Goal: Task Accomplishment & Management: Use online tool/utility

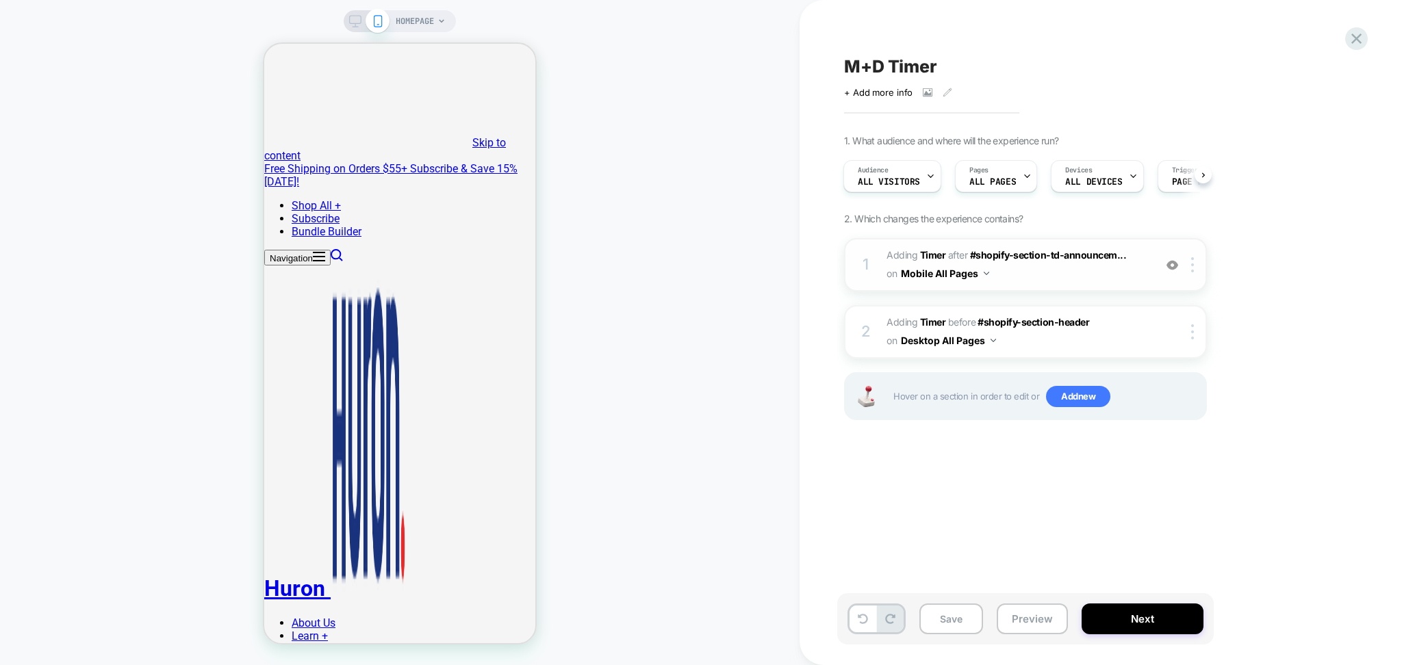
click at [1174, 270] on img at bounding box center [1172, 265] width 12 height 12
click at [0, 0] on img at bounding box center [0, 0] width 0 height 0
click at [1174, 271] on div at bounding box center [1172, 264] width 23 height 15
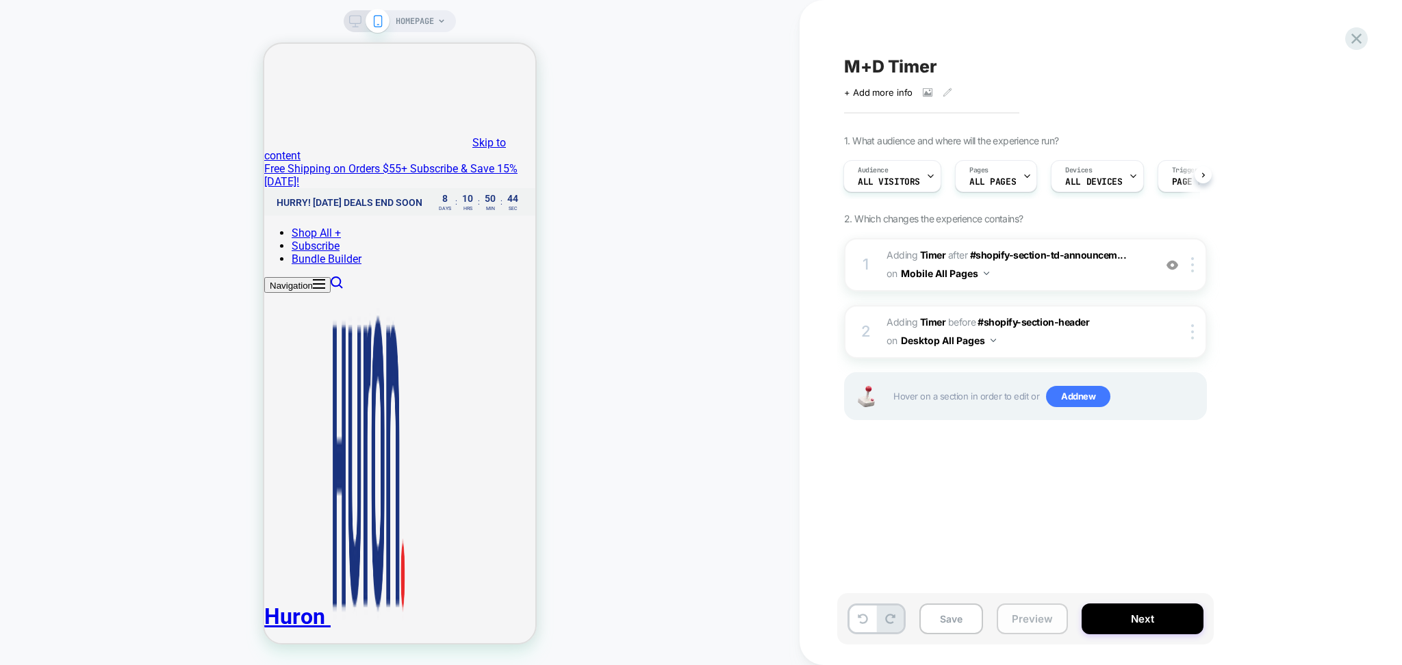
click at [1015, 626] on button "Preview" at bounding box center [1032, 619] width 71 height 31
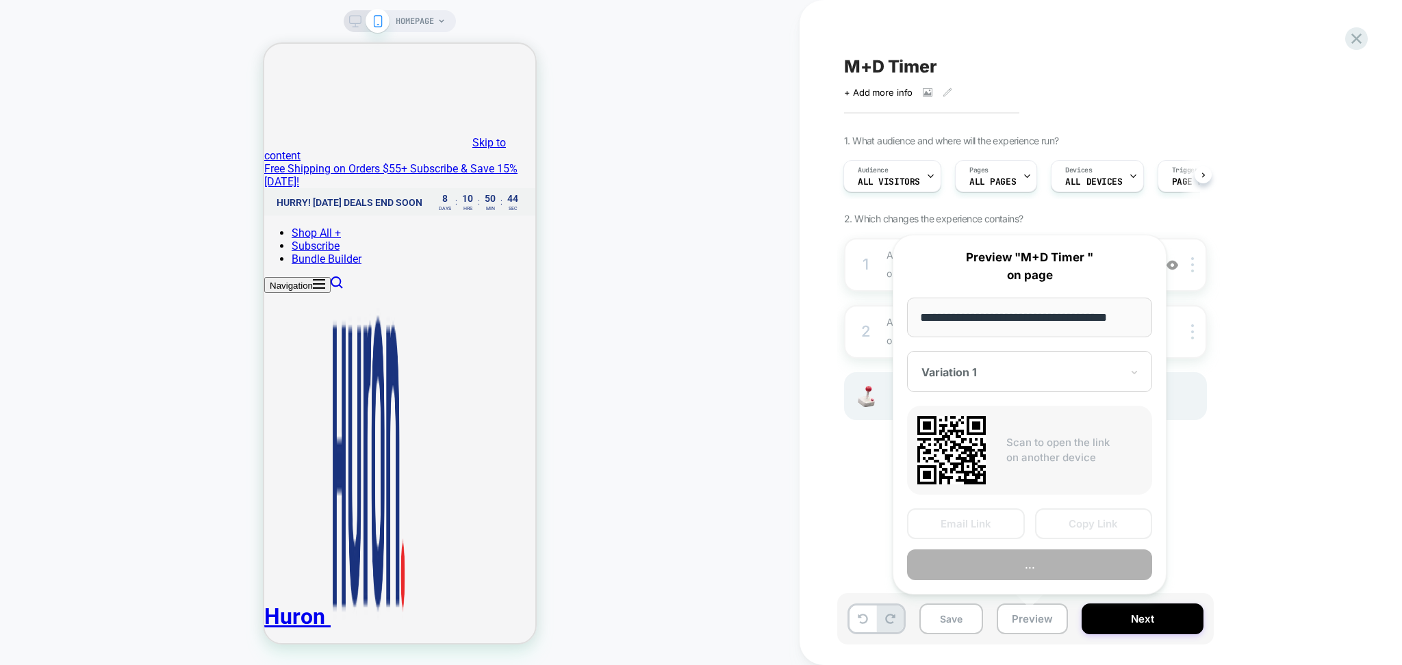
scroll to position [0, 13]
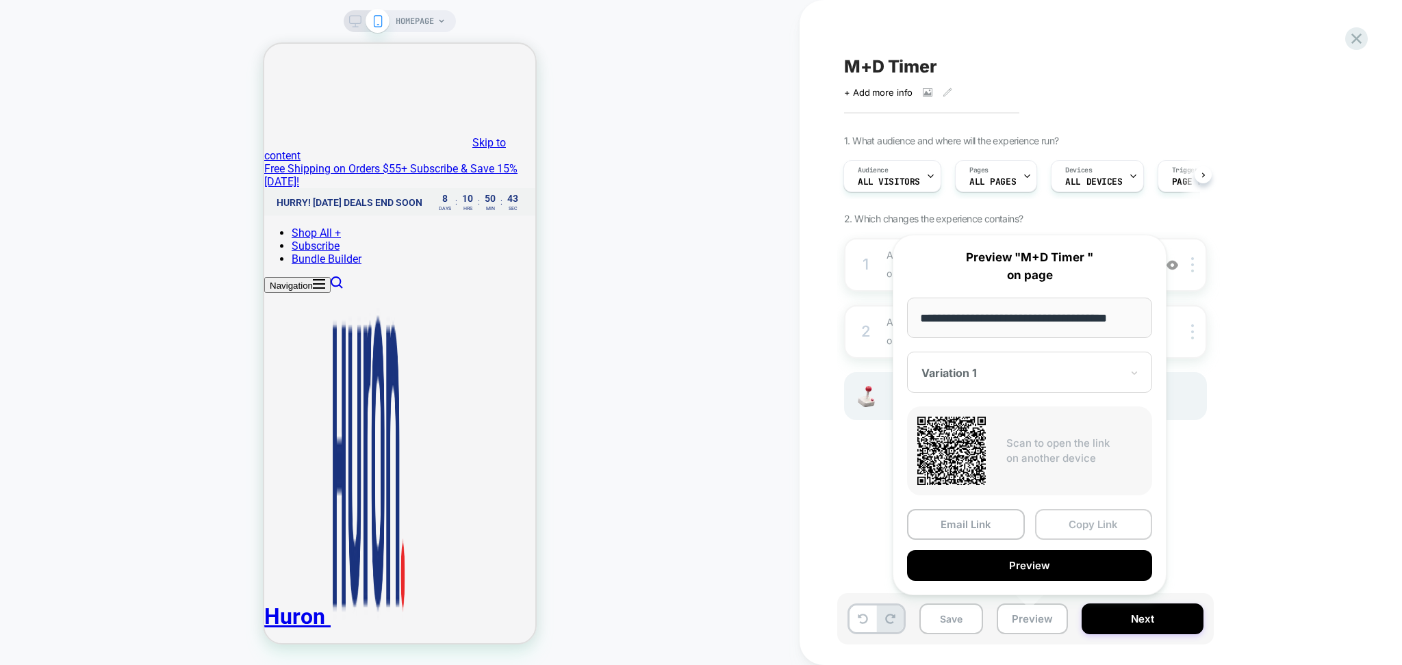
click at [0, 0] on button "Copy Link" at bounding box center [0, 0] width 0 height 0
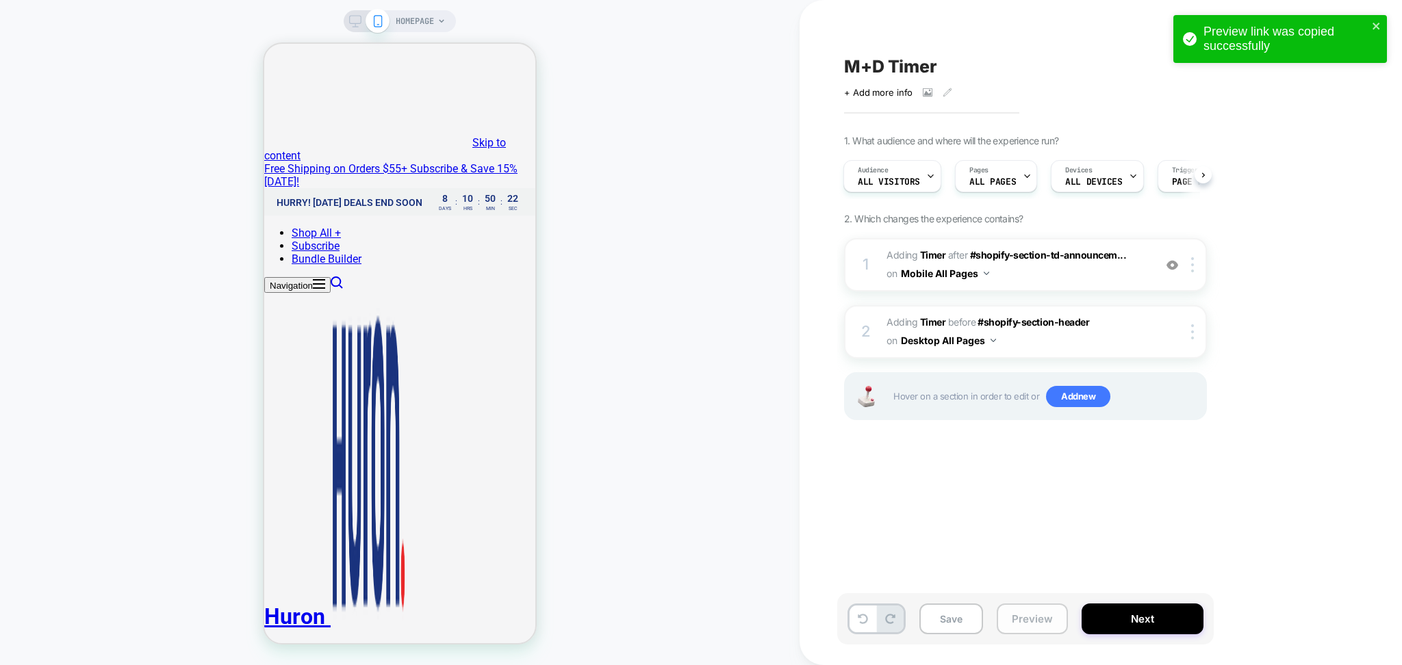
click at [1050, 619] on button "Preview" at bounding box center [1032, 619] width 71 height 31
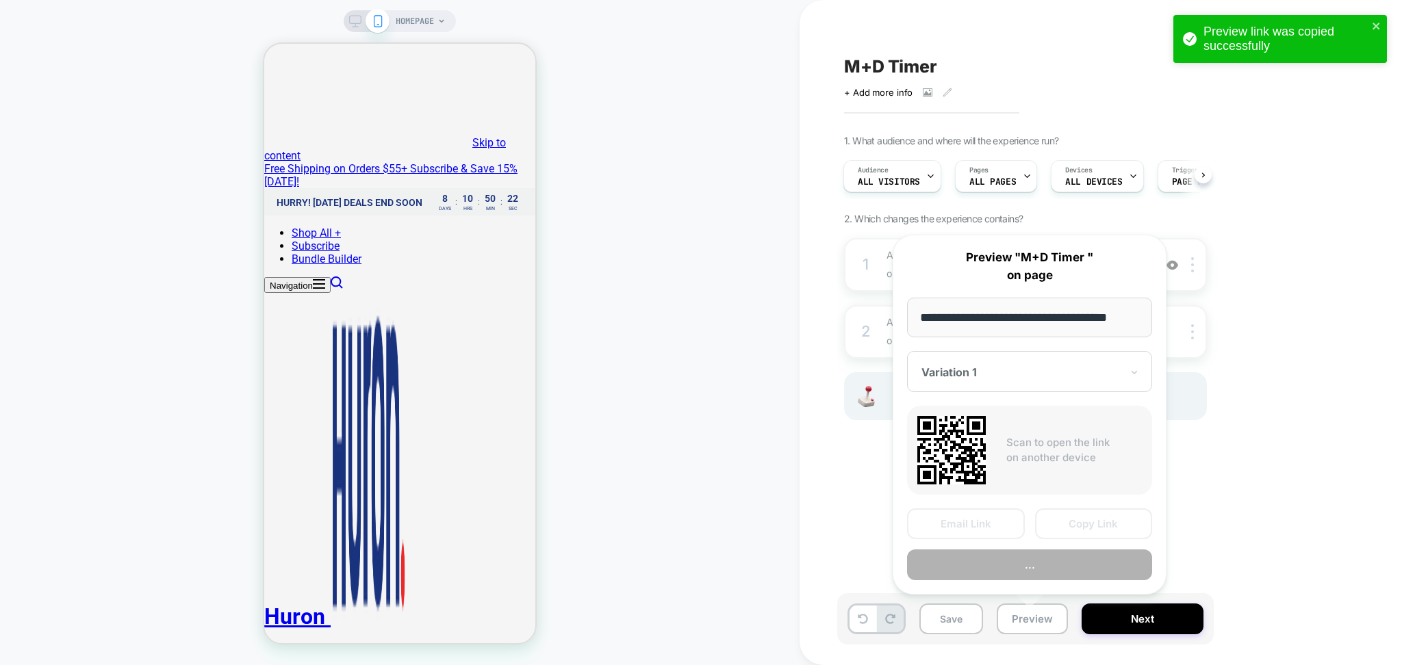
scroll to position [0, 13]
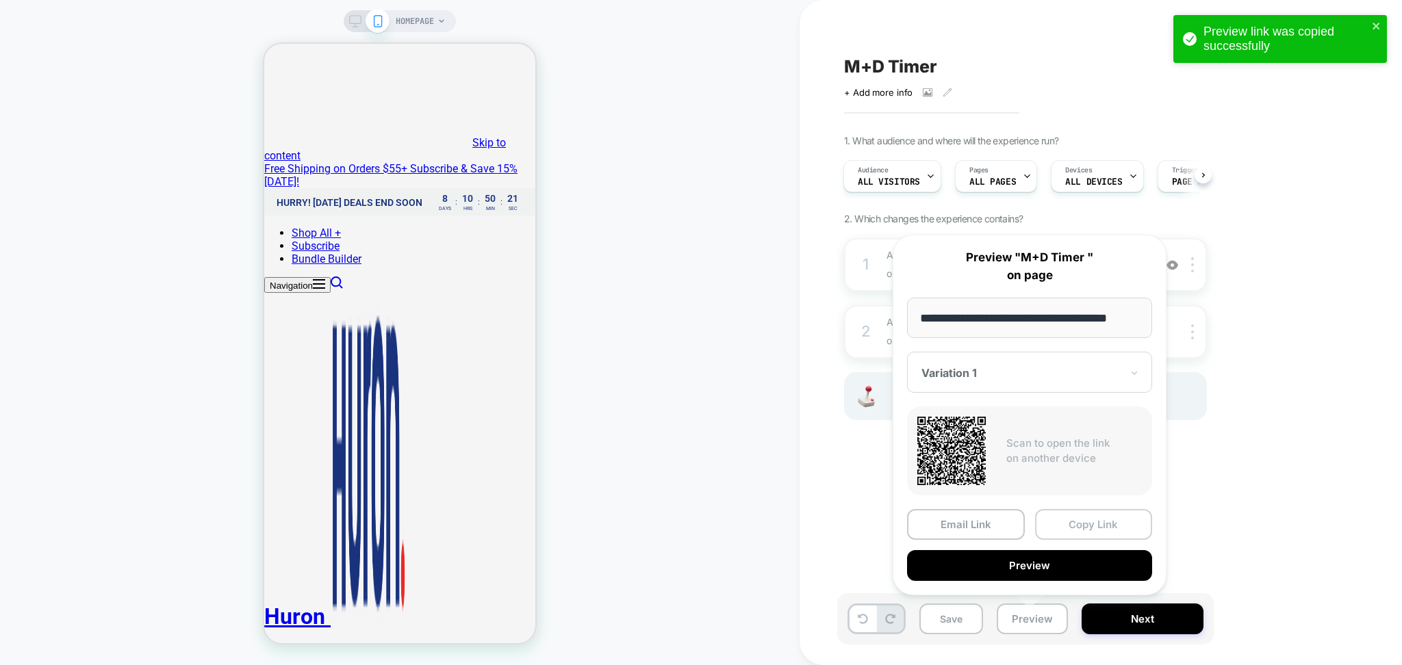
click at [1077, 520] on button "Copy Link" at bounding box center [1094, 524] width 118 height 31
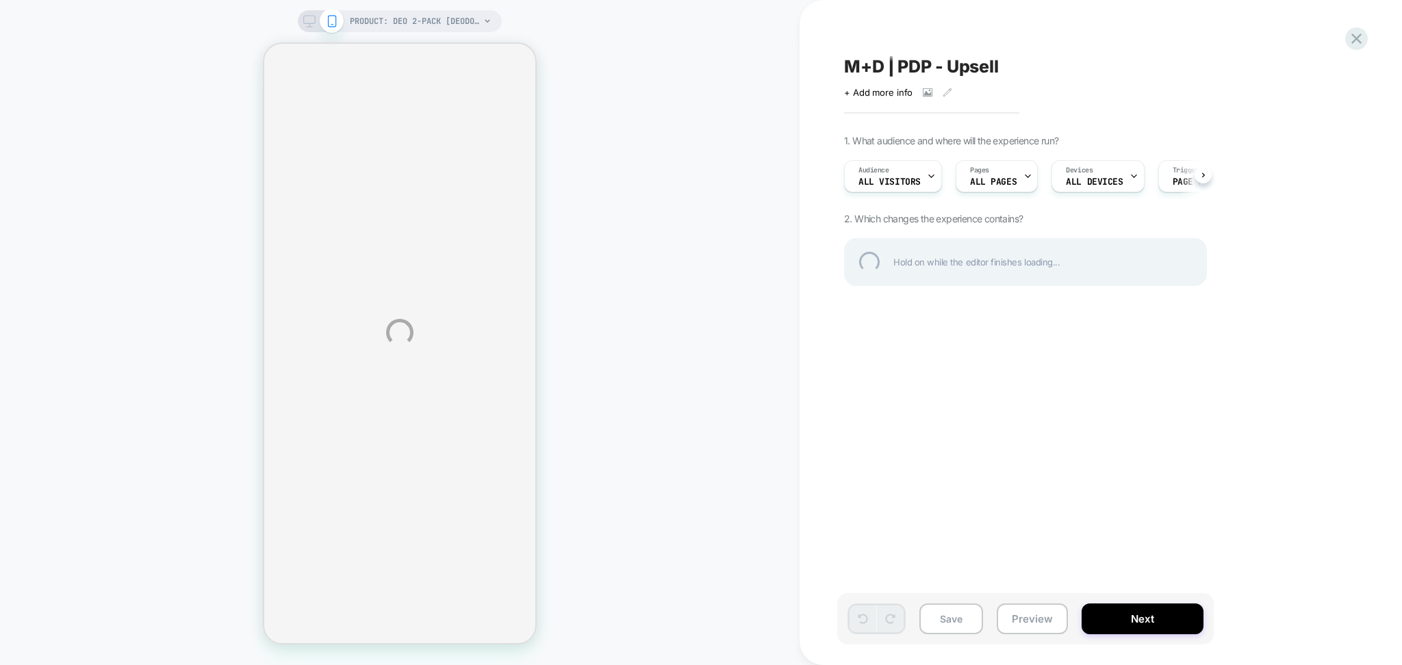
click at [1025, 624] on div "PRODUCT: Deo 2-Pack [deodorant scent duo] PRODUCT: Deo 2-Pack [deodorant scent …" at bounding box center [701, 332] width 1402 height 665
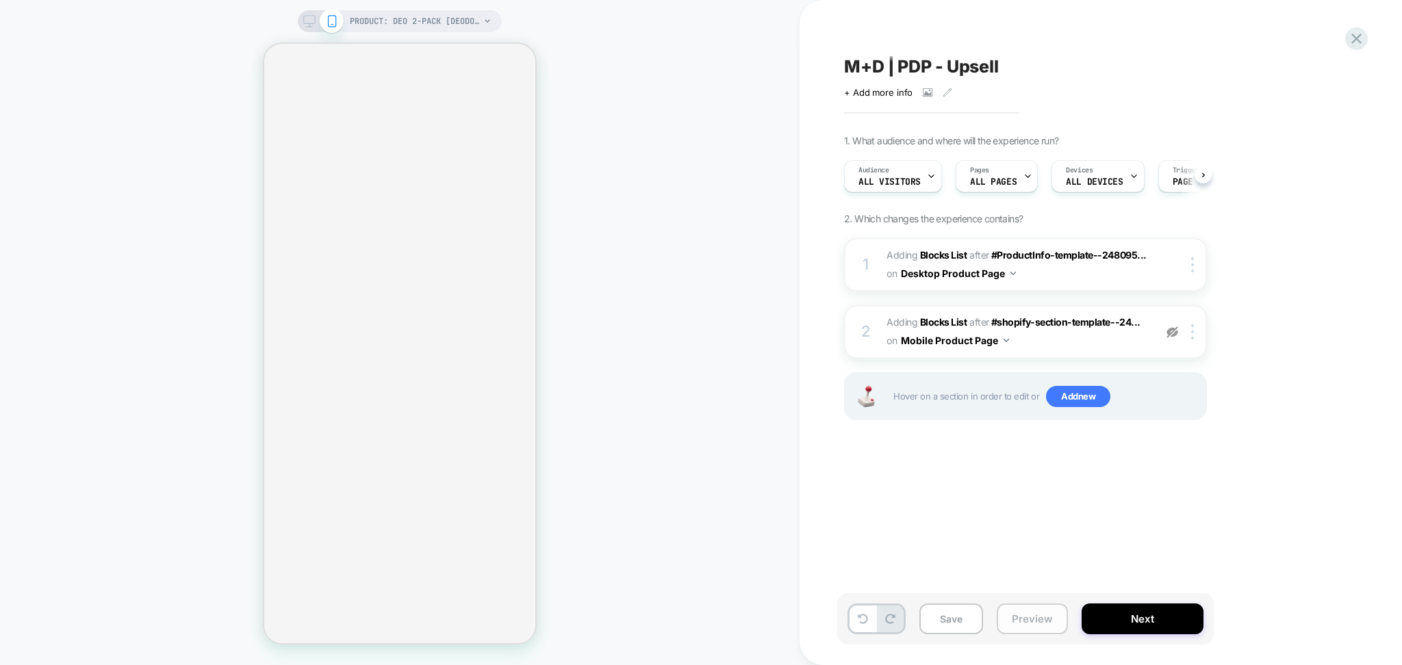
scroll to position [0, 1]
click at [1027, 613] on button "Preview" at bounding box center [1032, 619] width 71 height 31
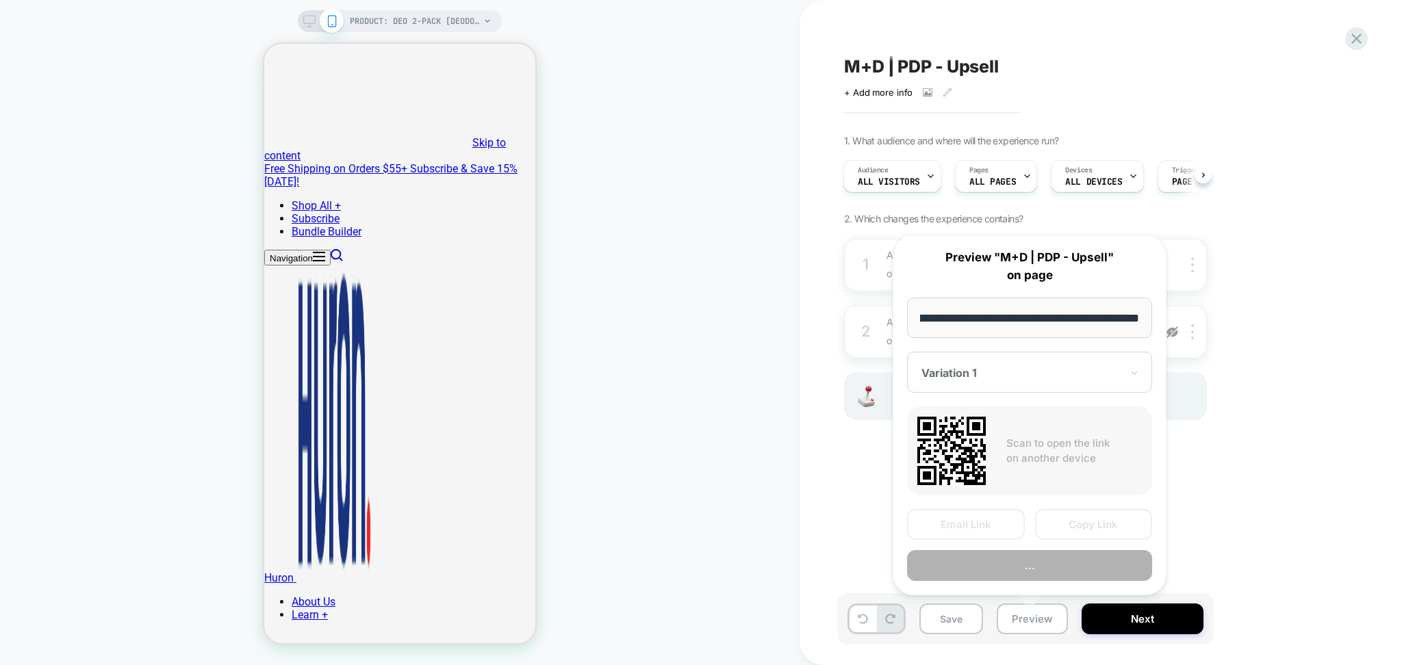
scroll to position [0, 0]
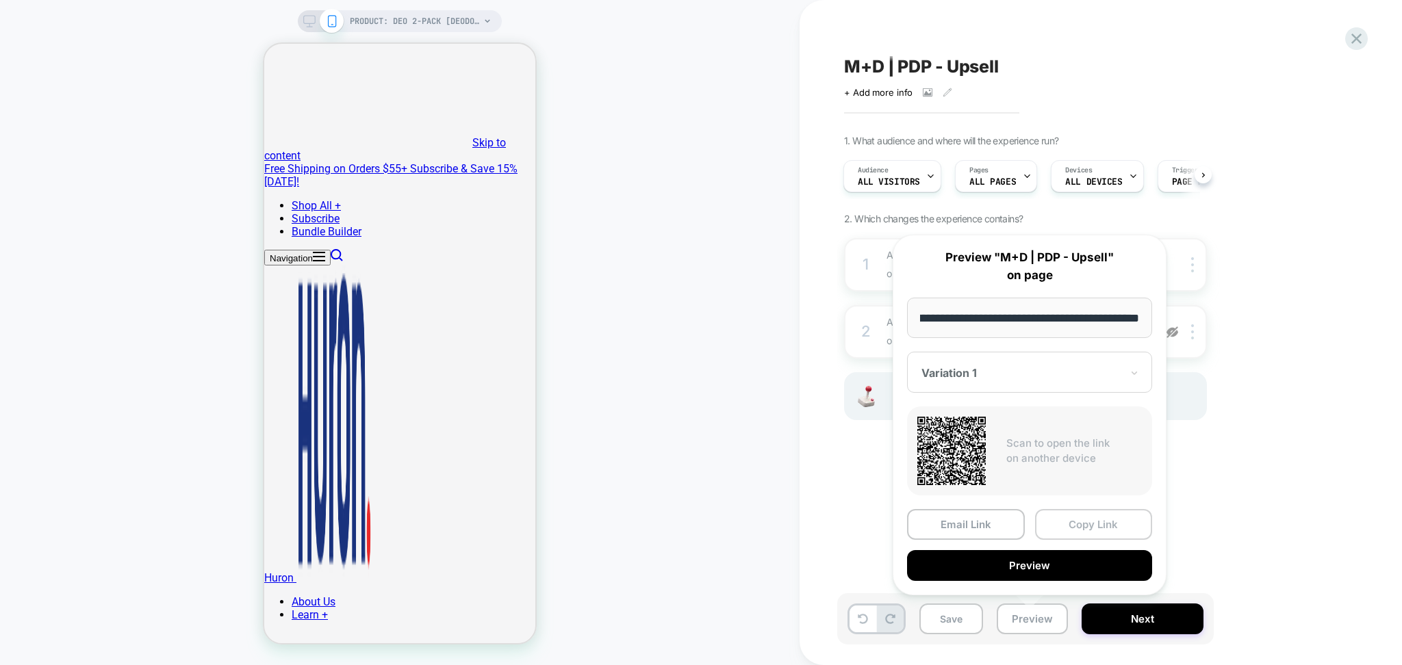
click at [1079, 515] on button "Copy Link" at bounding box center [1094, 524] width 118 height 31
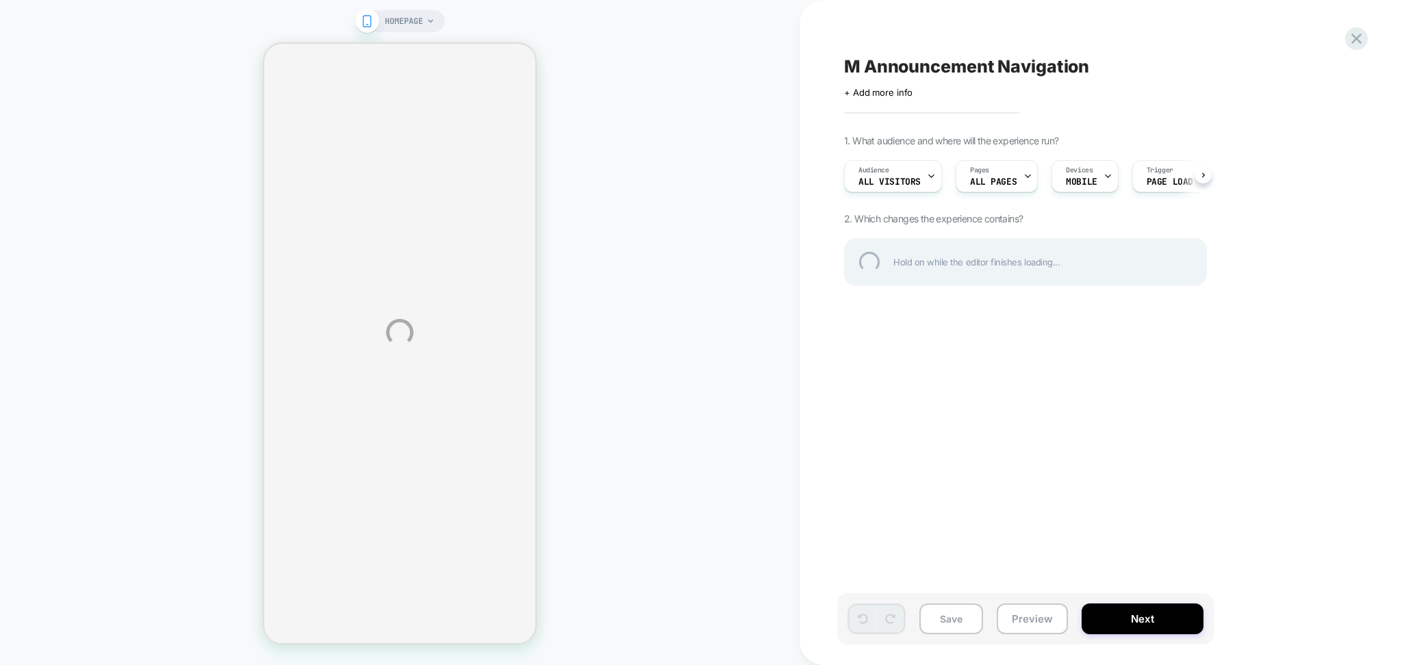
click at [993, 616] on div "HOMEPAGE M Announcement Navigation Click to edit experience details + Add more …" at bounding box center [701, 332] width 1402 height 665
click at [1012, 617] on div "HOMEPAGE M Announcement Navigation Click to edit experience details + Add more …" at bounding box center [701, 332] width 1402 height 665
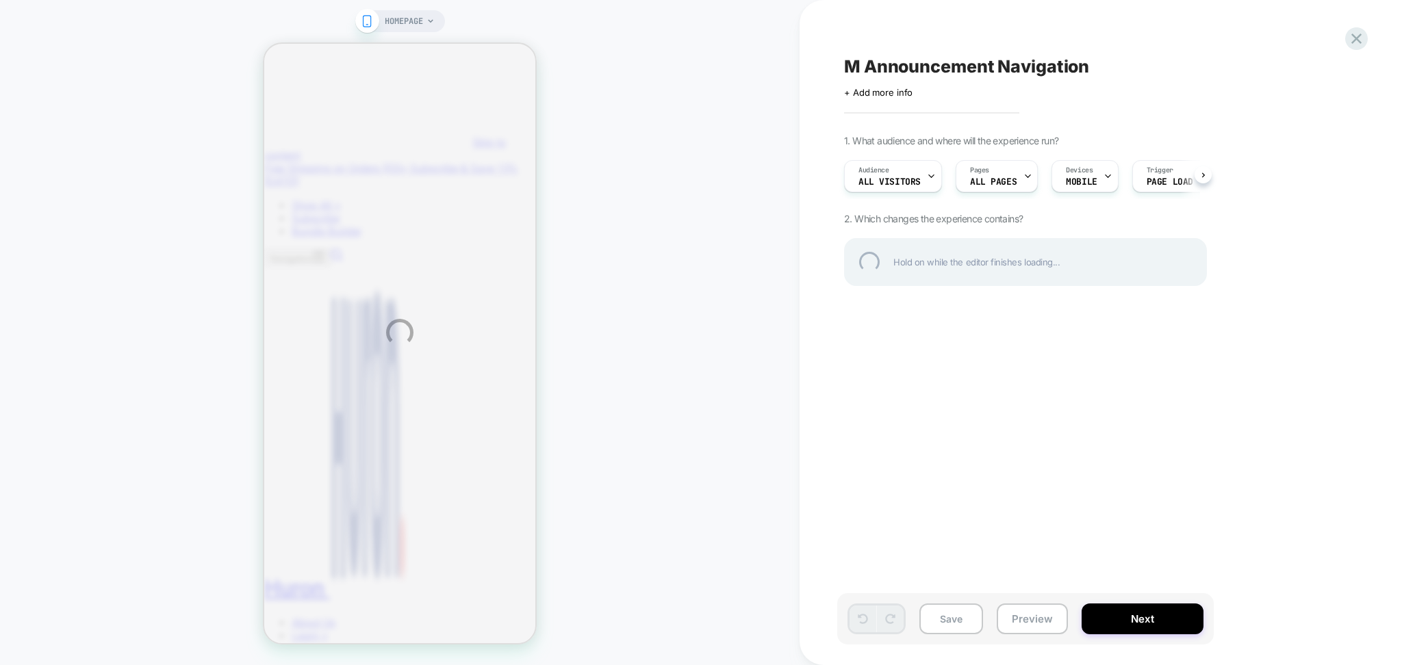
click at [1031, 616] on div "HOMEPAGE M Announcement Navigation Click to edit experience details + Add more …" at bounding box center [701, 332] width 1402 height 665
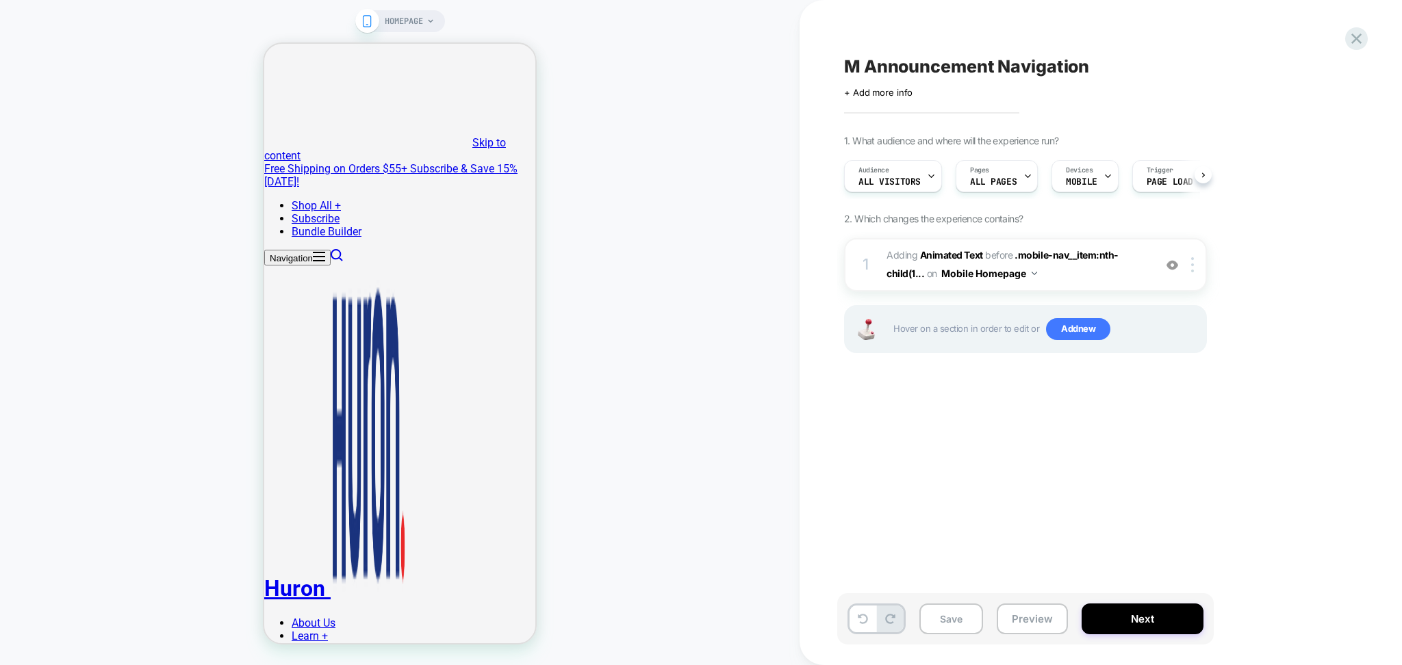
scroll to position [0, 1]
click at [1030, 617] on button "Preview" at bounding box center [1032, 619] width 71 height 31
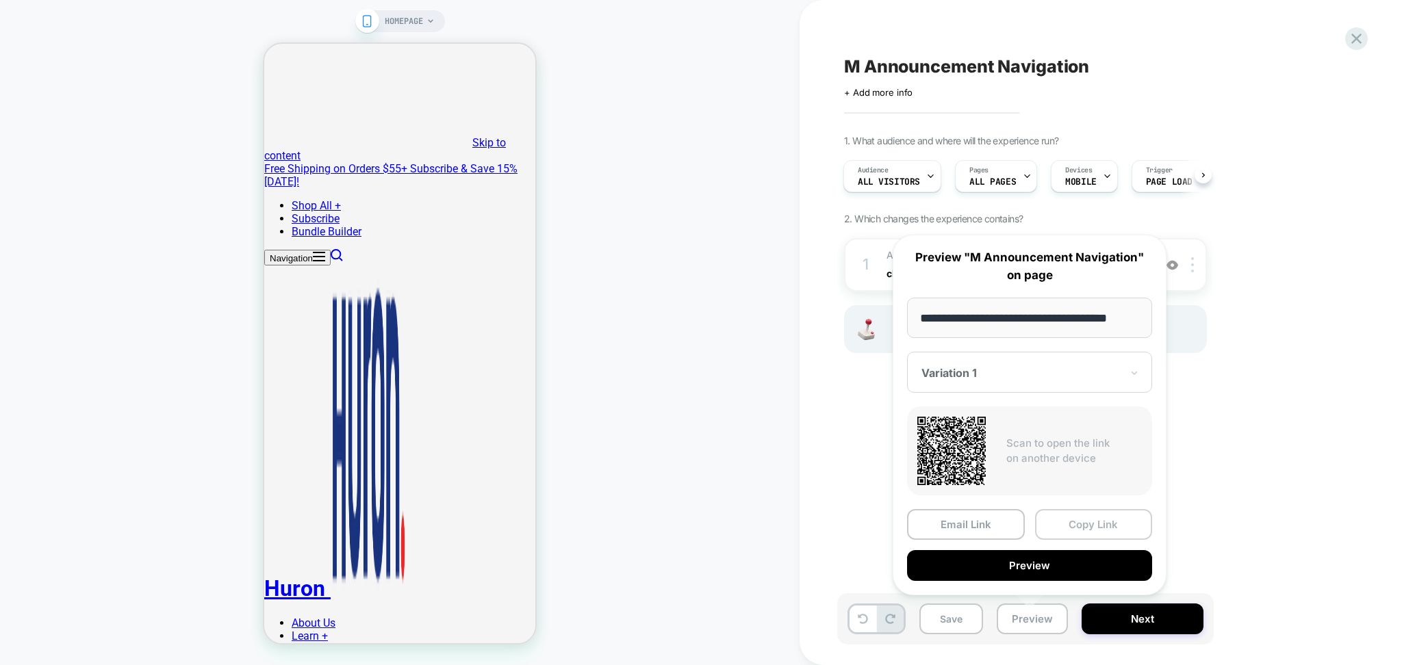
scroll to position [0, 0]
click at [1058, 529] on button "Copy Link" at bounding box center [1094, 524] width 118 height 31
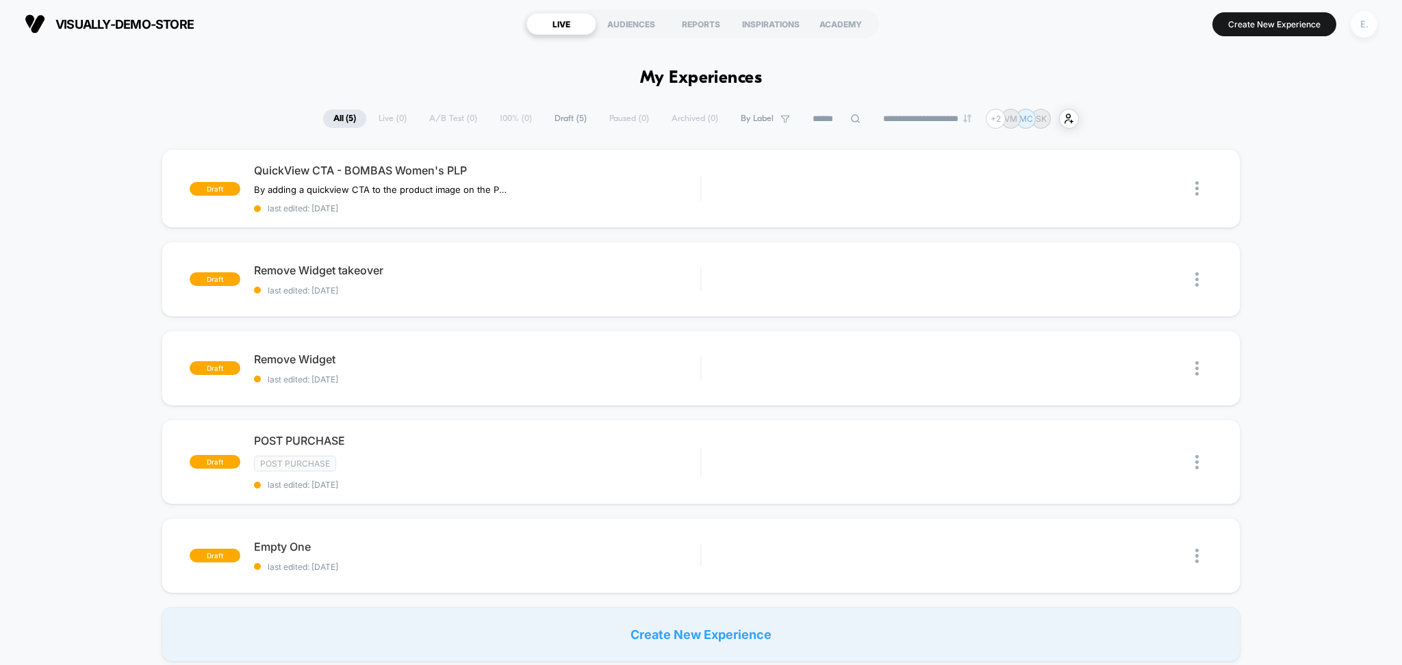
click at [1361, 24] on div "E." at bounding box center [1364, 24] width 27 height 27
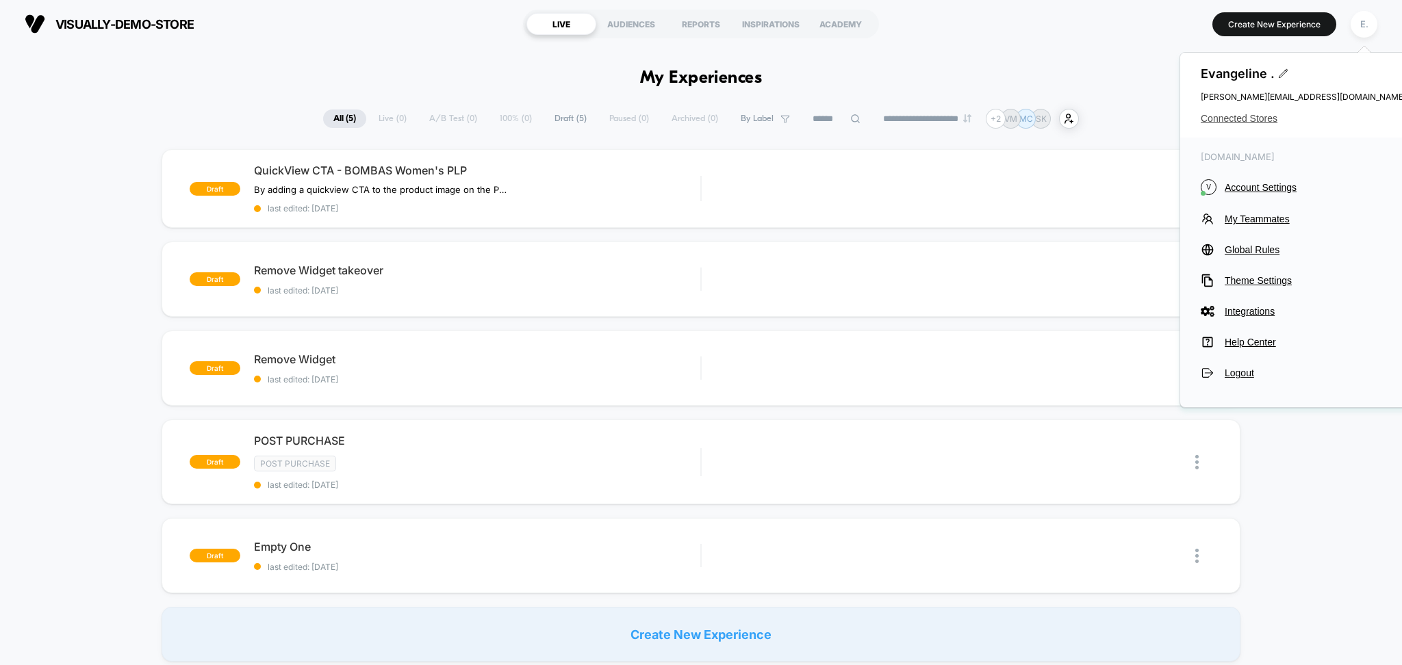
click at [1253, 116] on span "Connected Stores" at bounding box center [1303, 118] width 205 height 11
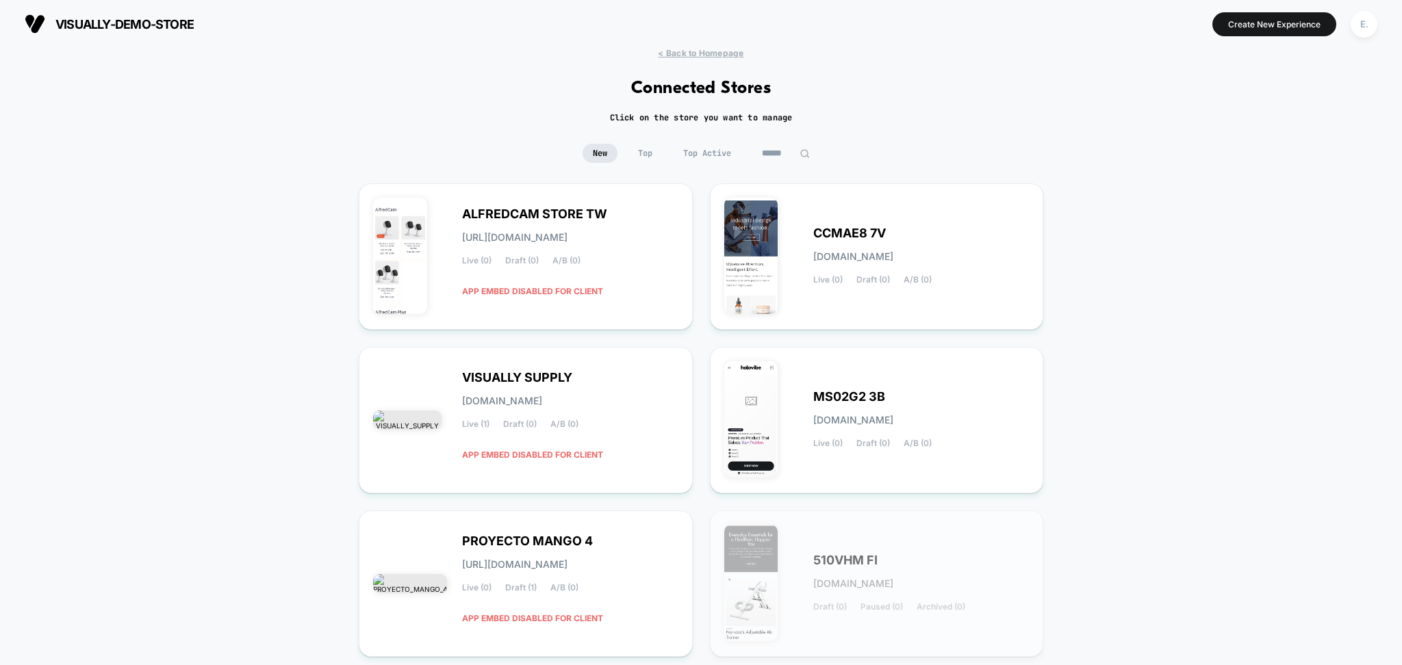
click at [757, 151] on input at bounding box center [786, 153] width 68 height 19
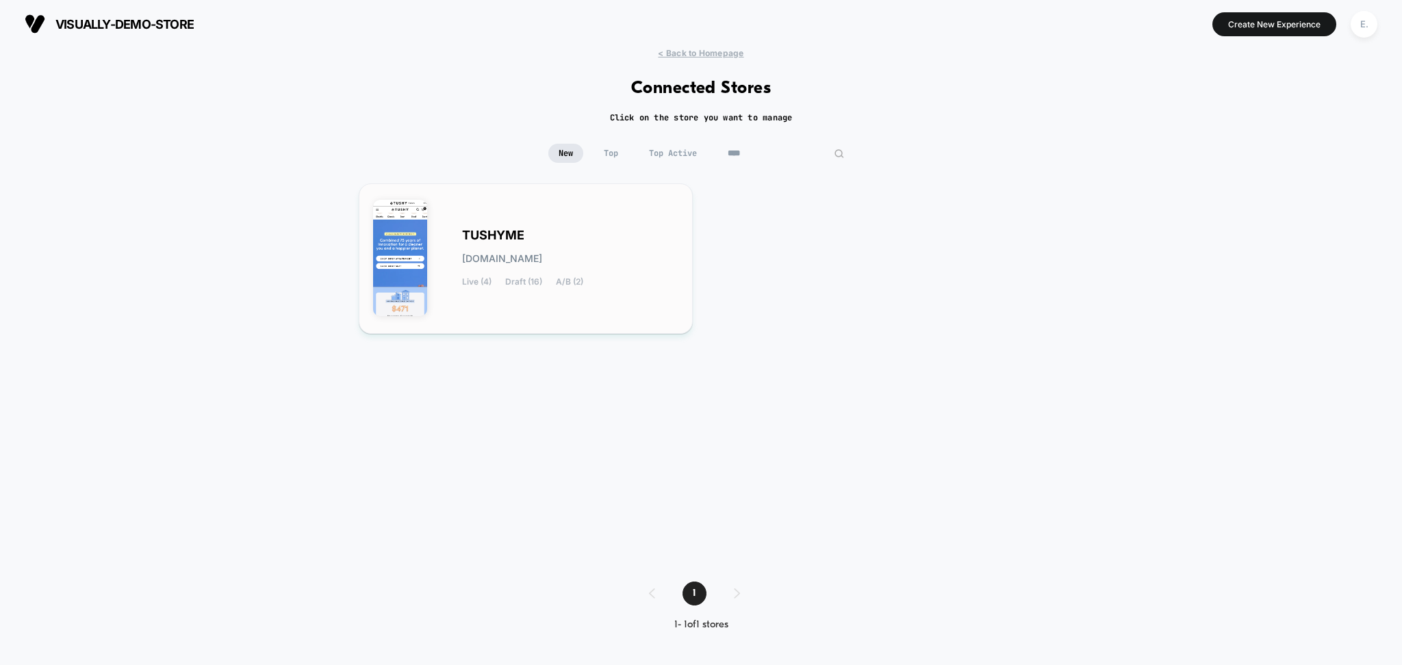
type input "****"
click at [626, 255] on div "TUSHYME [DOMAIN_NAME] Live (4) Draft (16) A/B (2)" at bounding box center [570, 259] width 216 height 56
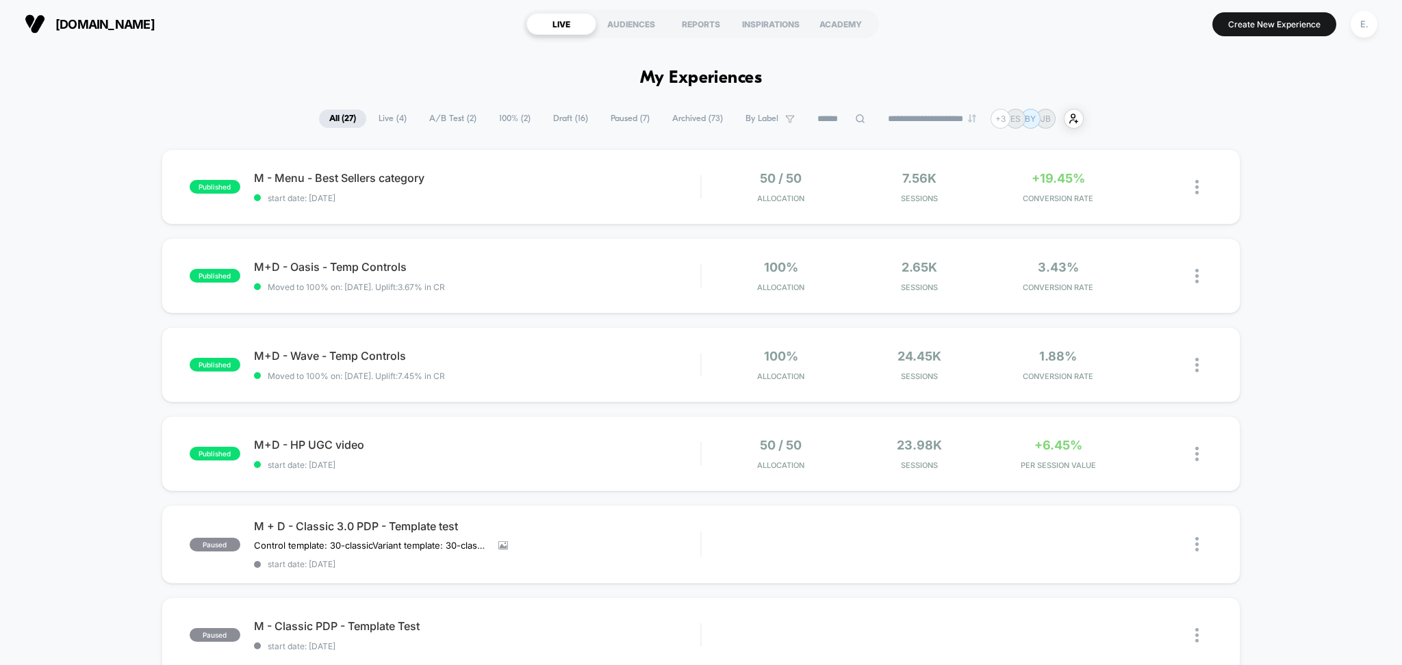
drag, startPoint x: 560, startPoint y: 126, endPoint x: 570, endPoint y: 131, distance: 11.6
click at [554, 114] on span "Draft ( 16 )" at bounding box center [570, 119] width 55 height 18
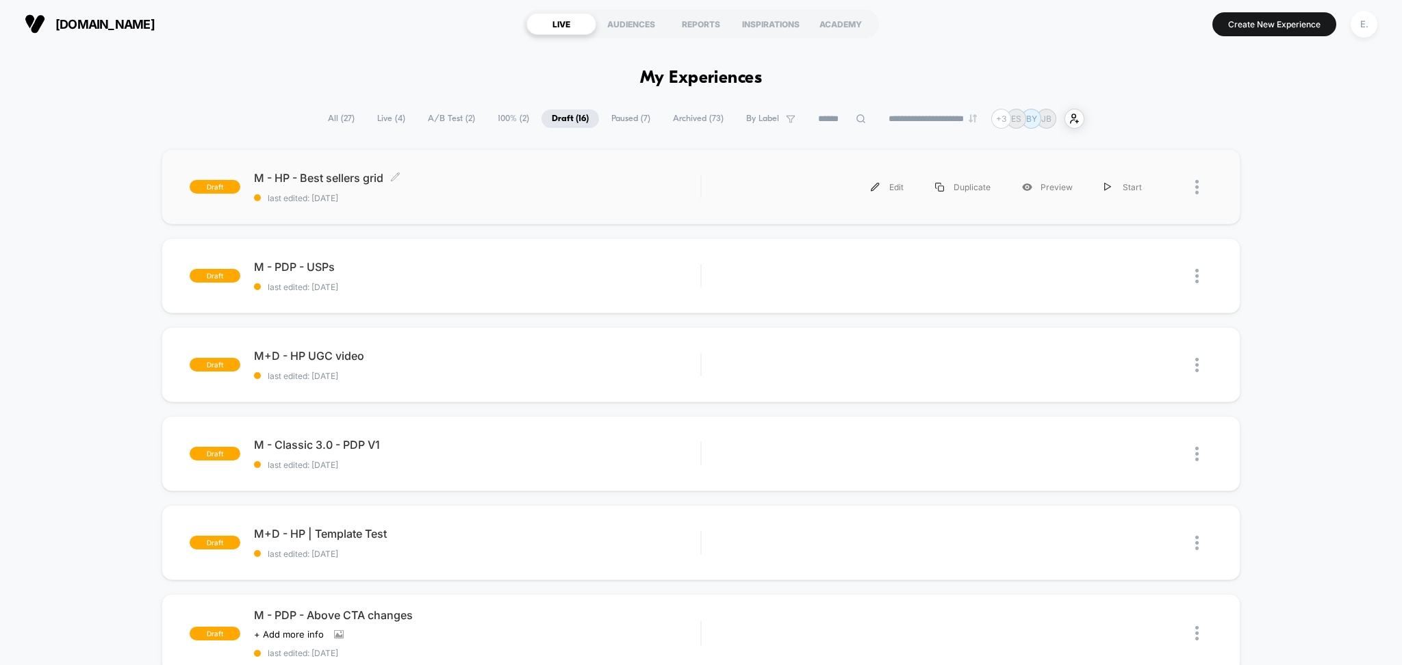
click at [551, 185] on span "M - HP - Best sellers grid Click to edit experience details" at bounding box center [477, 178] width 447 height 14
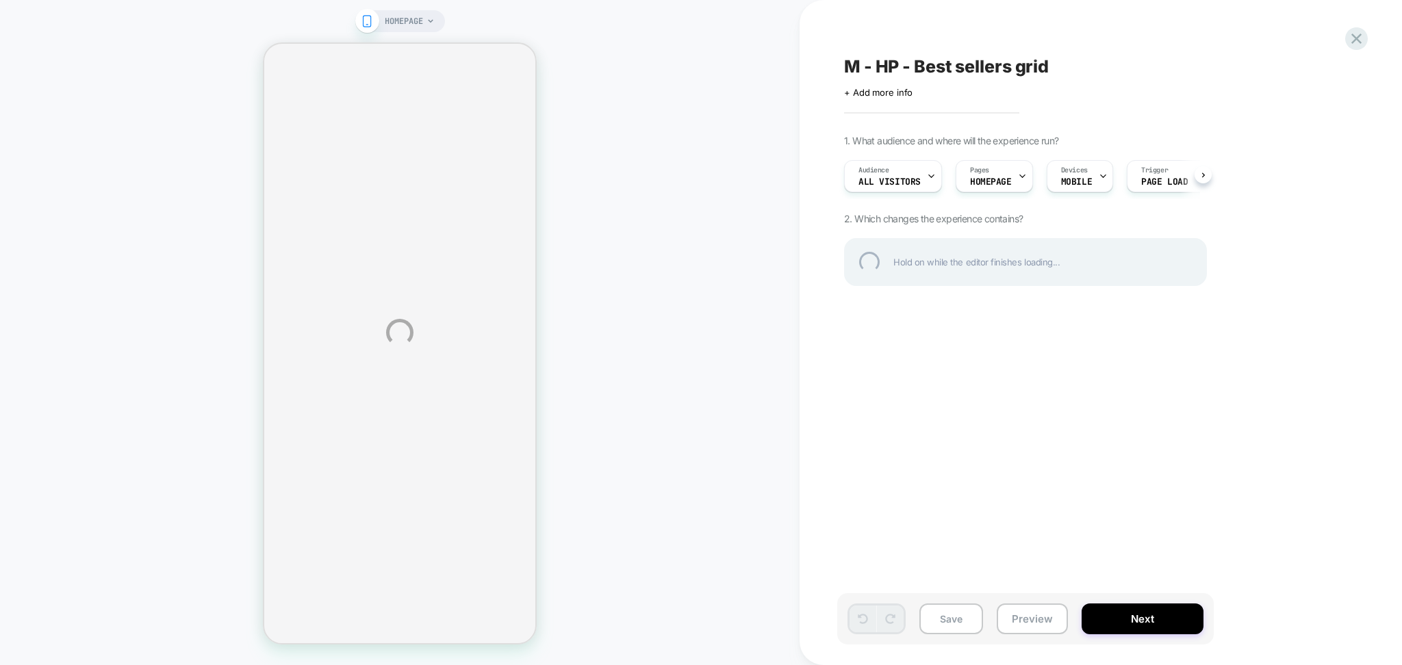
click at [914, 75] on div "M - HP - Best sellers grid" at bounding box center [1094, 66] width 500 height 21
click at [914, 75] on textarea "**********" at bounding box center [1004, 66] width 320 height 21
select select "**********"
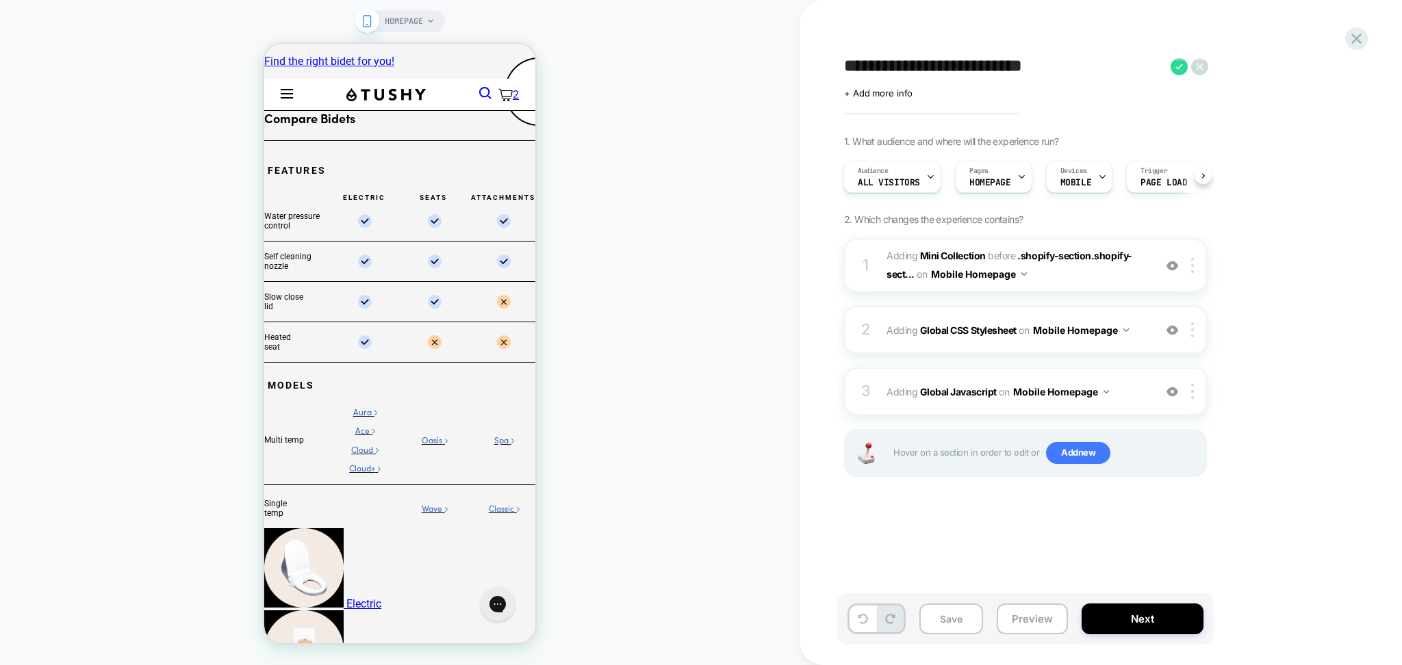
drag, startPoint x: 1031, startPoint y: 628, endPoint x: 1032, endPoint y: 615, distance: 13.0
click at [1031, 628] on button "Preview" at bounding box center [1032, 619] width 71 height 31
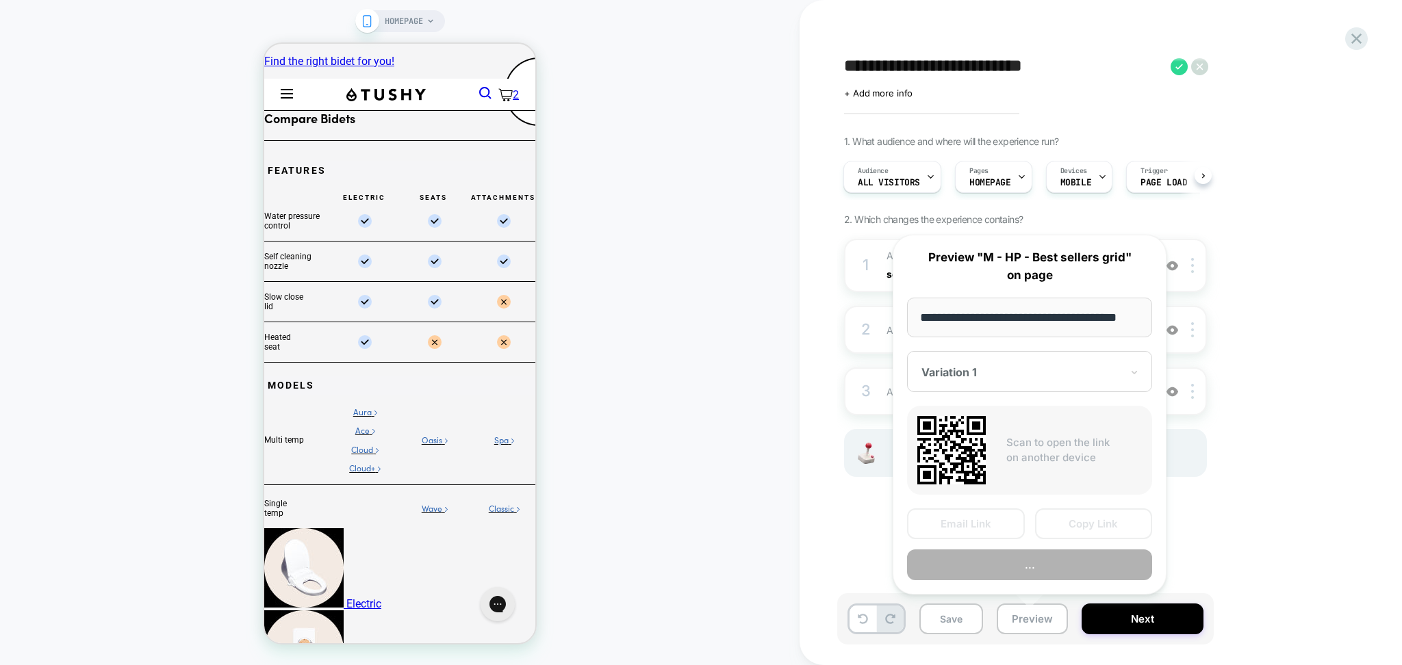
scroll to position [0, 16]
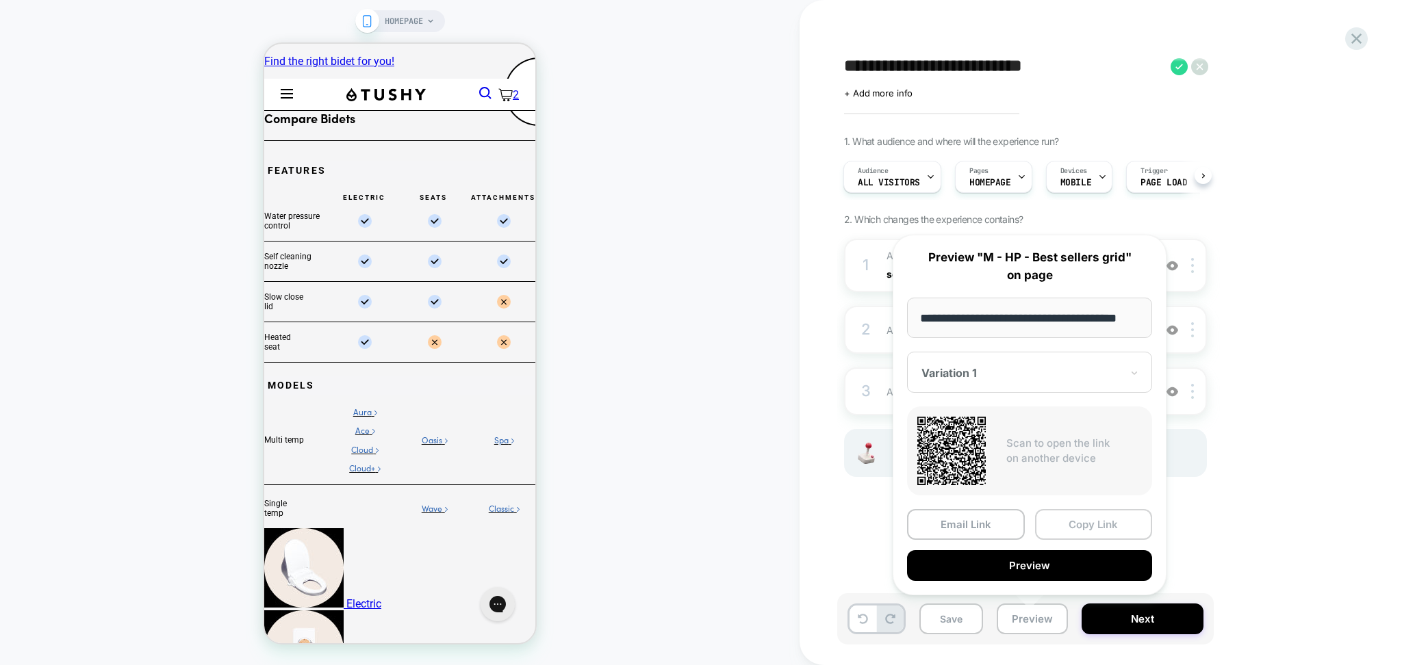
click at [1084, 524] on button "Copy Link" at bounding box center [1094, 524] width 118 height 31
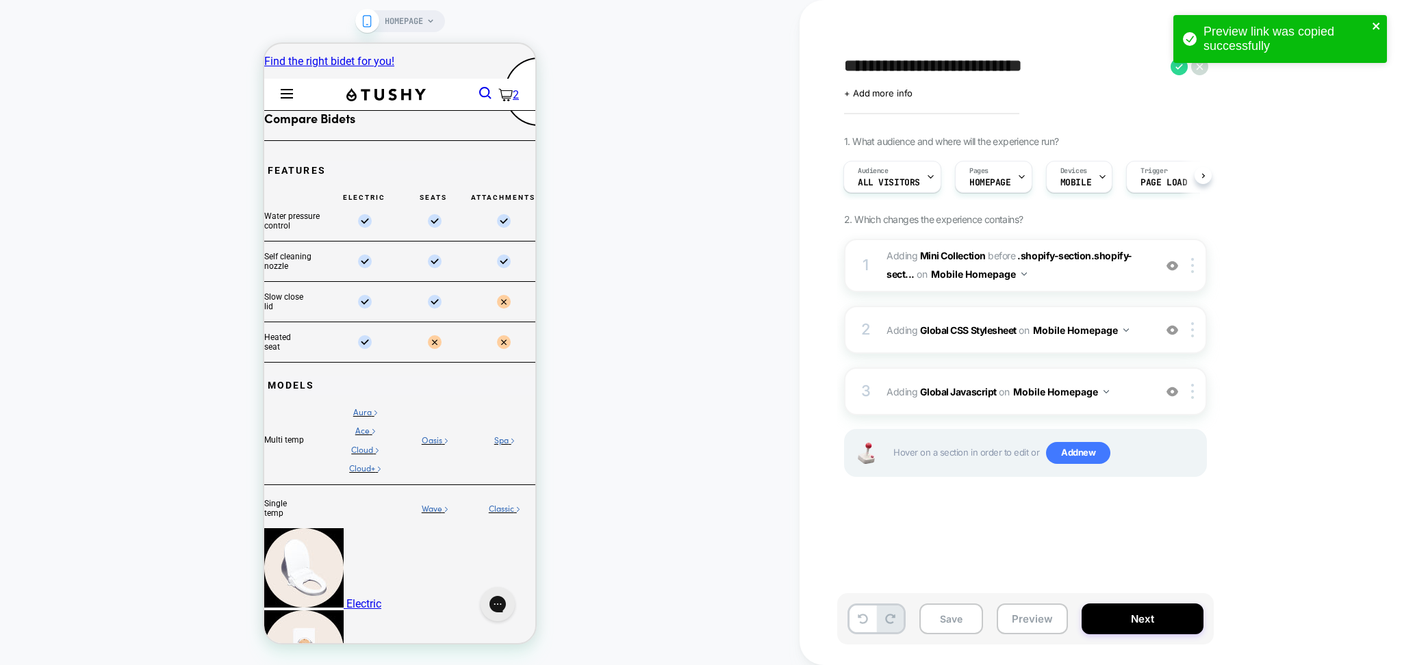
click at [1379, 25] on icon "close" at bounding box center [1377, 26] width 10 height 11
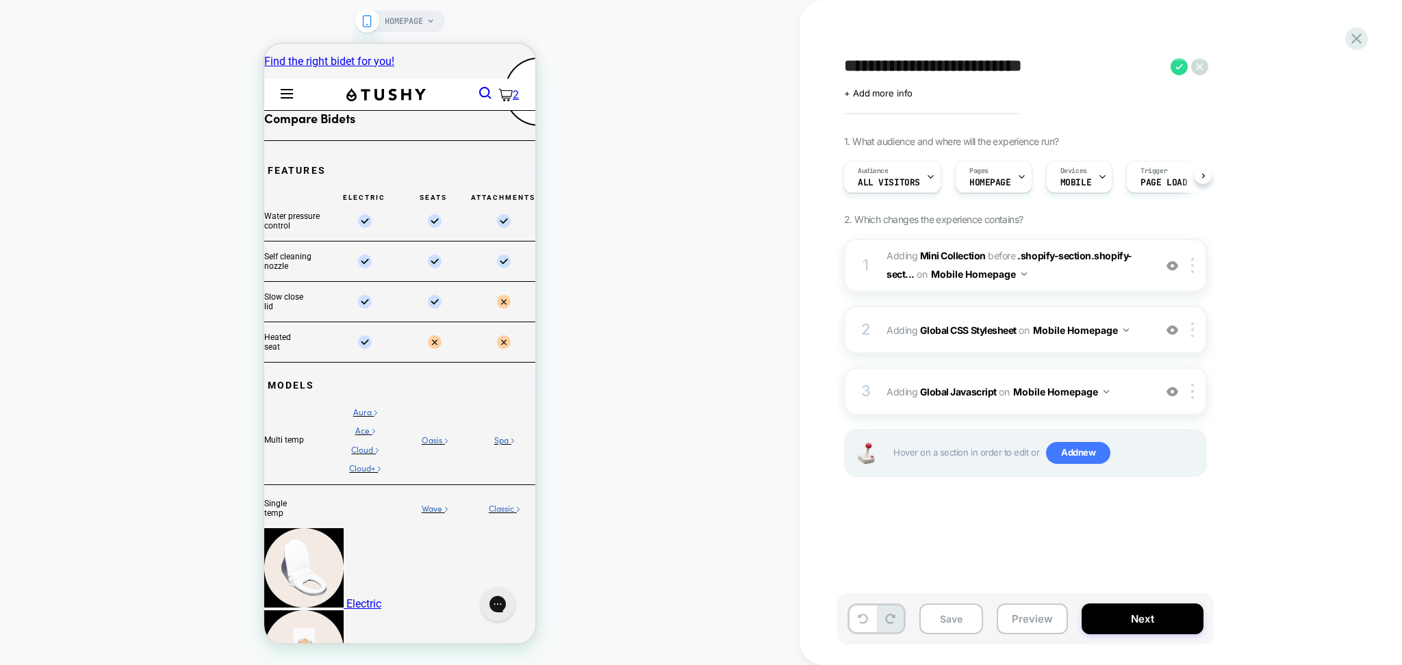
click at [1379, 25] on div "Preview link was copied successfully" at bounding box center [1279, 42] width 219 height 60
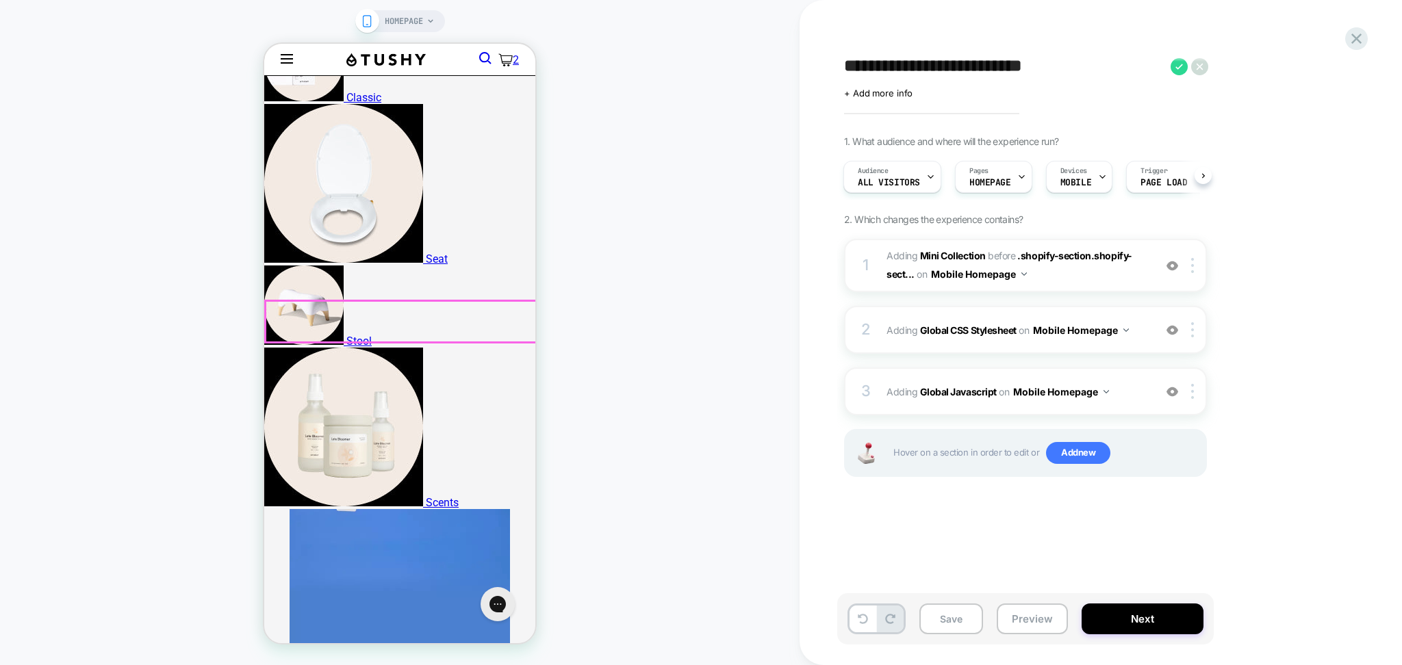
scroll to position [730, 0]
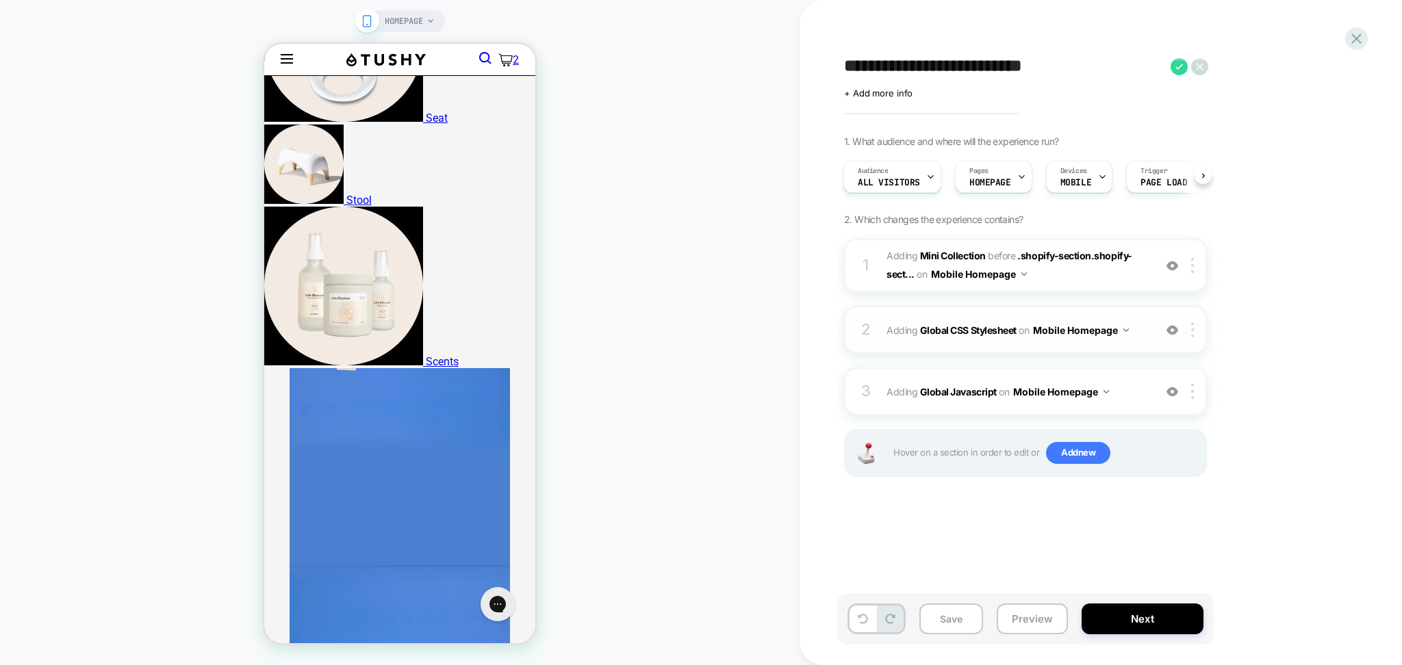
click at [0, 0] on img at bounding box center [0, 0] width 0 height 0
click at [1178, 386] on img at bounding box center [1172, 392] width 12 height 12
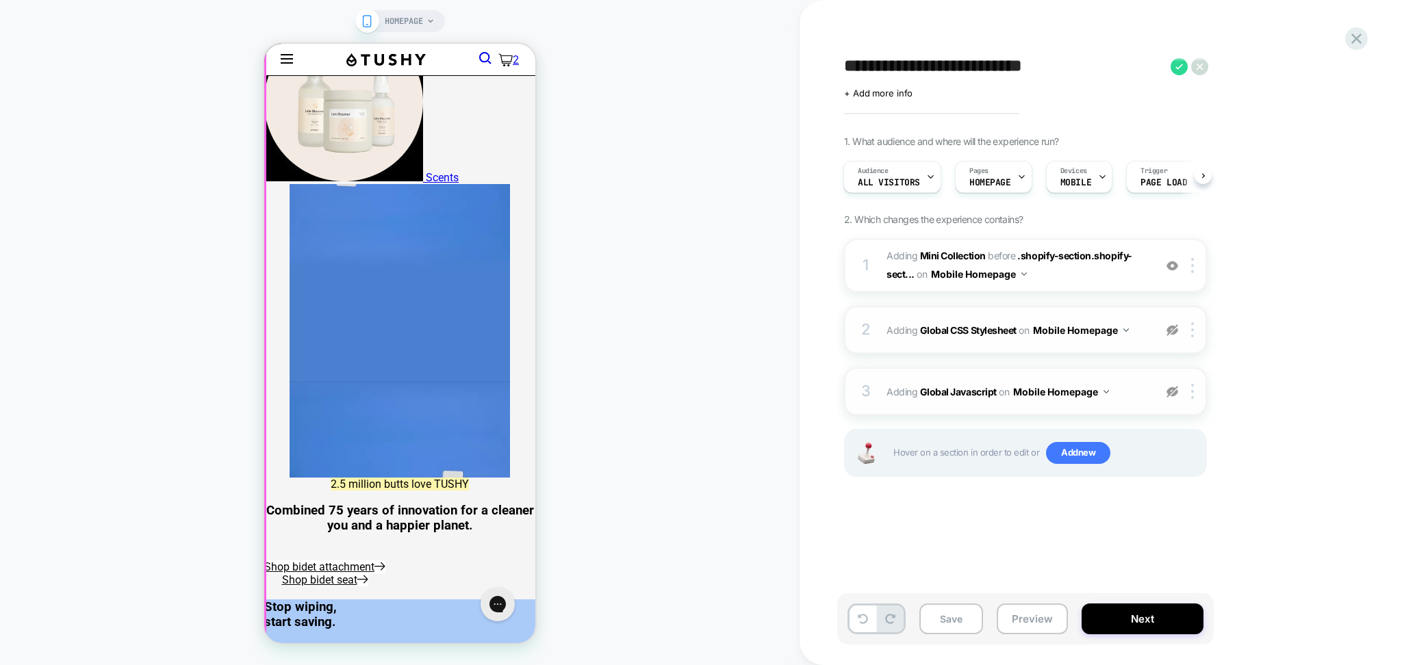
scroll to position [1003, 0]
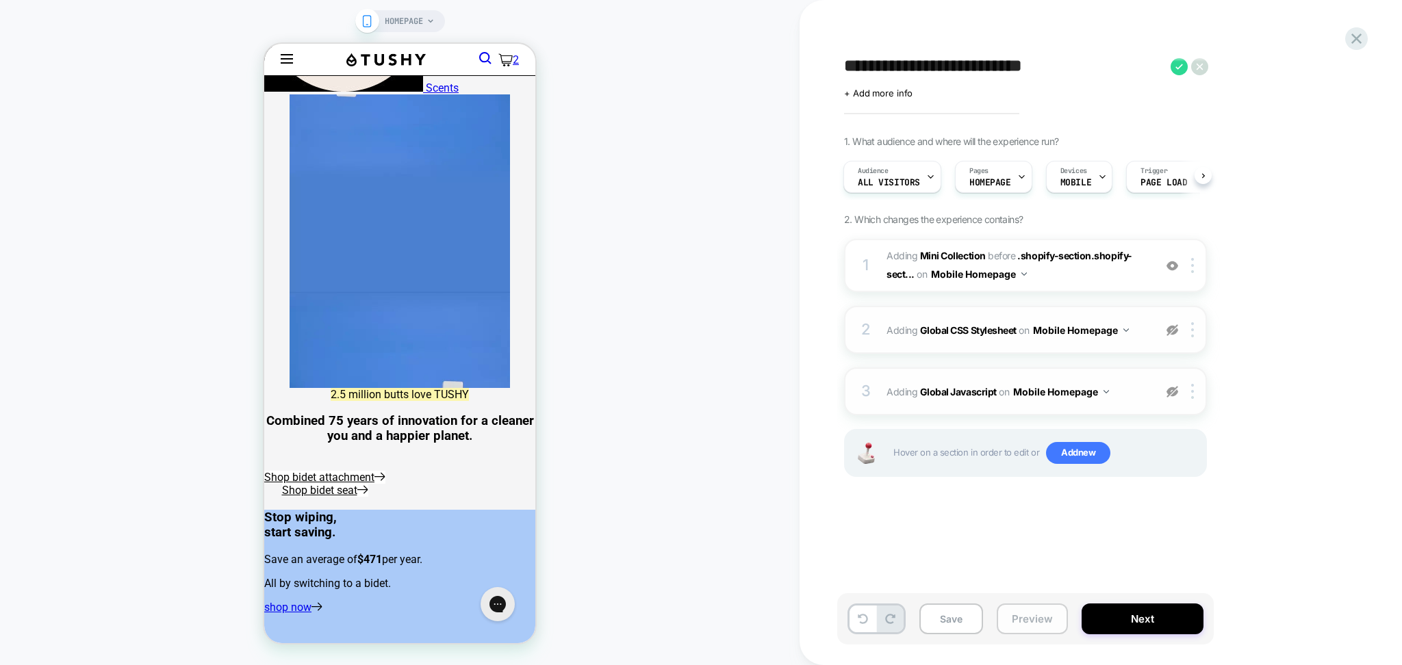
click at [1043, 624] on button "Preview" at bounding box center [1032, 619] width 71 height 31
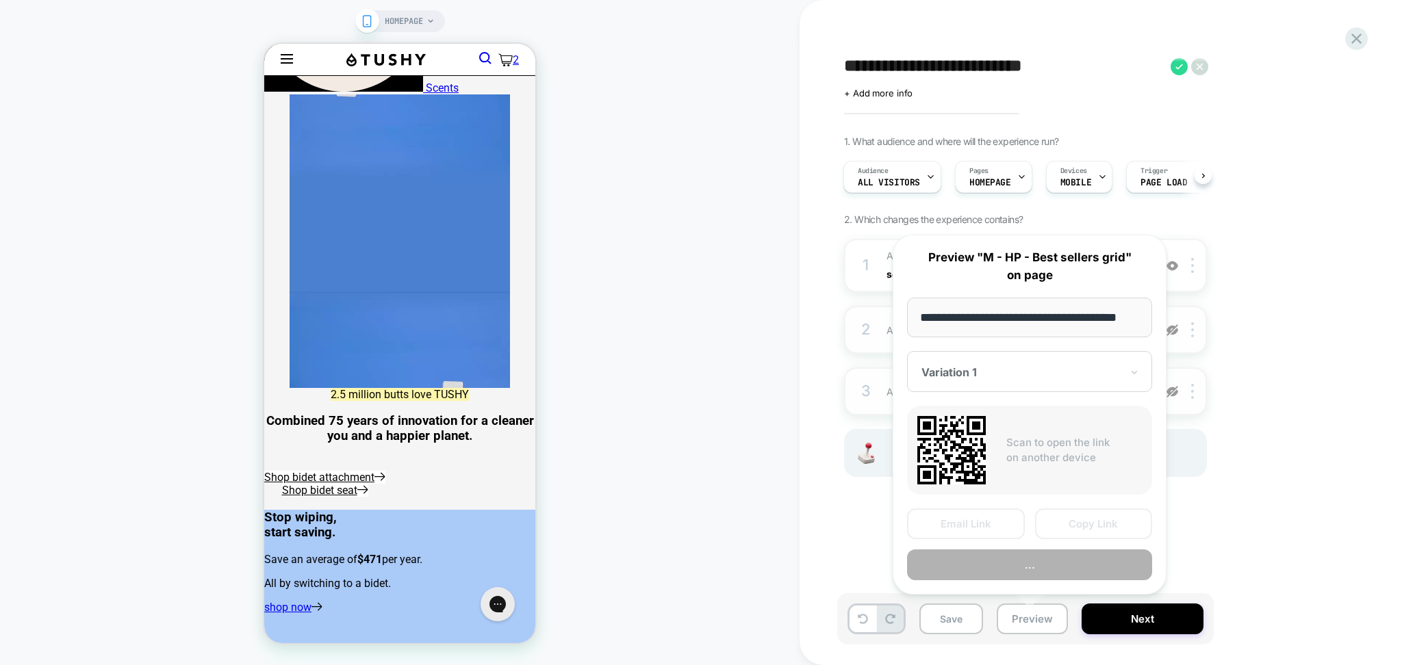
scroll to position [0, 16]
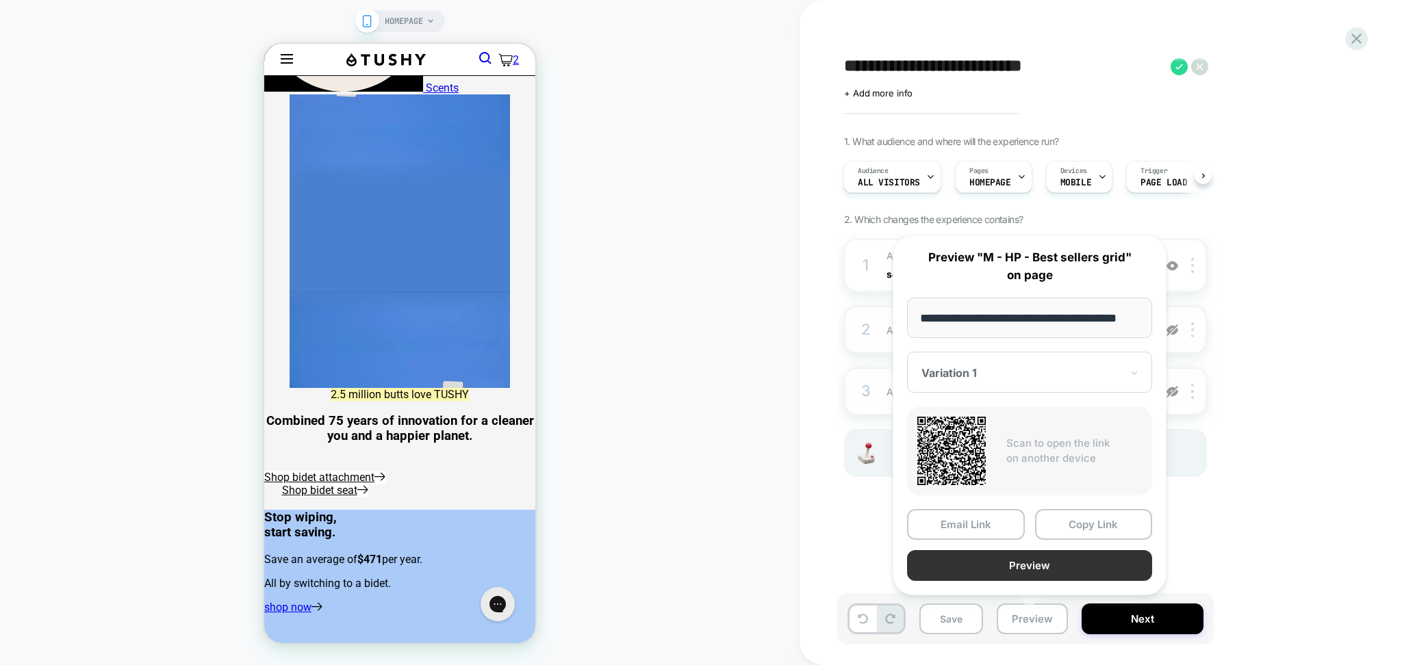
click at [1029, 573] on button "Preview" at bounding box center [1029, 565] width 245 height 31
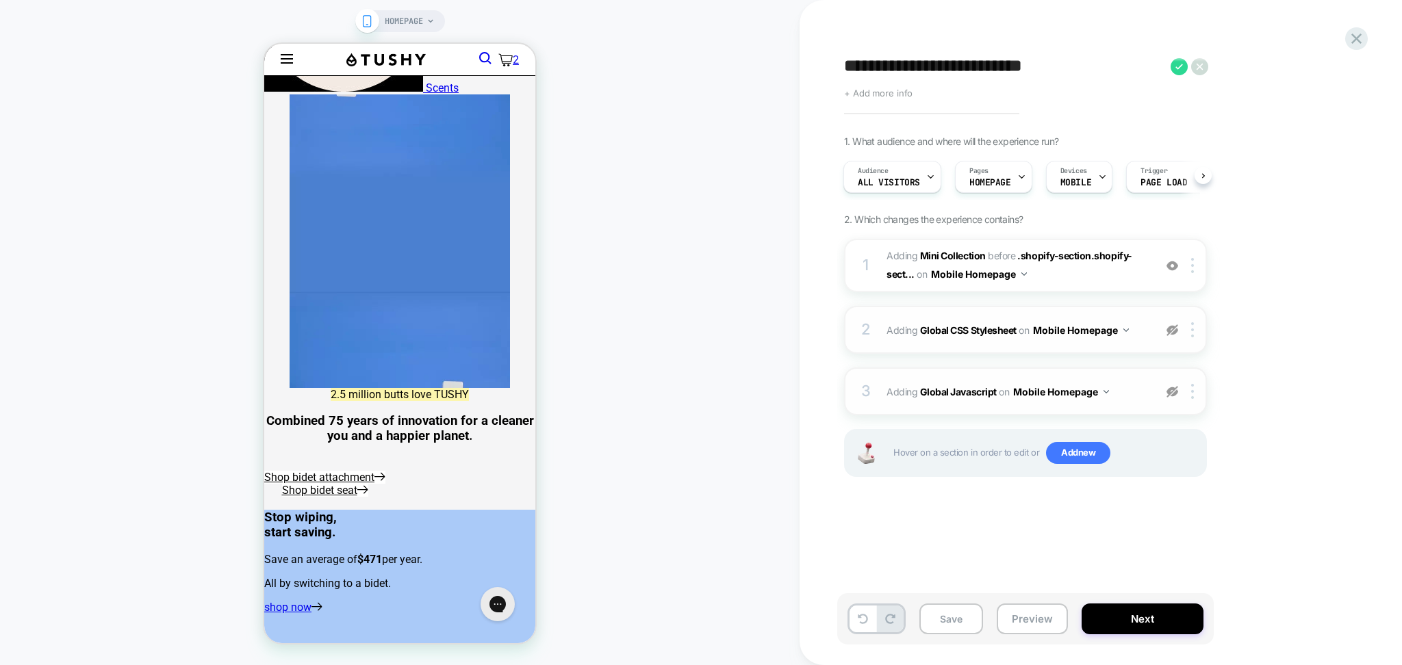
click at [877, 97] on span "+ Add more info" at bounding box center [878, 93] width 68 height 11
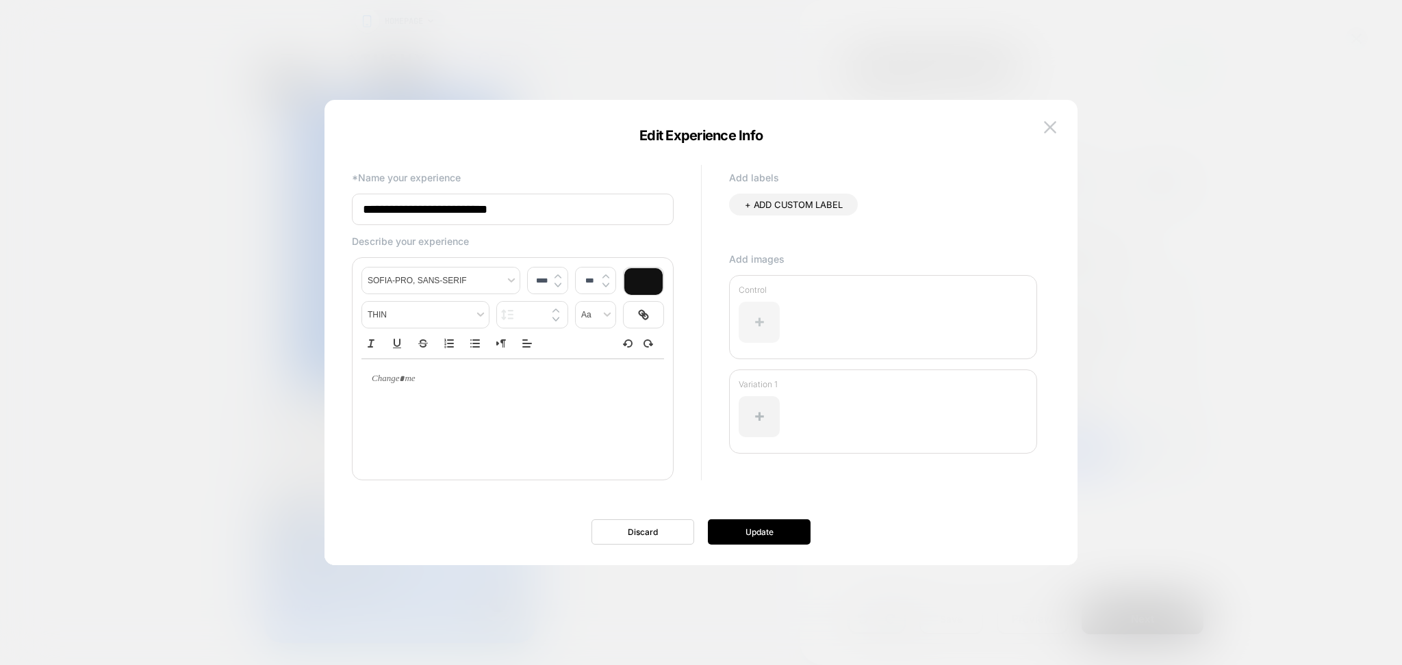
click at [765, 335] on div at bounding box center [759, 322] width 41 height 41
click at [1041, 133] on button at bounding box center [1050, 127] width 21 height 21
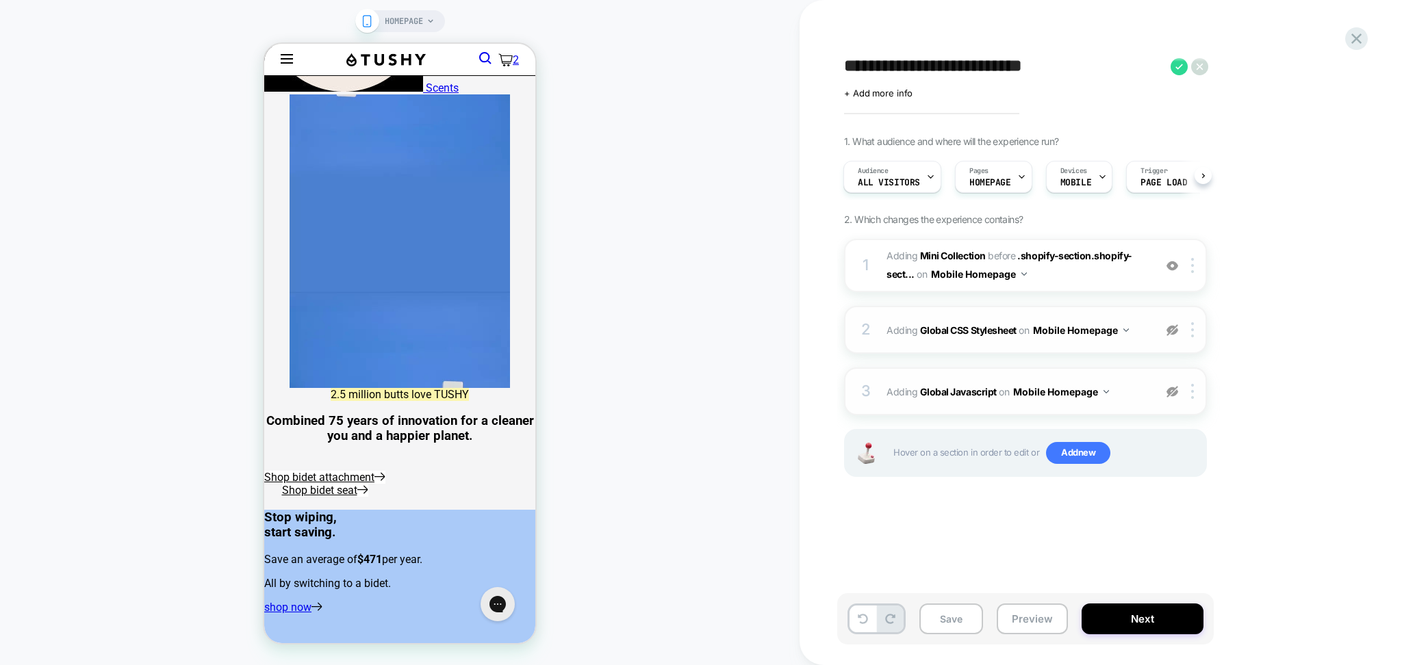
click at [0, 0] on img at bounding box center [0, 0] width 0 height 0
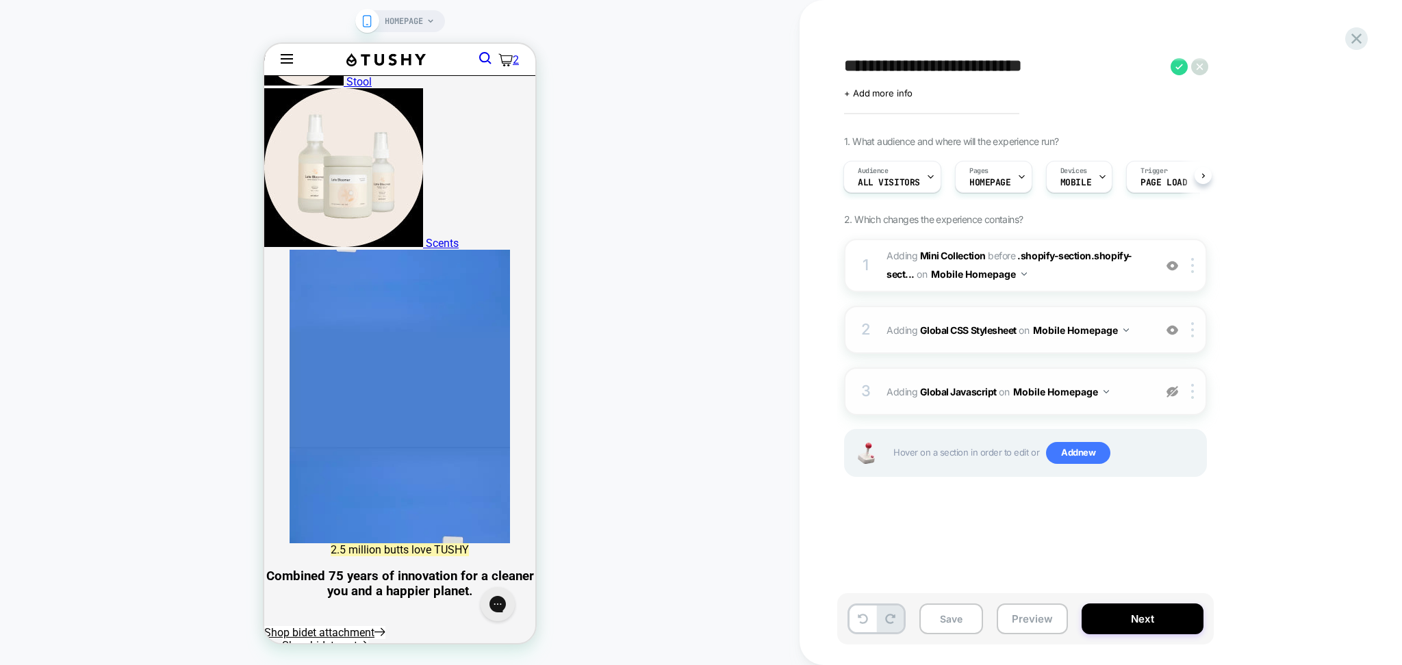
drag, startPoint x: 1170, startPoint y: 394, endPoint x: 1136, endPoint y: 389, distance: 33.9
click at [1170, 394] on img at bounding box center [1172, 392] width 12 height 12
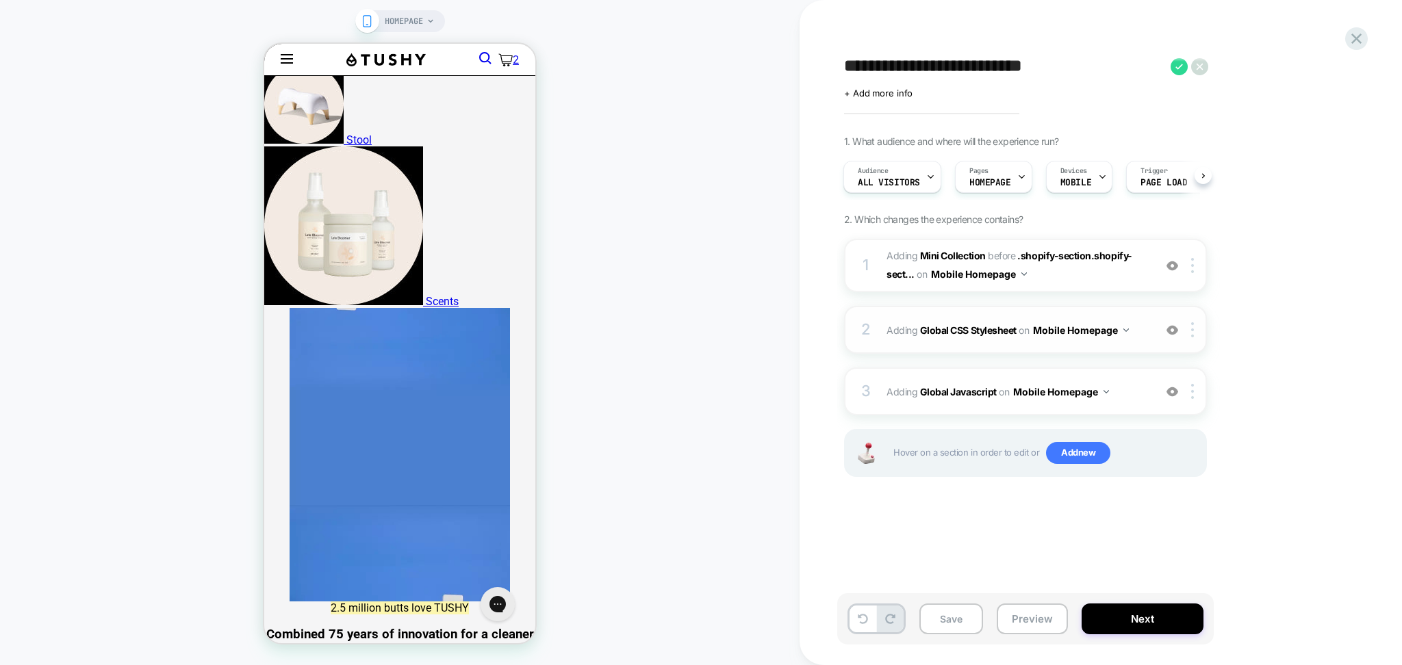
scroll to position [848, 0]
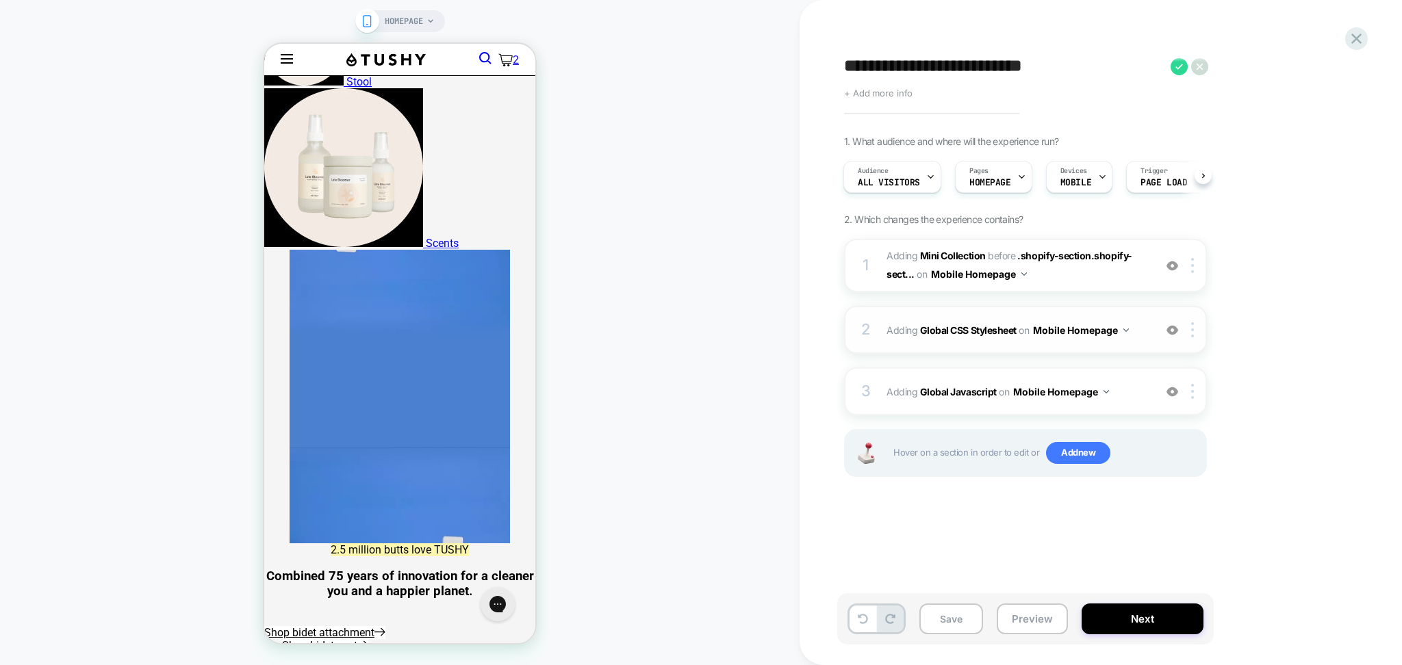
click at [866, 92] on span "+ Add more info" at bounding box center [878, 93] width 68 height 11
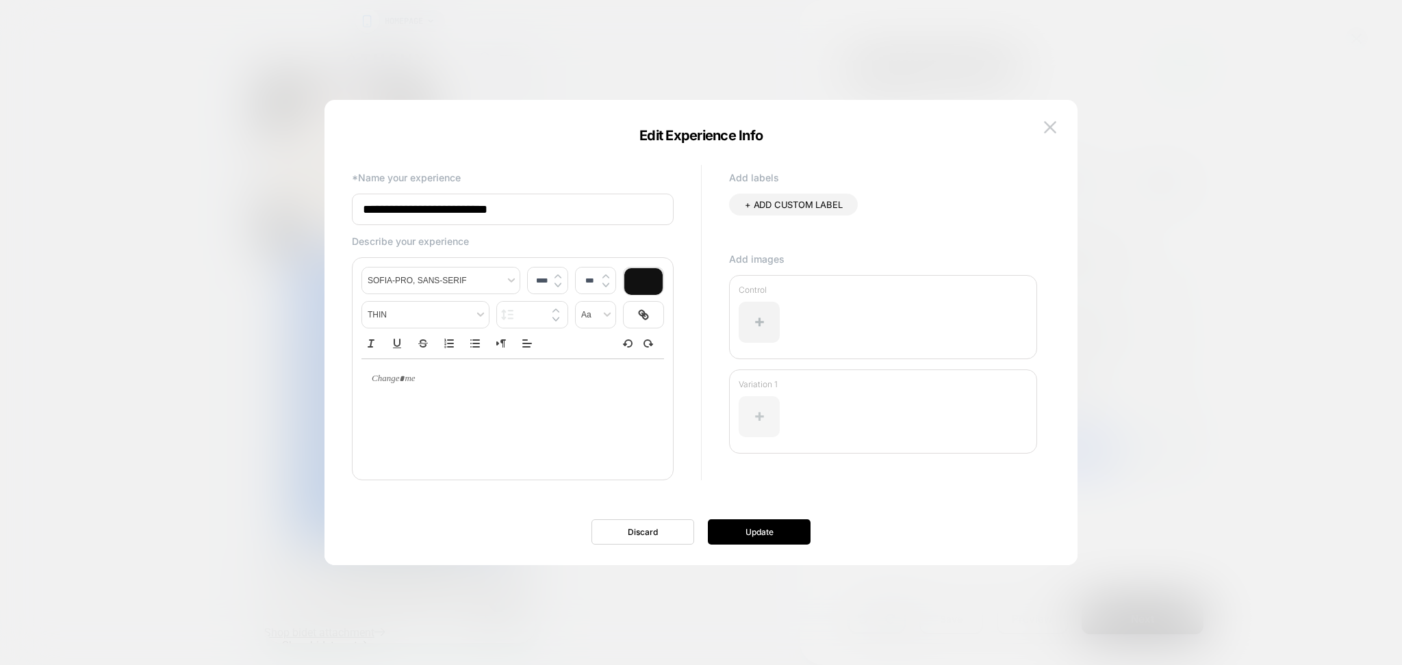
click at [1053, 124] on img at bounding box center [1050, 127] width 12 height 12
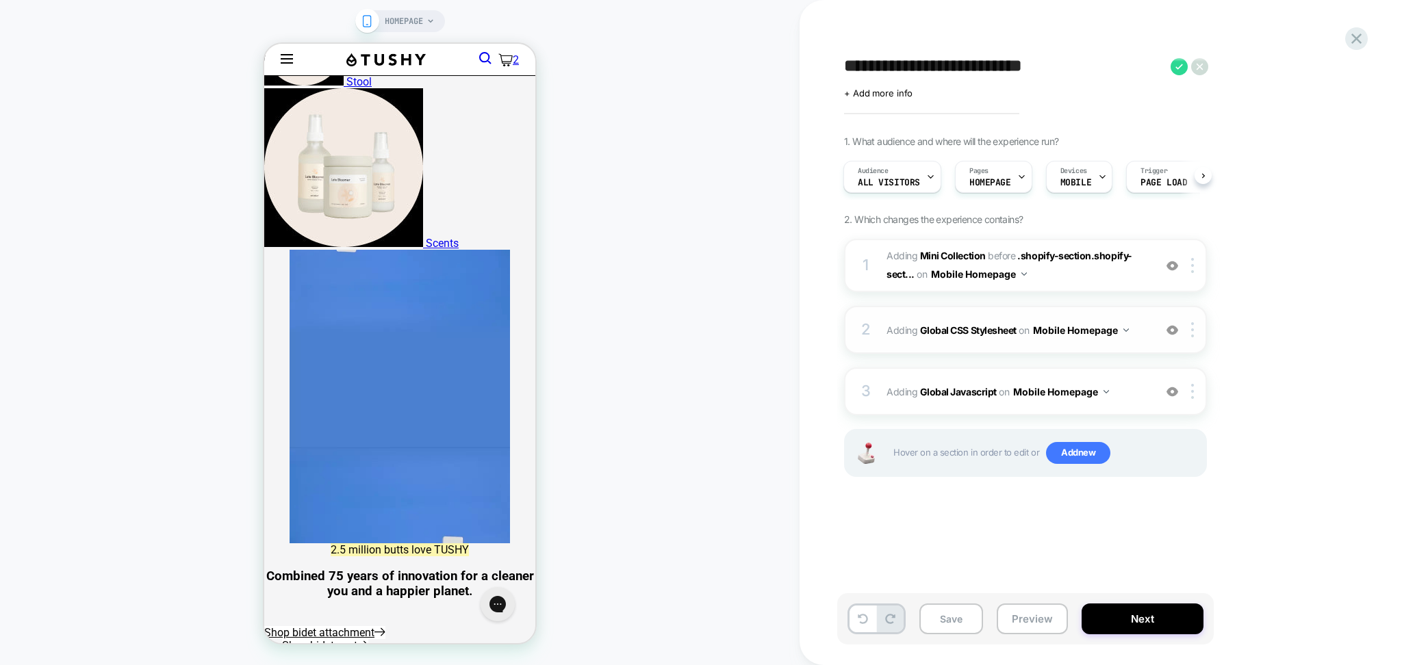
click at [1372, 29] on div "**********" at bounding box center [1100, 332] width 602 height 665
click at [0, 0] on icon at bounding box center [0, 0] width 0 height 0
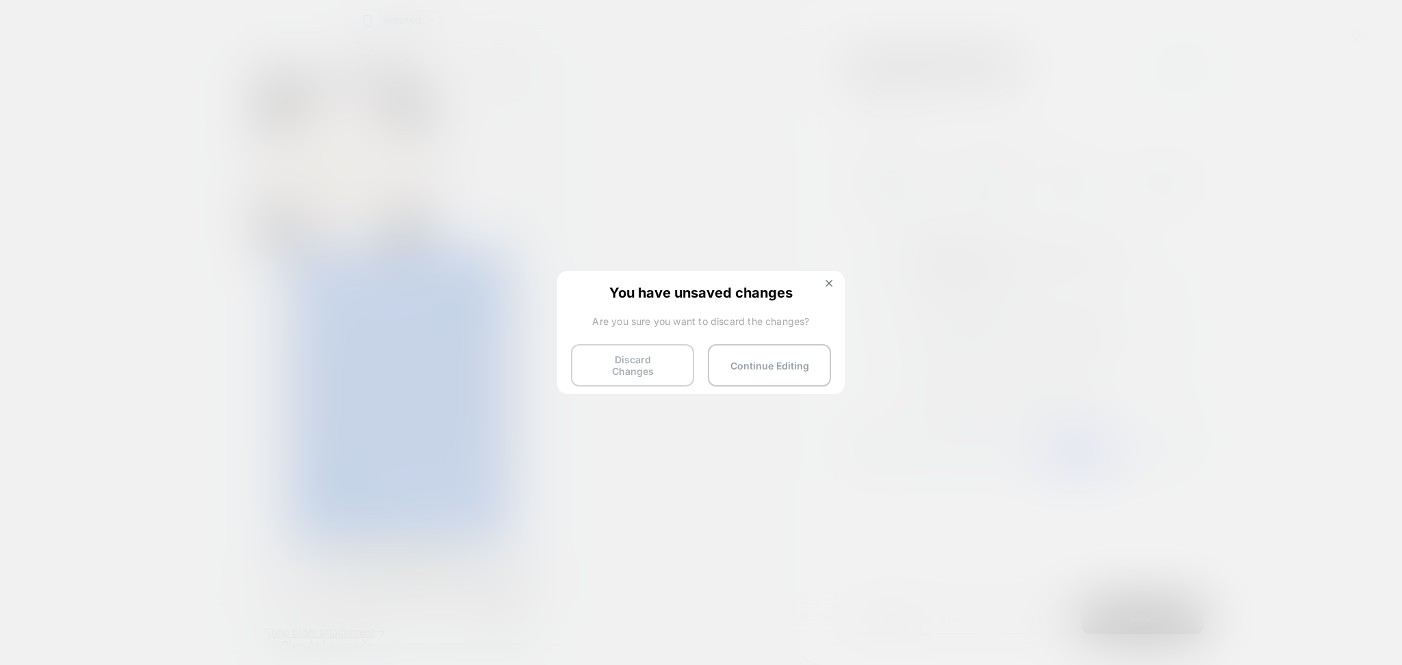
click at [598, 359] on button "Discard Changes" at bounding box center [632, 365] width 123 height 42
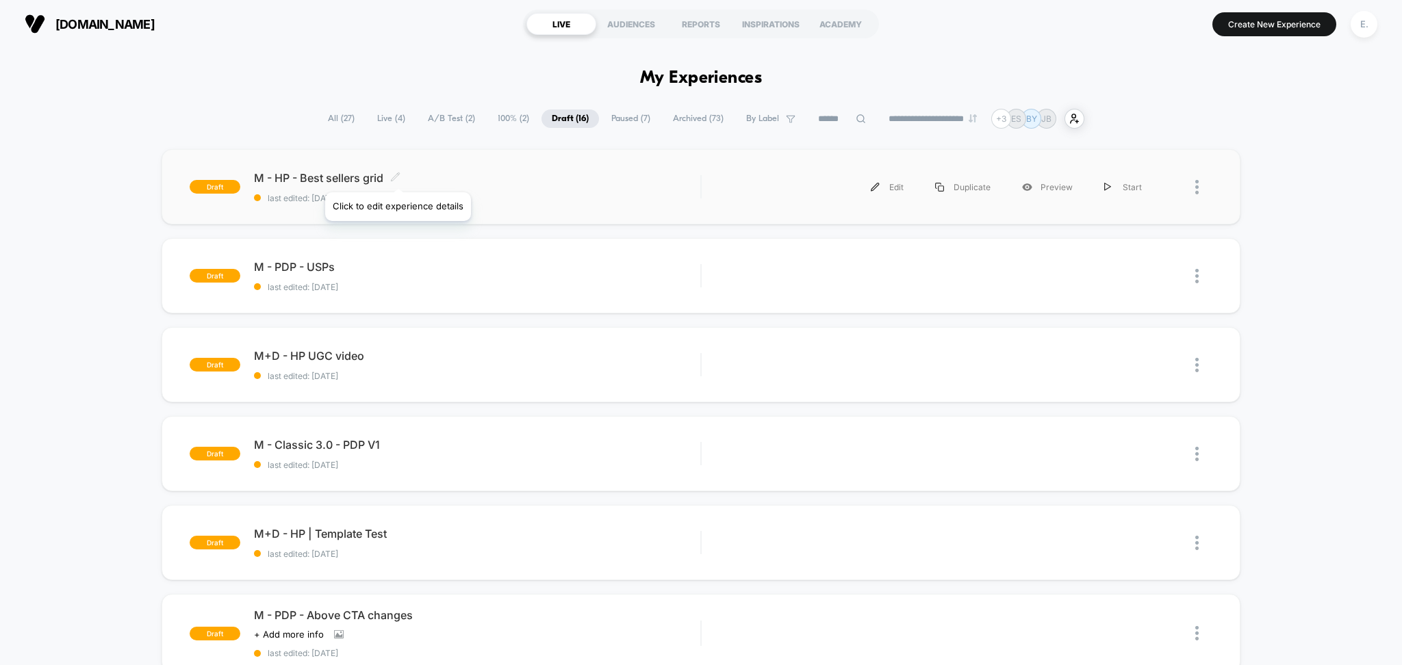
click at [396, 175] on icon at bounding box center [395, 177] width 10 height 10
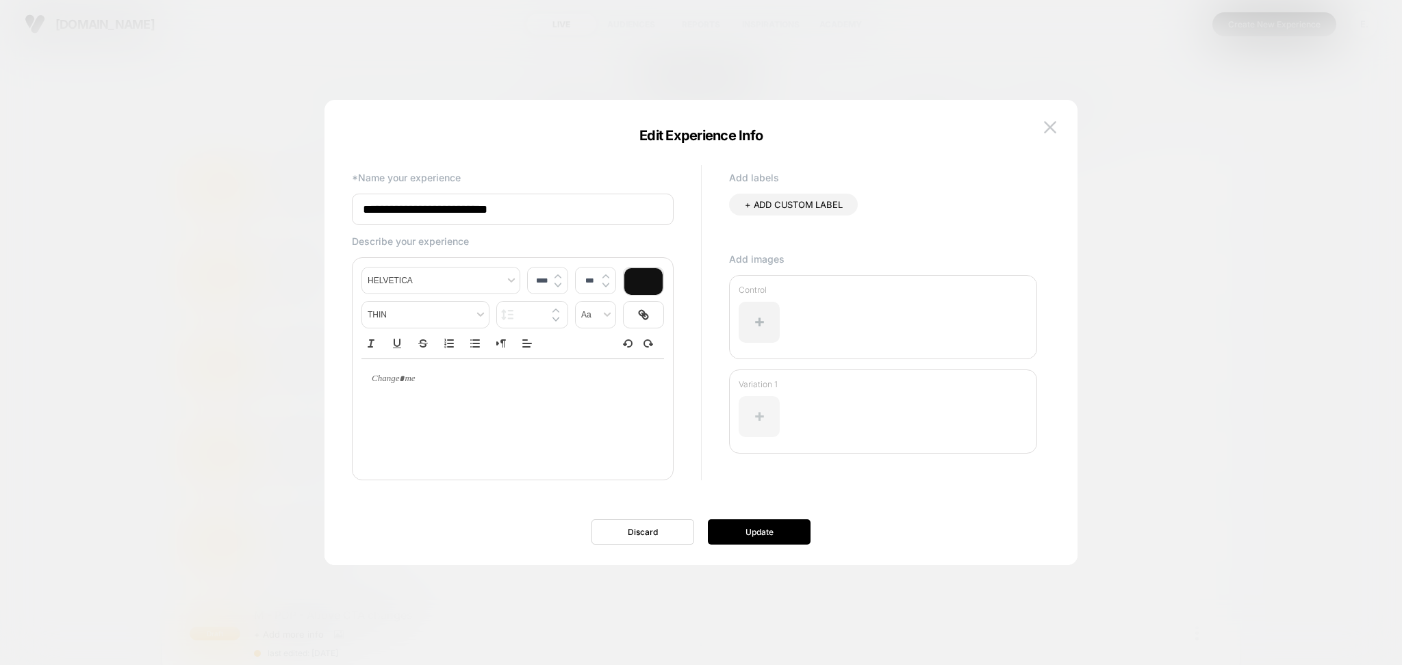
click at [754, 420] on div at bounding box center [759, 416] width 41 height 41
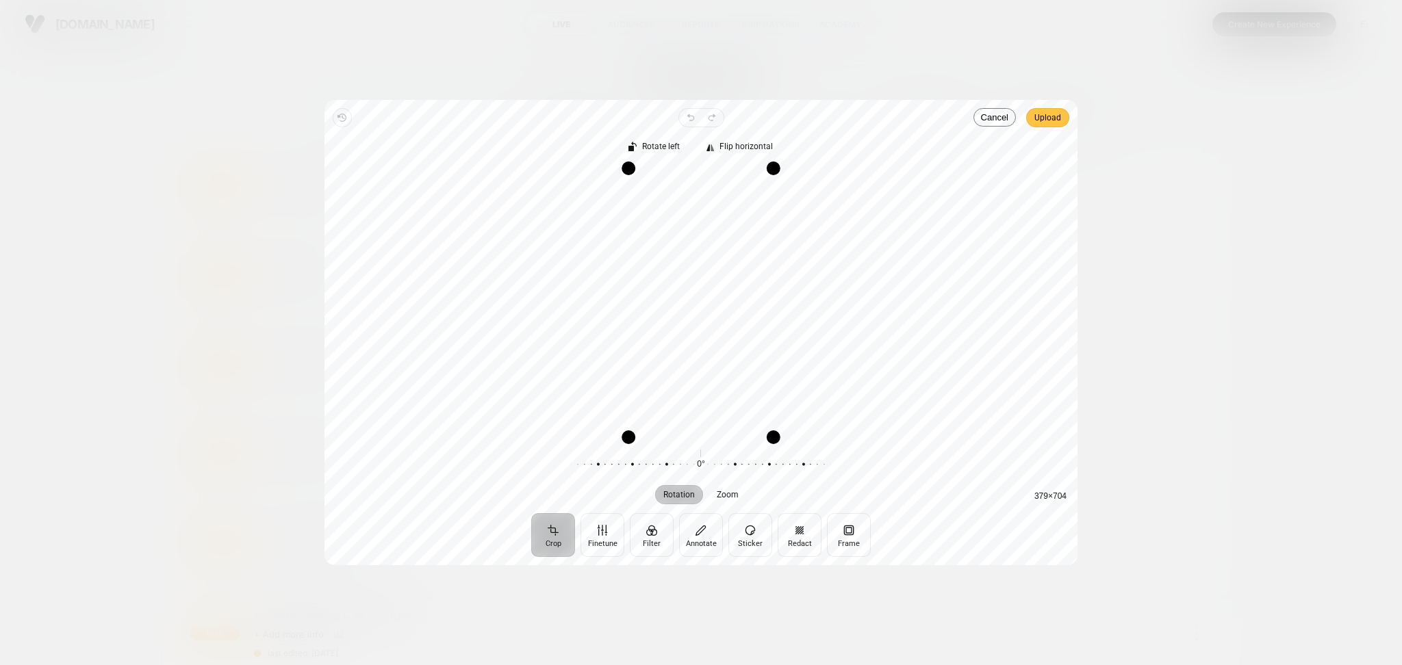
click at [1051, 115] on span "Upload" at bounding box center [1047, 118] width 27 height 16
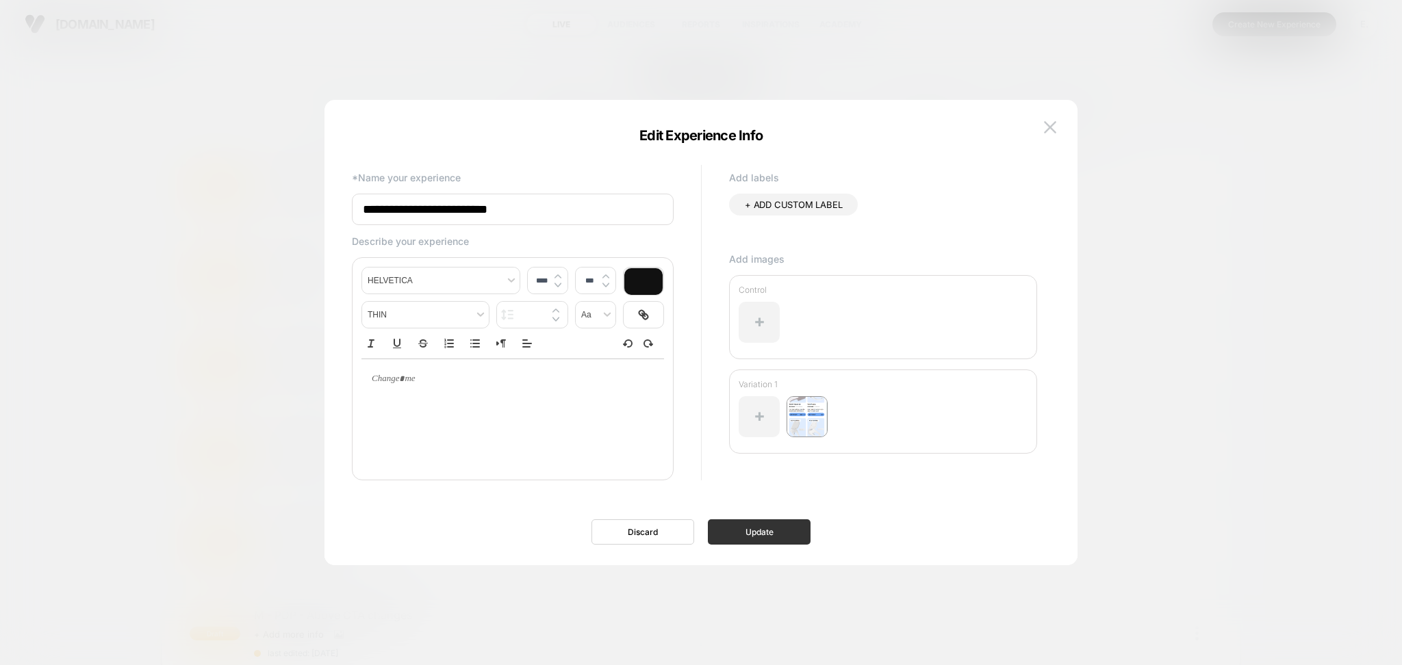
click at [767, 535] on button "Update" at bounding box center [759, 532] width 103 height 25
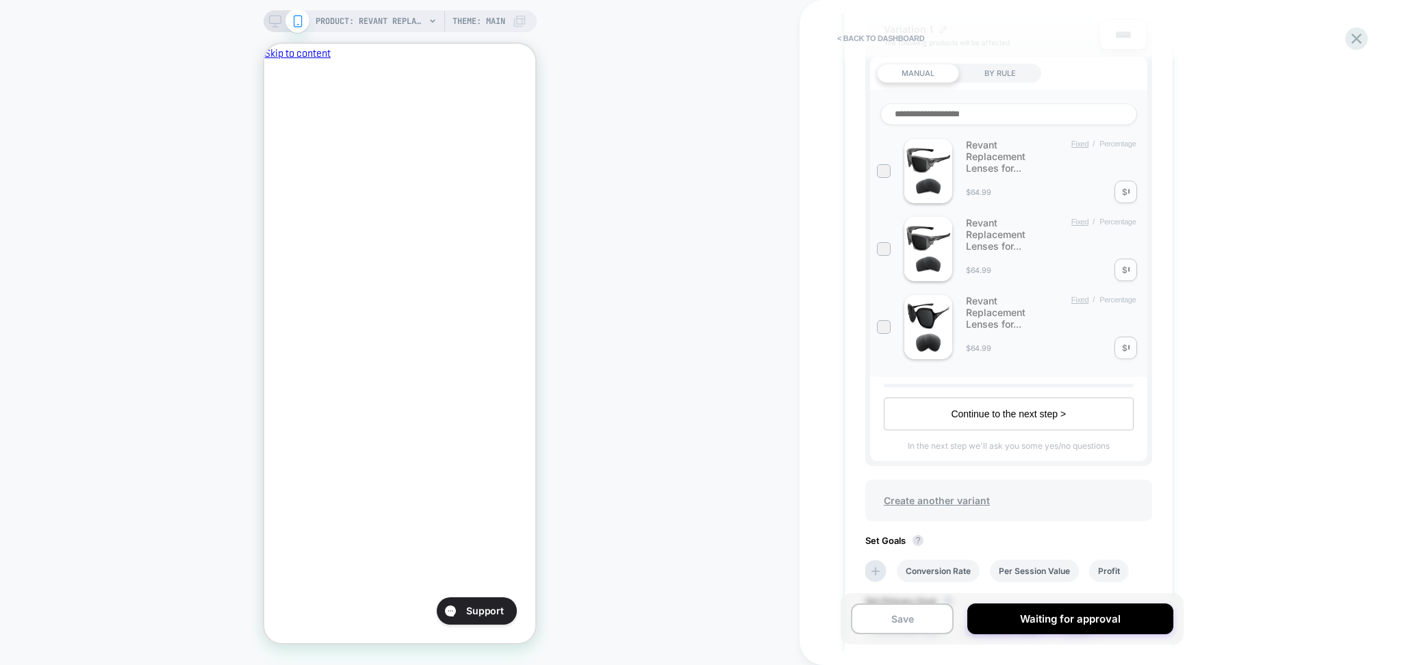
scroll to position [754, 0]
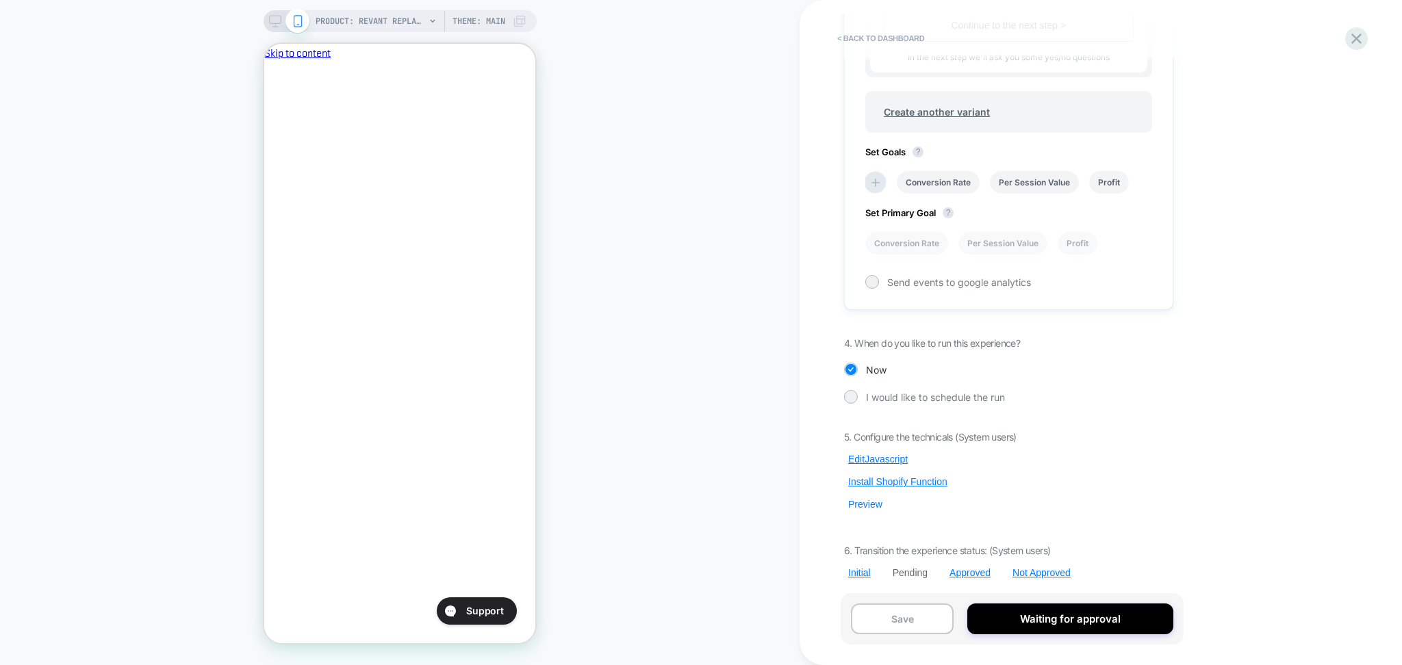
click at [869, 502] on button "Preview" at bounding box center [865, 504] width 42 height 12
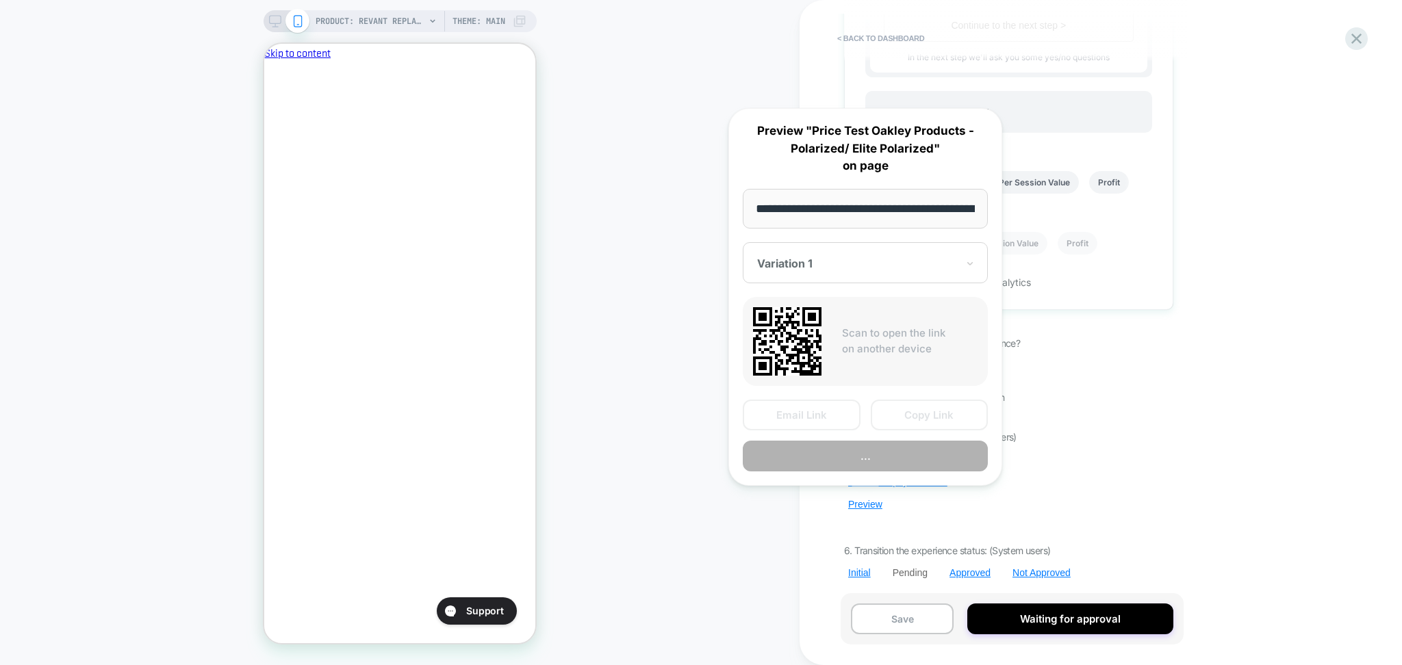
scroll to position [0, 307]
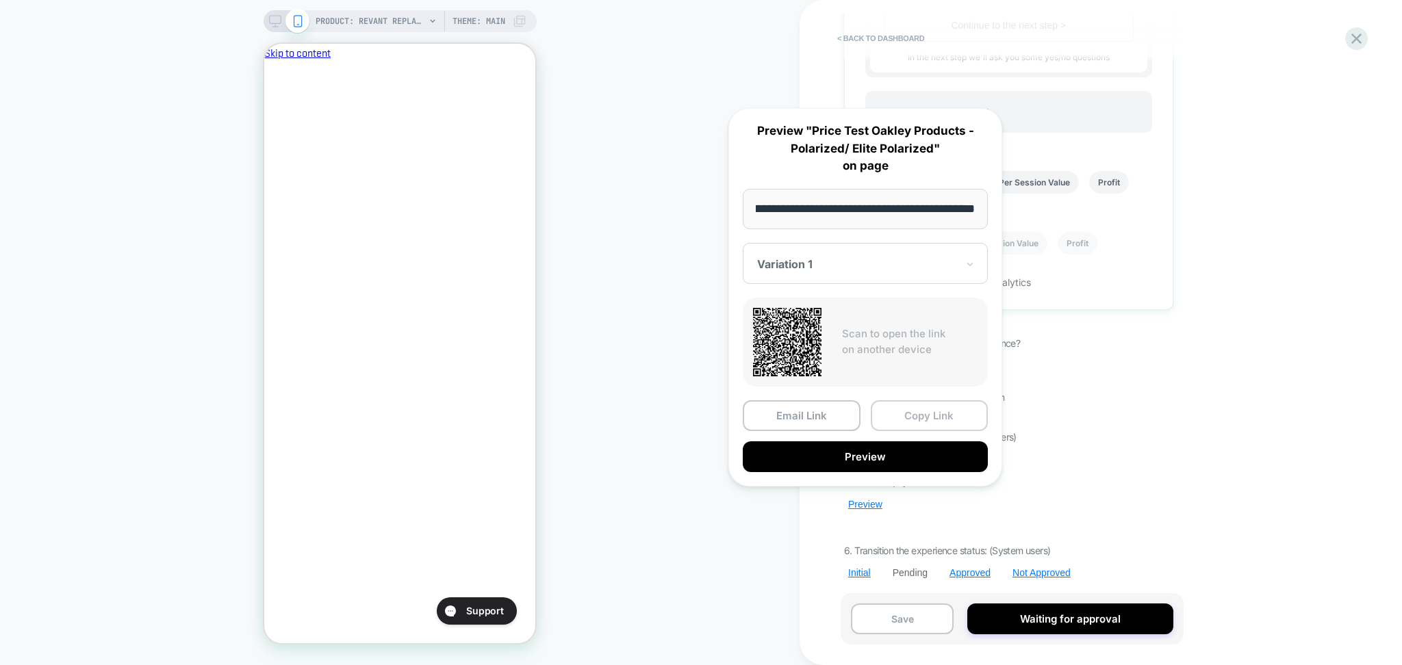
click at [934, 411] on button "Copy Link" at bounding box center [930, 415] width 118 height 31
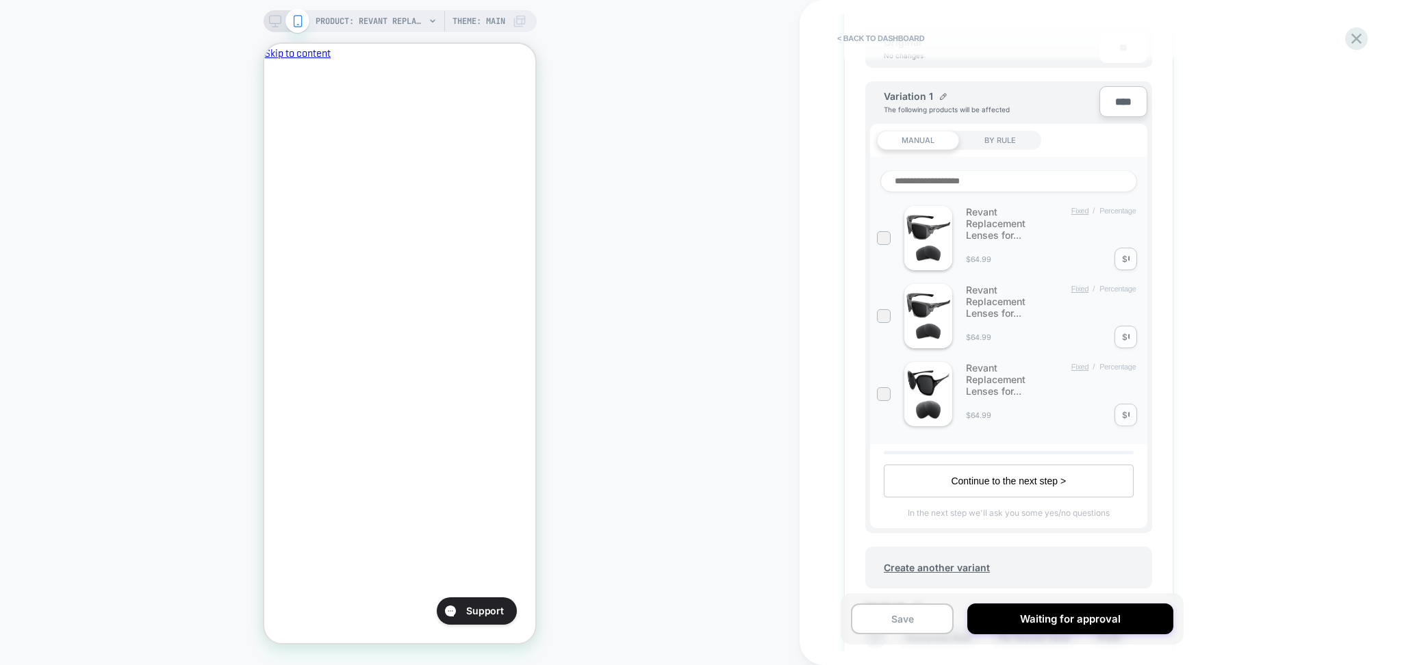
scroll to position [0, 0]
click at [363, 14] on span "PRODUCT: Revant Replacement Lenses for Oakley Holbrook OO9102" at bounding box center [371, 21] width 110 height 22
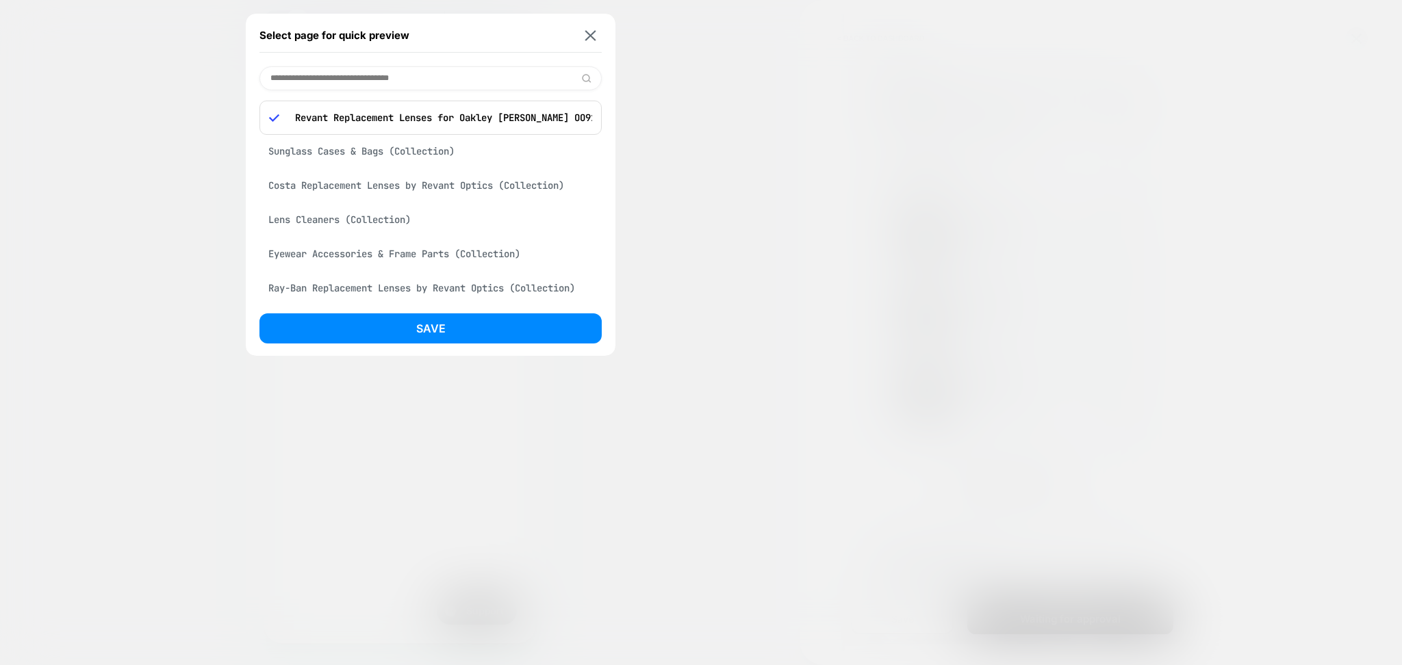
scroll to position [0, 236]
paste input "**********"
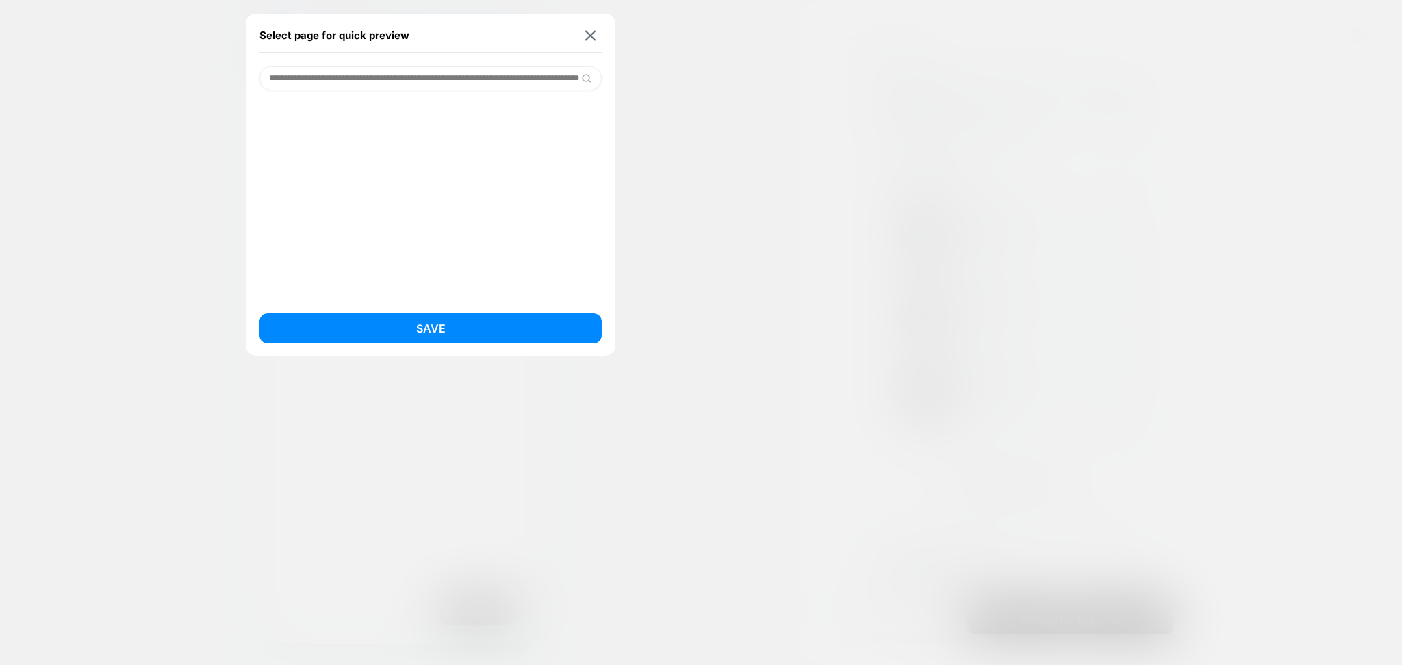
drag, startPoint x: 435, startPoint y: 79, endPoint x: 726, endPoint y: 89, distance: 291.1
click at [537, 32] on div "**********" at bounding box center [400, 21] width 273 height 22
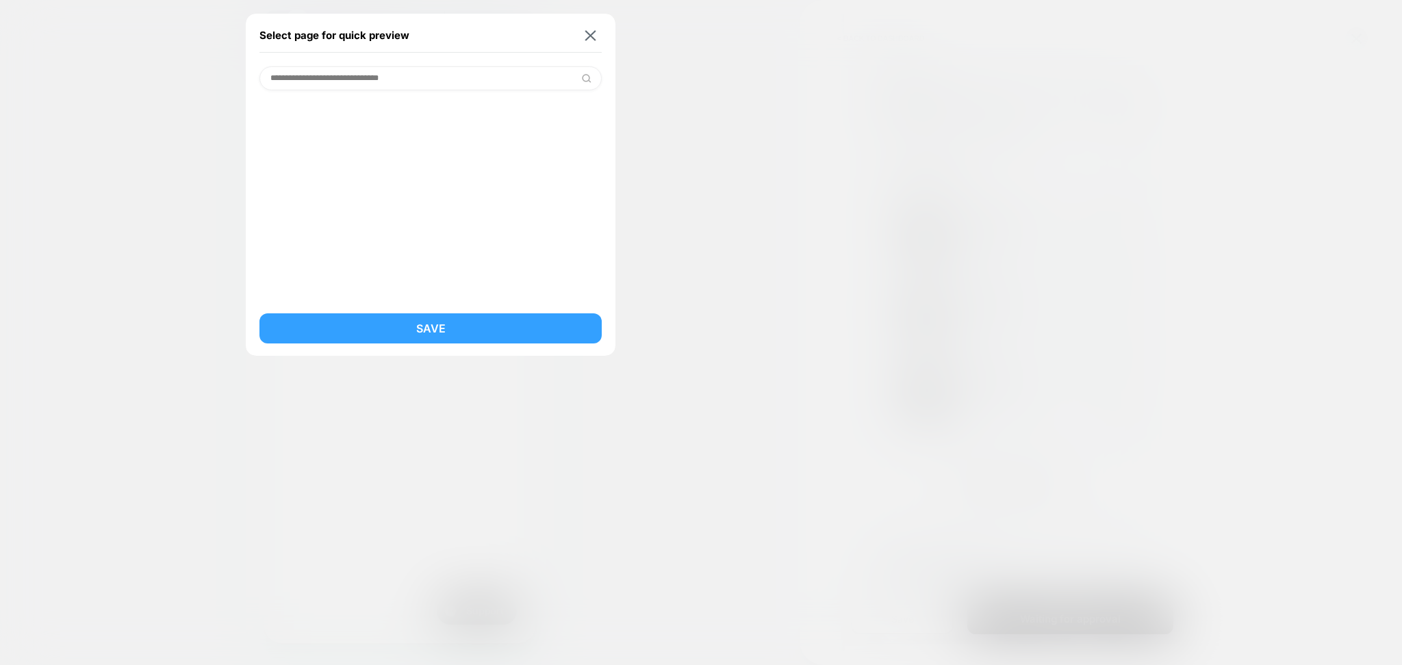
type input "**********"
click at [517, 335] on button "Save" at bounding box center [430, 329] width 342 height 30
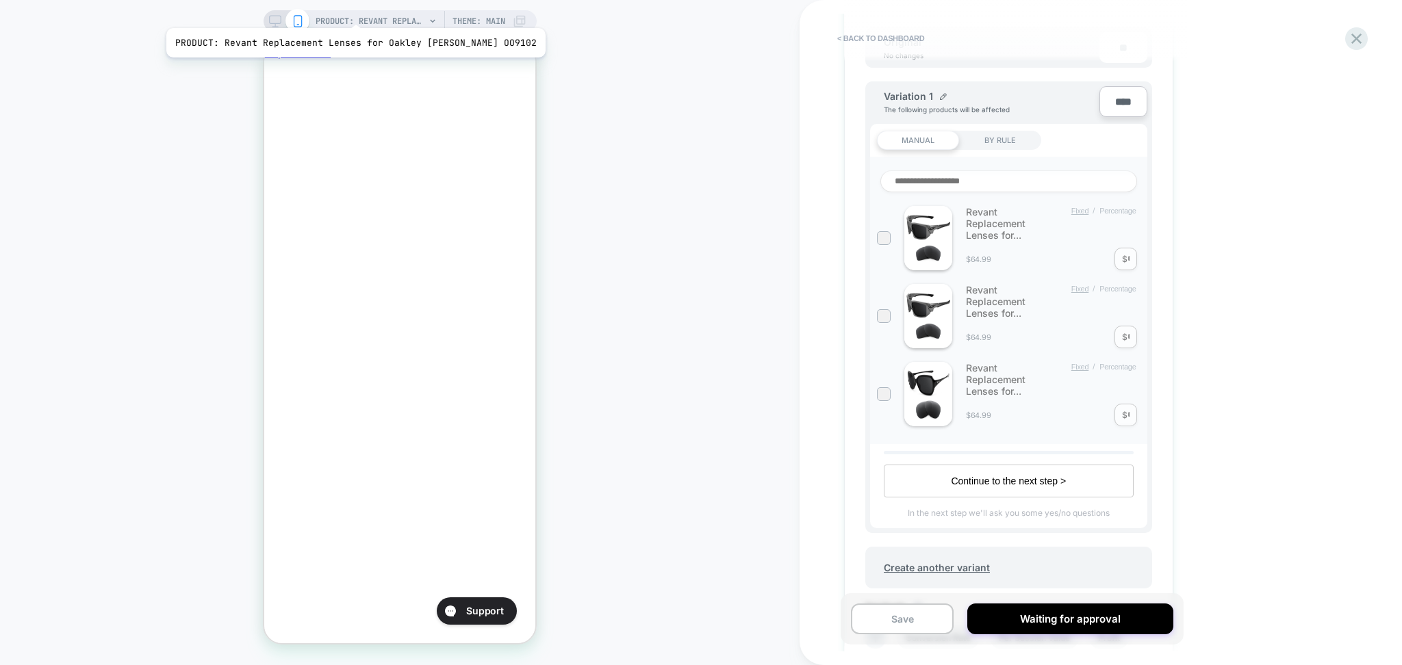
click at [340, 11] on span "PRODUCT: Revant Replacement Lenses for Oakley Holbrook OO9102" at bounding box center [371, 21] width 110 height 22
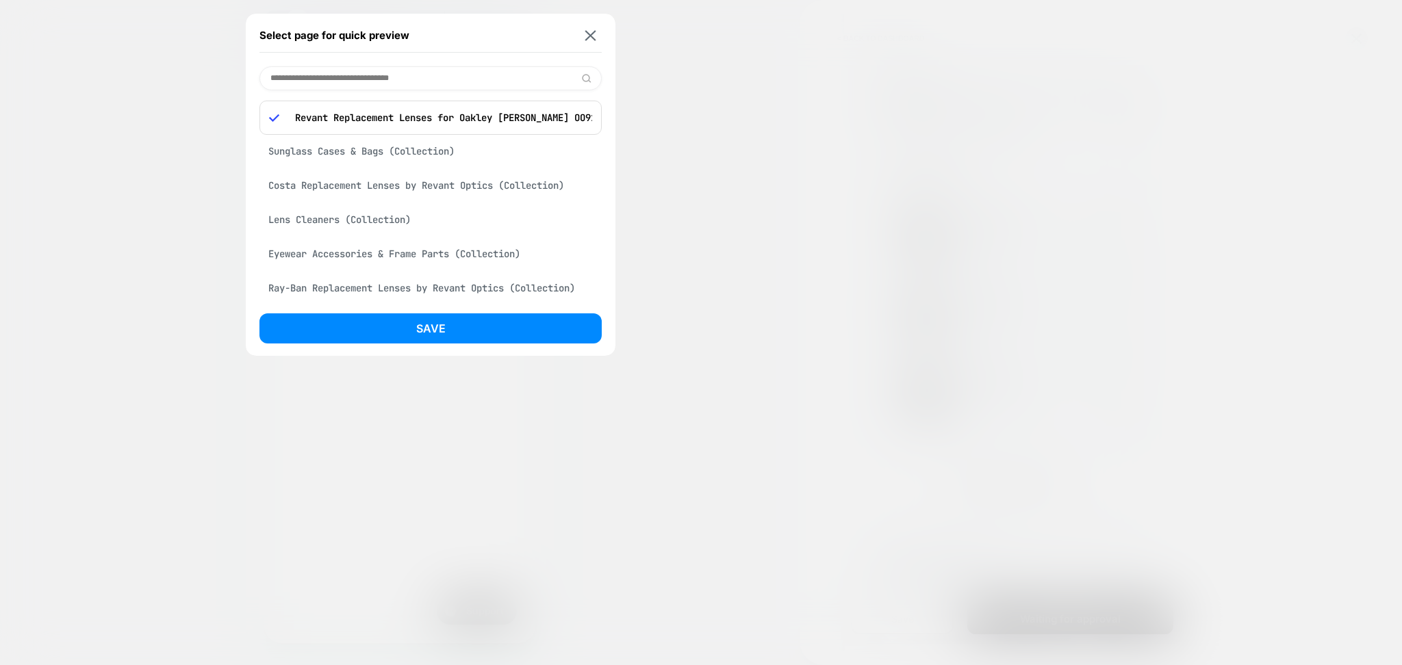
click at [333, 78] on input at bounding box center [430, 78] width 342 height 24
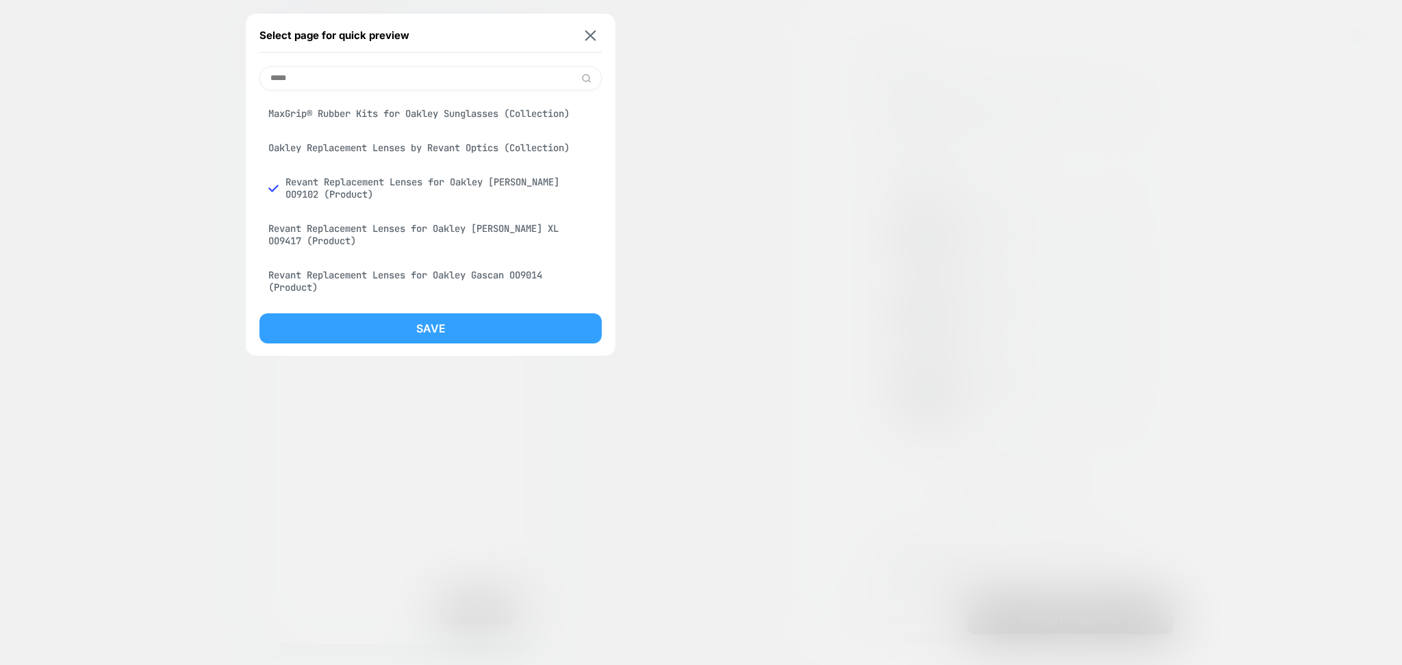
paste input "**********"
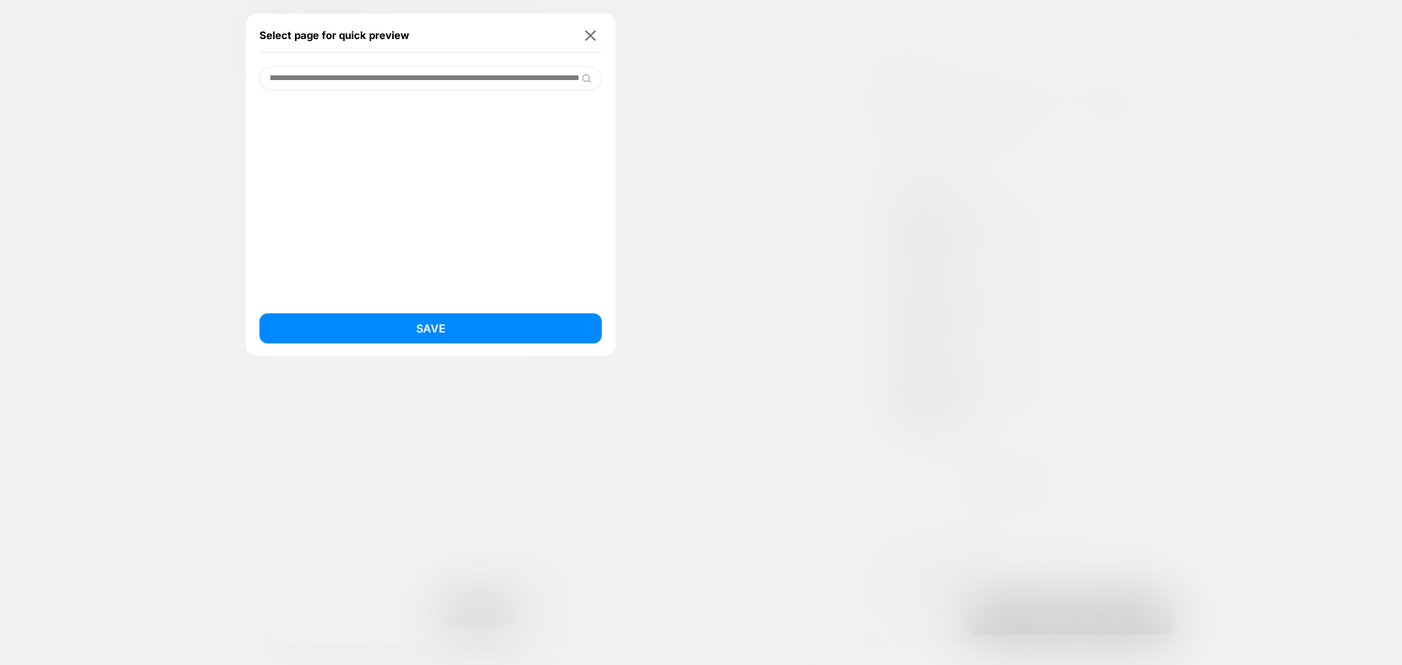
drag, startPoint x: 413, startPoint y: 72, endPoint x: 695, endPoint y: 123, distance: 286.0
click at [537, 32] on div "**********" at bounding box center [400, 21] width 273 height 22
type input "*"
type input "*****"
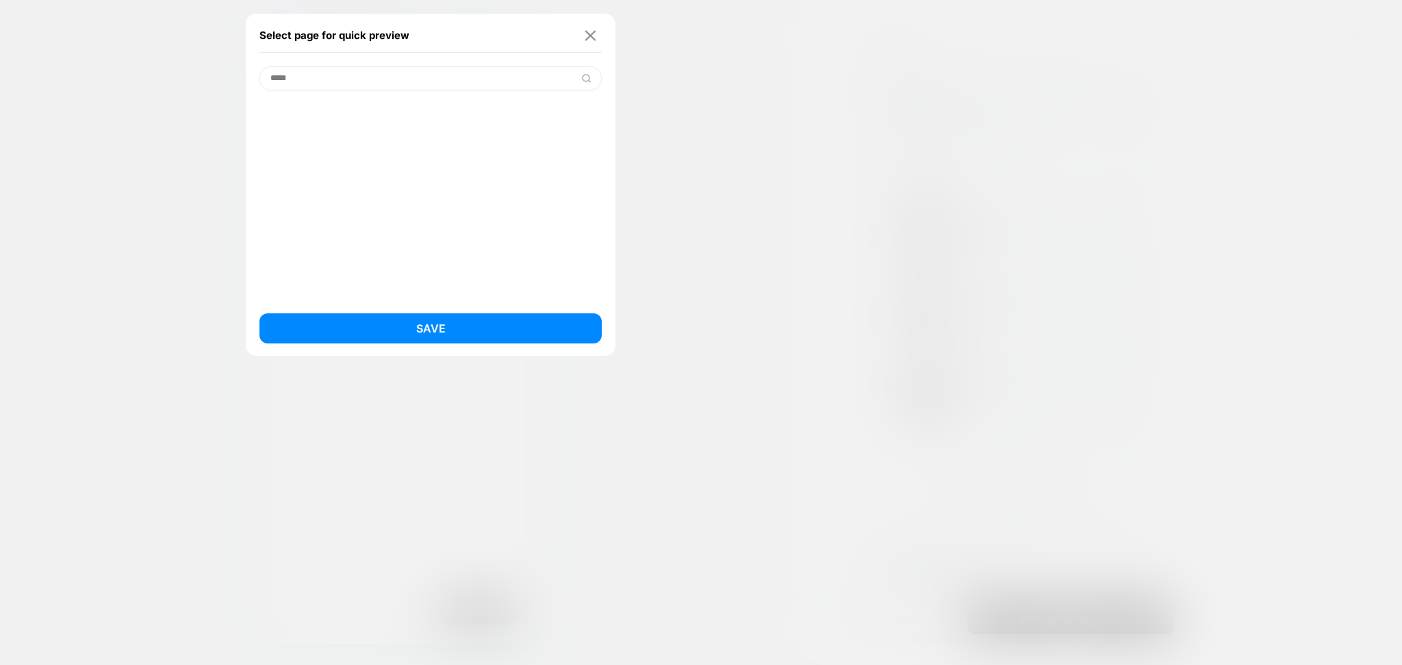
click at [580, 40] on div "Select page for quick preview" at bounding box center [430, 35] width 342 height 34
click at [585, 39] on img at bounding box center [590, 35] width 11 height 10
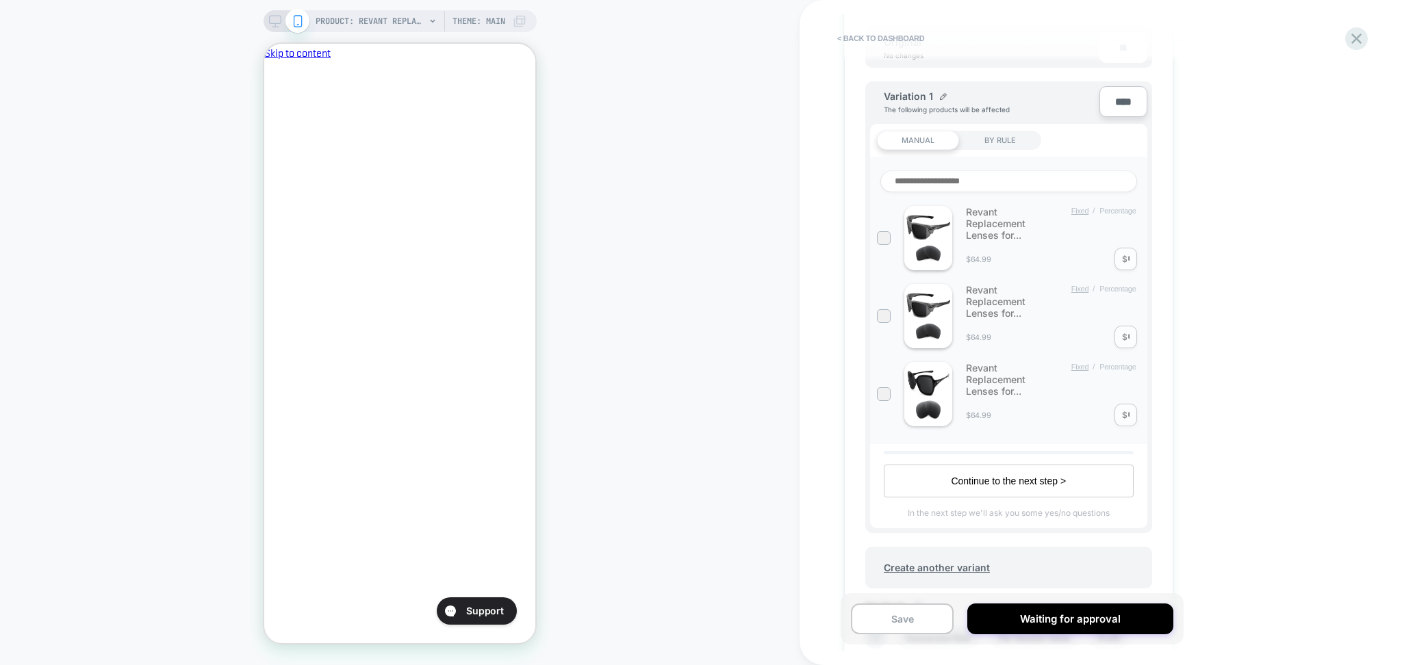
click at [270, 125] on icon "Close" at bounding box center [270, 125] width 0 height 0
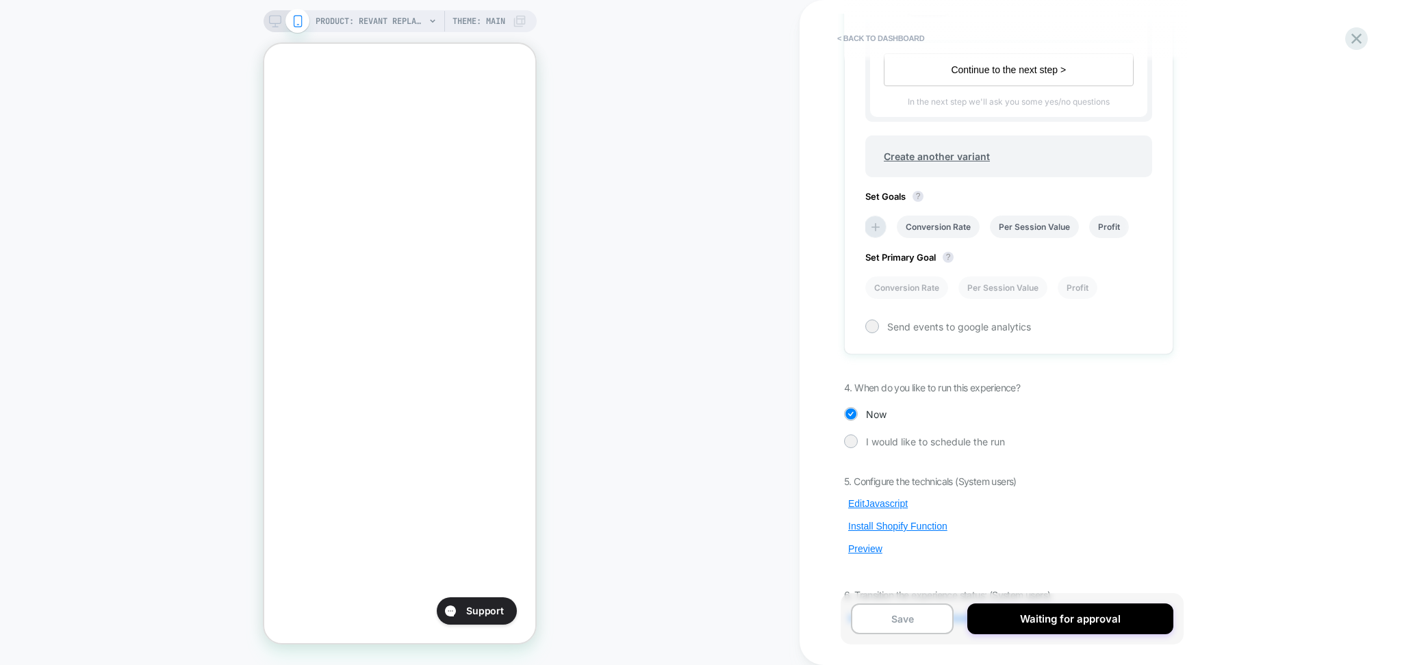
scroll to position [754, 0]
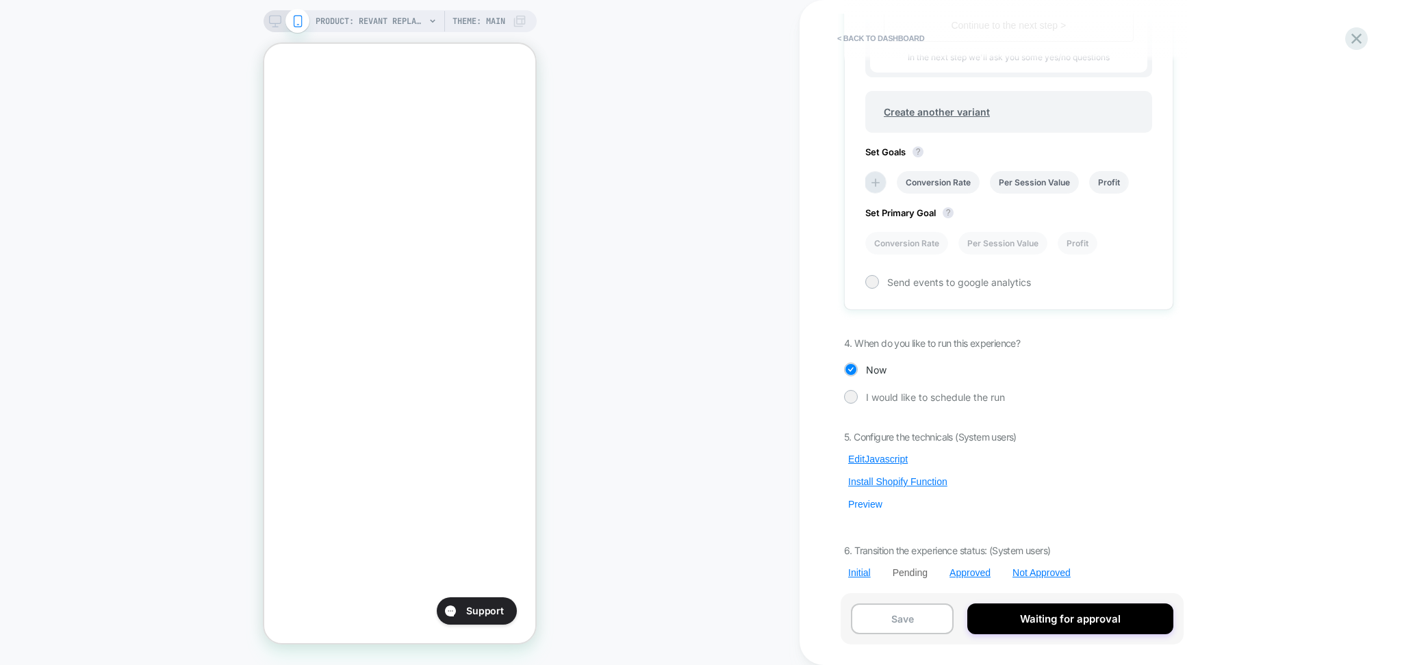
click at [871, 502] on button "Preview" at bounding box center [865, 504] width 42 height 12
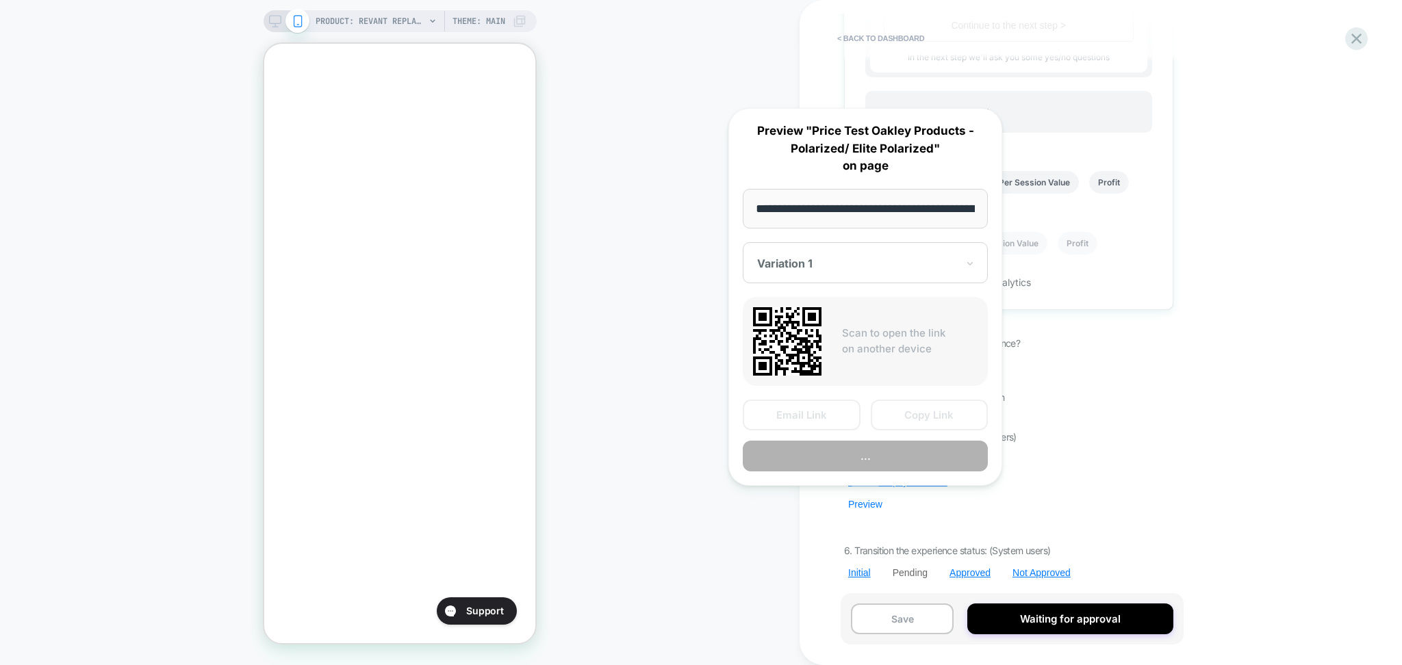
scroll to position [0, 307]
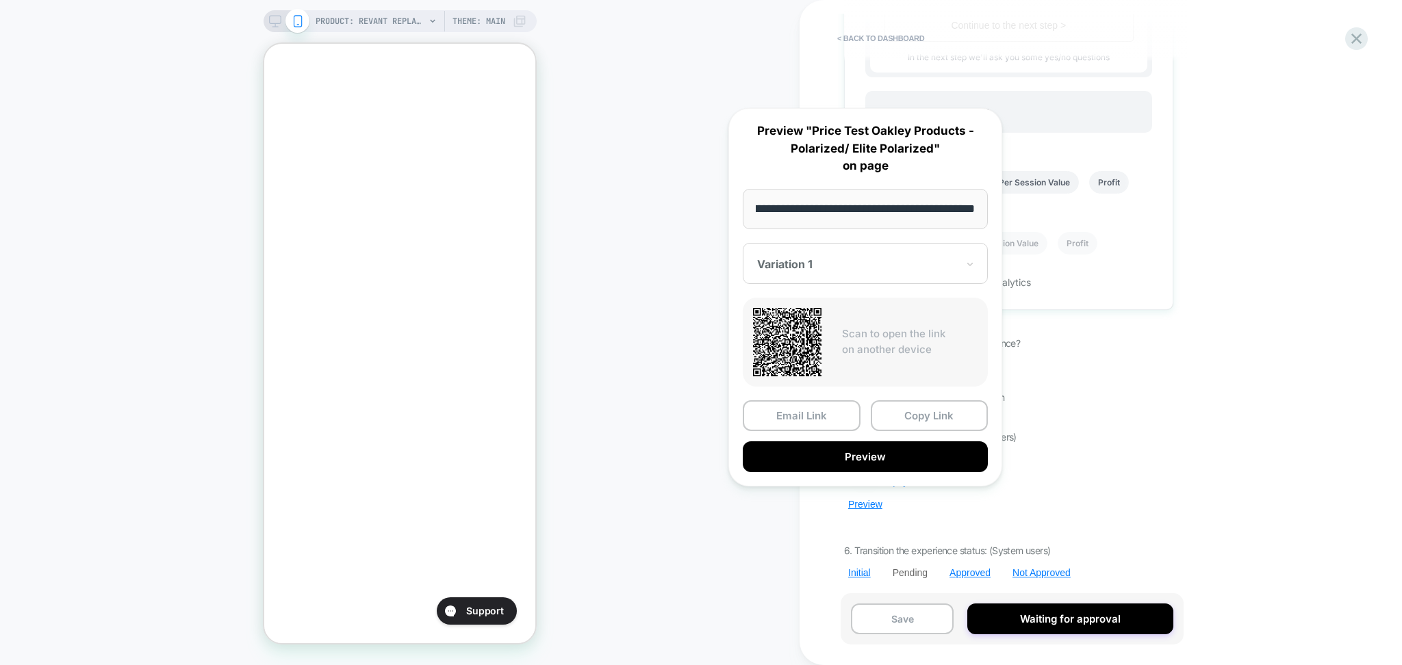
click at [906, 418] on button "Copy Link" at bounding box center [930, 415] width 118 height 31
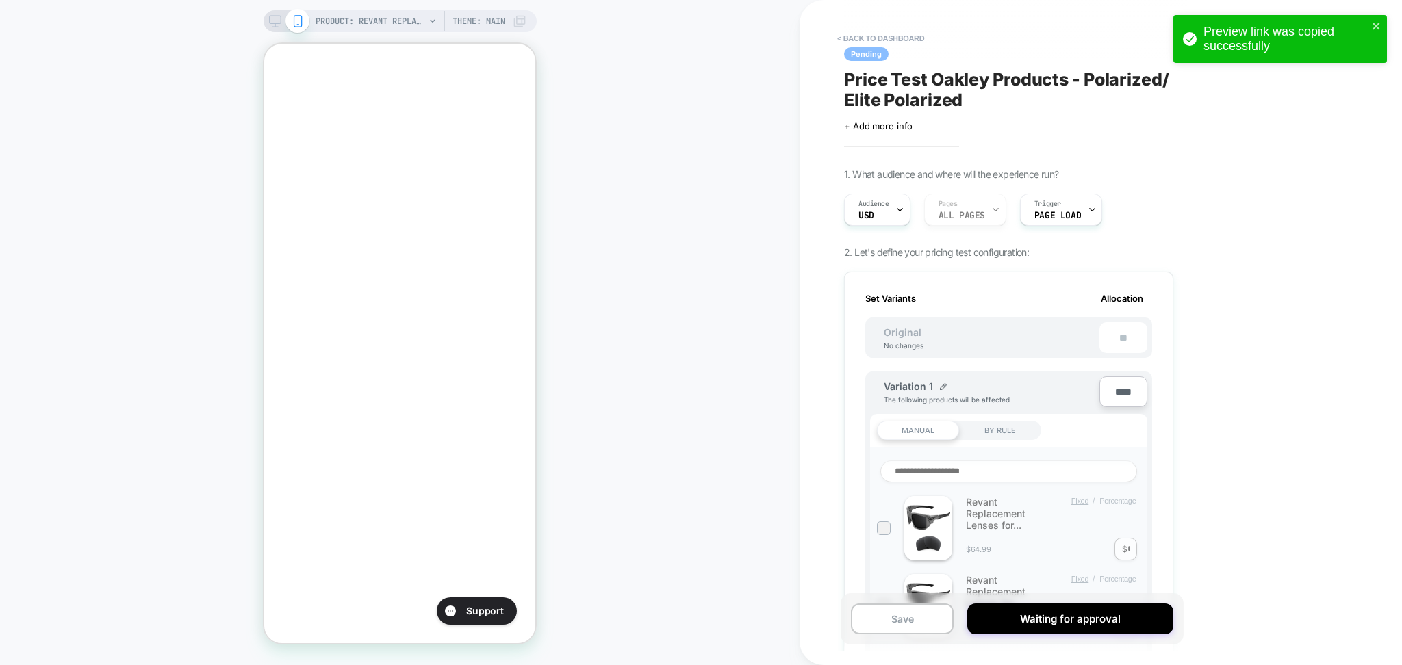
scroll to position [0, 0]
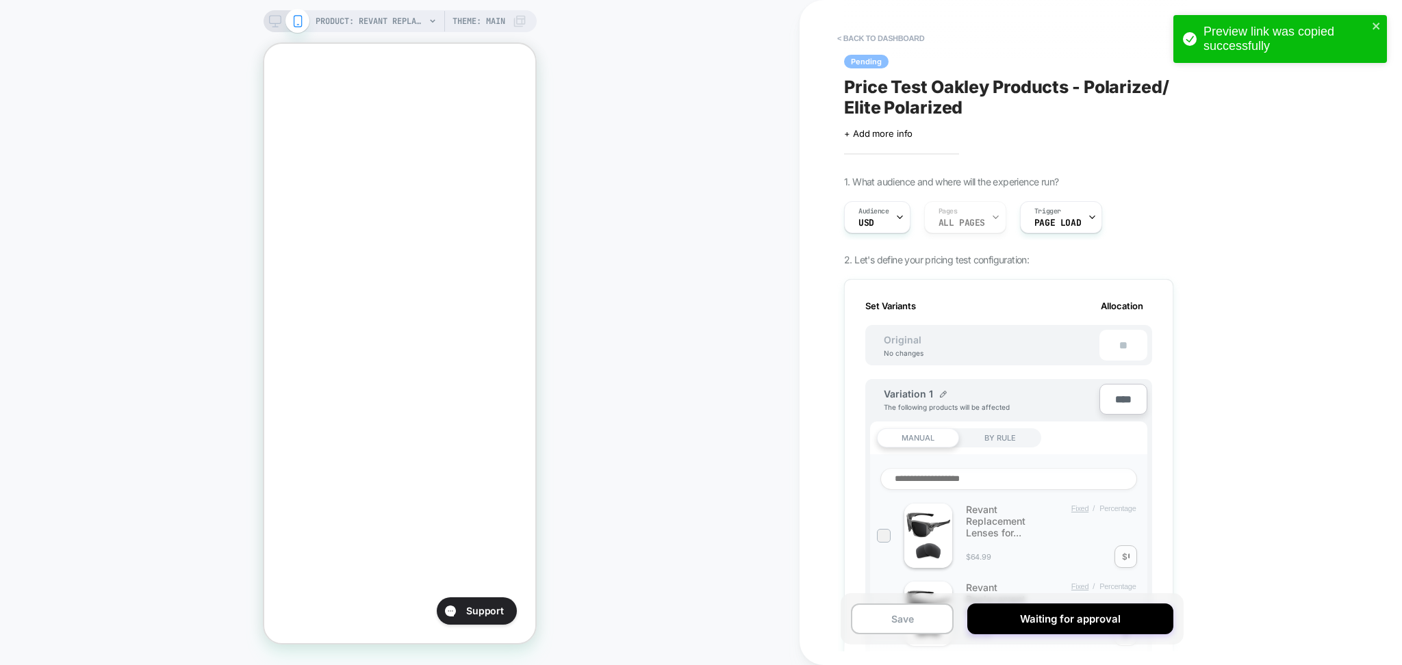
click at [951, 104] on span "Price Test Oakley Products - Polarized/ Elite Polarized" at bounding box center [1008, 97] width 329 height 41
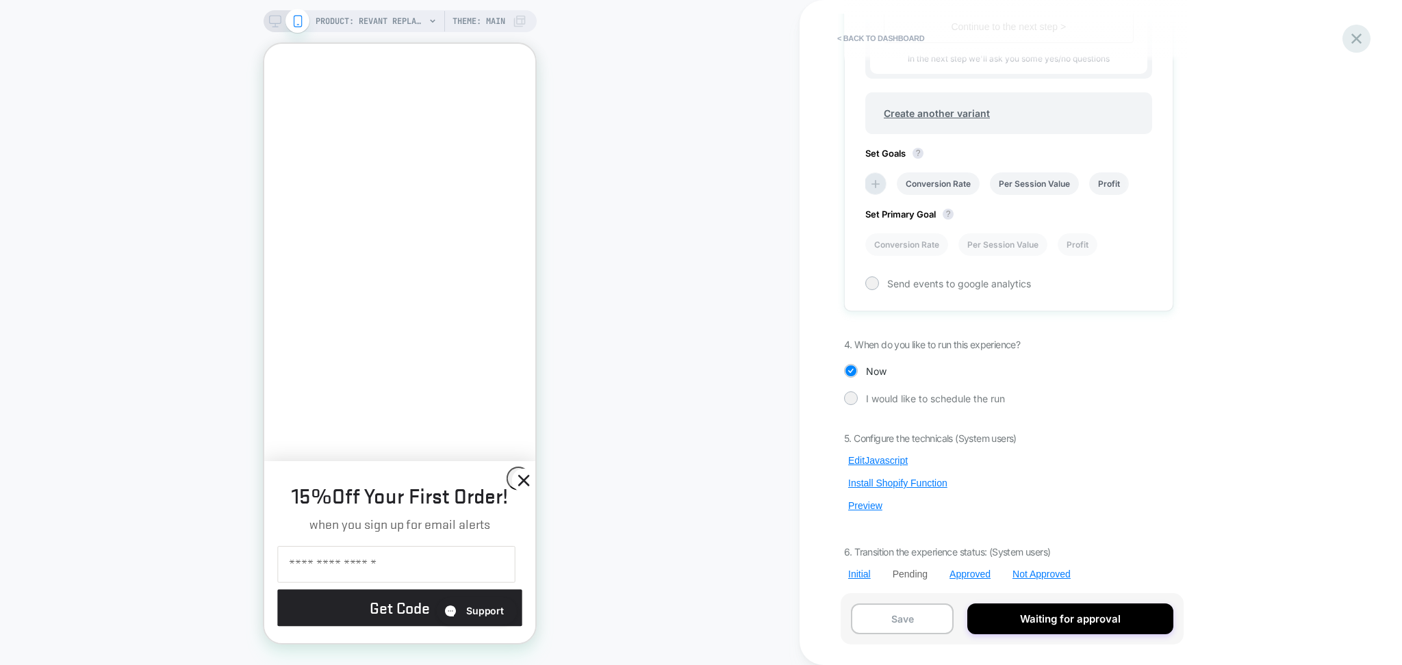
click at [1351, 41] on icon at bounding box center [1356, 38] width 18 height 18
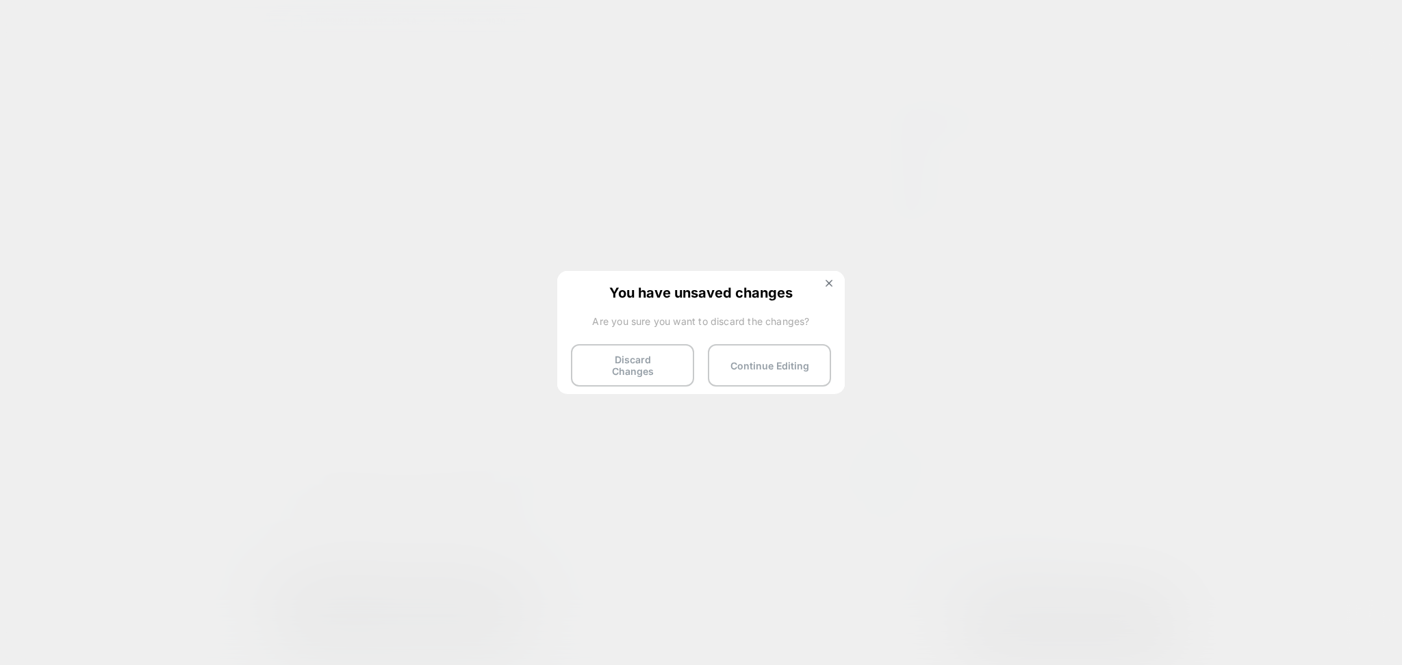
scroll to position [0, 236]
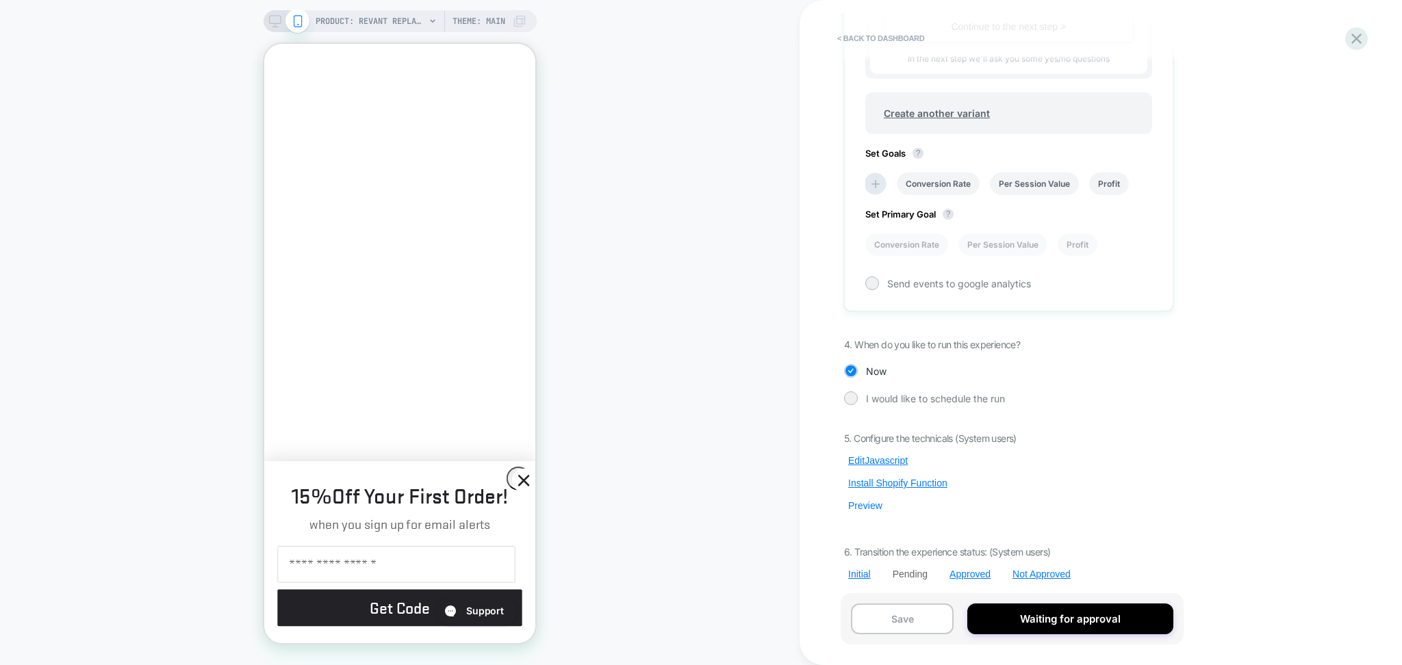
click at [872, 504] on button "Preview" at bounding box center [865, 506] width 42 height 12
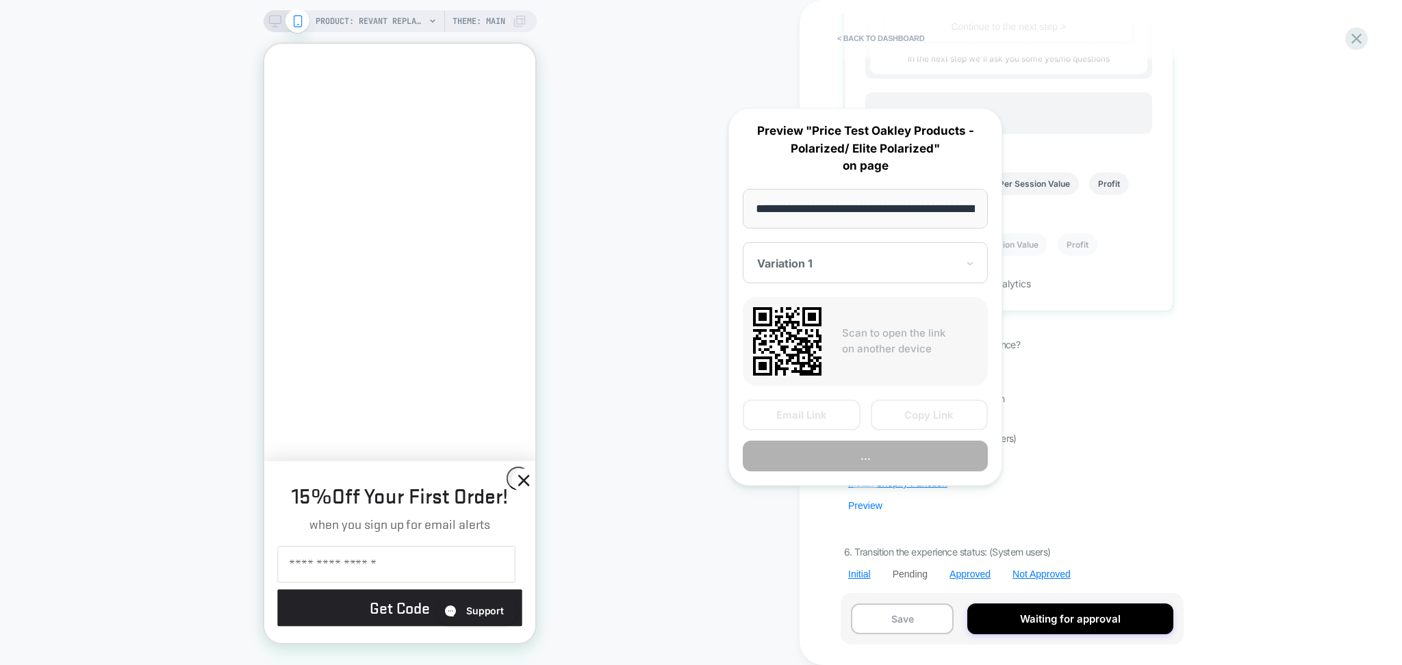
scroll to position [0, 307]
click at [917, 423] on button "Copy Link" at bounding box center [930, 415] width 118 height 31
click at [917, 423] on div "**********" at bounding box center [1008, 333] width 343 height 638
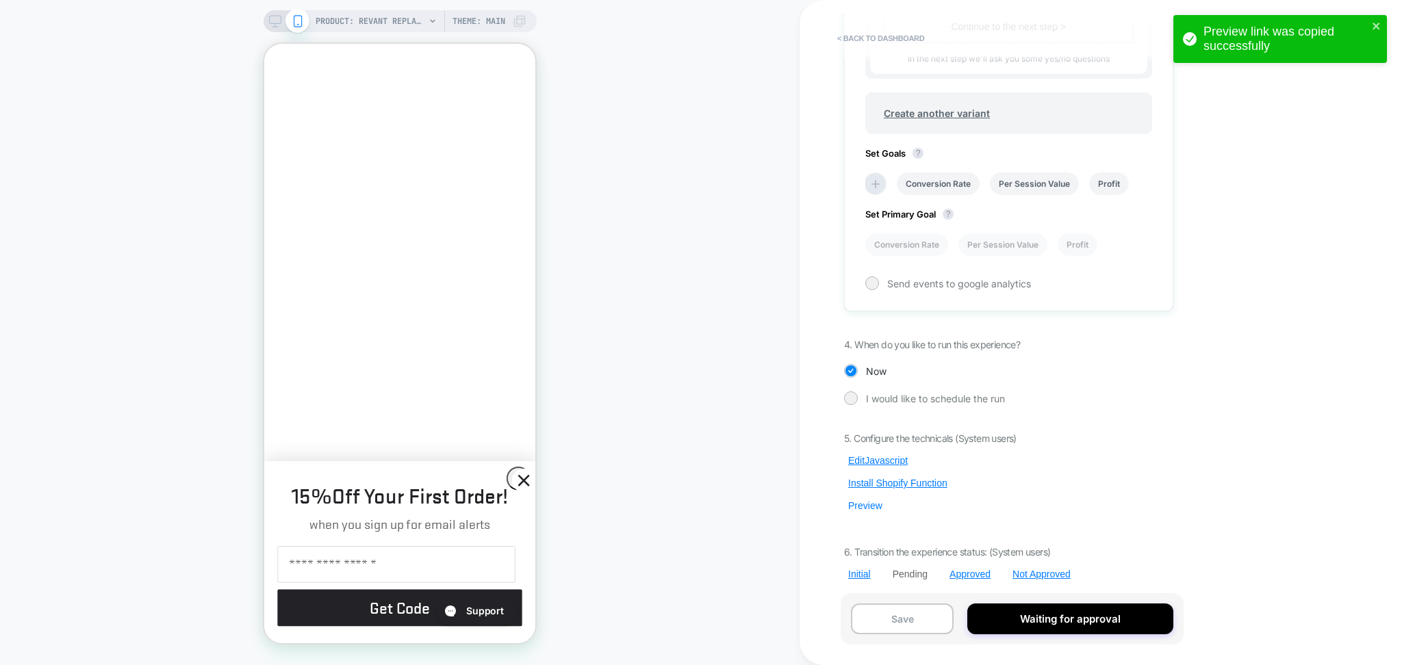
click at [861, 503] on button "Preview" at bounding box center [865, 506] width 42 height 12
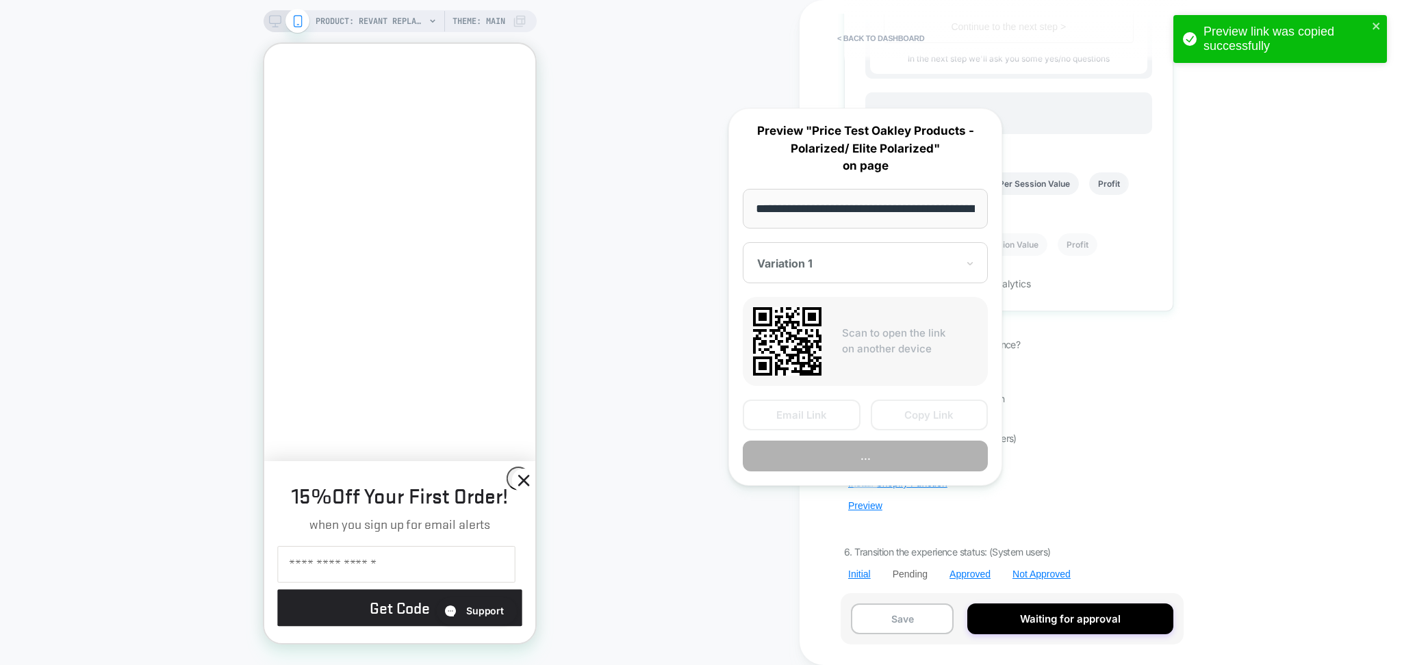
scroll to position [0, 307]
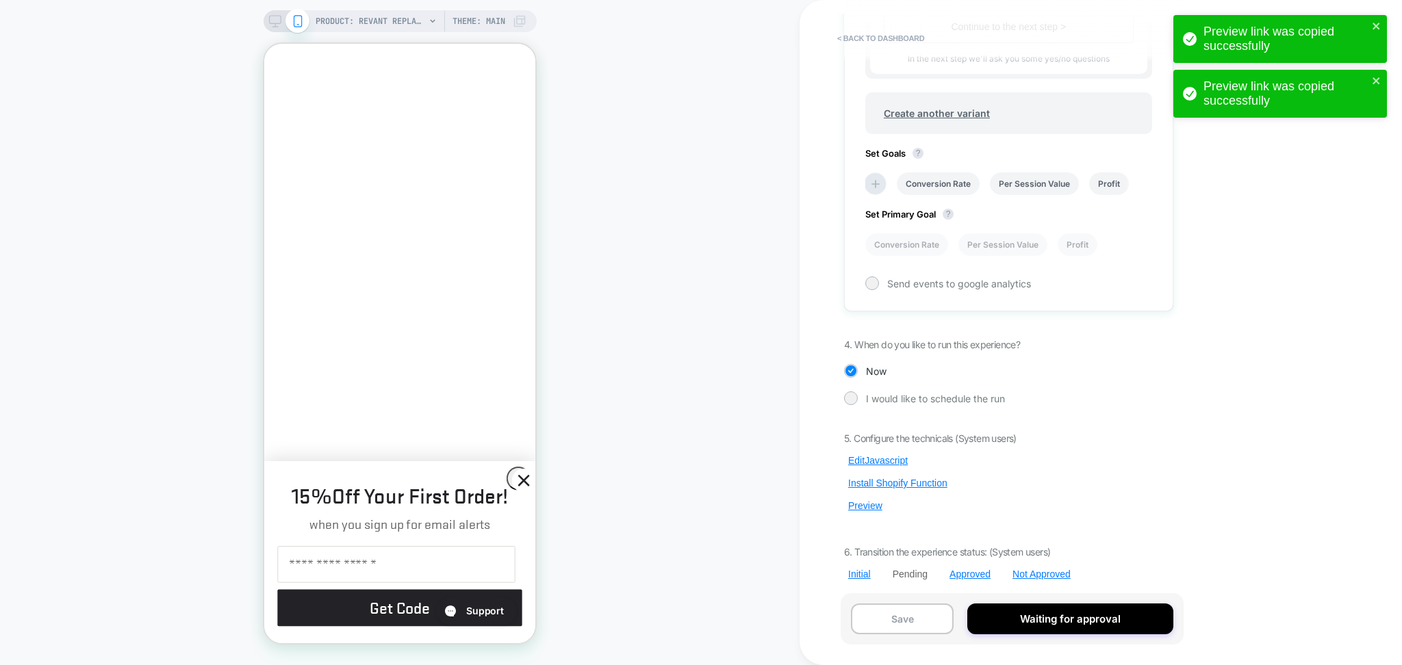
scroll to position [0, 236]
click at [1384, 25] on div "Preview link was copied successfully" at bounding box center [1280, 39] width 214 height 48
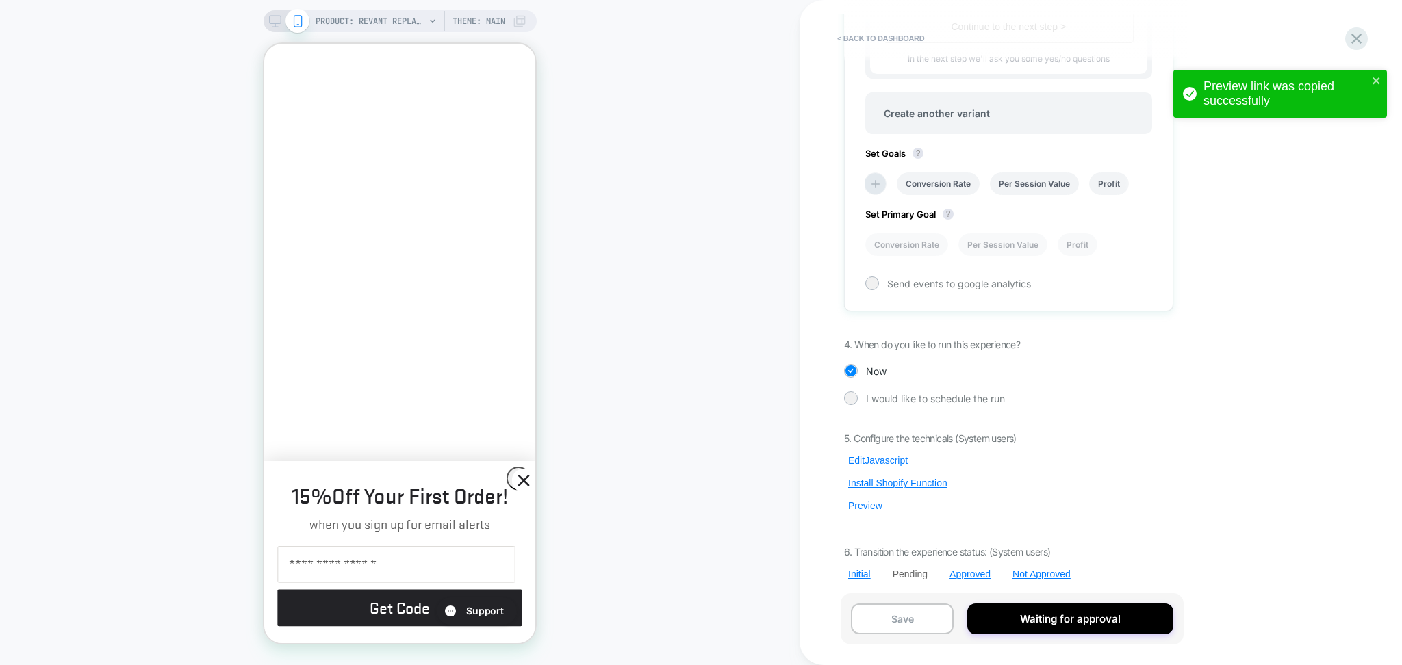
scroll to position [0, 0]
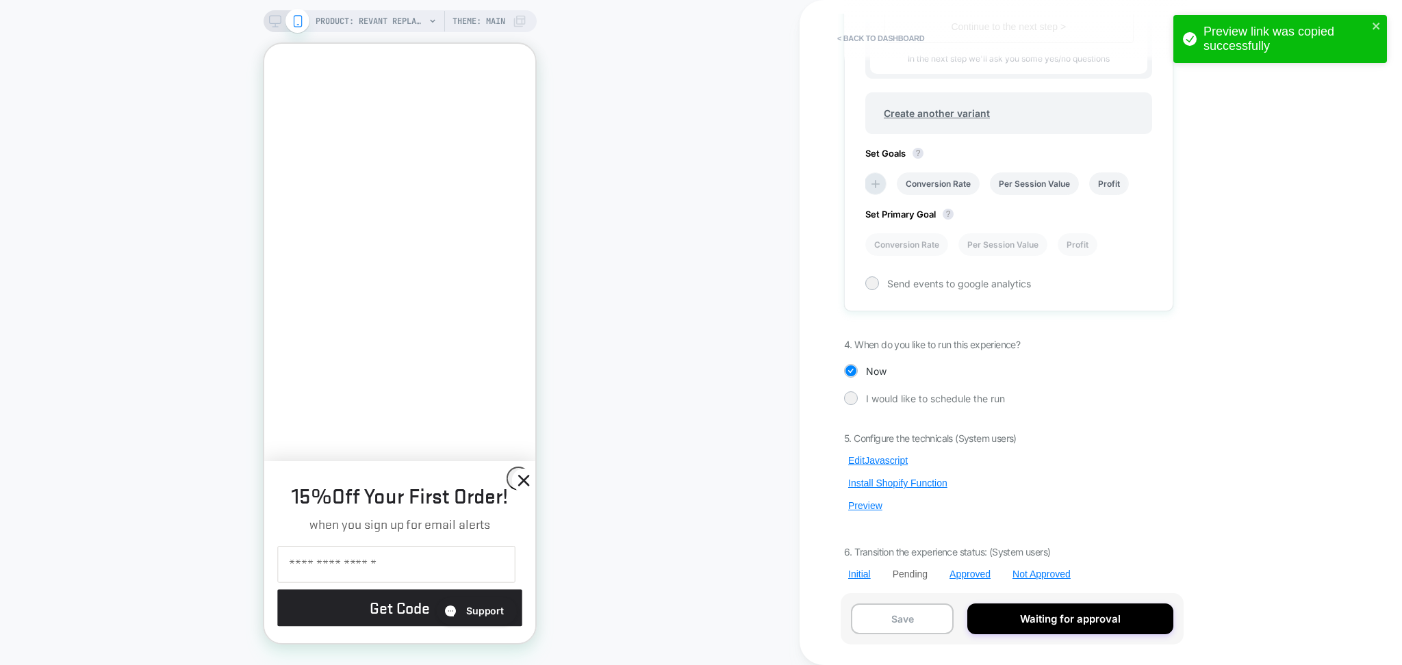
click at [1361, 31] on div "Preview link was copied successfully Preview link was copied successfully" at bounding box center [1279, 42] width 219 height 60
click at [1379, 27] on icon "close" at bounding box center [1377, 26] width 10 height 11
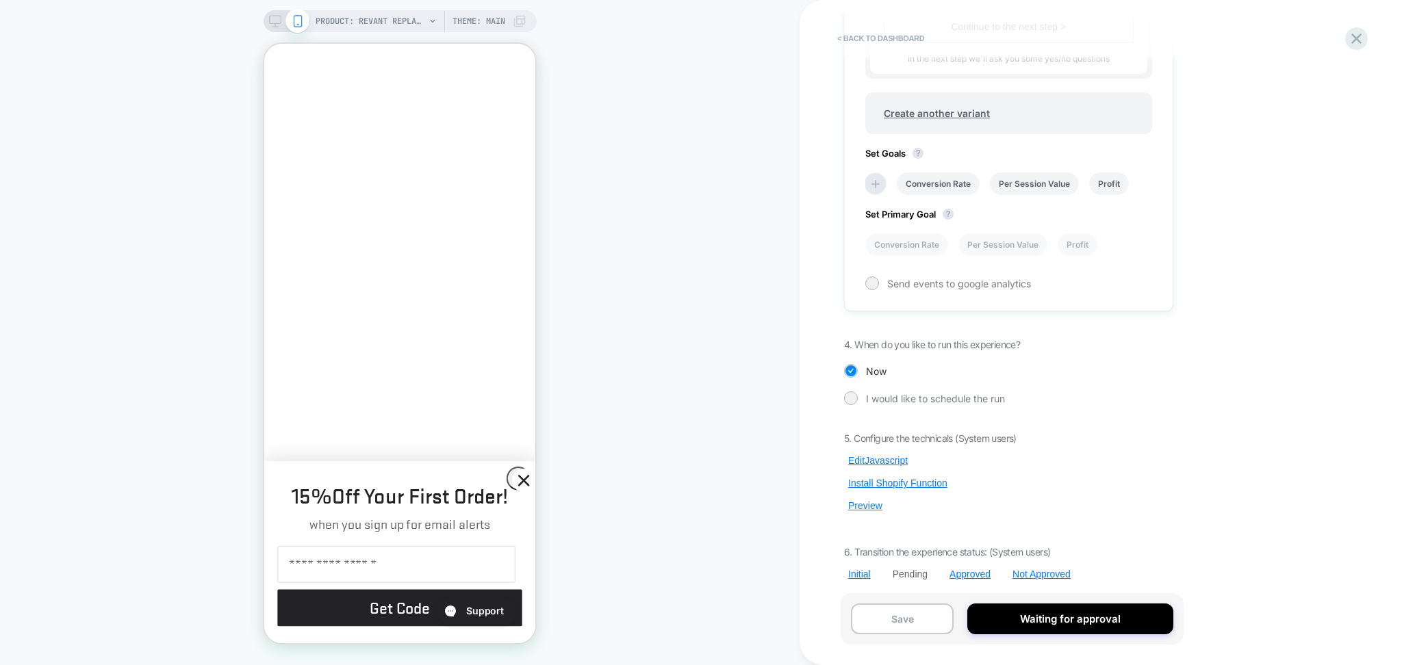
click at [1347, 39] on div "Preview link was copied successfully" at bounding box center [1279, 42] width 219 height 60
click at [1353, 42] on icon at bounding box center [1356, 39] width 10 height 10
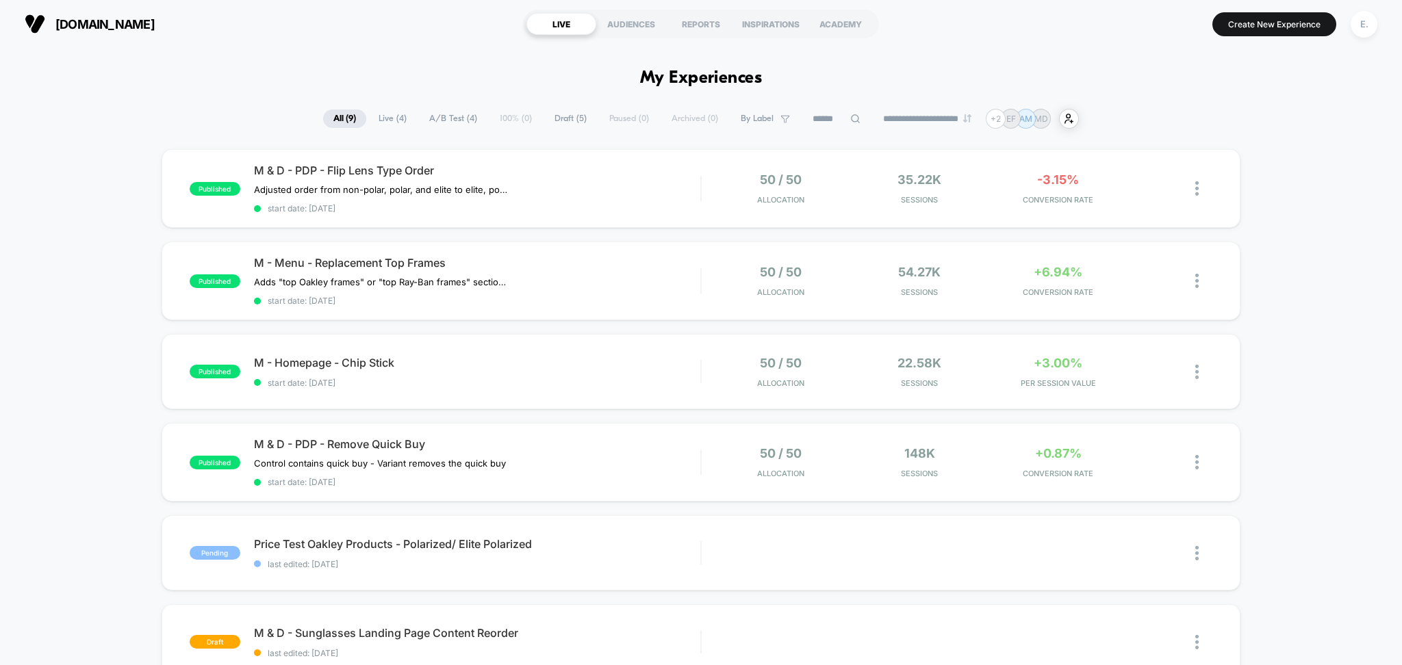
click at [572, 116] on span "Draft ( 5 )" at bounding box center [570, 119] width 53 height 18
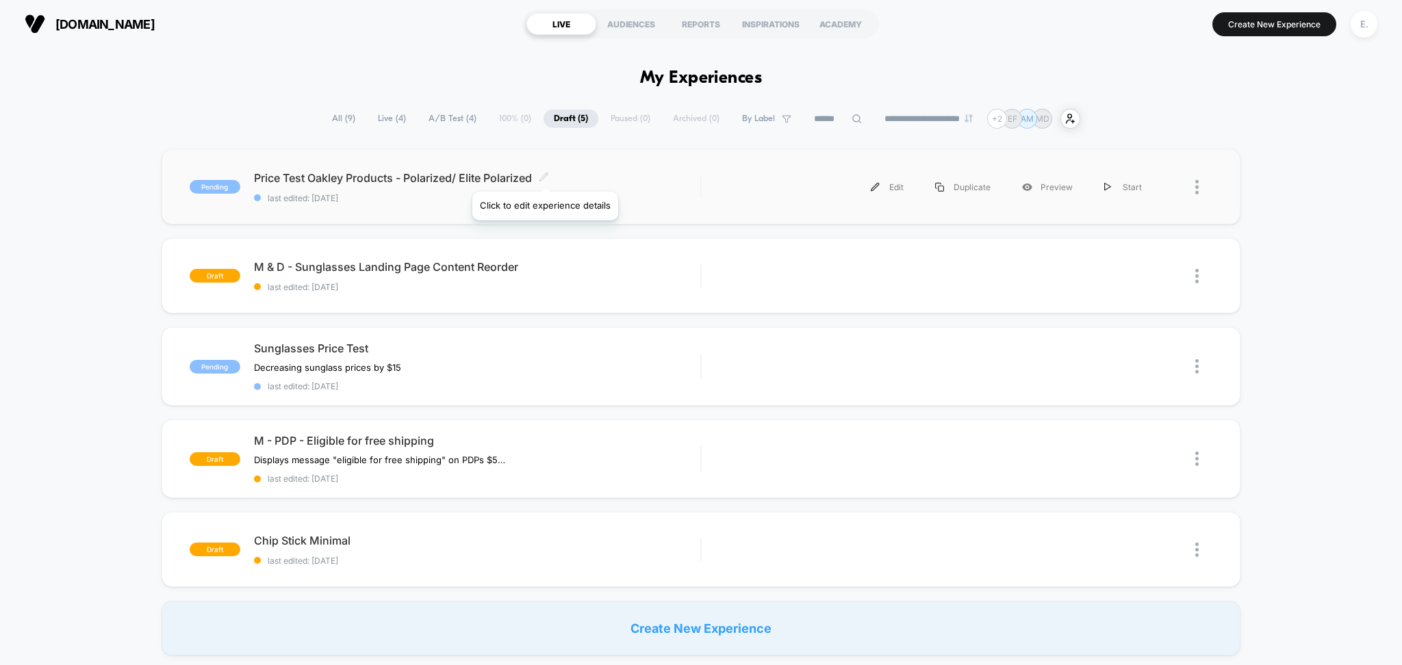
click at [543, 175] on icon at bounding box center [544, 177] width 10 height 10
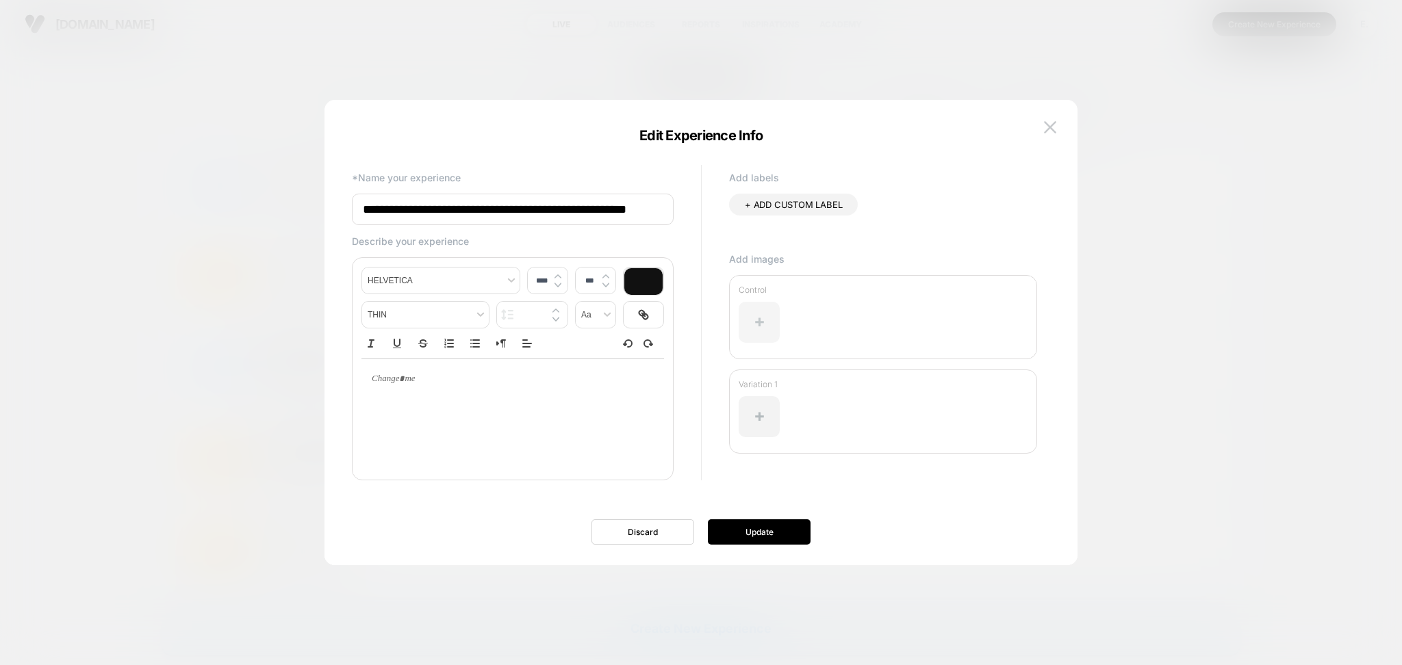
click at [756, 321] on div at bounding box center [759, 322] width 41 height 41
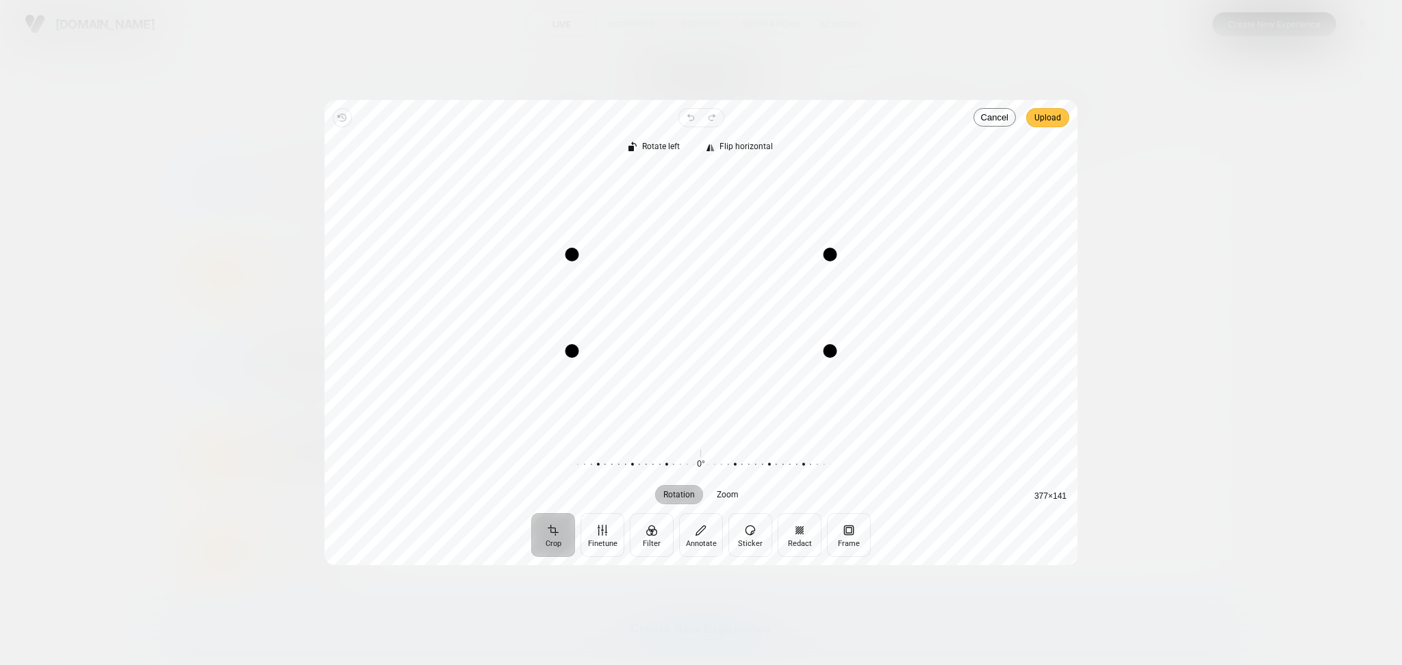
click at [1038, 112] on span "Upload" at bounding box center [1047, 118] width 27 height 16
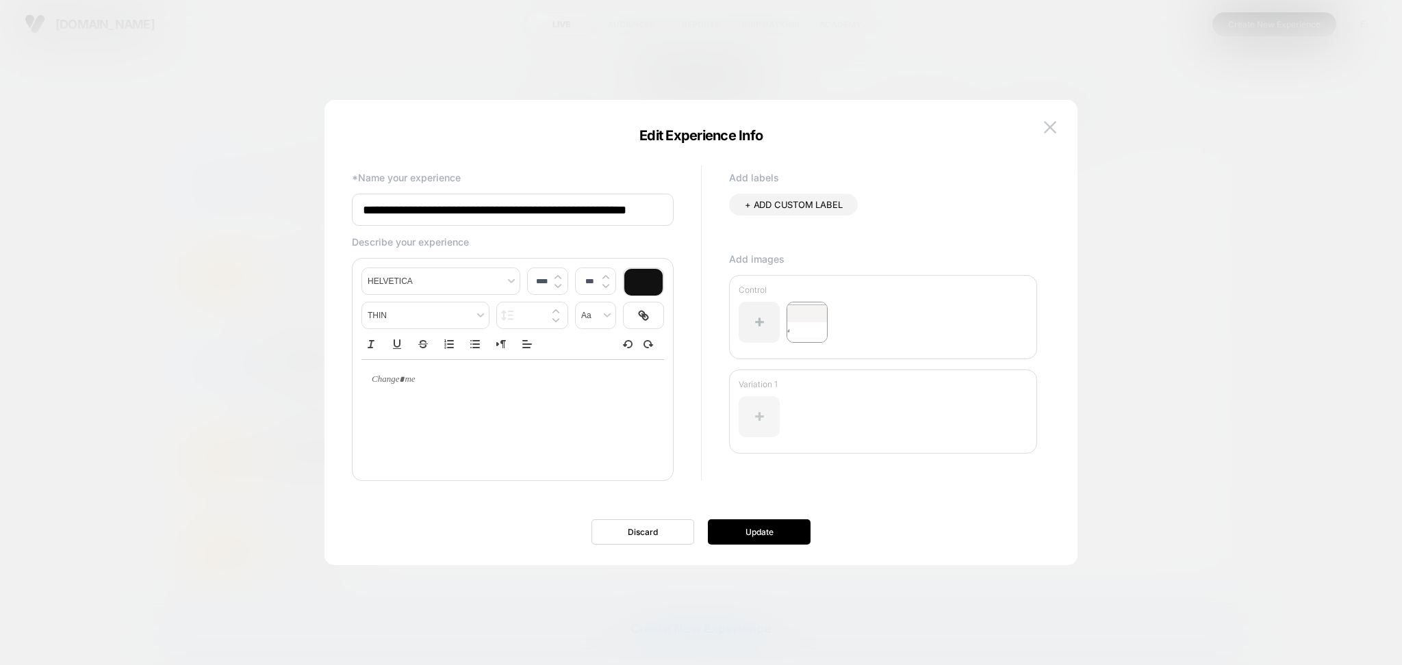
click at [763, 413] on div at bounding box center [759, 416] width 41 height 41
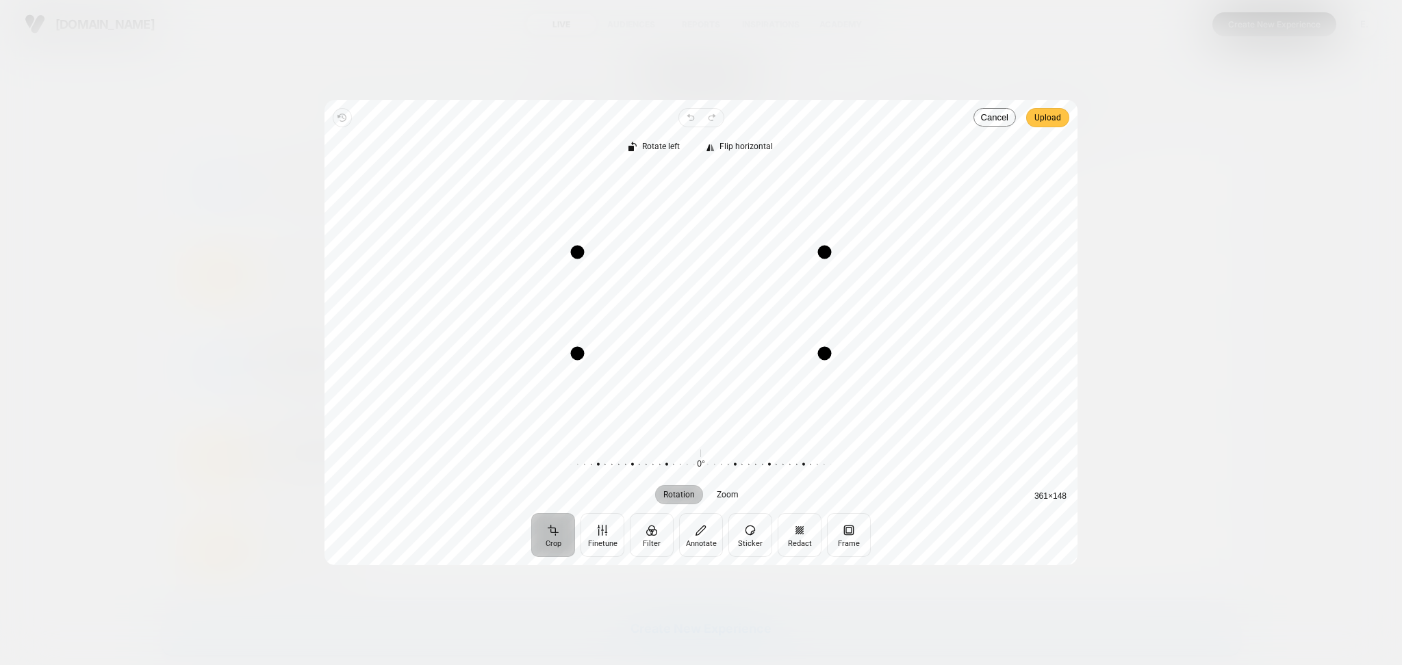
click at [1038, 121] on span "Upload" at bounding box center [1047, 118] width 27 height 16
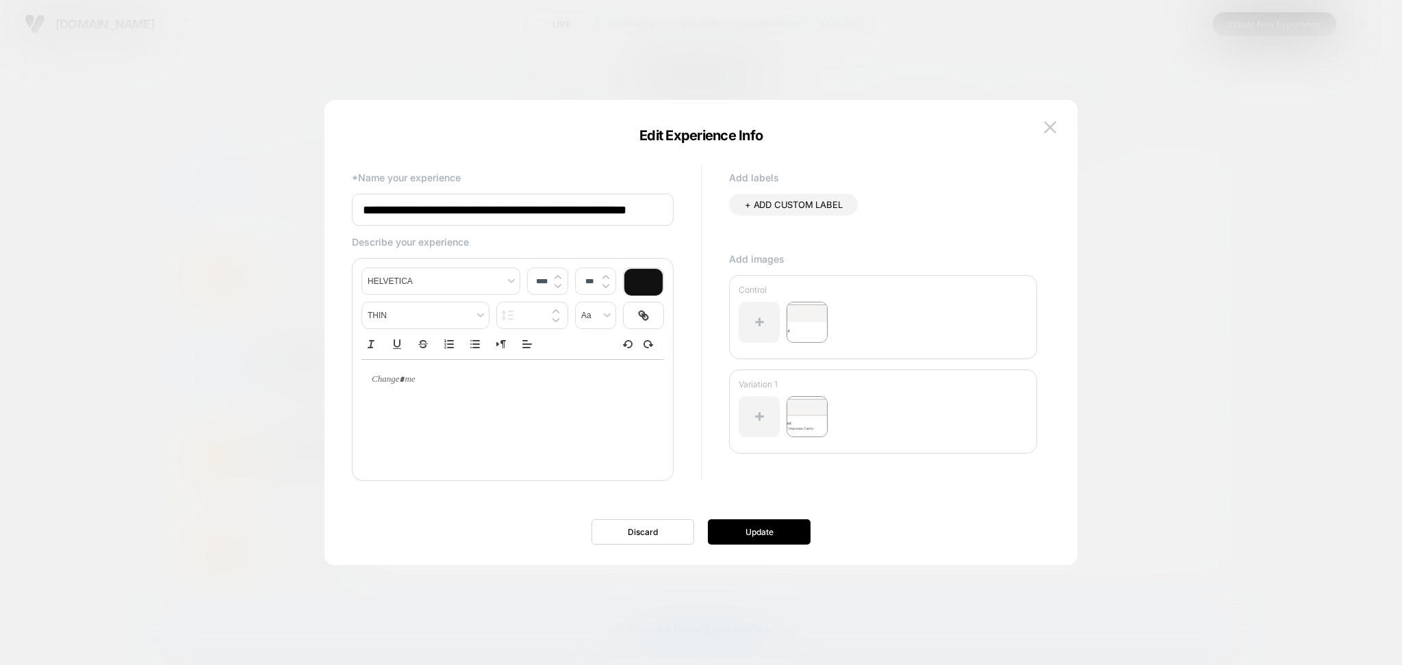
click at [863, 392] on div at bounding box center [883, 421] width 289 height 65
click at [757, 382] on p "Variation 1" at bounding box center [883, 384] width 289 height 10
type input "****"
click at [465, 396] on div at bounding box center [512, 380] width 303 height 40
click at [435, 381] on p at bounding box center [507, 380] width 265 height 12
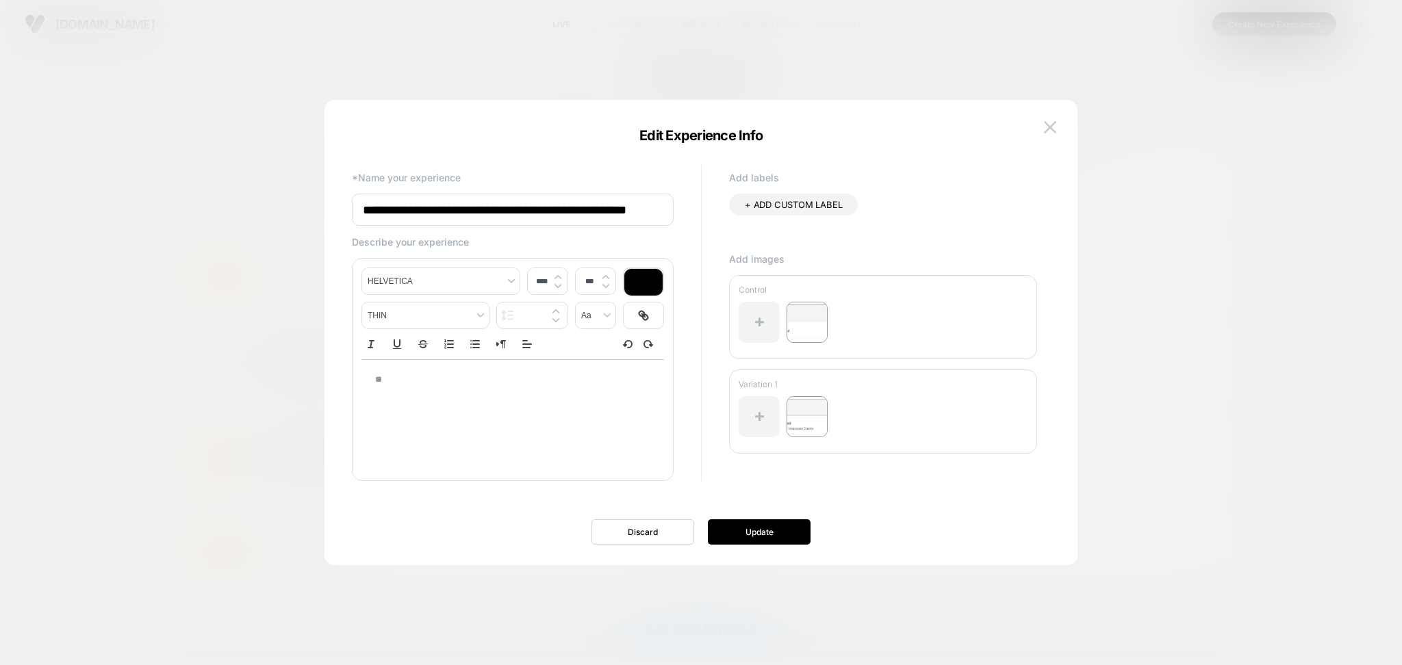
type input "****"
click at [735, 531] on button "Update" at bounding box center [759, 532] width 103 height 25
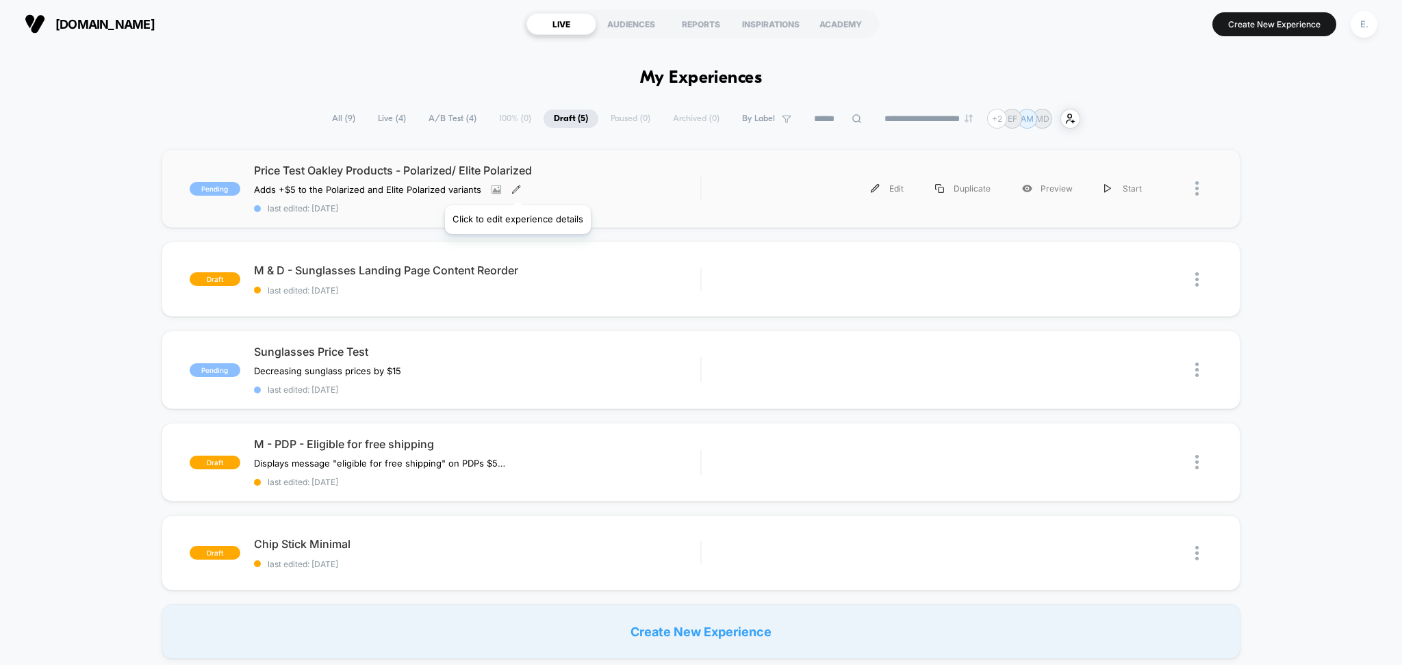
click at [517, 188] on icon at bounding box center [516, 190] width 10 height 10
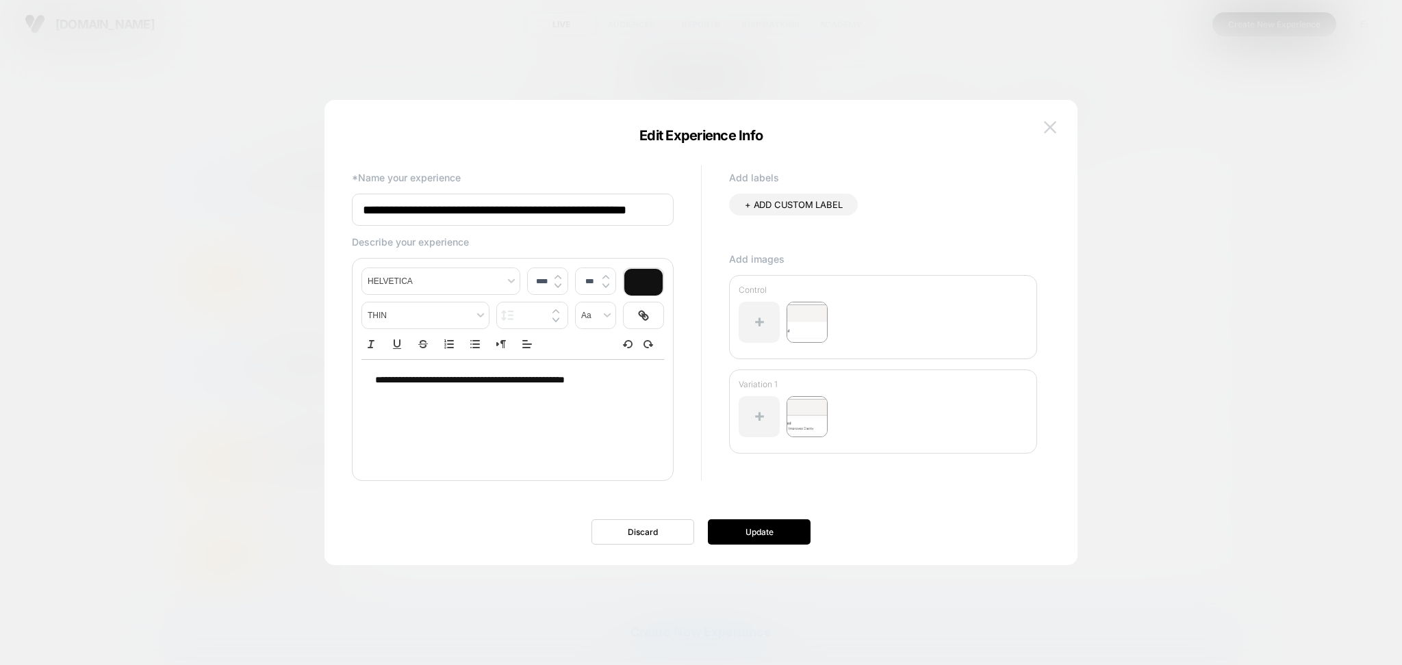
click at [1041, 131] on button at bounding box center [1050, 127] width 21 height 21
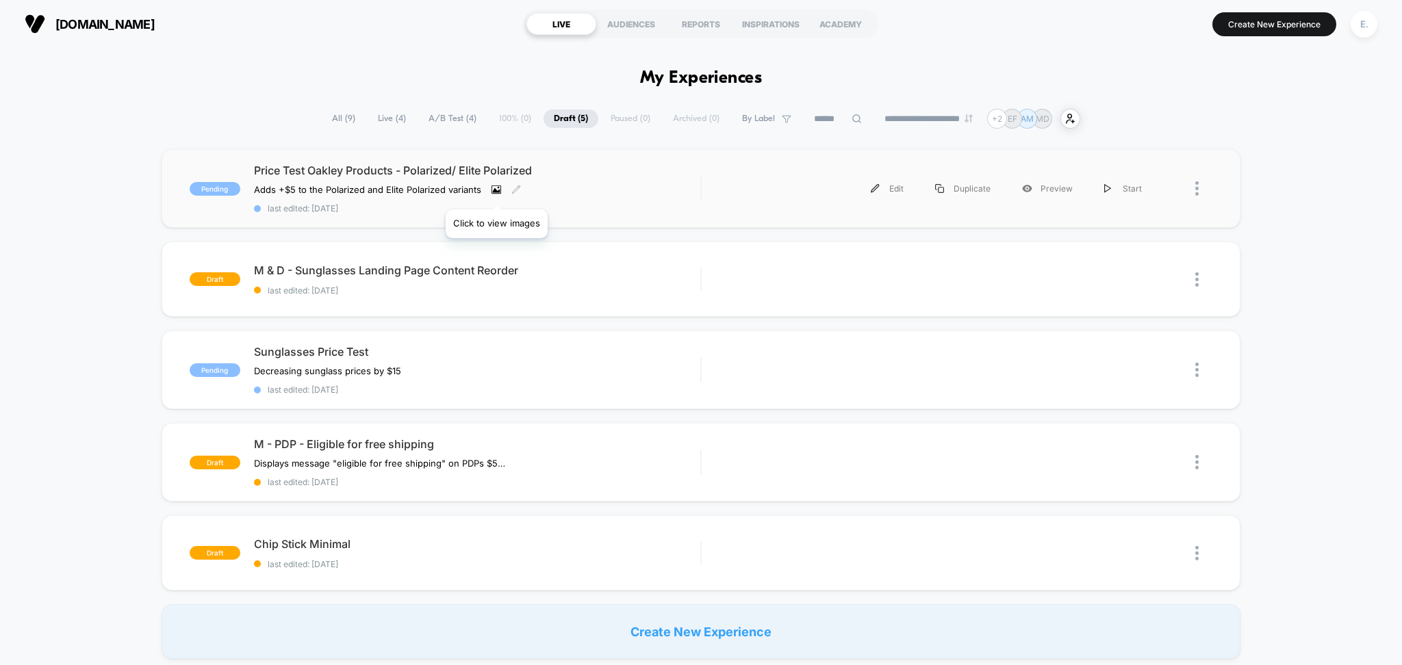
click at [496, 192] on icon at bounding box center [496, 190] width 8 height 5
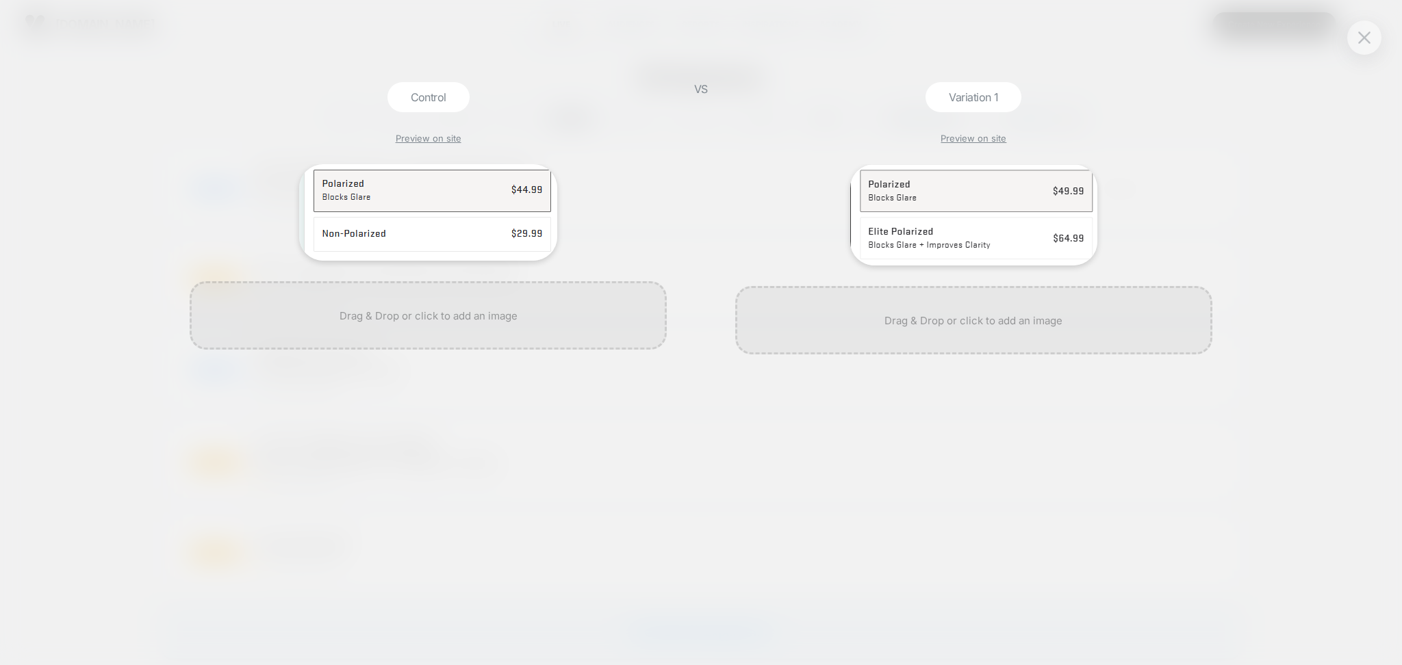
click at [1375, 35] on div at bounding box center [1364, 38] width 34 height 34
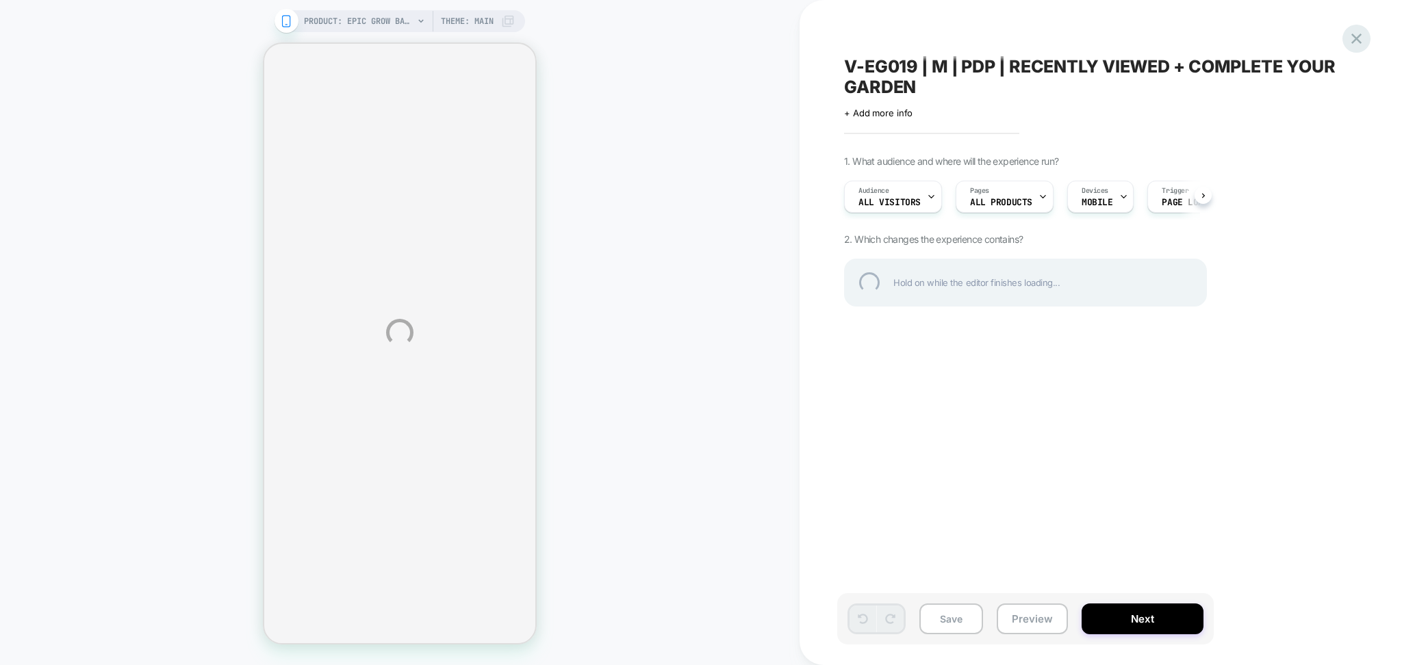
click at [1358, 38] on div at bounding box center [1356, 39] width 28 height 28
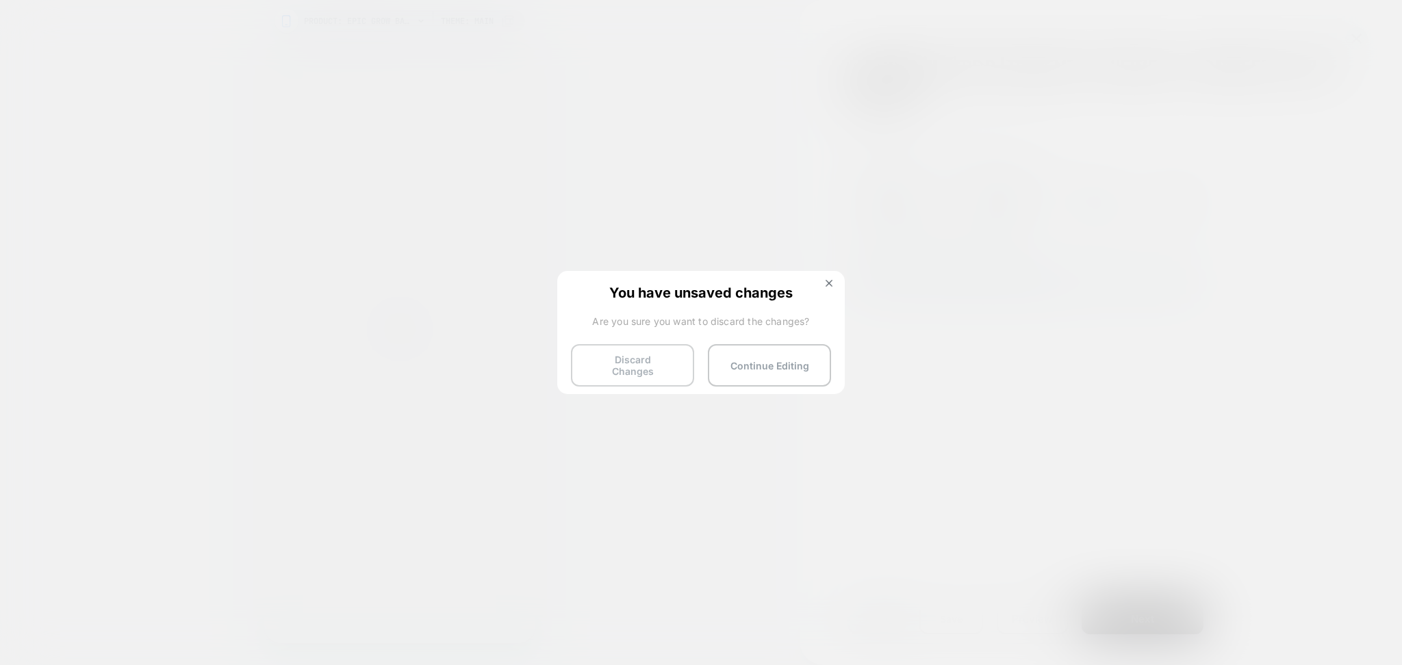
click at [638, 370] on button "Discard Changes" at bounding box center [632, 365] width 123 height 42
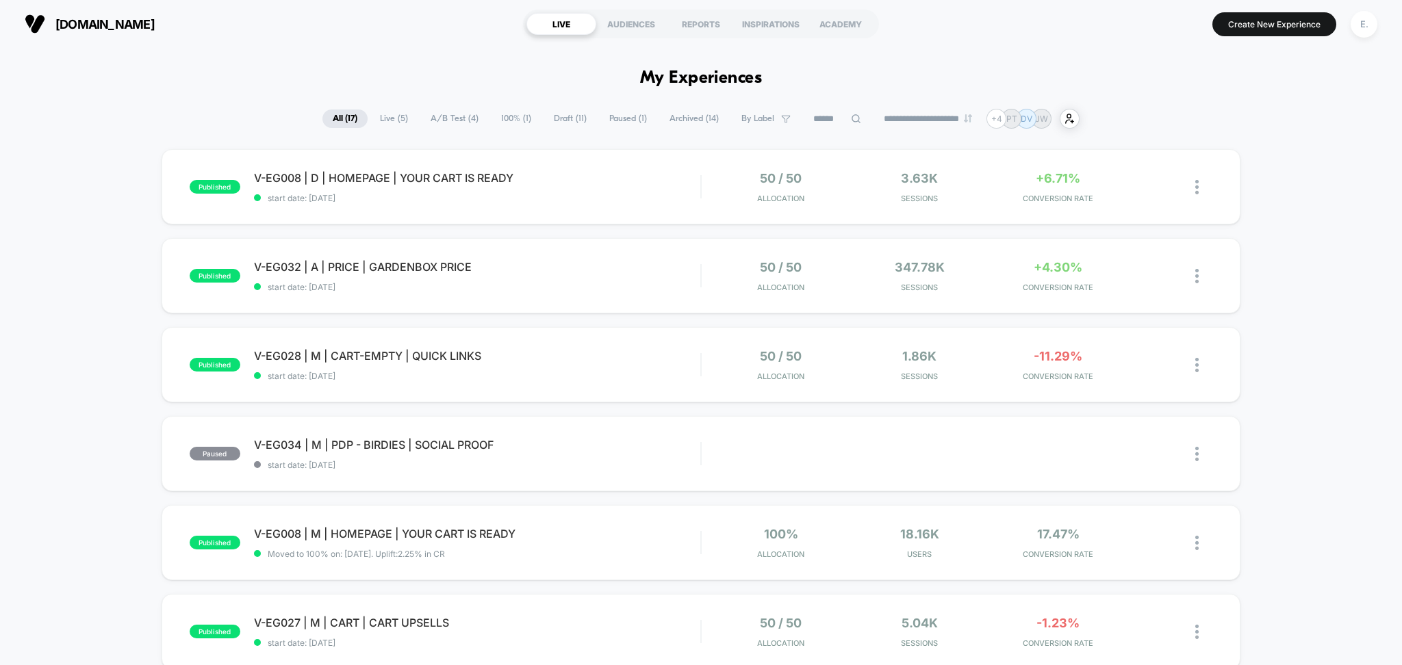
click at [572, 119] on span "Draft ( 11 )" at bounding box center [569, 119] width 53 height 18
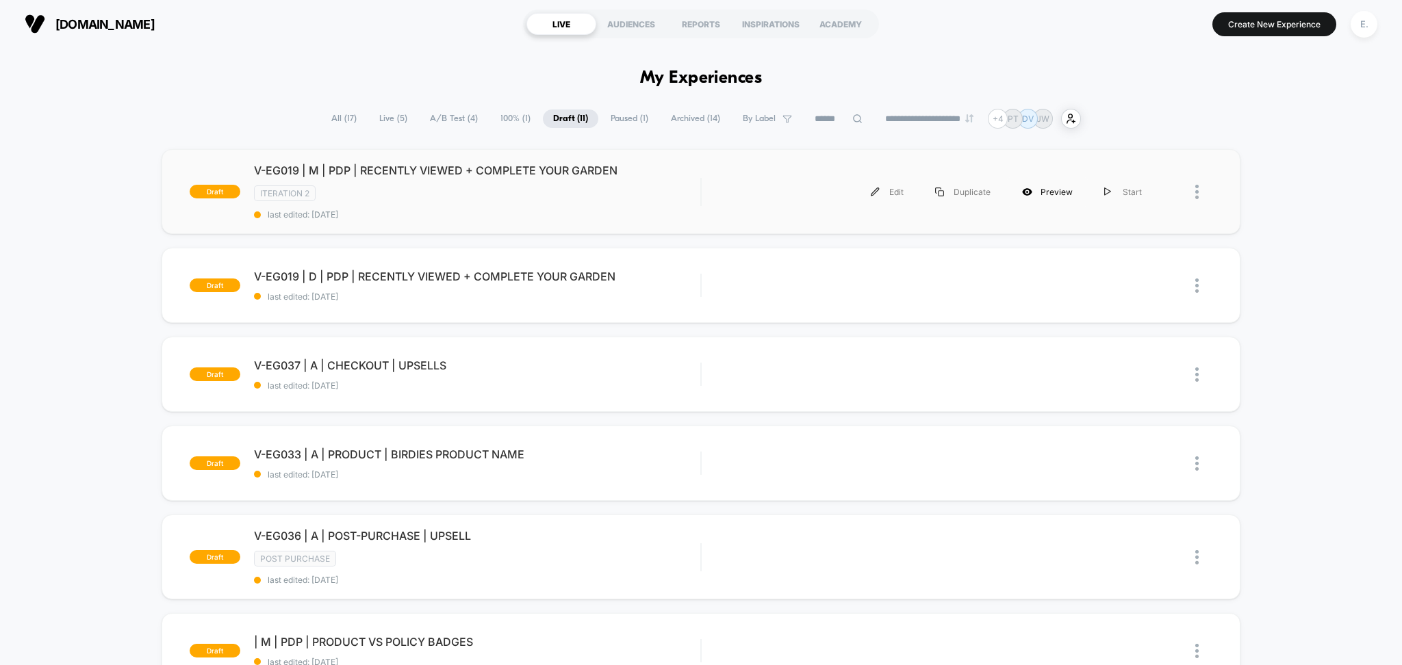
click at [1056, 199] on div "Preview" at bounding box center [1047, 192] width 82 height 31
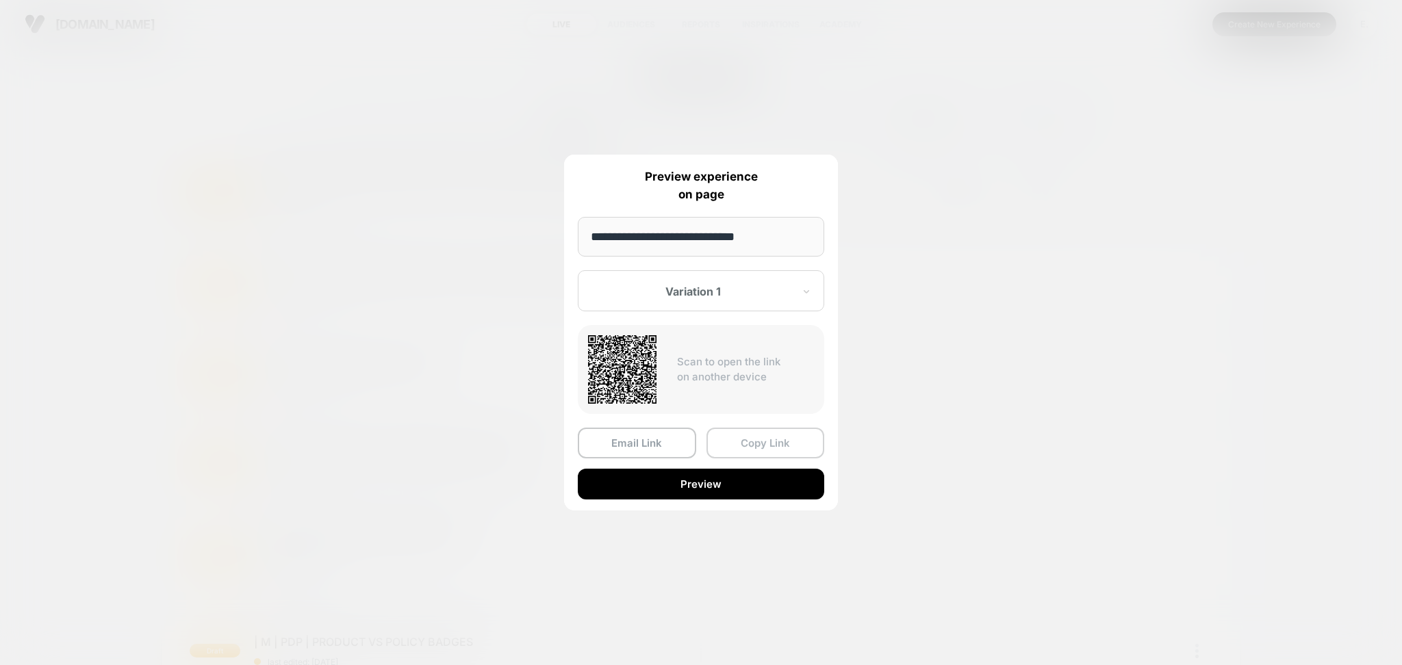
click at [765, 440] on button "Copy Link" at bounding box center [765, 443] width 118 height 31
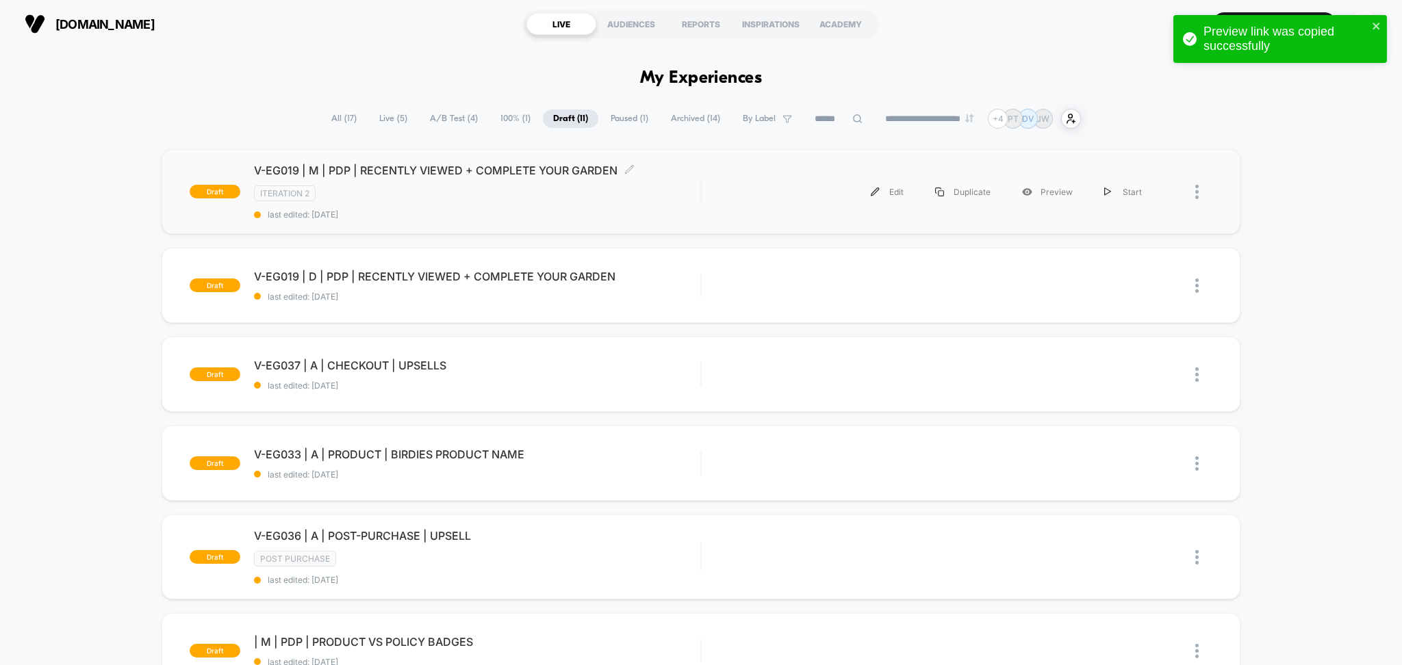
click at [644, 211] on span "last edited: [DATE]" at bounding box center [477, 214] width 447 height 10
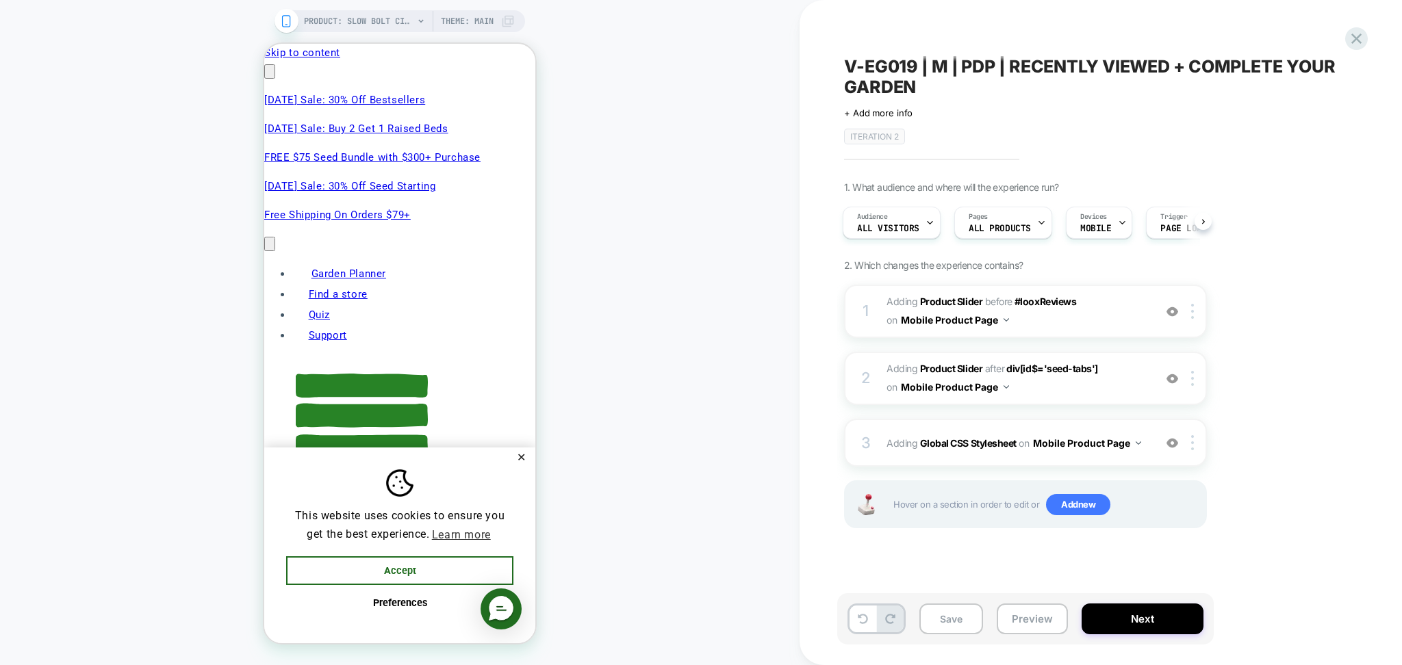
scroll to position [0, 221]
drag, startPoint x: 932, startPoint y: 96, endPoint x: 858, endPoint y: 68, distance: 78.8
click at [858, 68] on span "V-EG019 | M | PDP | RECENTLY VIEWED + COMPLETE YOUR GARDEN" at bounding box center [1094, 76] width 500 height 41
click at [858, 68] on textarea "**********" at bounding box center [1071, 77] width 455 height 42
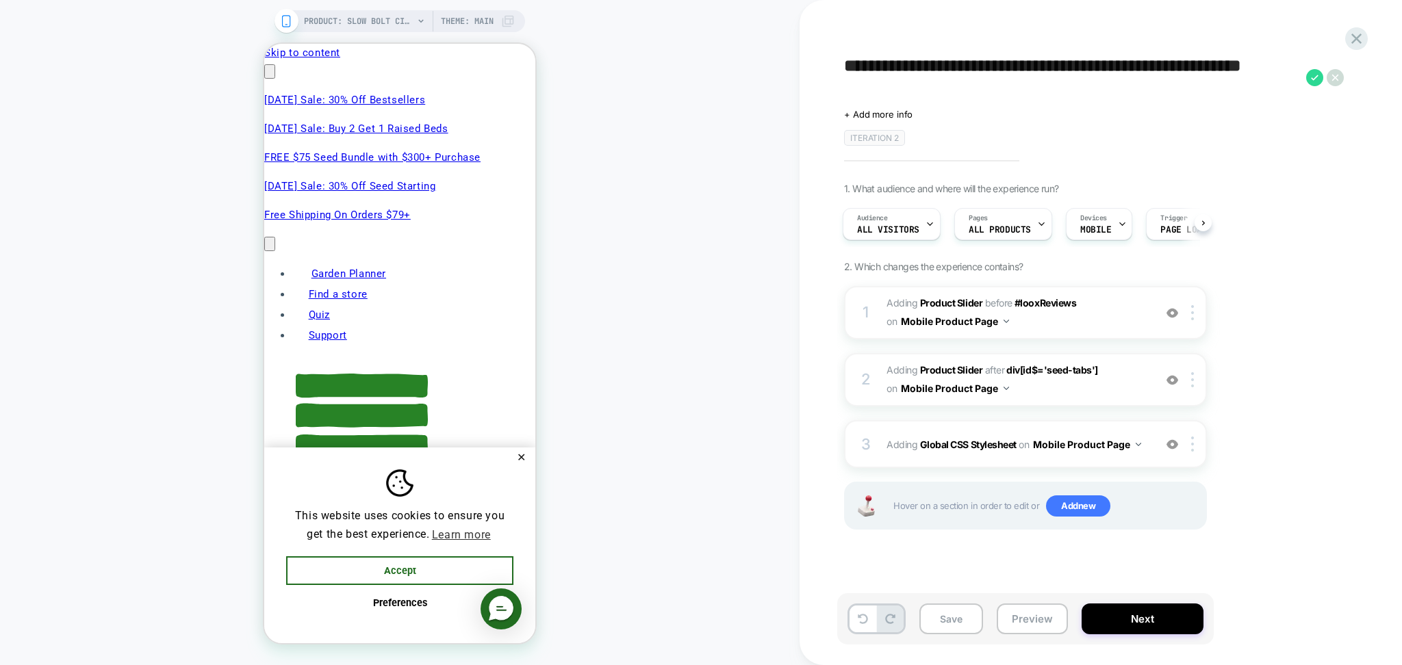
click at [858, 68] on textarea "**********" at bounding box center [1071, 77] width 455 height 42
click at [1026, 617] on button "Preview" at bounding box center [1032, 619] width 71 height 31
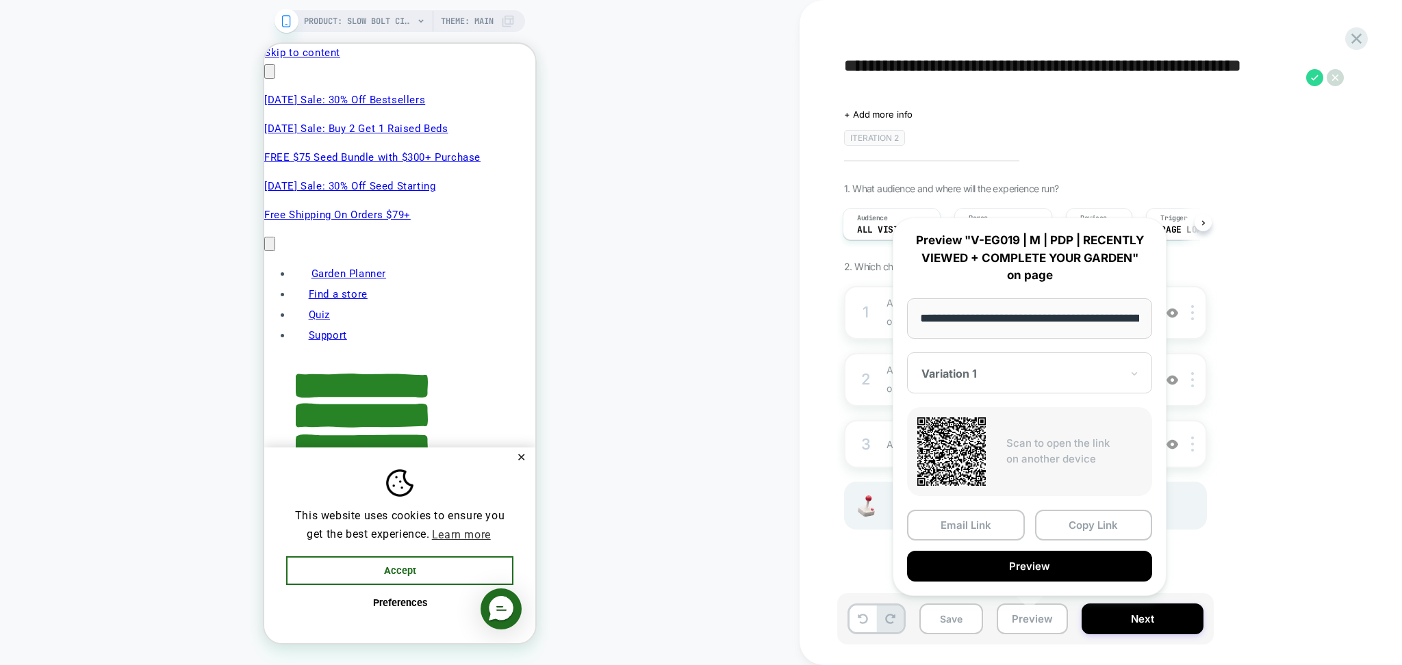
scroll to position [0, 0]
click at [1088, 66] on textarea "**********" at bounding box center [1071, 77] width 455 height 42
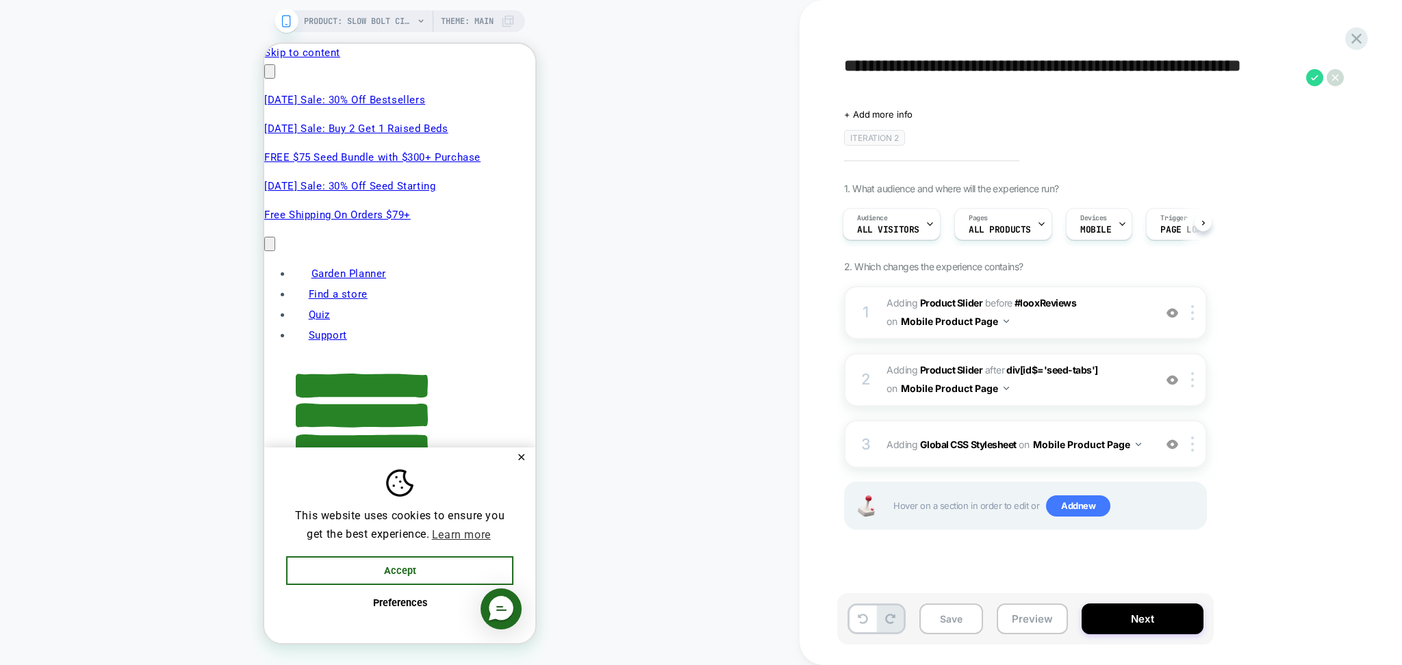
scroll to position [0, 442]
click at [1034, 617] on button "Preview" at bounding box center [1032, 619] width 71 height 31
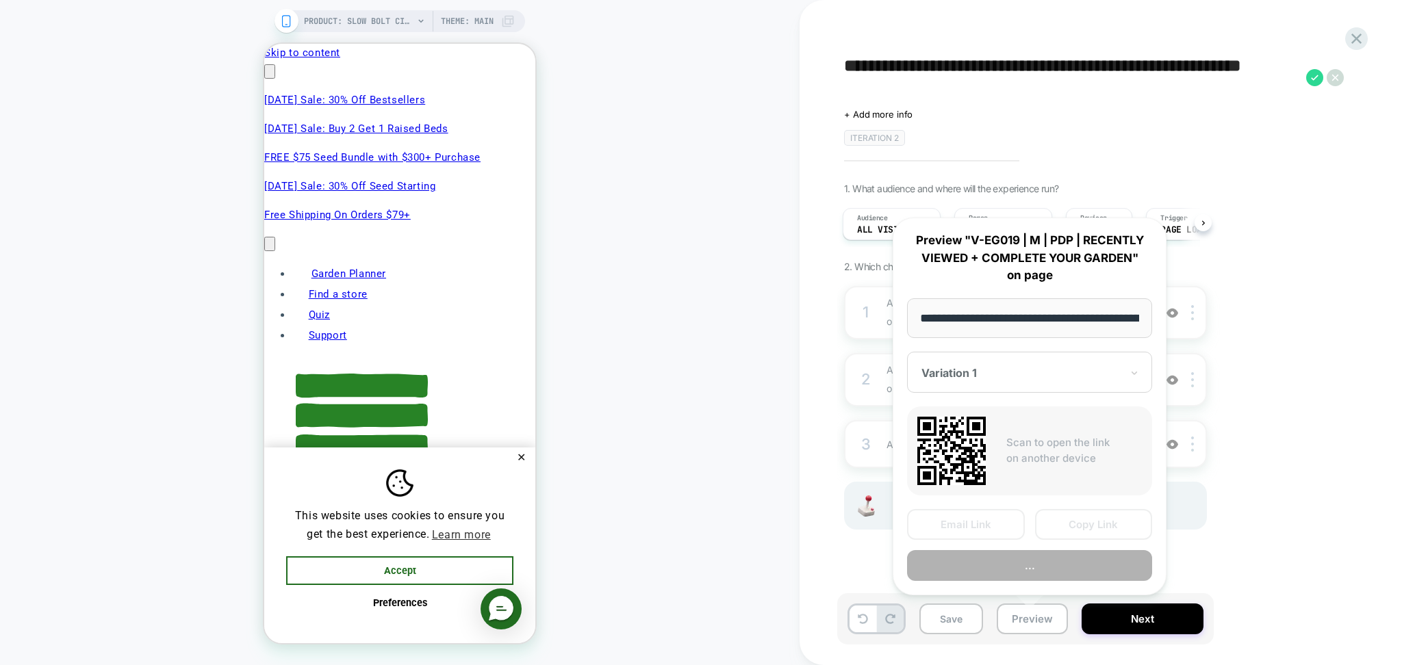
scroll to position [0, 234]
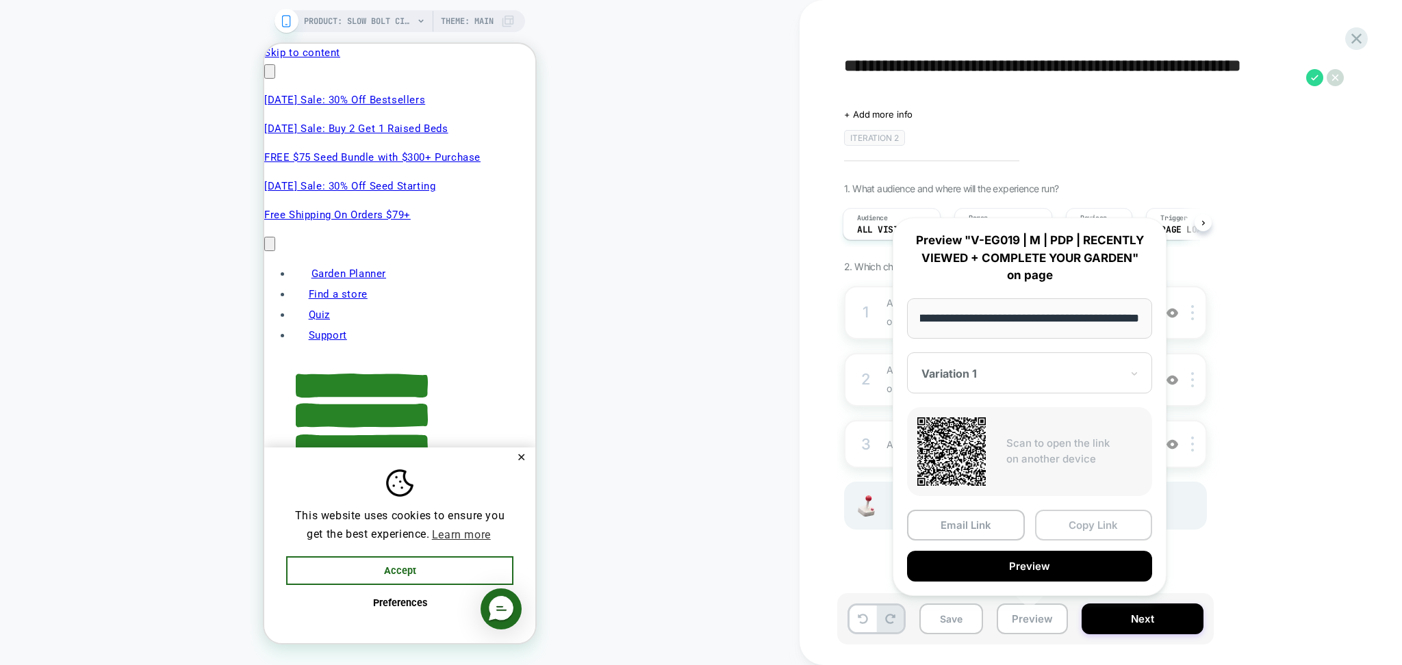
click at [1077, 522] on button "Copy Link" at bounding box center [1094, 525] width 118 height 31
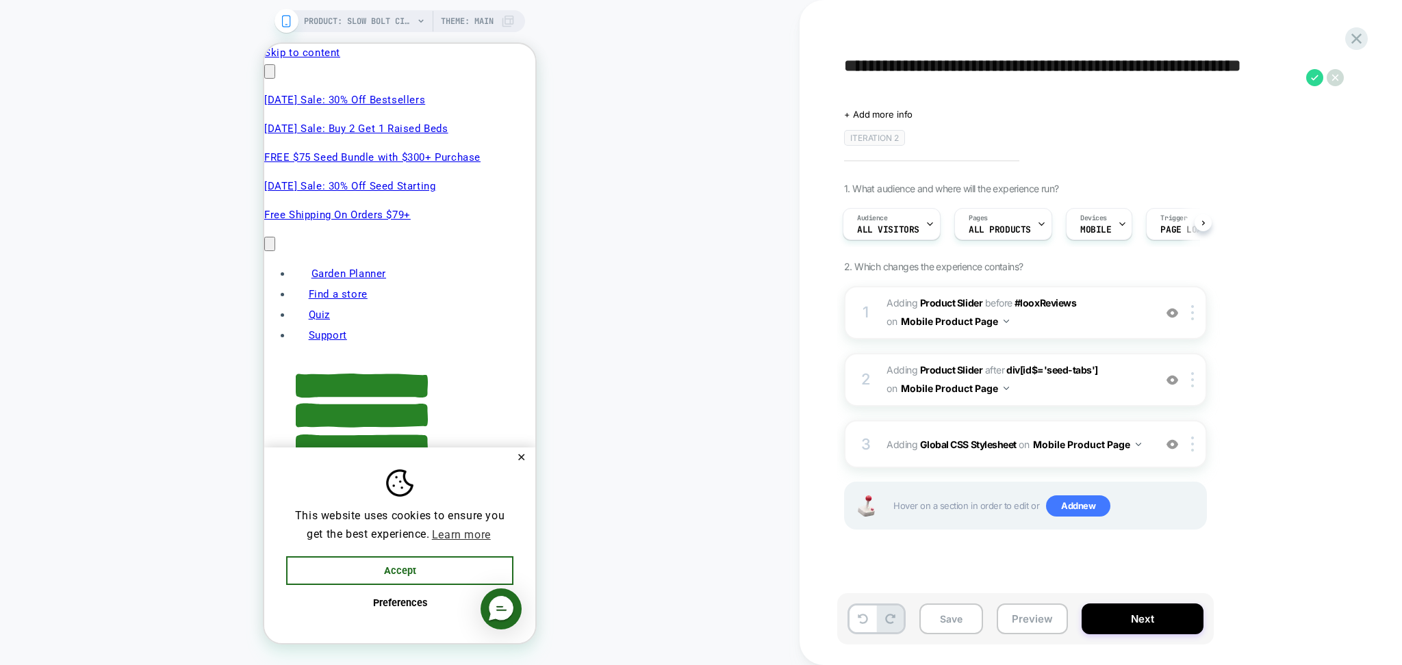
scroll to position [0, 663]
click at [1353, 40] on icon at bounding box center [1356, 38] width 18 height 18
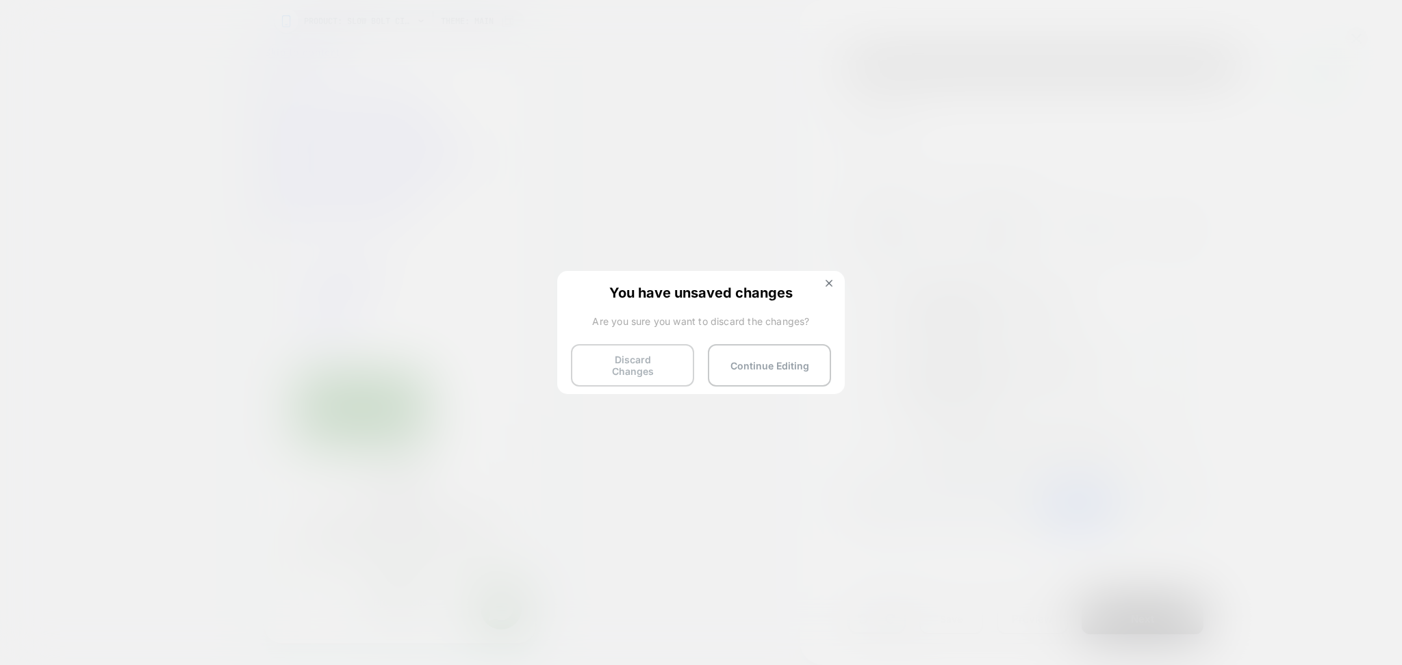
click at [604, 364] on button "Discard Changes" at bounding box center [632, 365] width 123 height 42
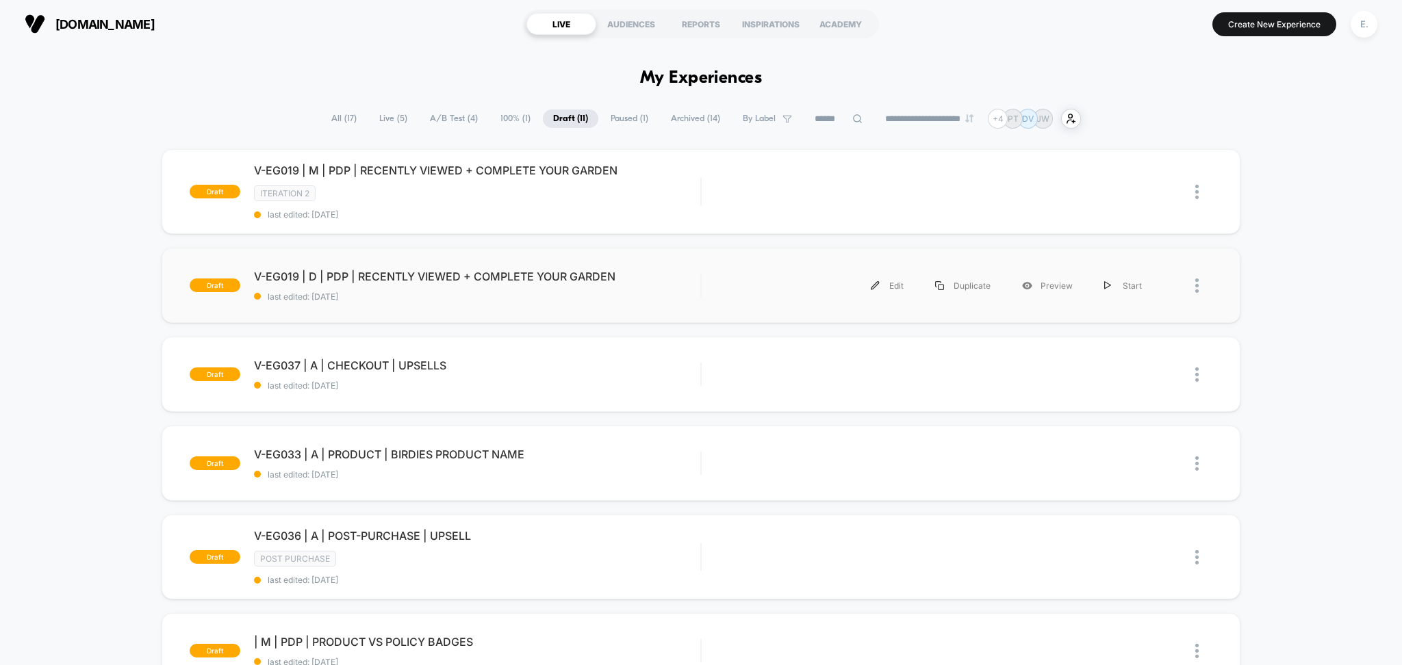
click at [645, 316] on div "draft V-EG019 | D | PDP | RECENTLY VIEWED + COMPLETE YOUR GARDEN last edited: 8…" at bounding box center [701, 285] width 1079 height 75
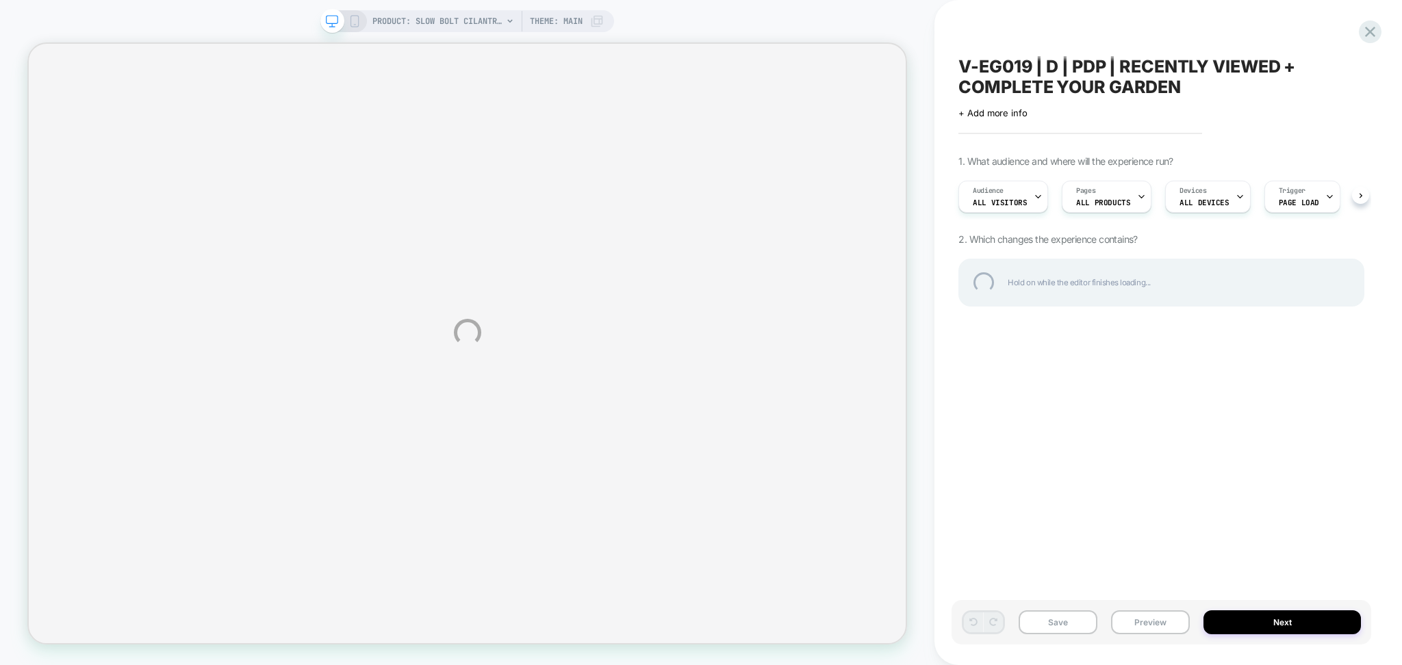
click at [1166, 627] on div "PRODUCT: Slow Bolt Cilantro [org] PRODUCT: Slow Bolt Cilantro [org] Theme: MAIN…" at bounding box center [701, 332] width 1402 height 665
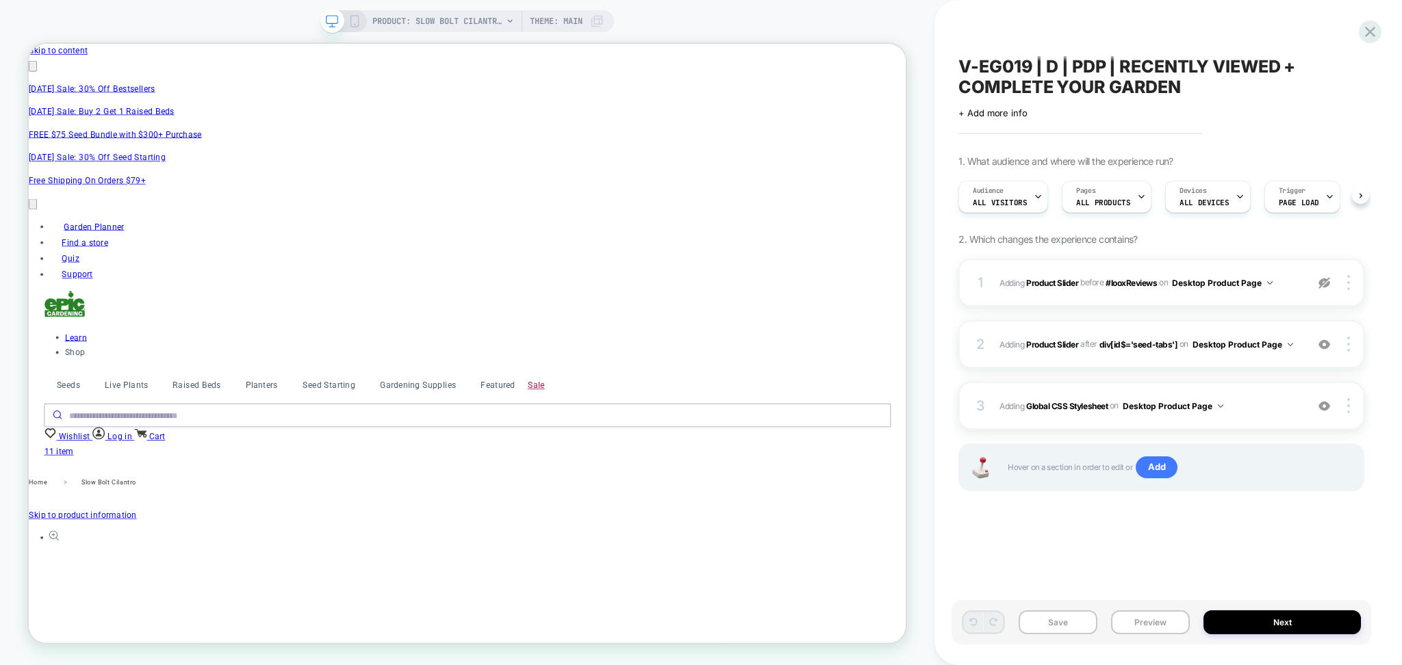
scroll to position [0, 1]
click at [1164, 626] on button "Preview" at bounding box center [1150, 623] width 79 height 24
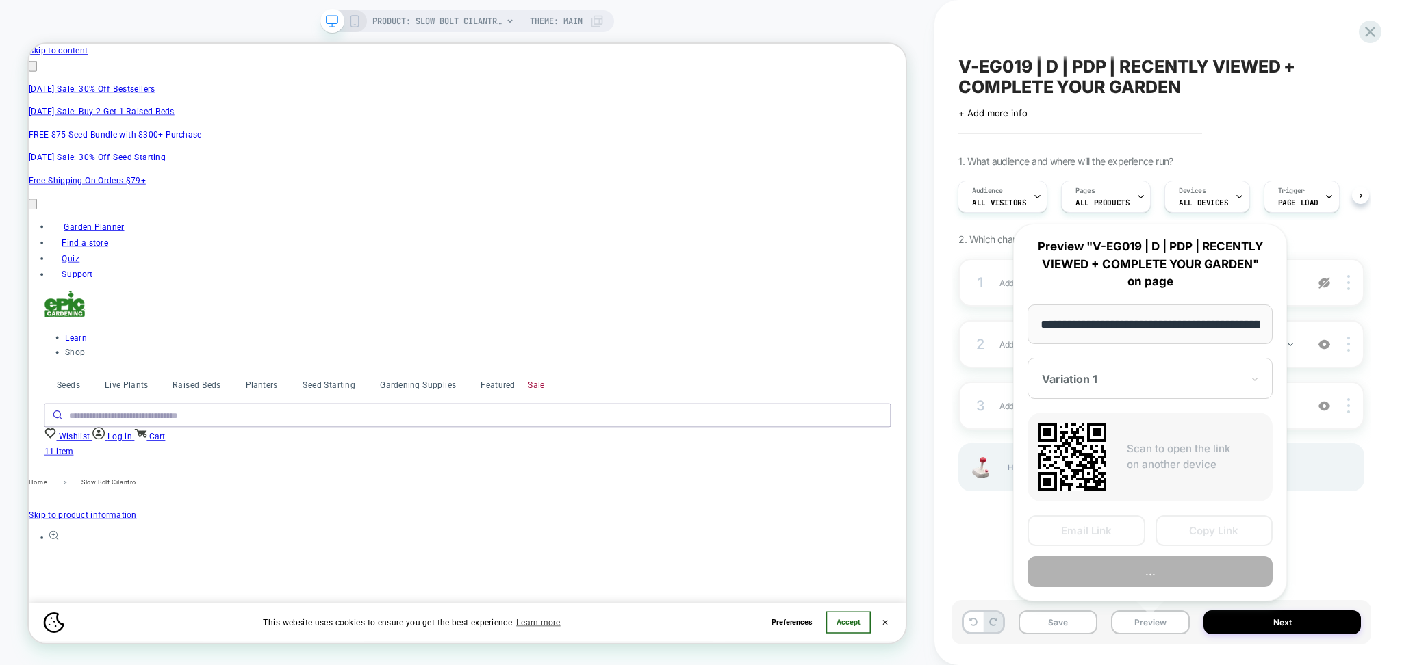
scroll to position [0, 0]
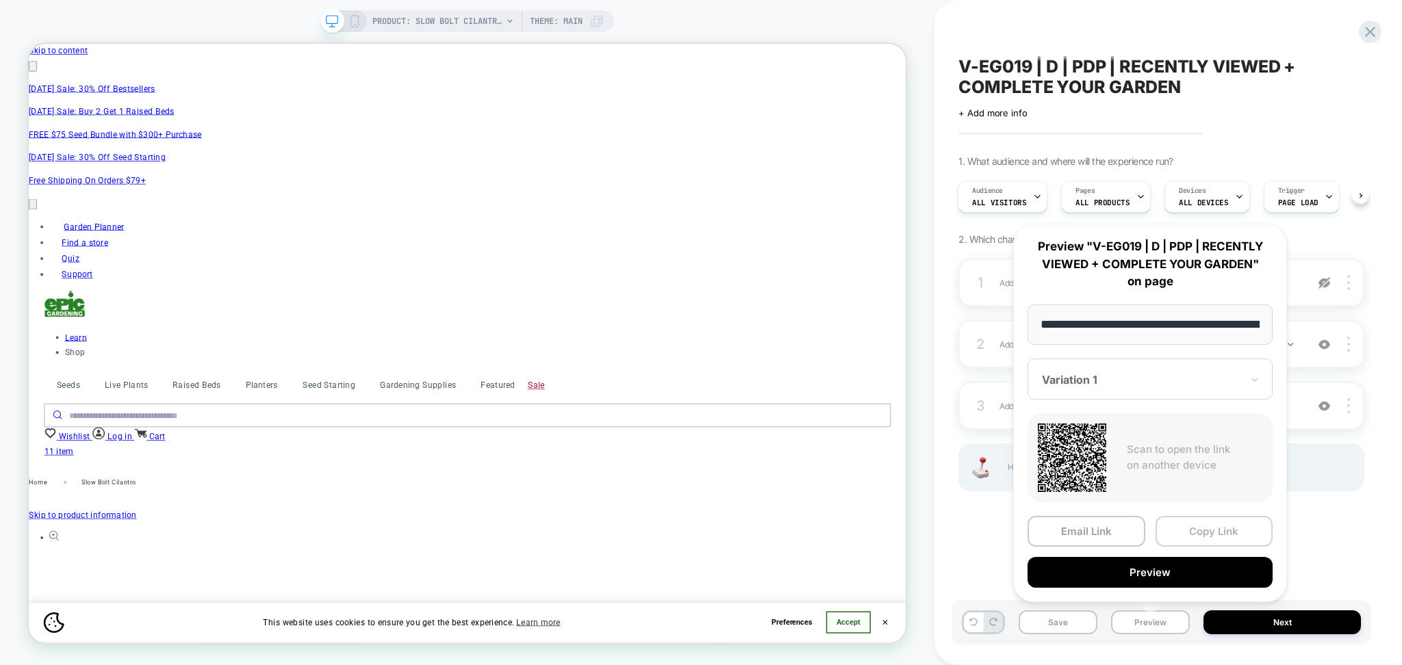
click at [1228, 523] on button "Copy Link" at bounding box center [1214, 531] width 118 height 31
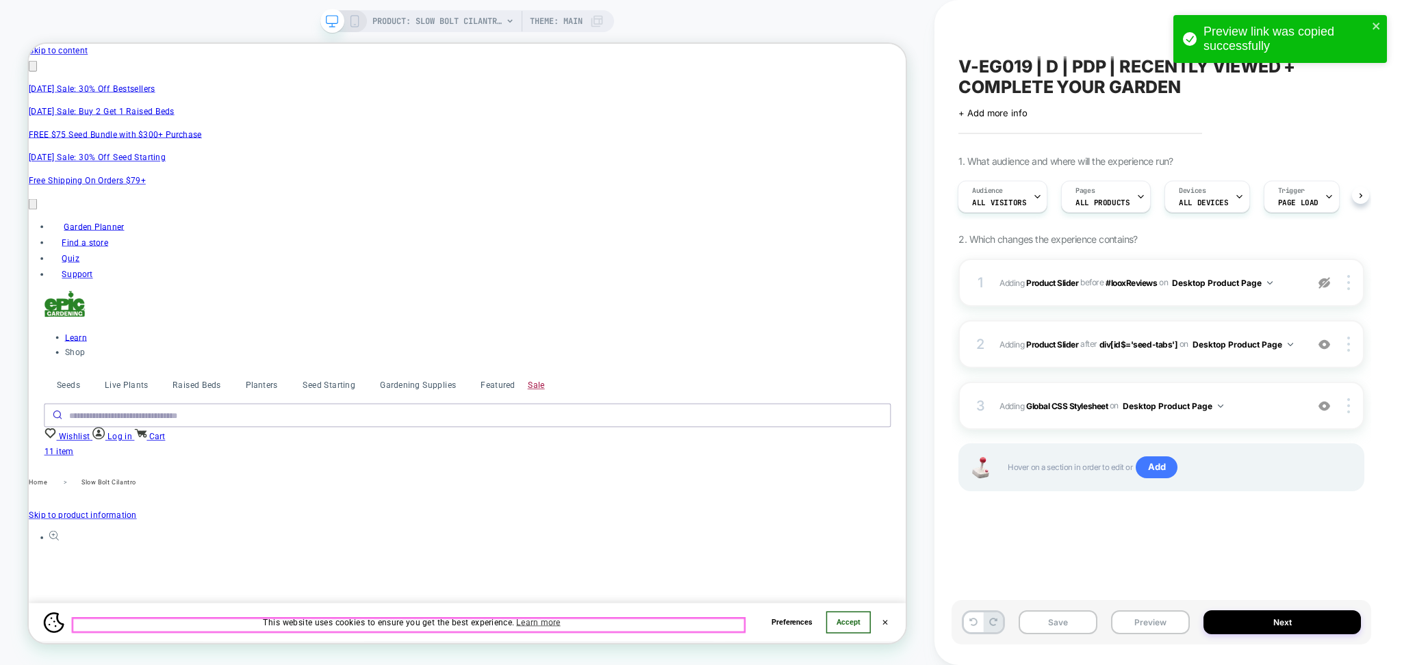
scroll to position [0, 598]
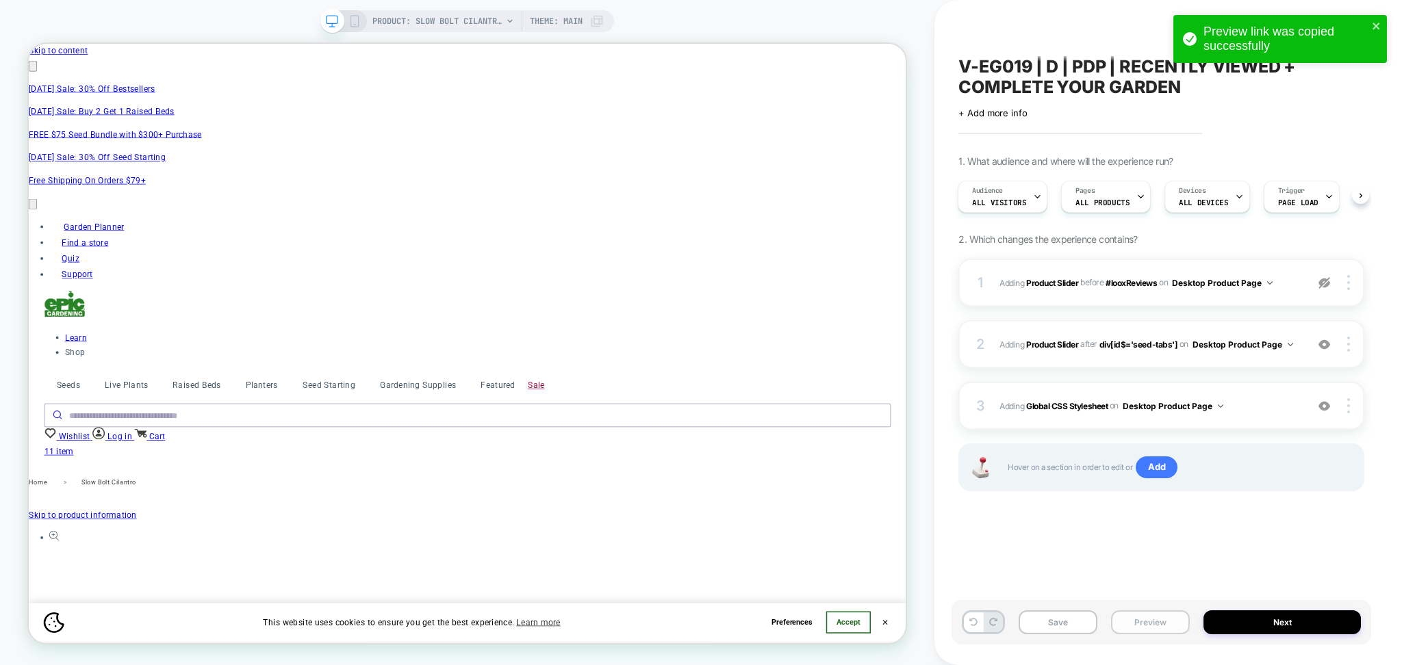
click at [1144, 616] on button "Preview" at bounding box center [1150, 623] width 79 height 24
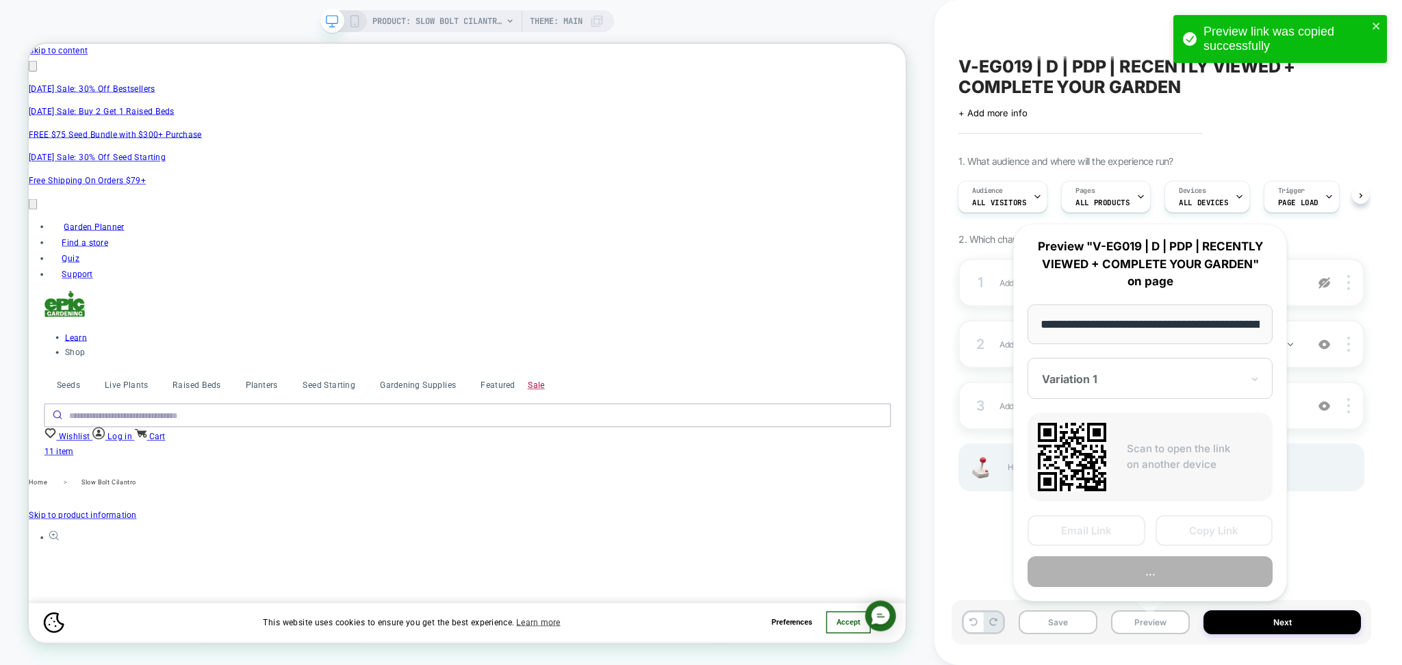
scroll to position [0, 234]
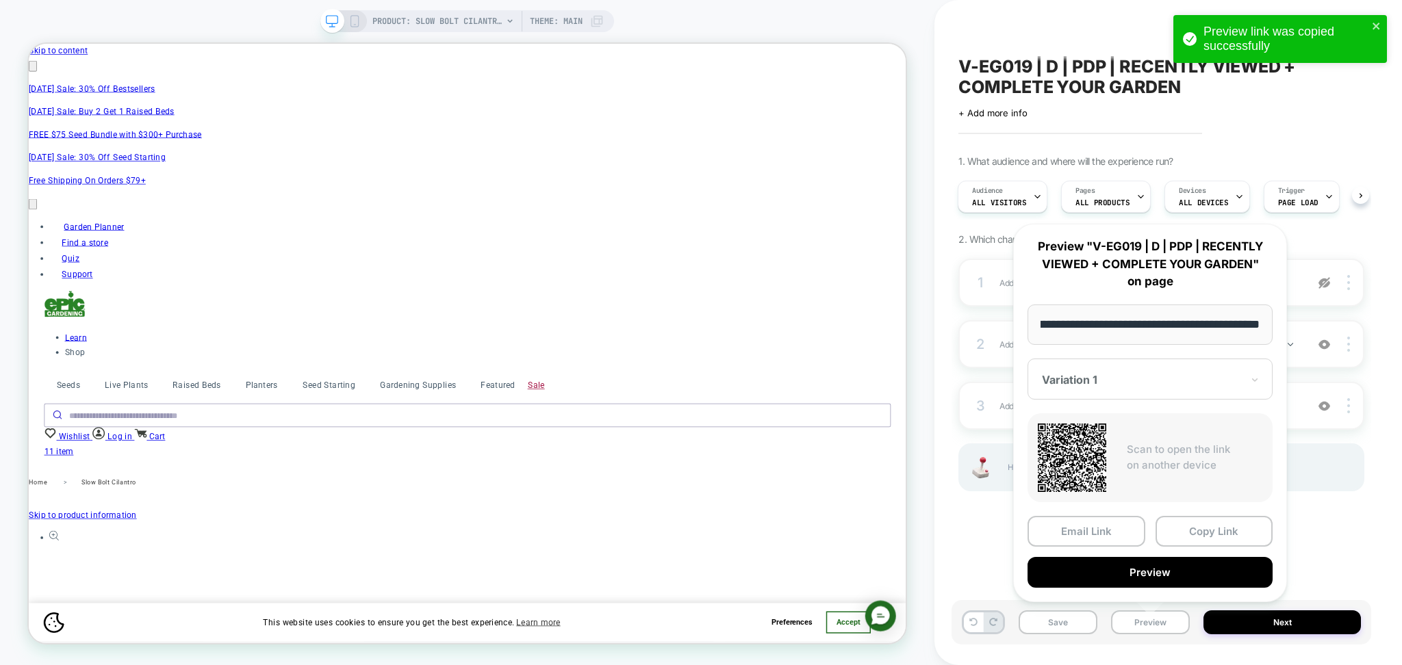
click at [969, 539] on div "V-EG019 | D | PDP | RECENTLY VIEWED + COMPLETE YOUR GARDEN Click to edit experi…" at bounding box center [1161, 333] width 420 height 638
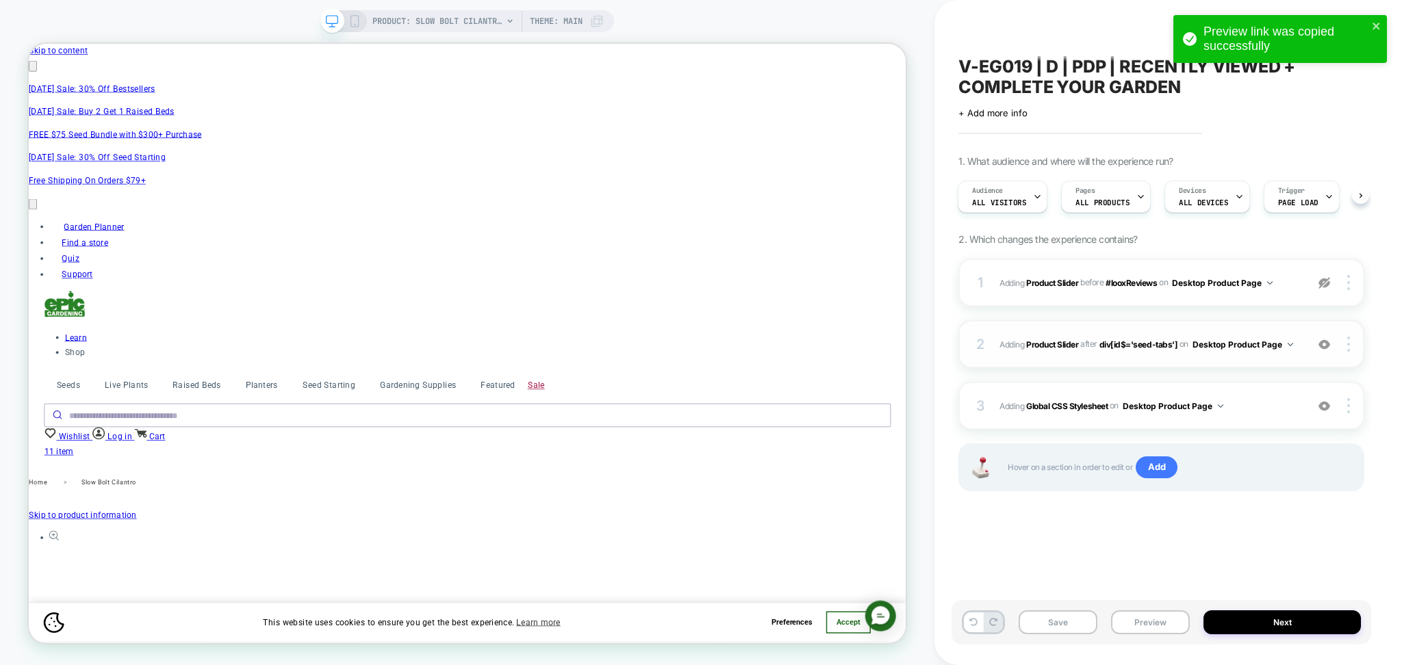
scroll to position [0, 1196]
click at [1242, 355] on div "2 #_loomi_addon_1717675669442_dup1723841195_dup1744151781_dup1755760179 Adding …" at bounding box center [1161, 344] width 406 height 48
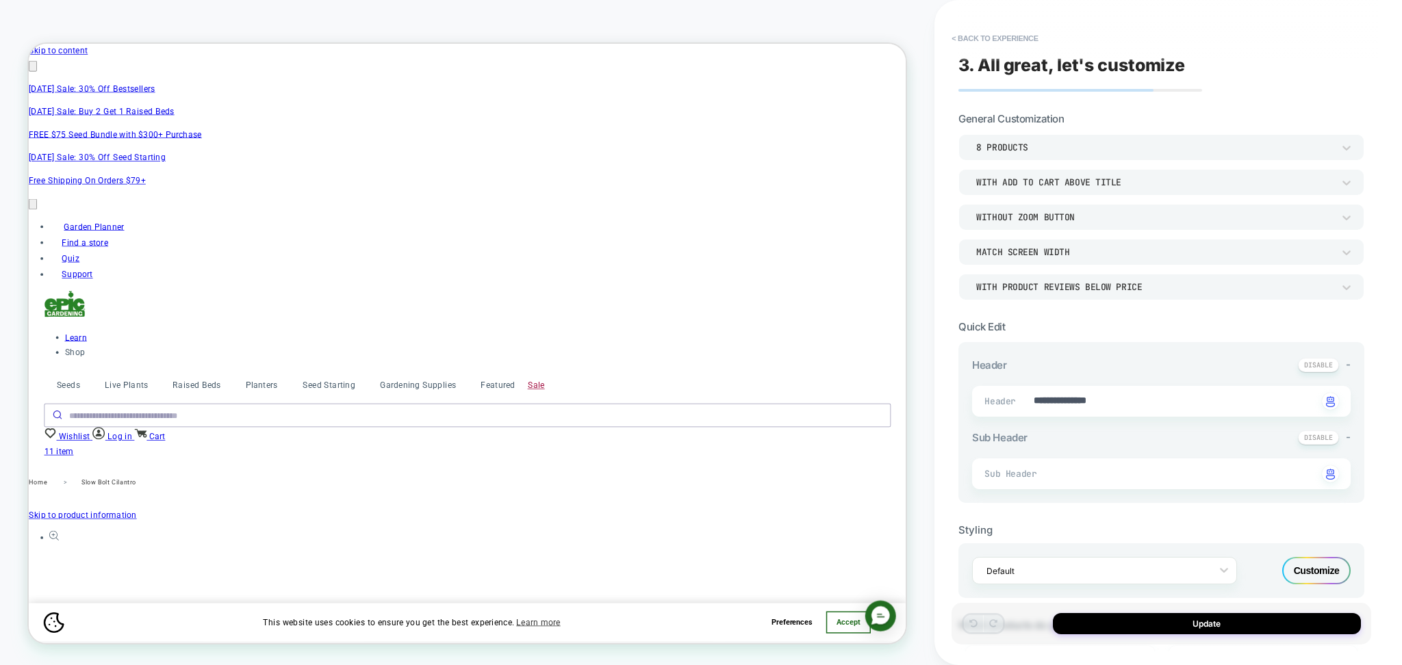
scroll to position [365, 0]
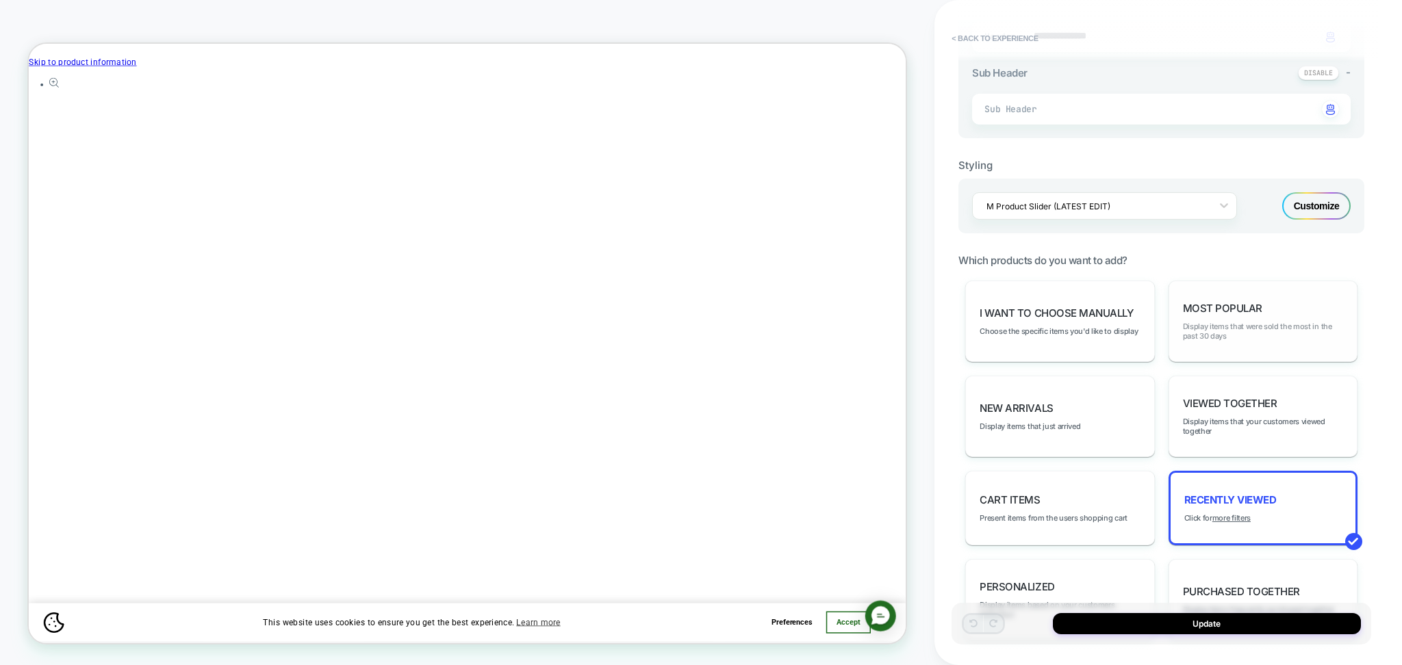
click at [1231, 324] on span "Display items that were sold the most in the past 30 days" at bounding box center [1263, 331] width 160 height 19
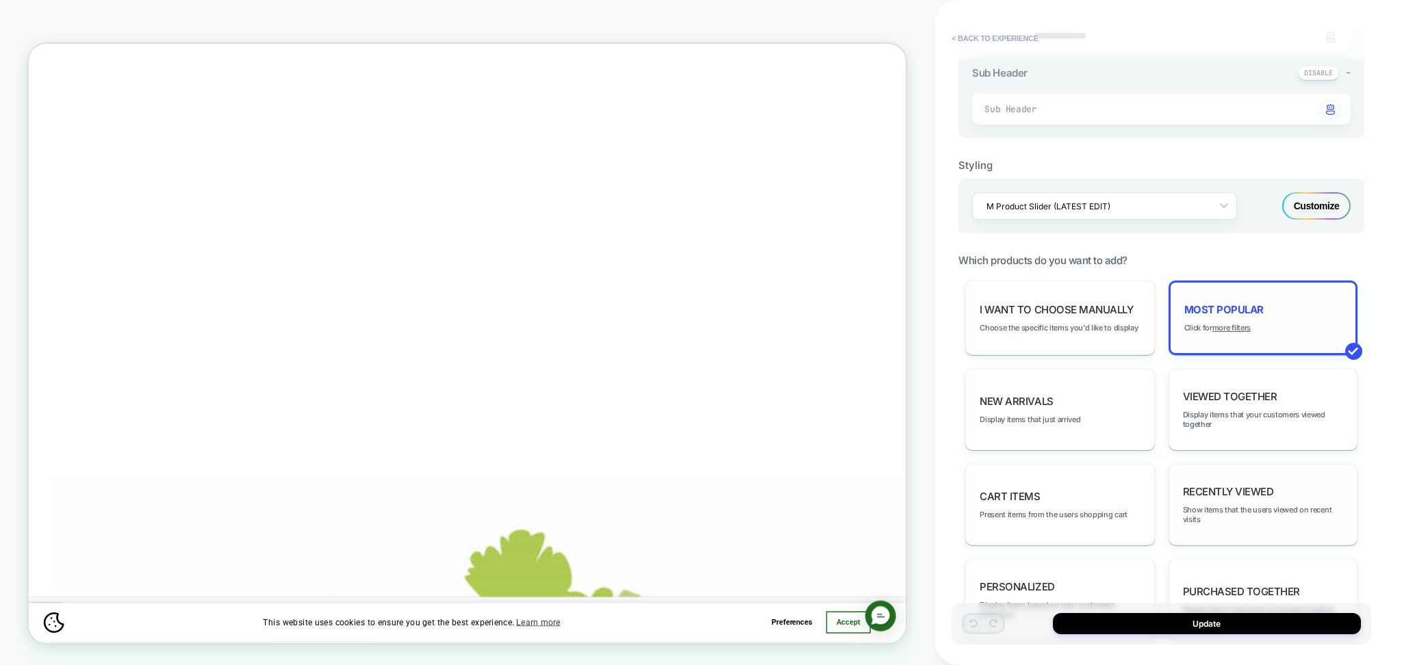
scroll to position [1316, 0]
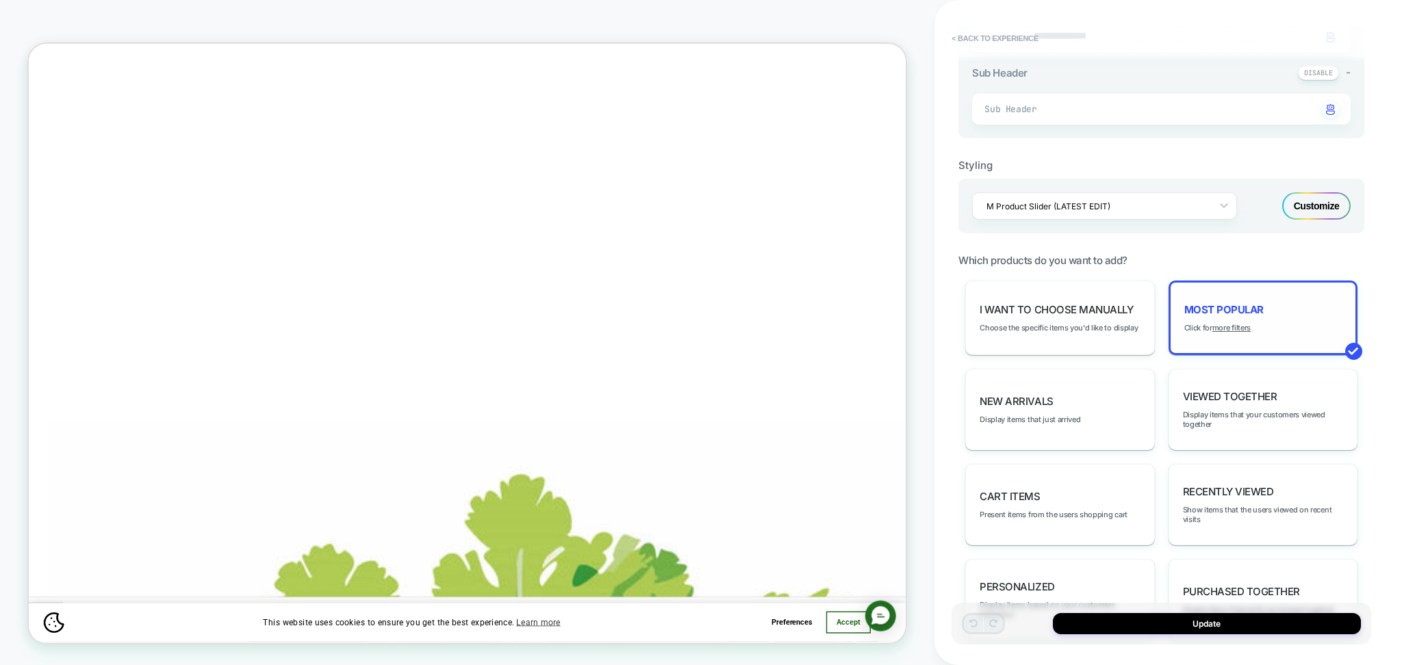
click icon "Close Cart"
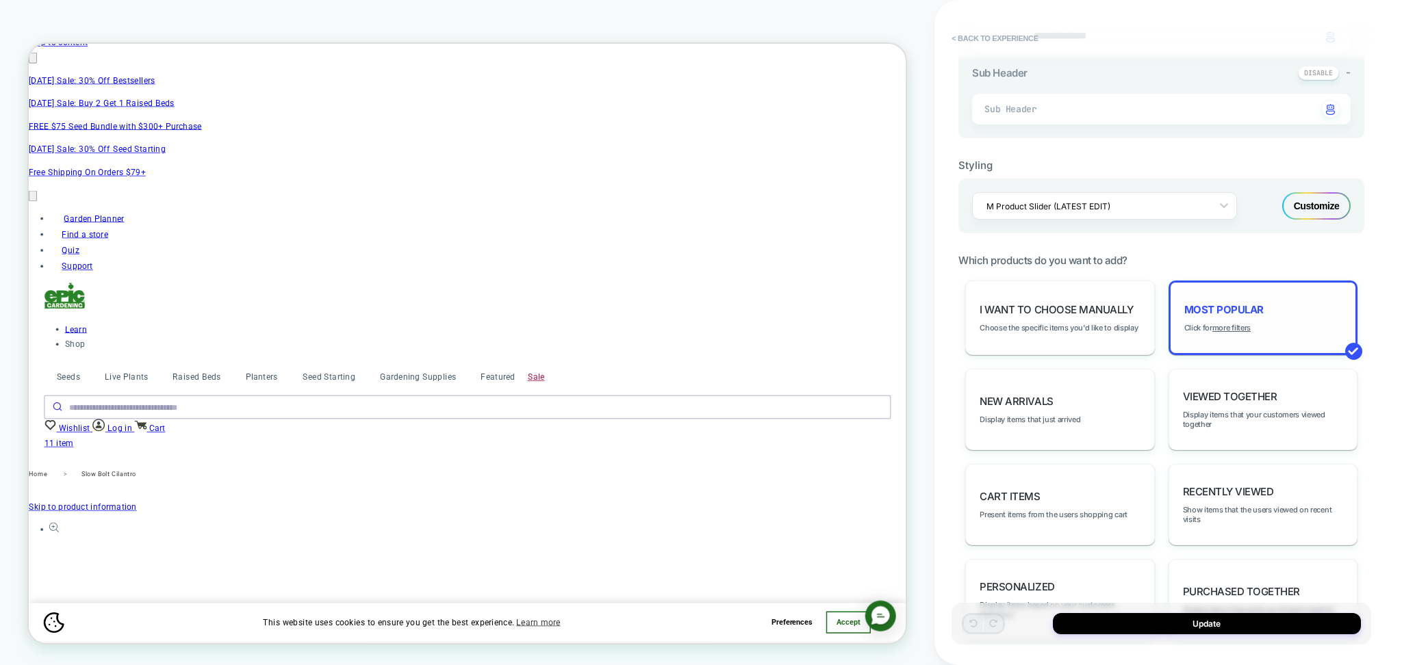
scroll to position [0, 0]
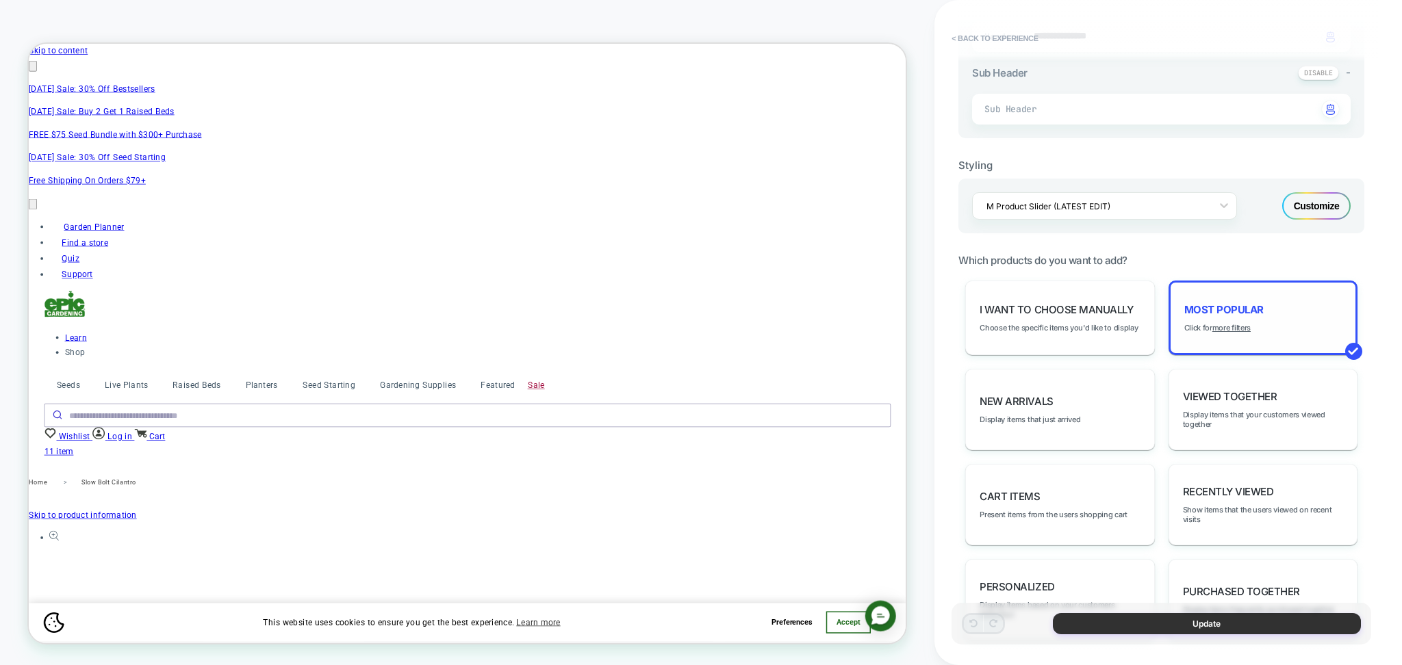
click at [1298, 620] on button "Update" at bounding box center [1207, 623] width 308 height 21
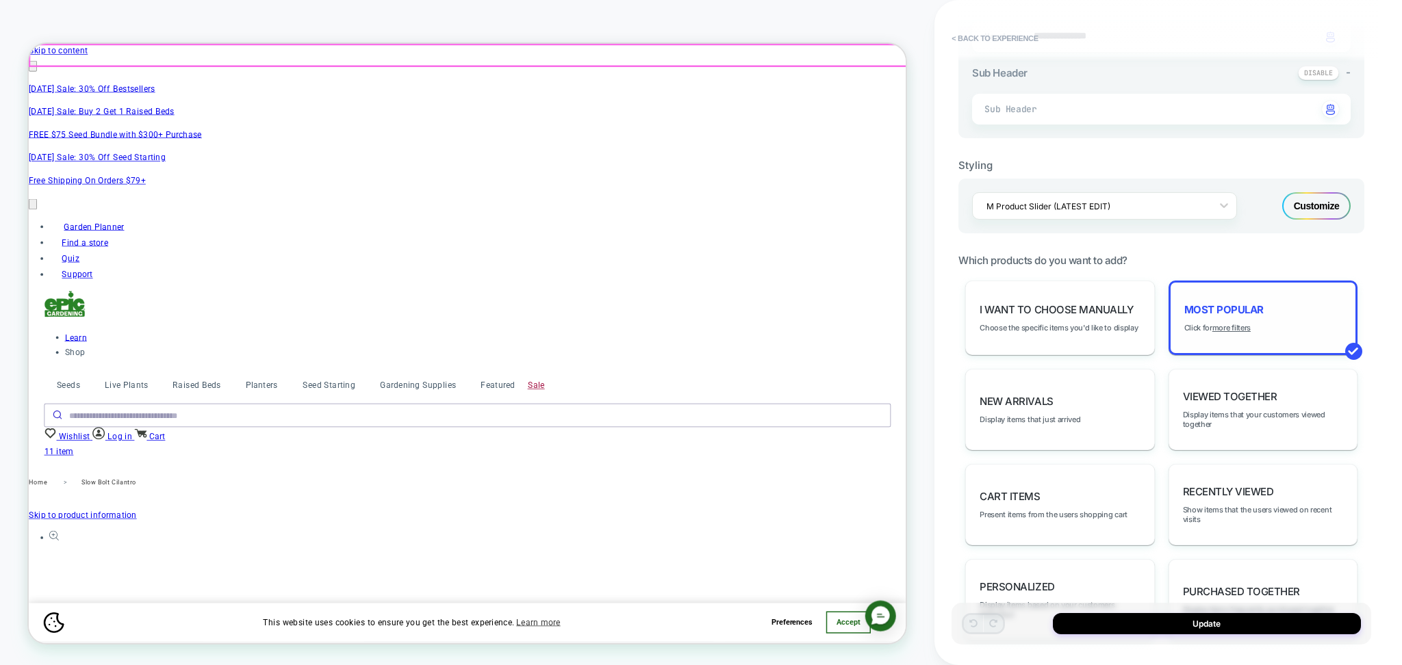
type textarea "*"
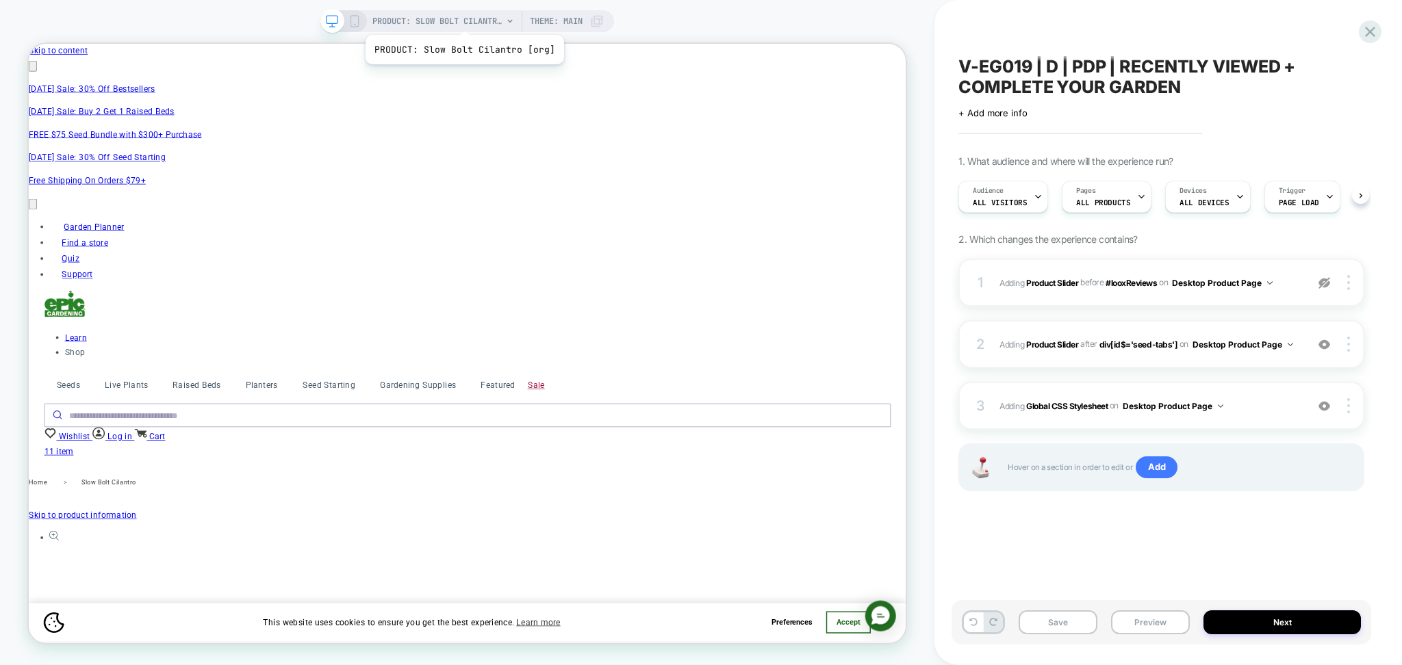
scroll to position [0, 1]
click at [463, 18] on span "PRODUCT: Slow Bolt Cilantro [org]" at bounding box center [437, 21] width 130 height 22
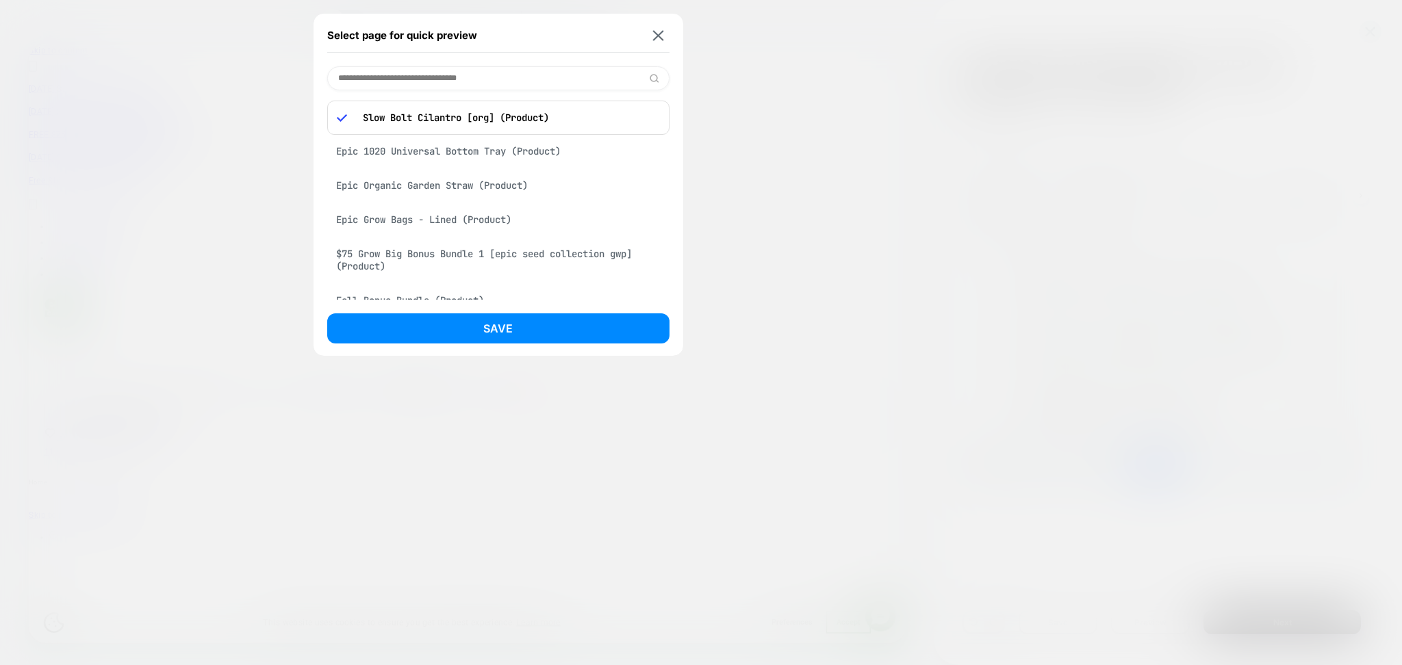
click at [451, 224] on div "Epic Grow Bags - Lined (Product)" at bounding box center [498, 220] width 342 height 26
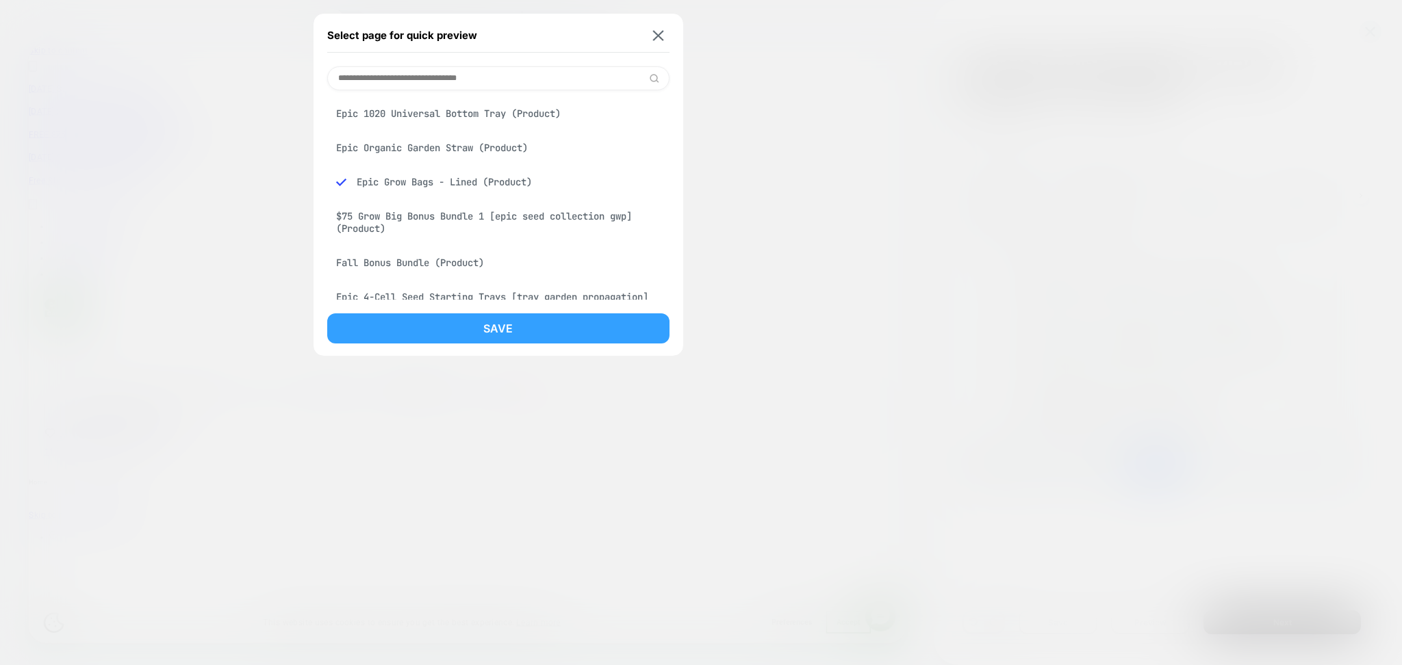
click at [455, 329] on button "Save" at bounding box center [498, 329] width 342 height 30
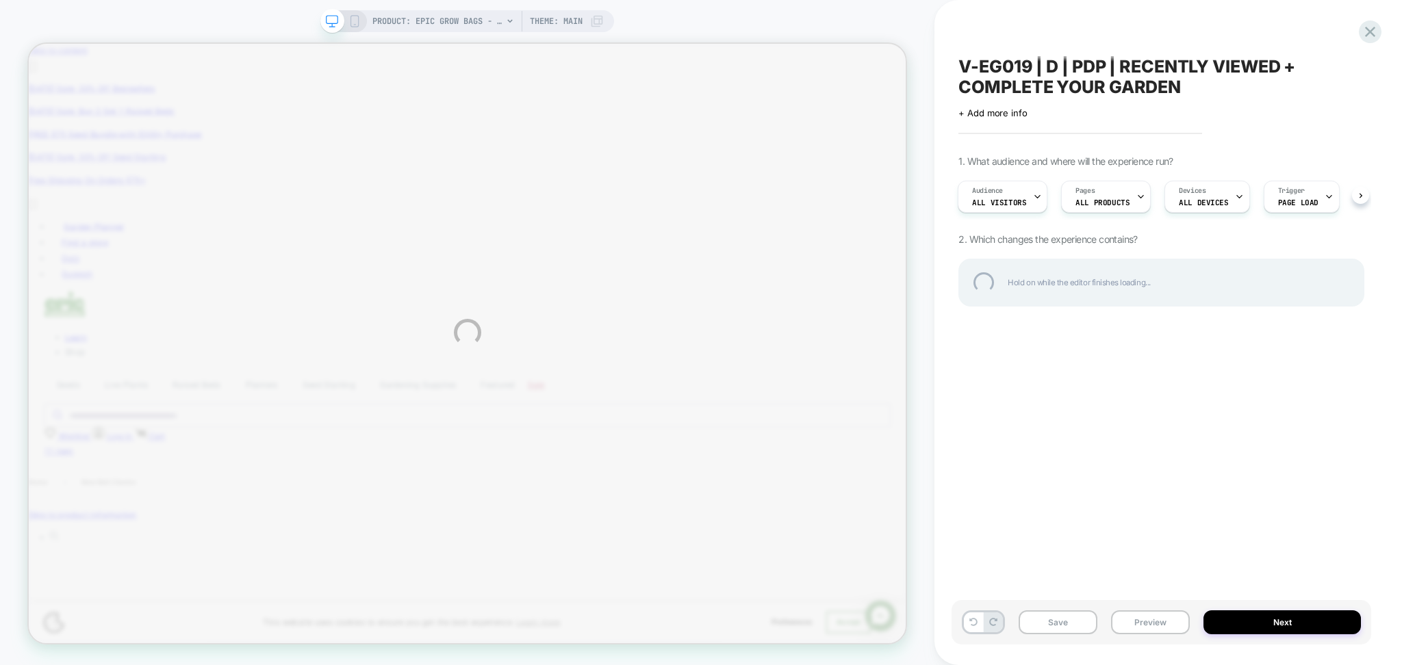
click at [1154, 626] on div "PRODUCT: Epic Grow Bags - Lined PRODUCT: Epic Grow Bags - Lined Theme: MAIN V-E…" at bounding box center [701, 332] width 1402 height 665
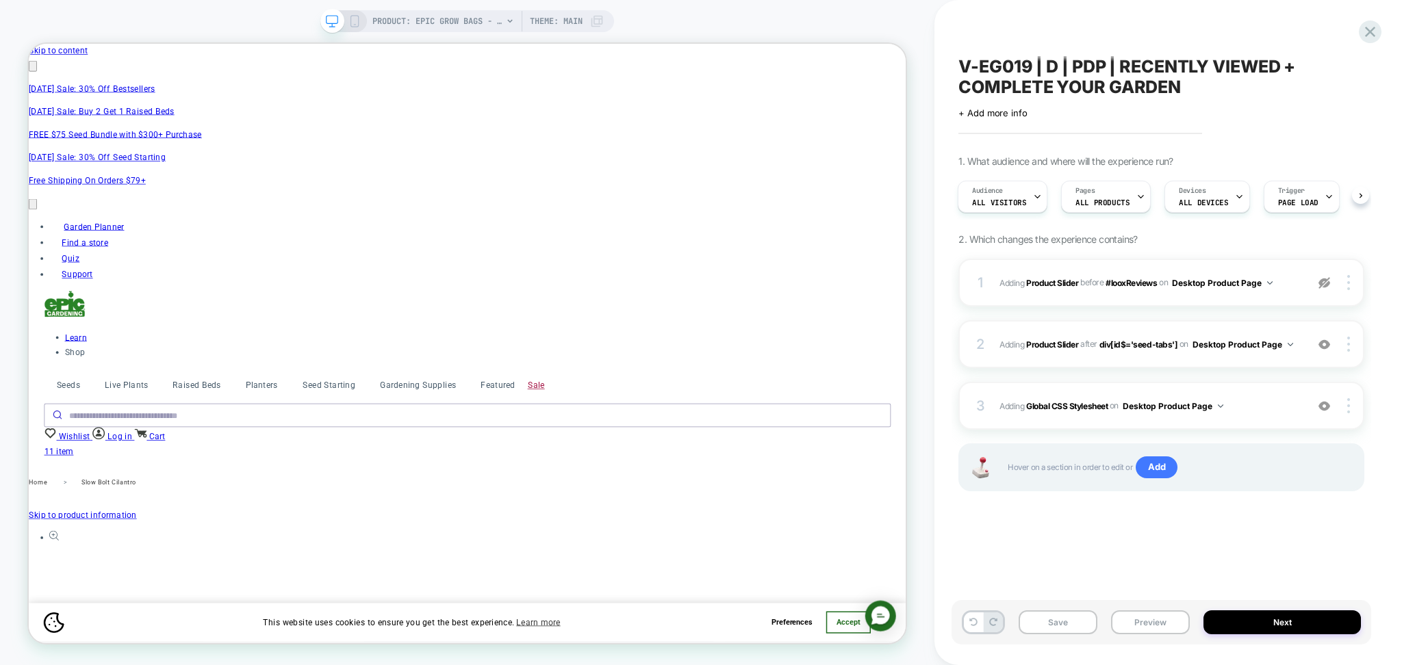
scroll to position [0, 1]
click at [1149, 619] on button "Preview" at bounding box center [1150, 623] width 79 height 24
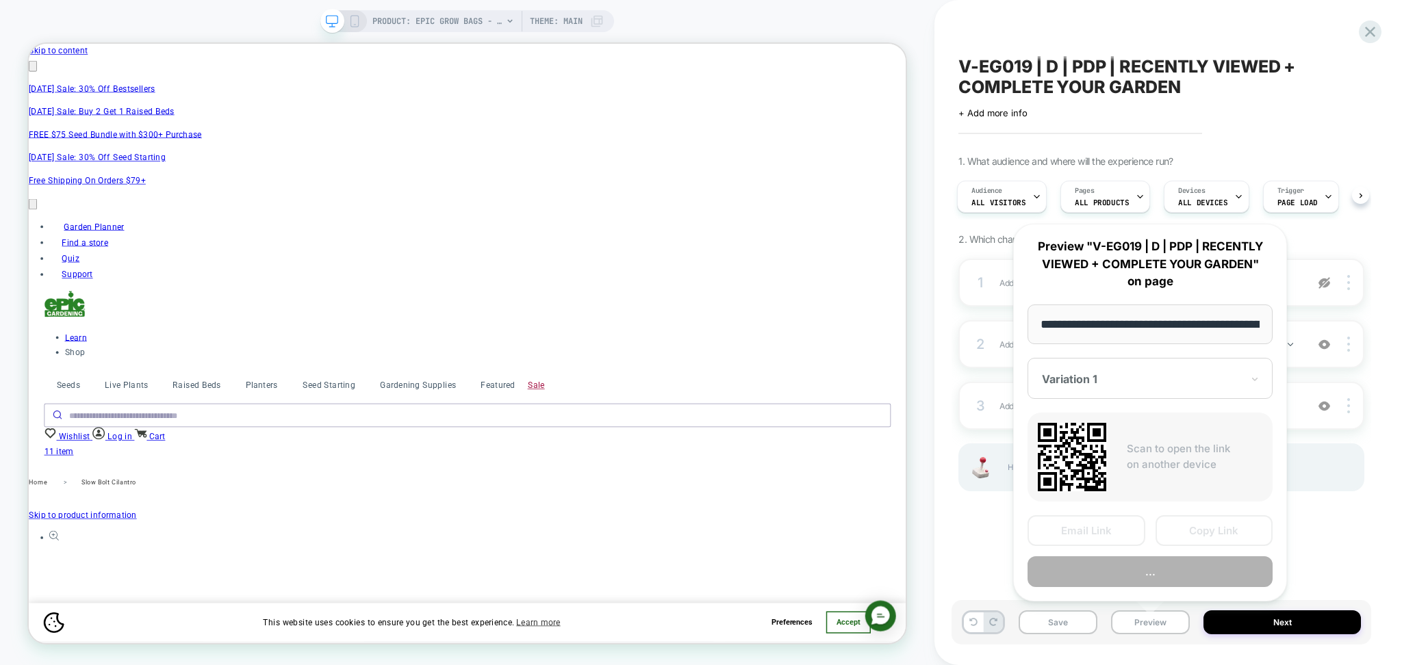
scroll to position [0, 208]
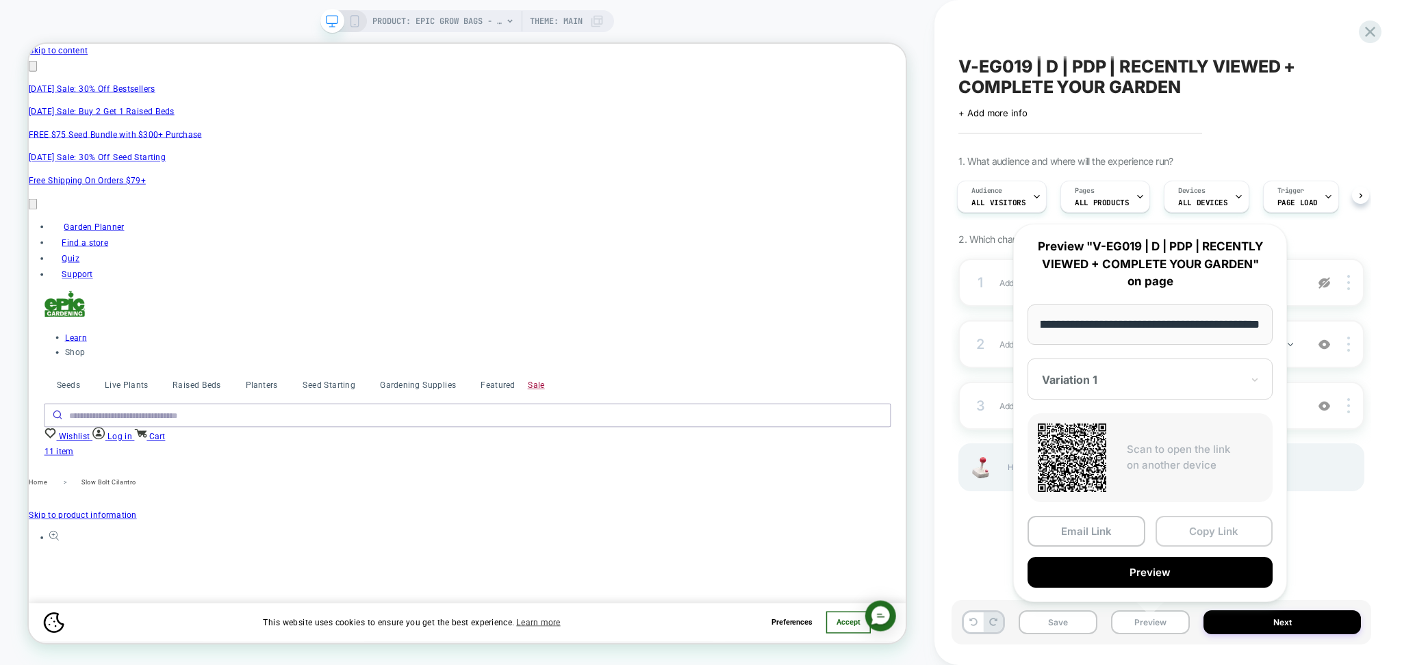
click at [1187, 526] on button "Copy Link" at bounding box center [1214, 531] width 118 height 31
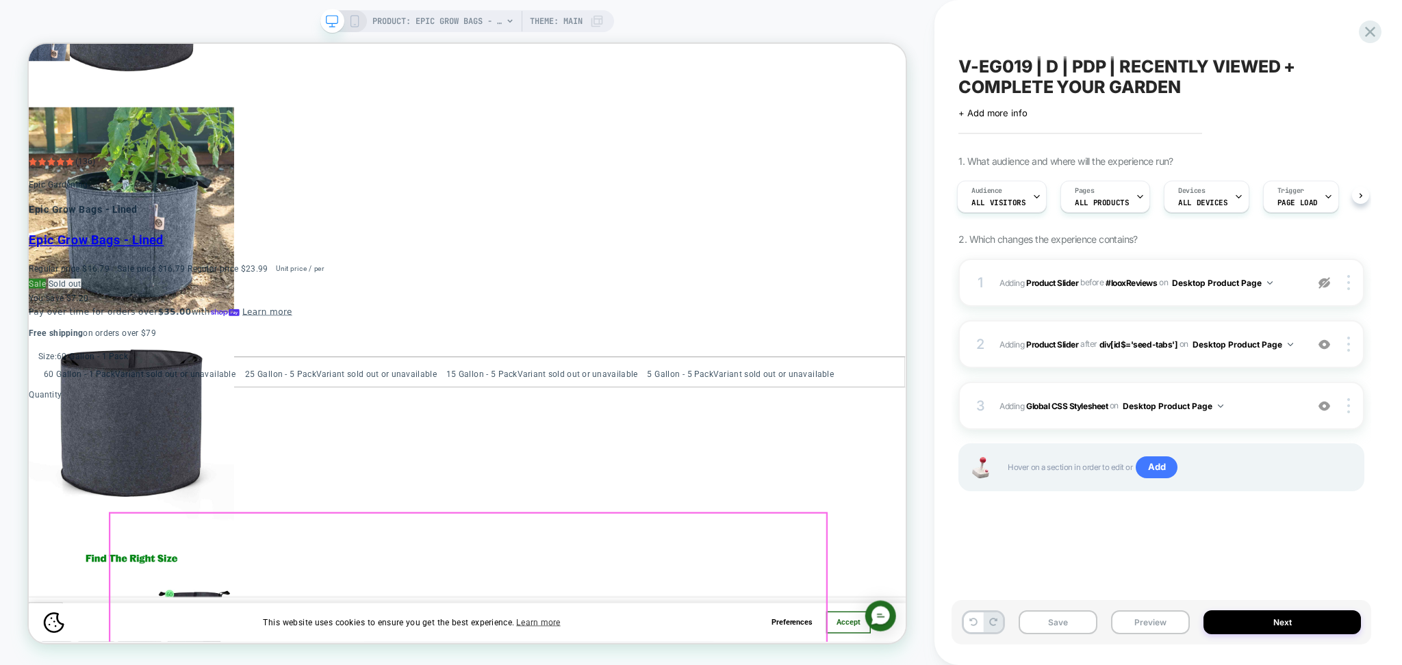
scroll to position [0, 598]
click at [1256, 415] on span "Adding Global CSS Stylesheet on Desktop Product Page" at bounding box center [1149, 406] width 300 height 17
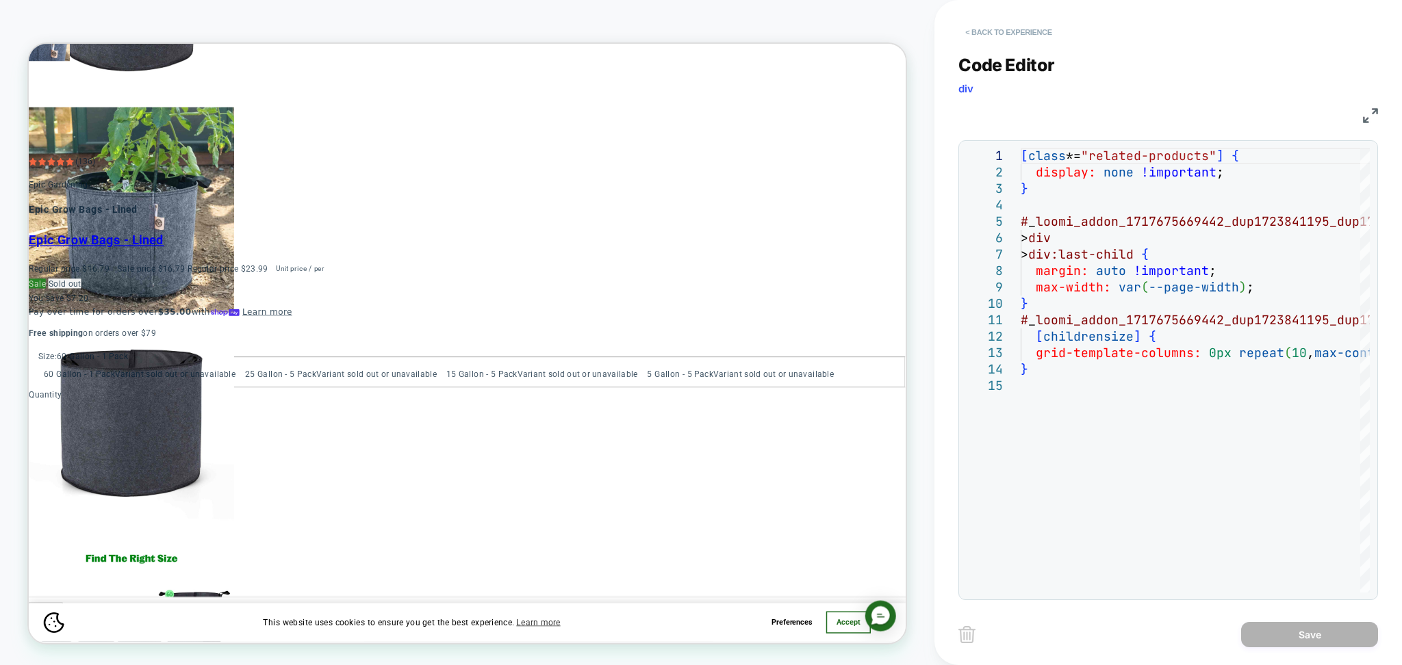
click at [995, 31] on button "< Back to experience" at bounding box center [1008, 32] width 100 height 22
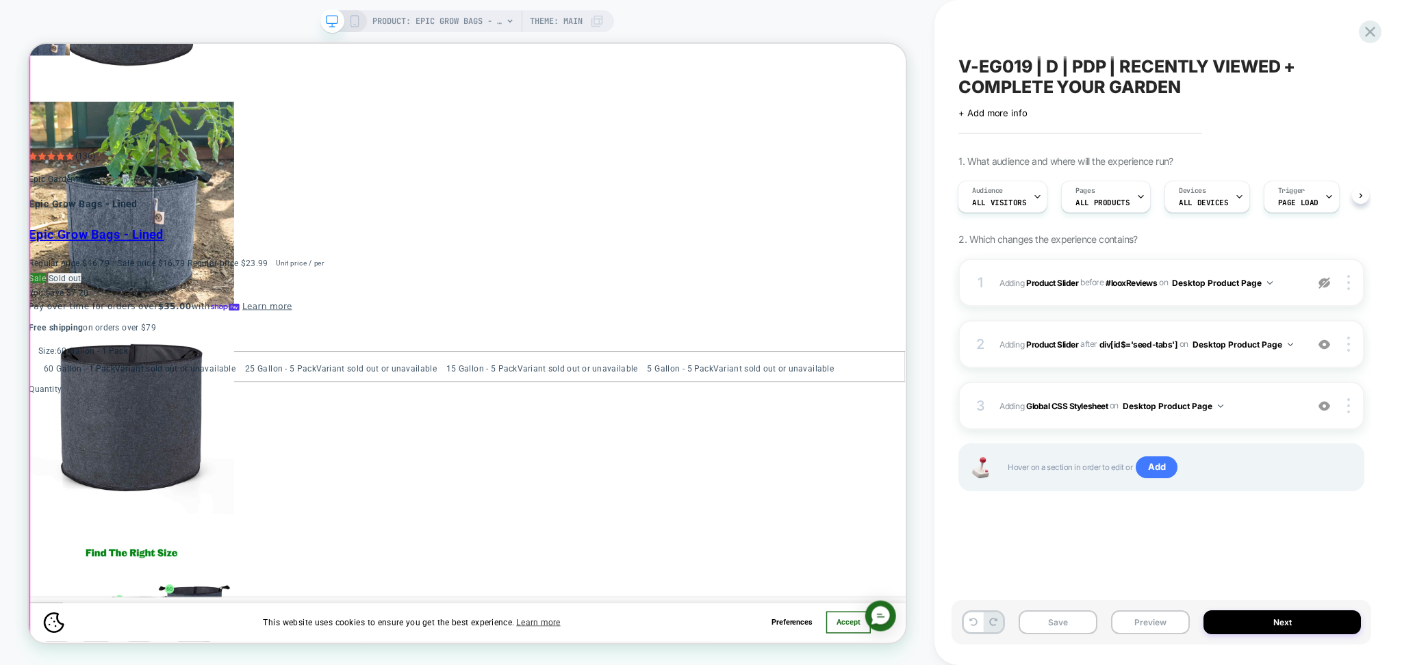
scroll to position [1003, 0]
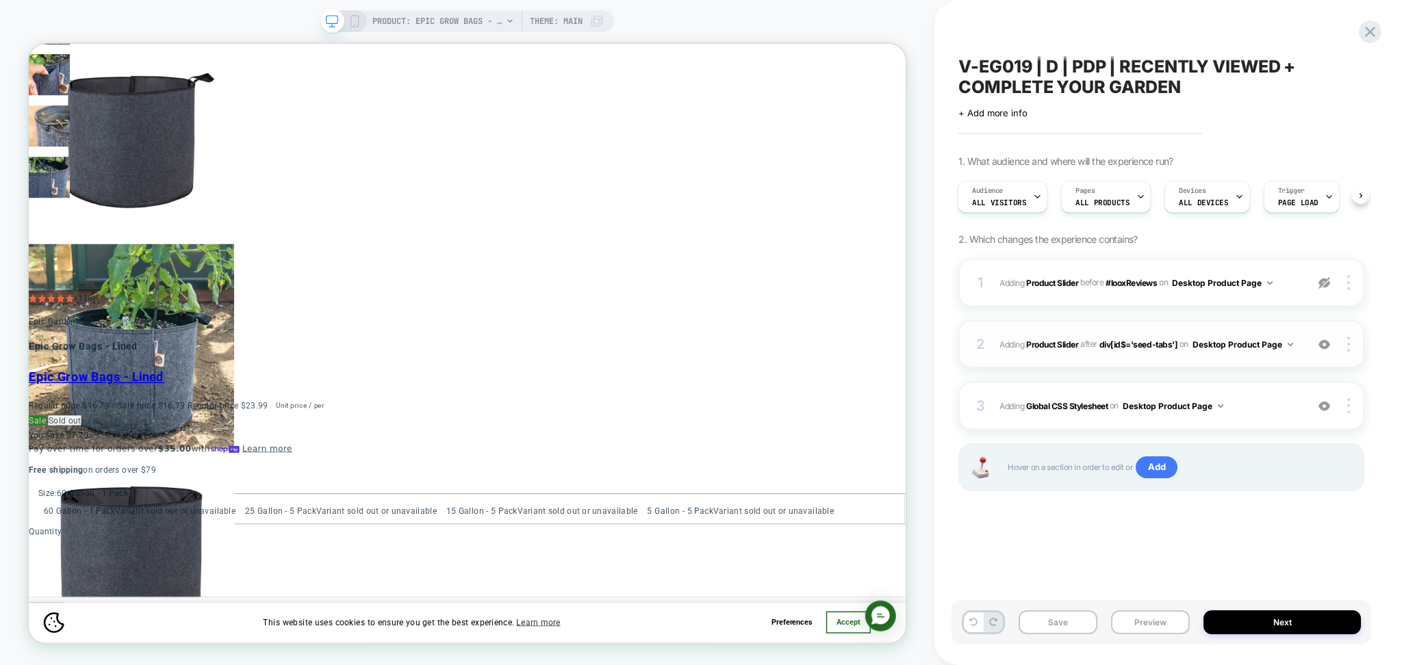
click at [1318, 348] on img at bounding box center [1324, 345] width 12 height 12
click at [1328, 348] on img at bounding box center [1324, 345] width 12 height 12
click at [1351, 349] on div at bounding box center [1351, 344] width 26 height 15
click at [1347, 345] on img at bounding box center [1348, 344] width 3 height 15
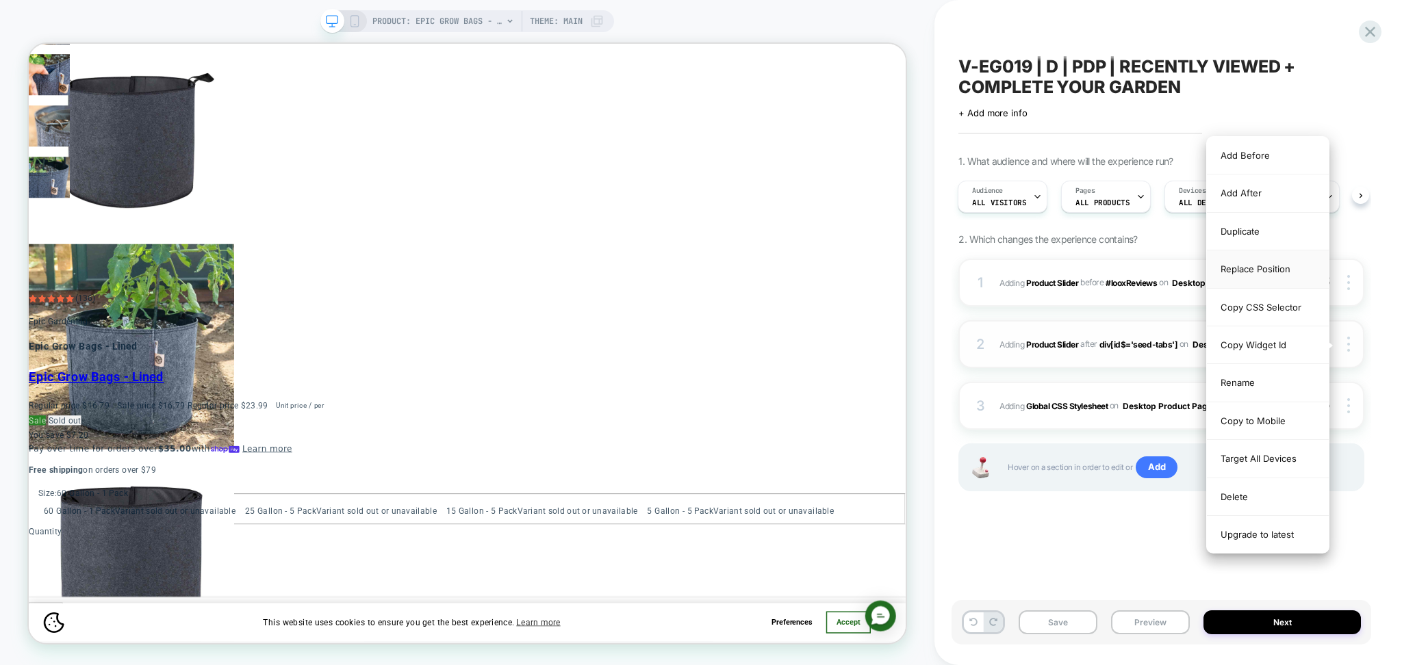
click at [1251, 275] on div "Replace Position" at bounding box center [1268, 270] width 122 height 38
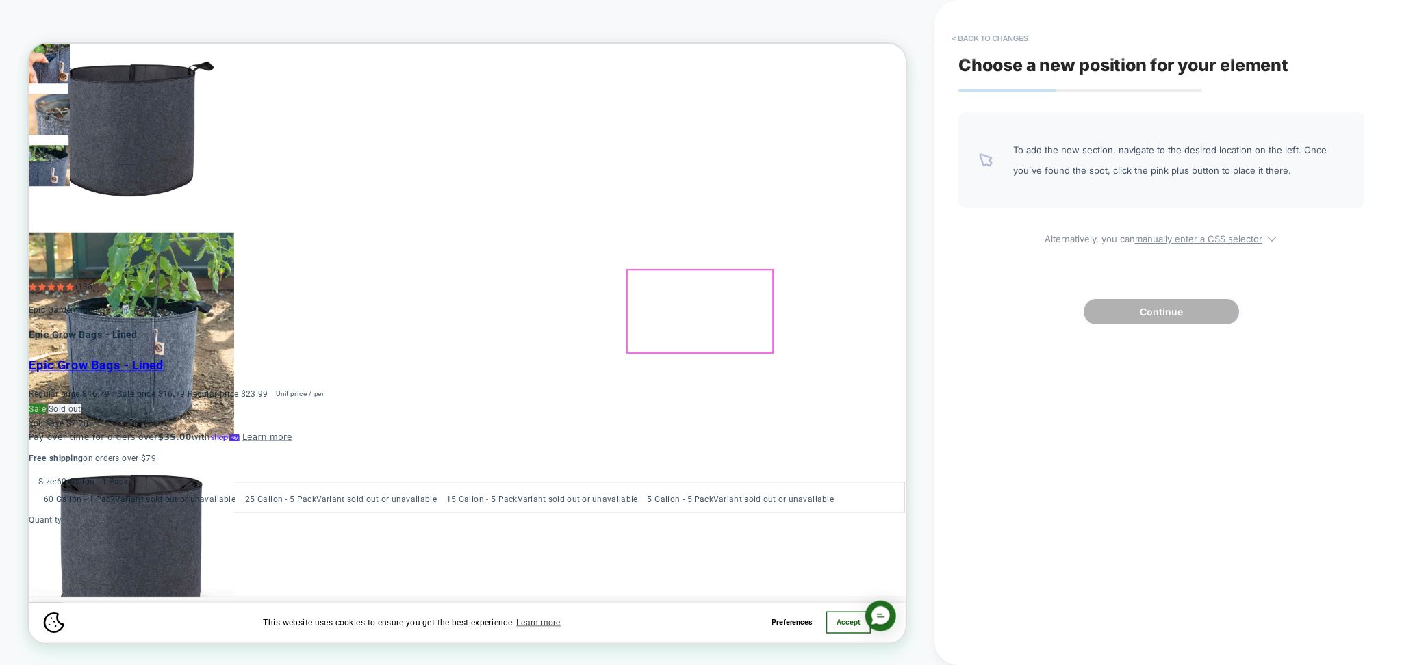
scroll to position [1095, 0]
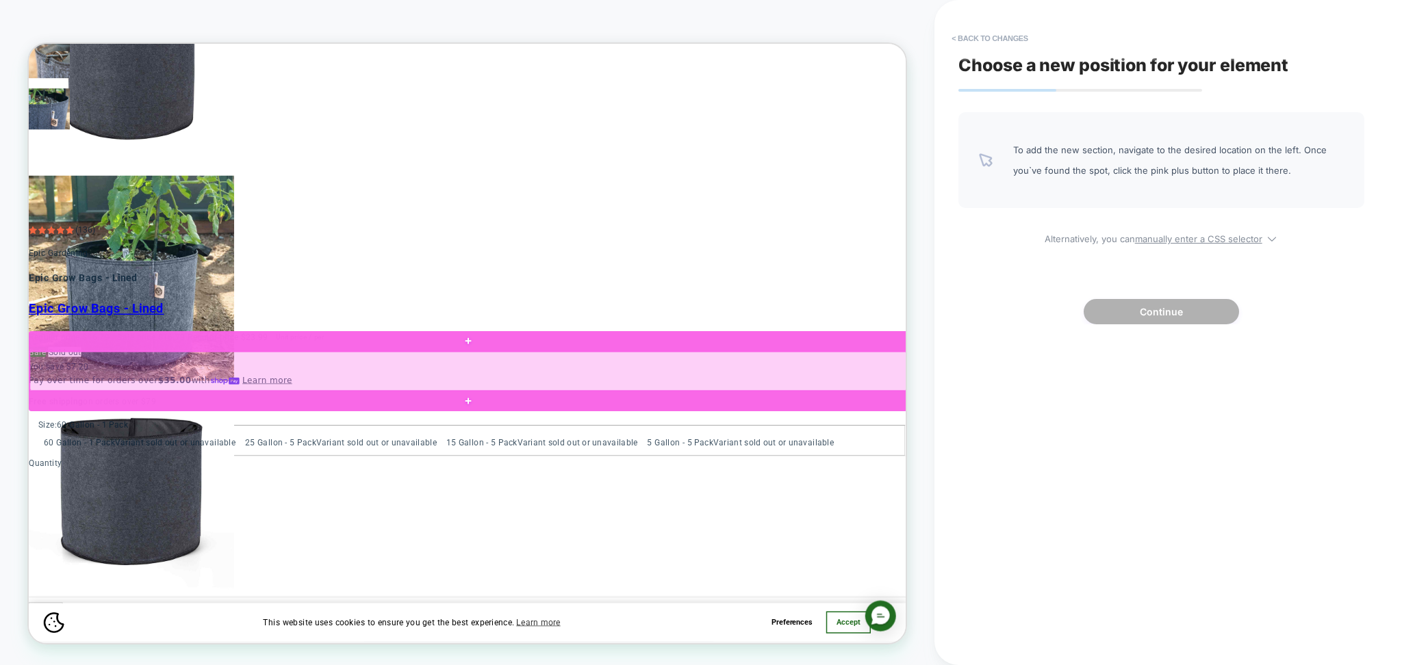
click div
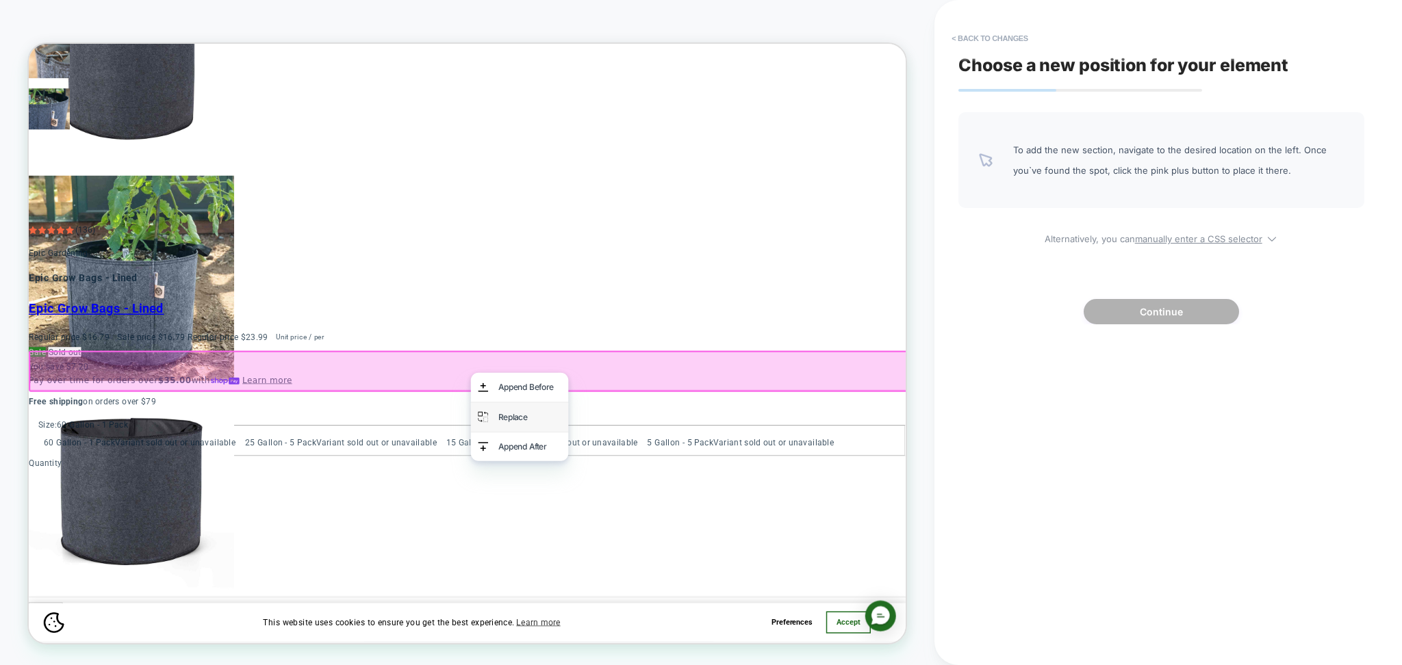
click div "Replace"
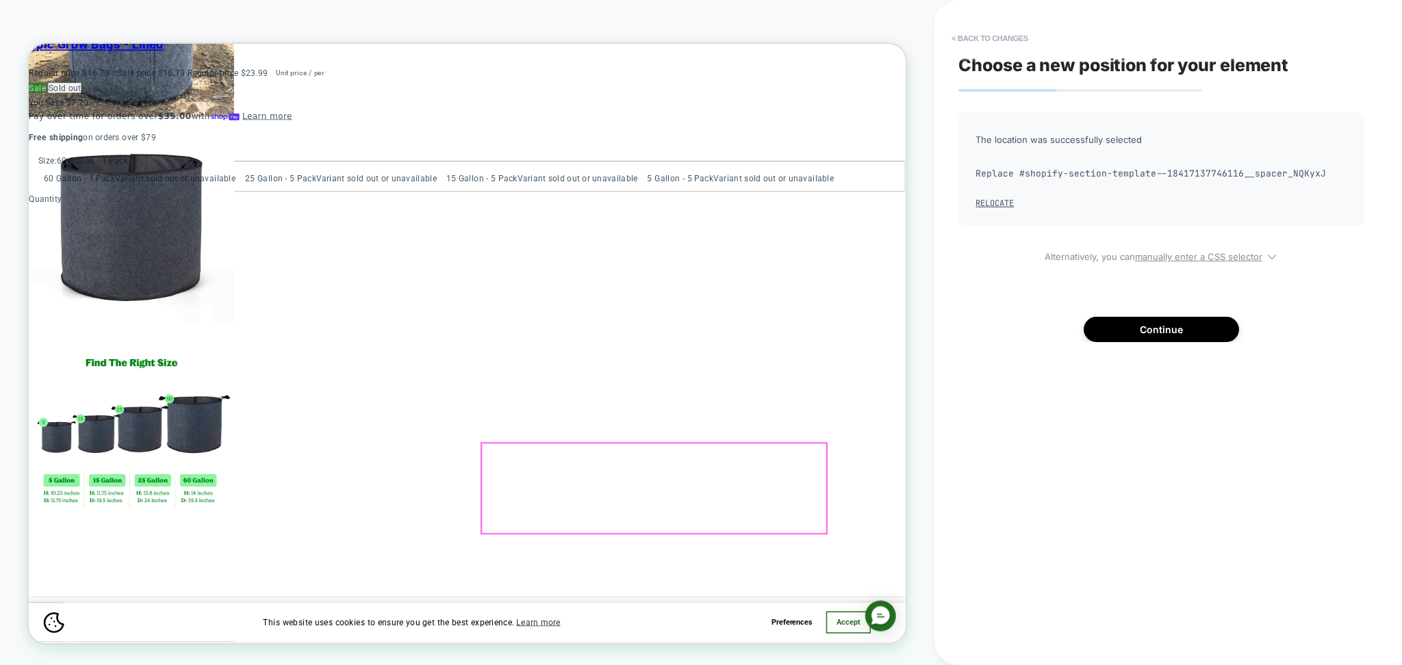
scroll to position [1460, 0]
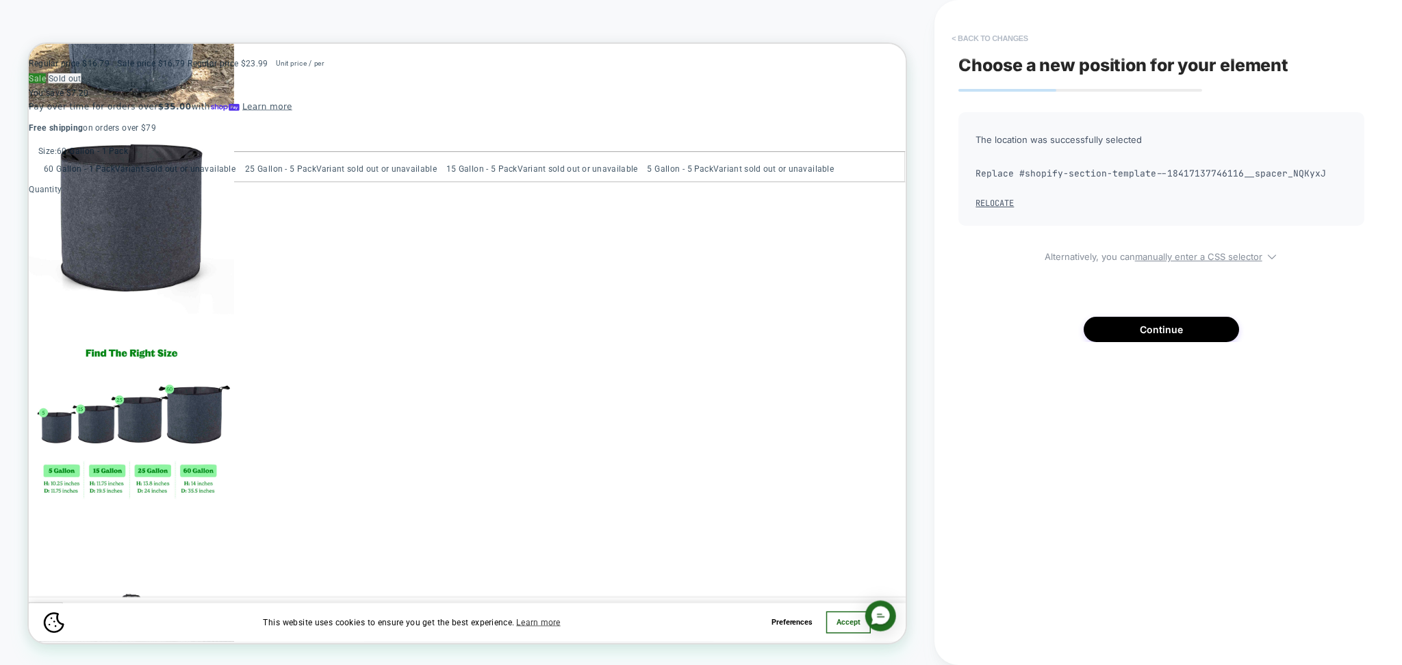
click at [1023, 44] on button "< Back to changes" at bounding box center [990, 38] width 90 height 22
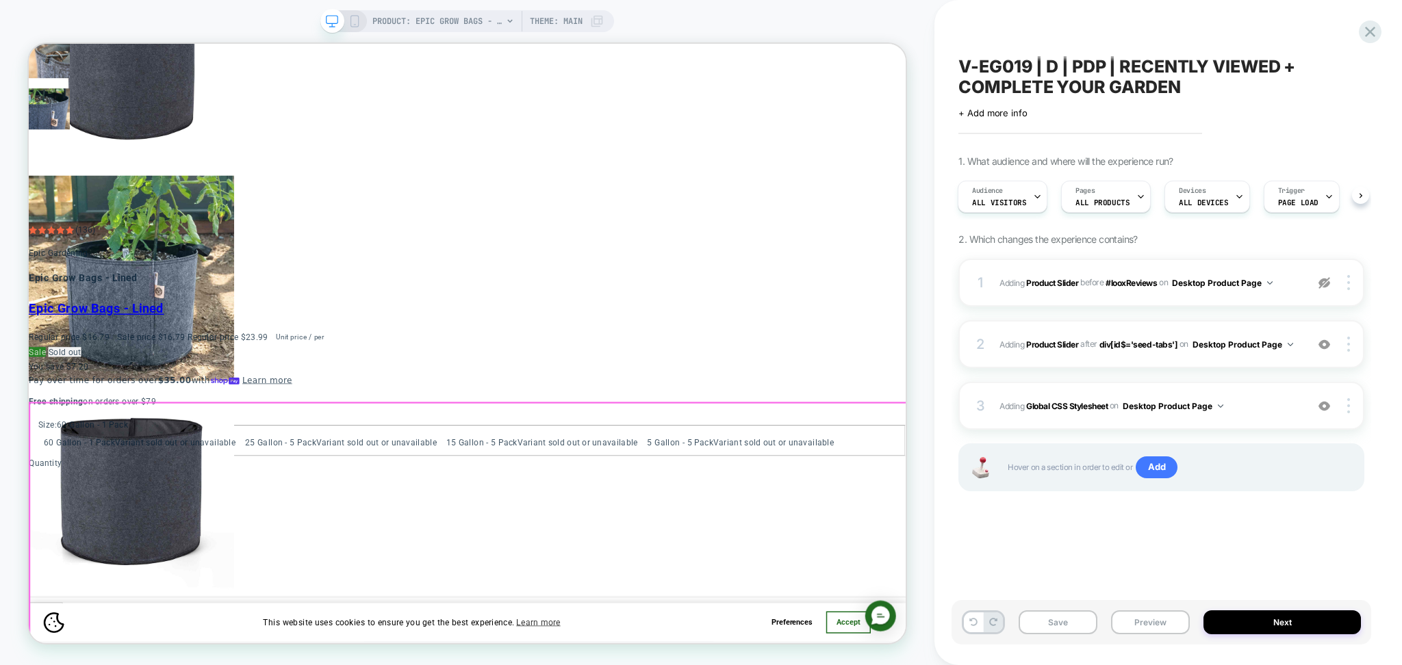
scroll to position [0, 1793]
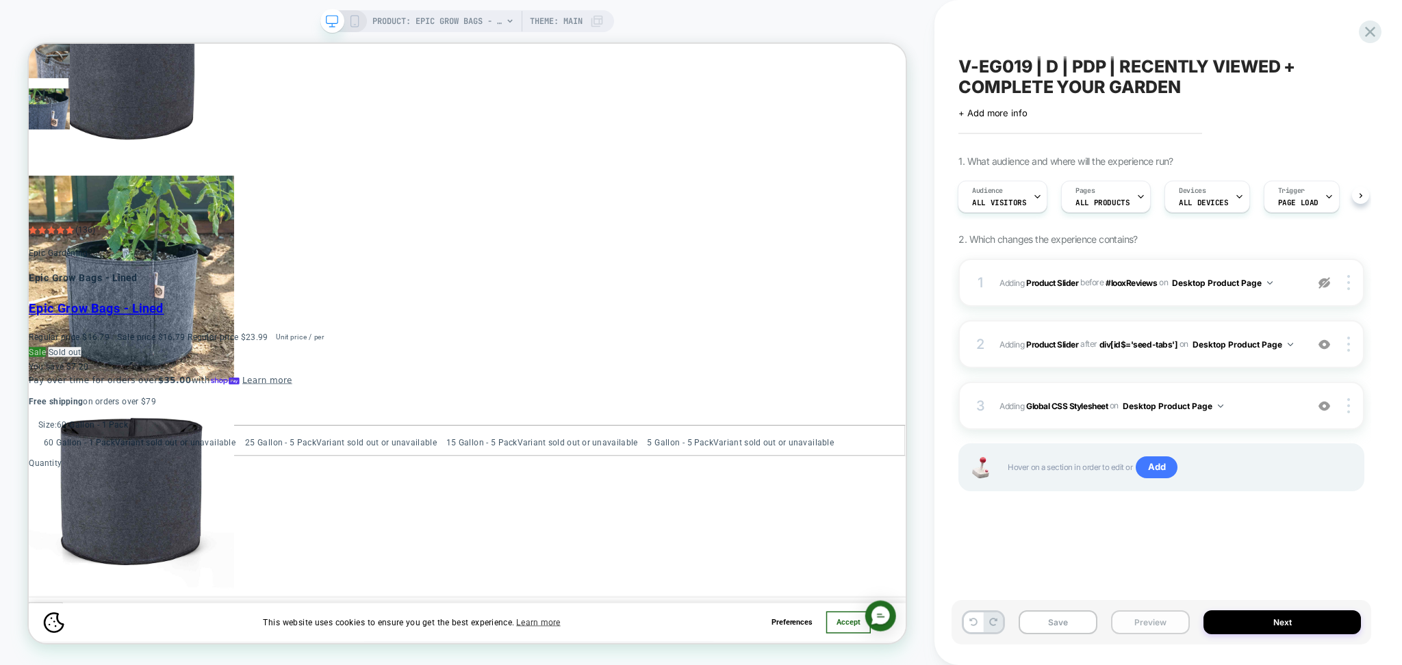
click at [1129, 615] on button "Preview" at bounding box center [1150, 623] width 79 height 24
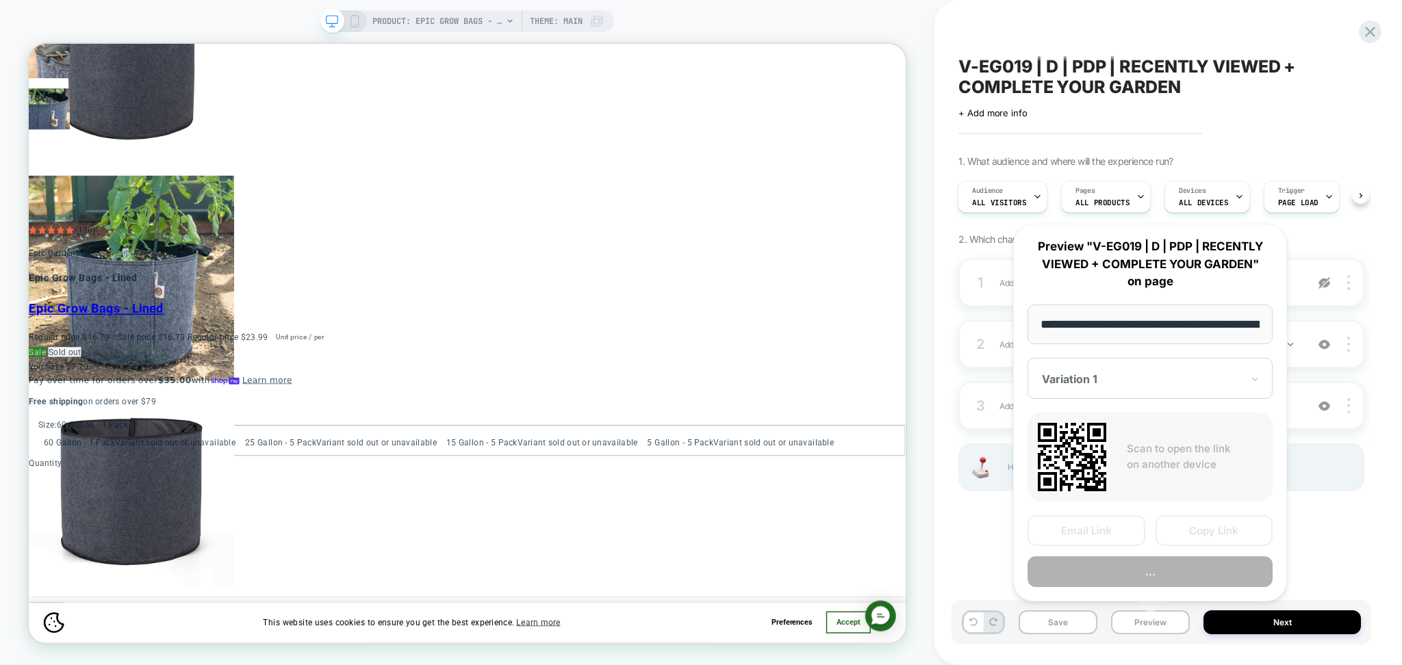
scroll to position [0, 208]
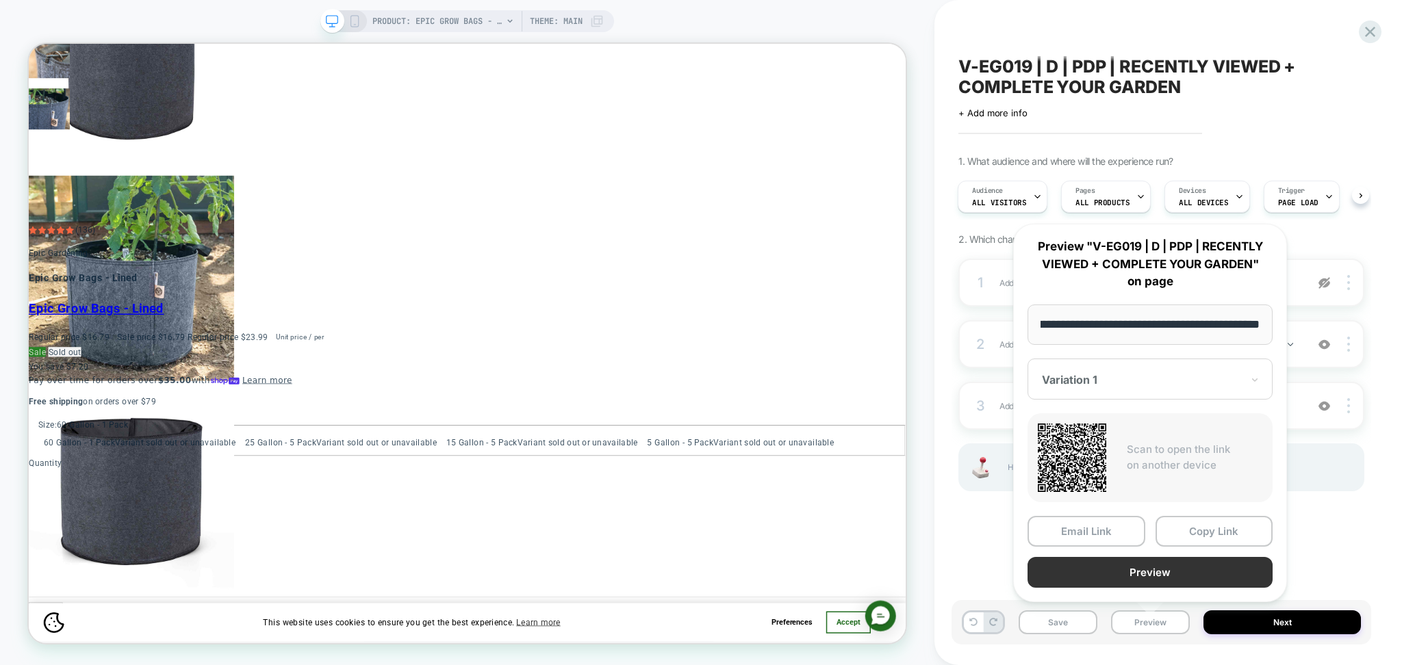
click at [1094, 565] on button "Preview" at bounding box center [1149, 572] width 245 height 31
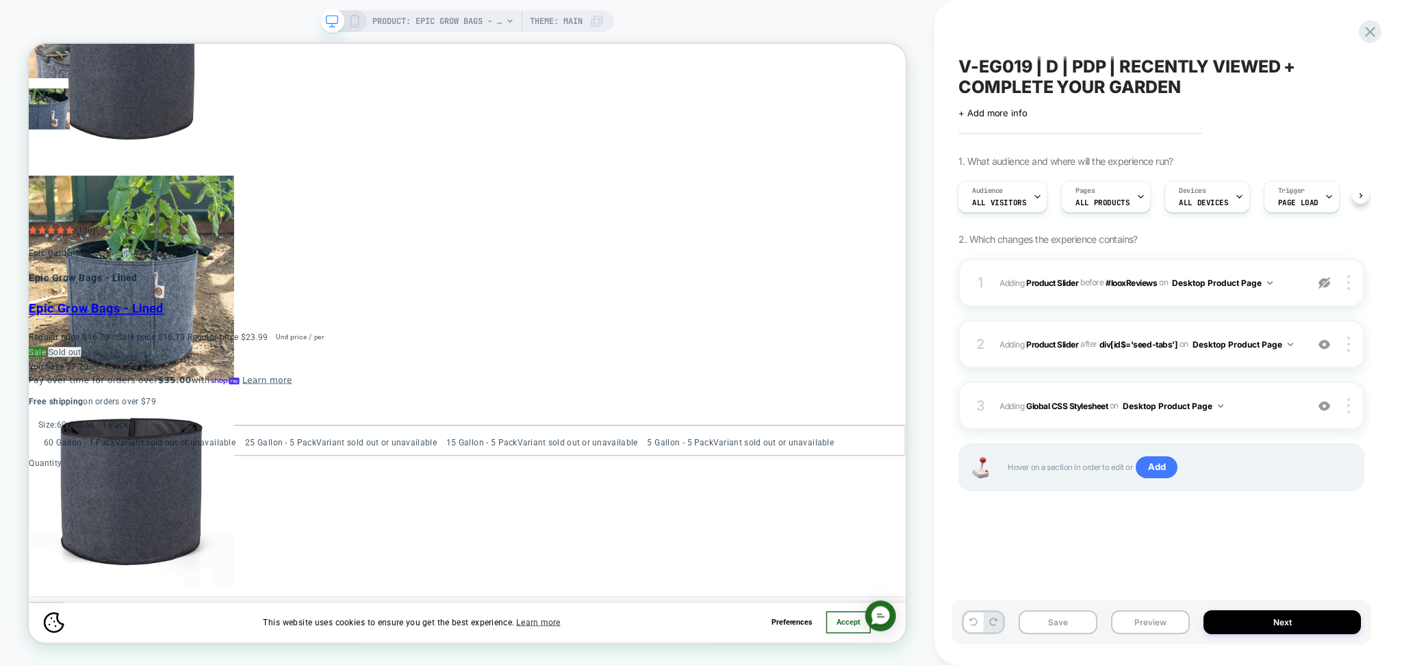
scroll to position [0, 2392]
click at [1327, 346] on img at bounding box center [1324, 345] width 12 height 12
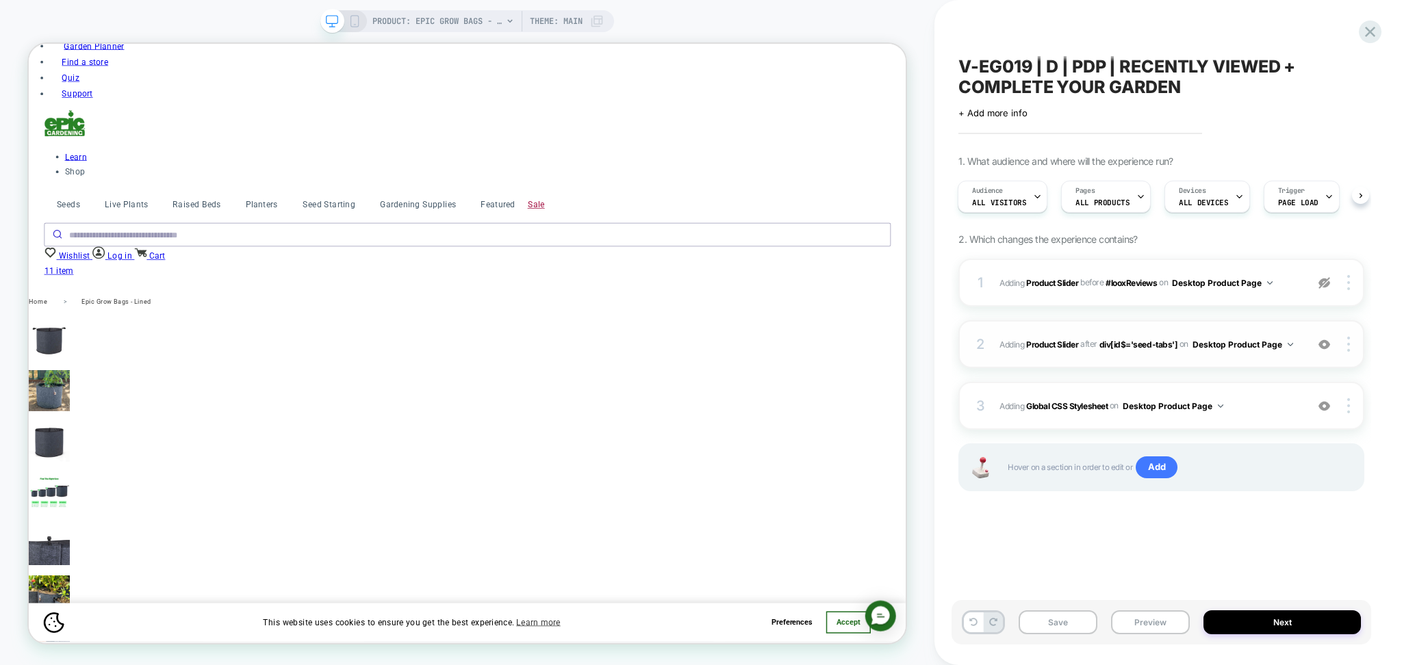
scroll to position [182, 0]
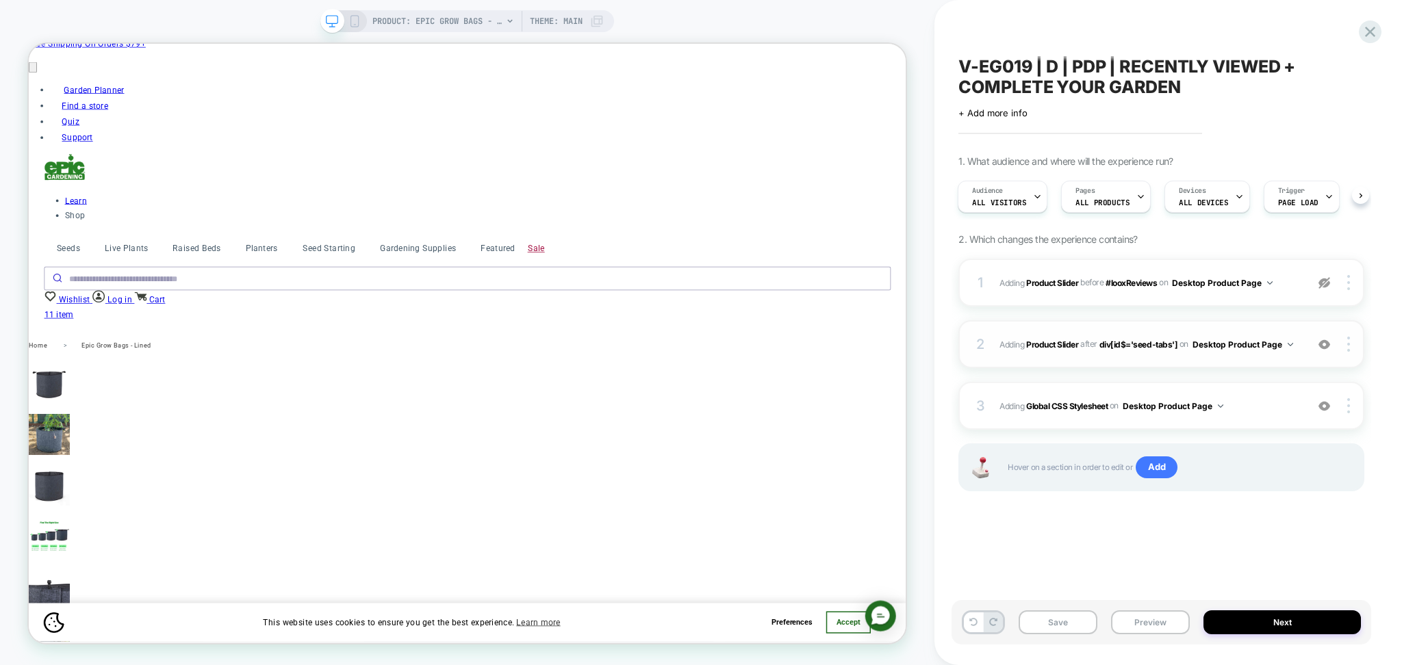
click at [1327, 344] on img at bounding box center [1324, 345] width 12 height 12
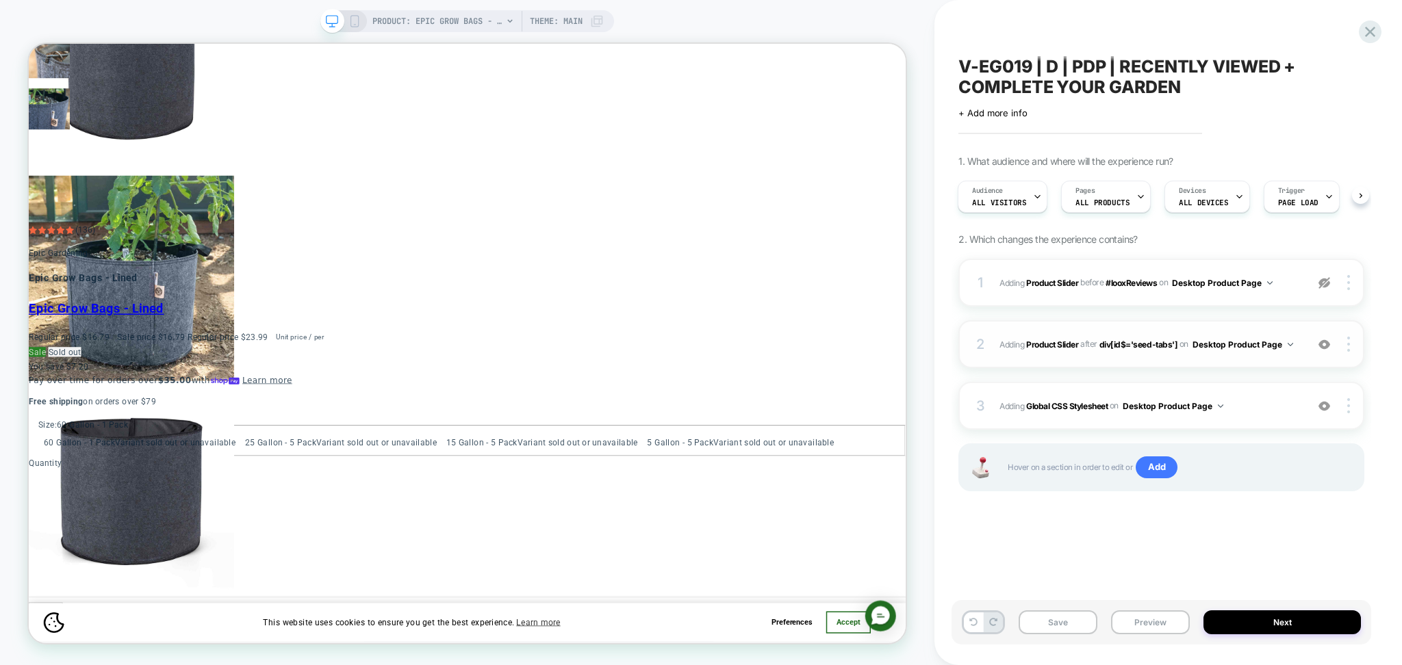
scroll to position [0, 0]
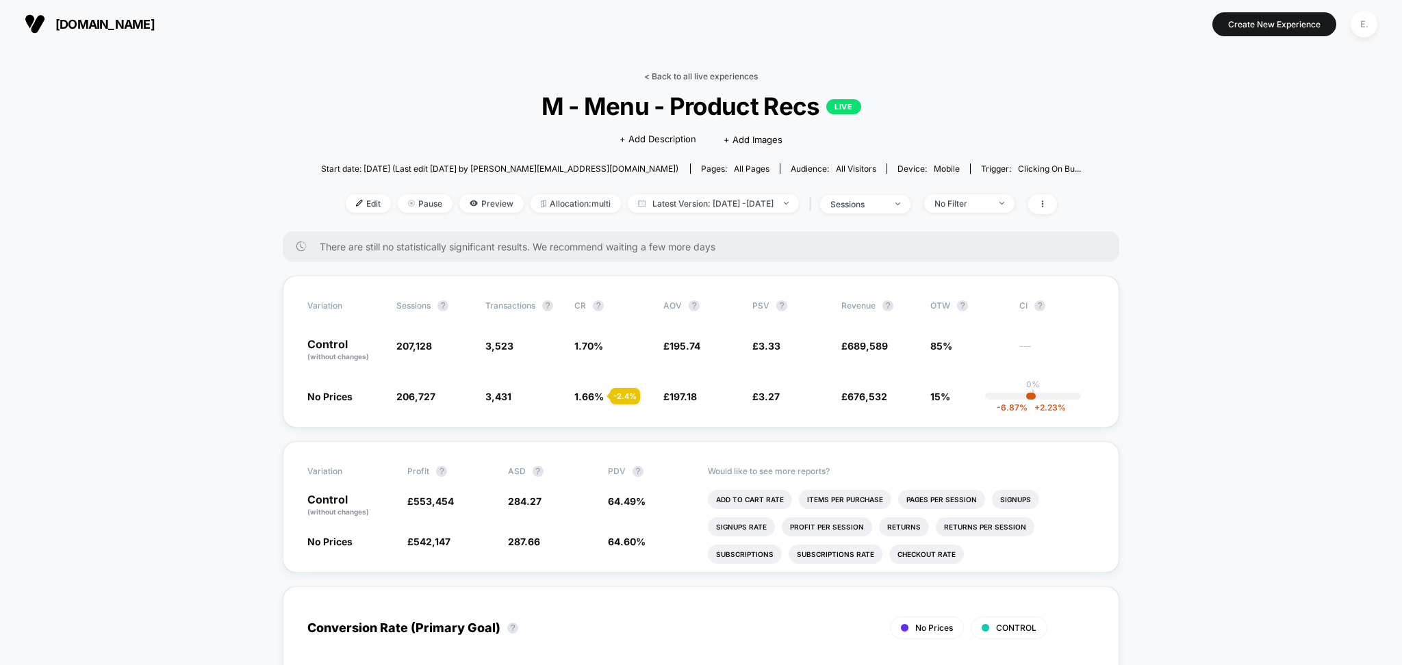
click at [706, 75] on link "< Back to all live experiences" at bounding box center [701, 76] width 114 height 10
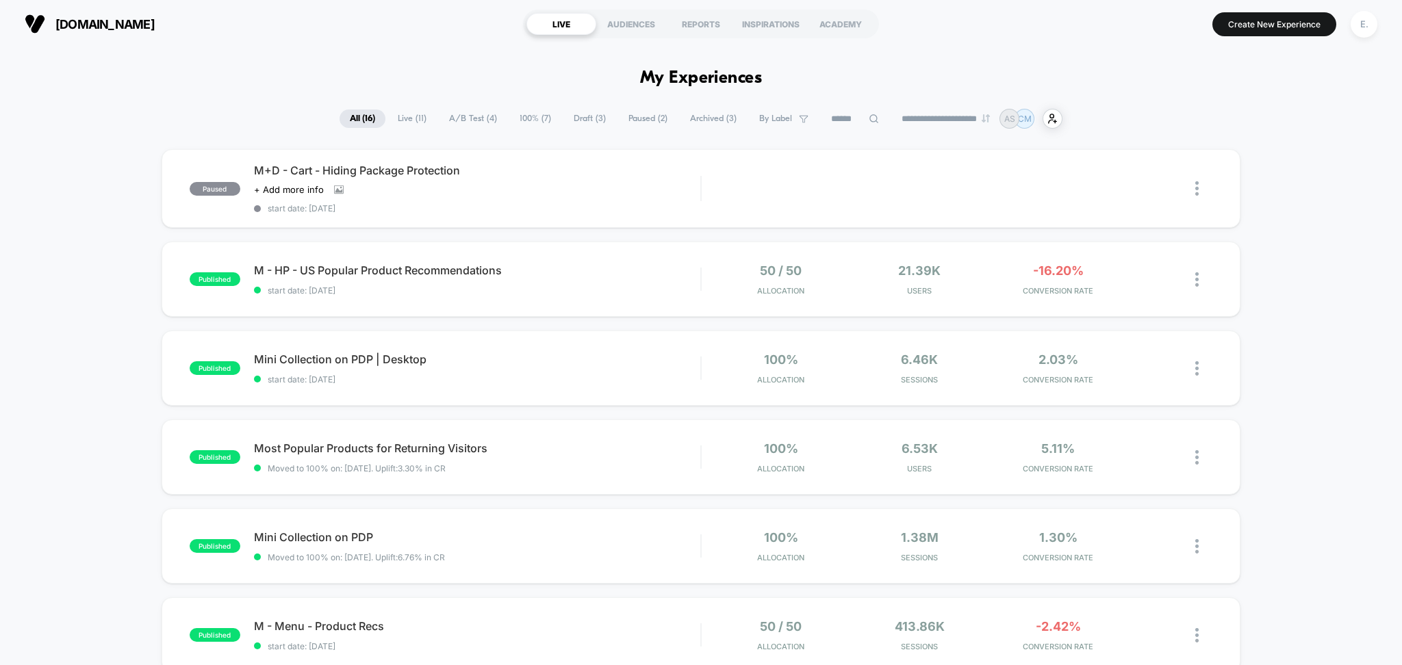
click at [832, 118] on input at bounding box center [855, 119] width 68 height 16
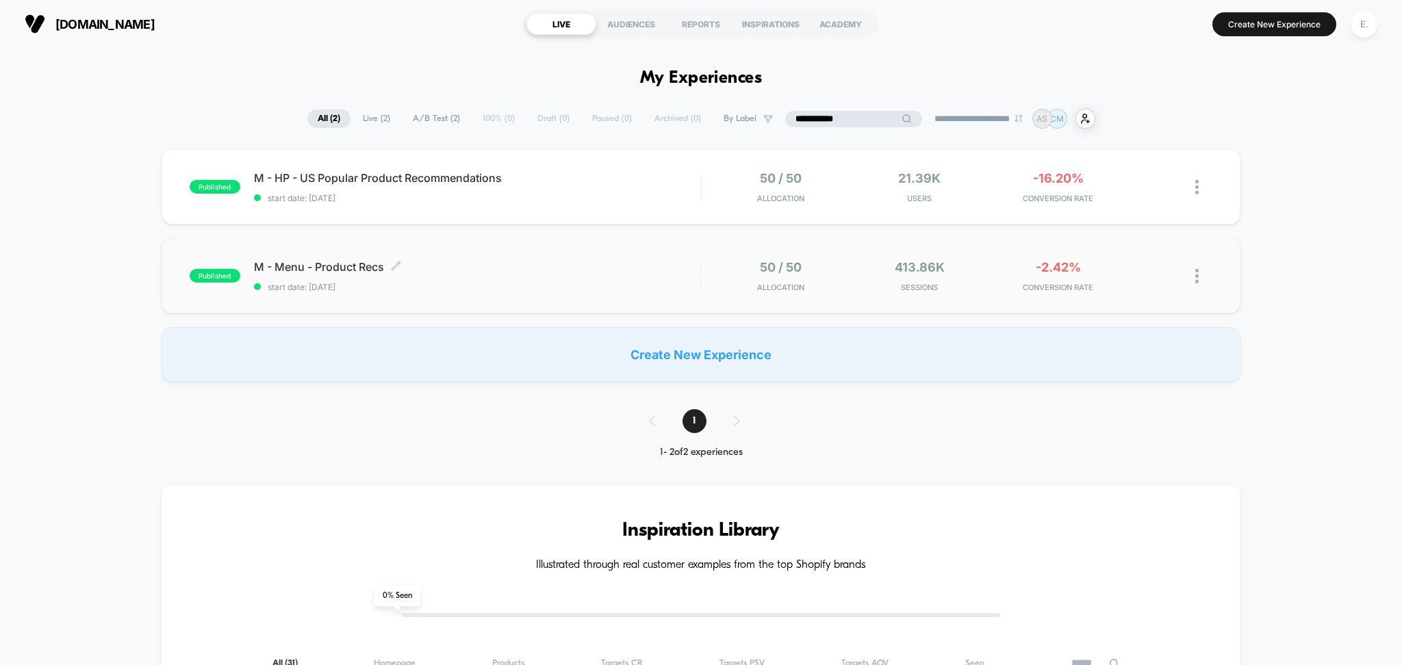
type input "**********"
click at [509, 287] on span "start date: [DATE]" at bounding box center [477, 287] width 447 height 10
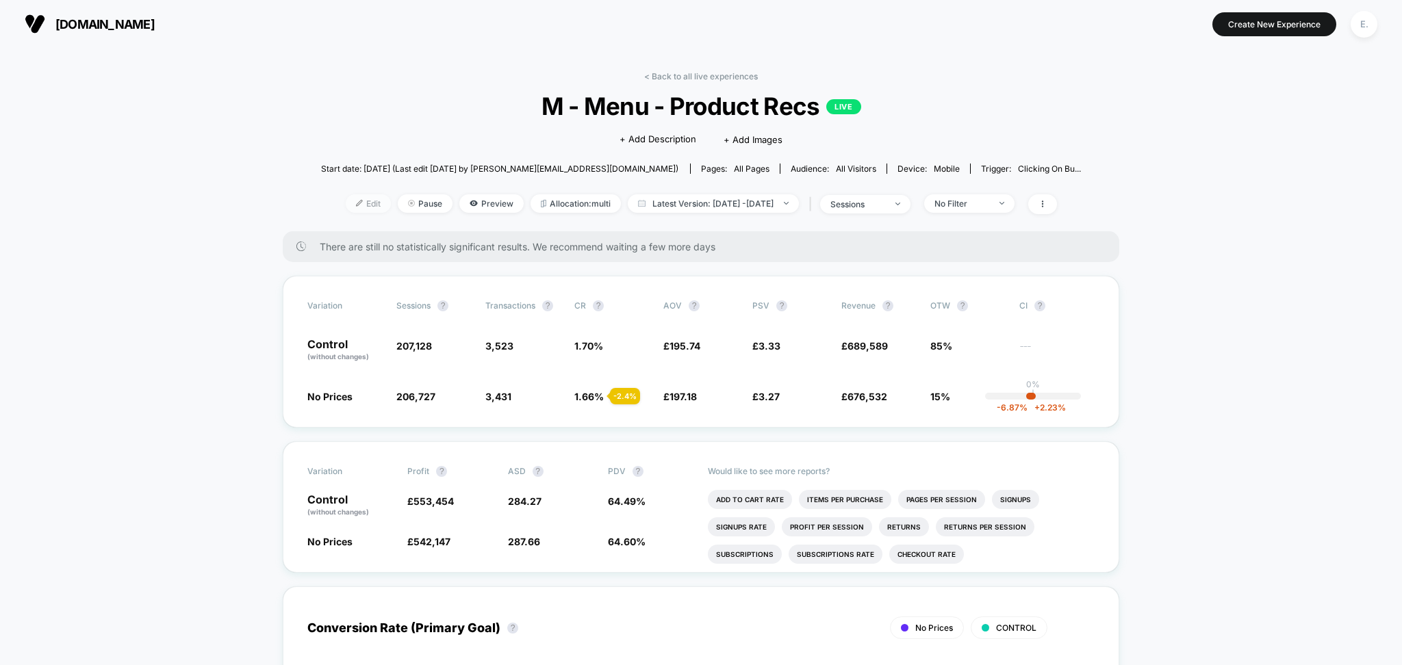
click at [363, 202] on span "Edit" at bounding box center [368, 203] width 45 height 18
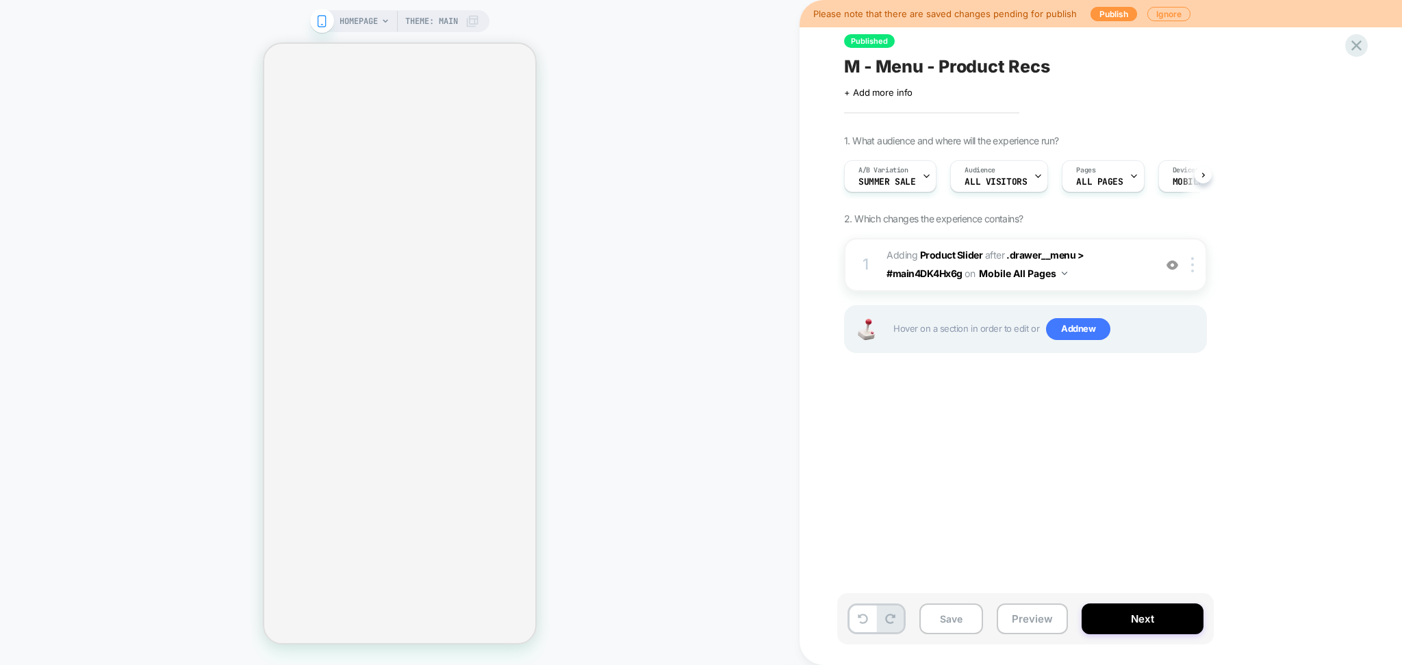
scroll to position [0, 1]
click at [1029, 630] on button "Preview" at bounding box center [1032, 619] width 71 height 31
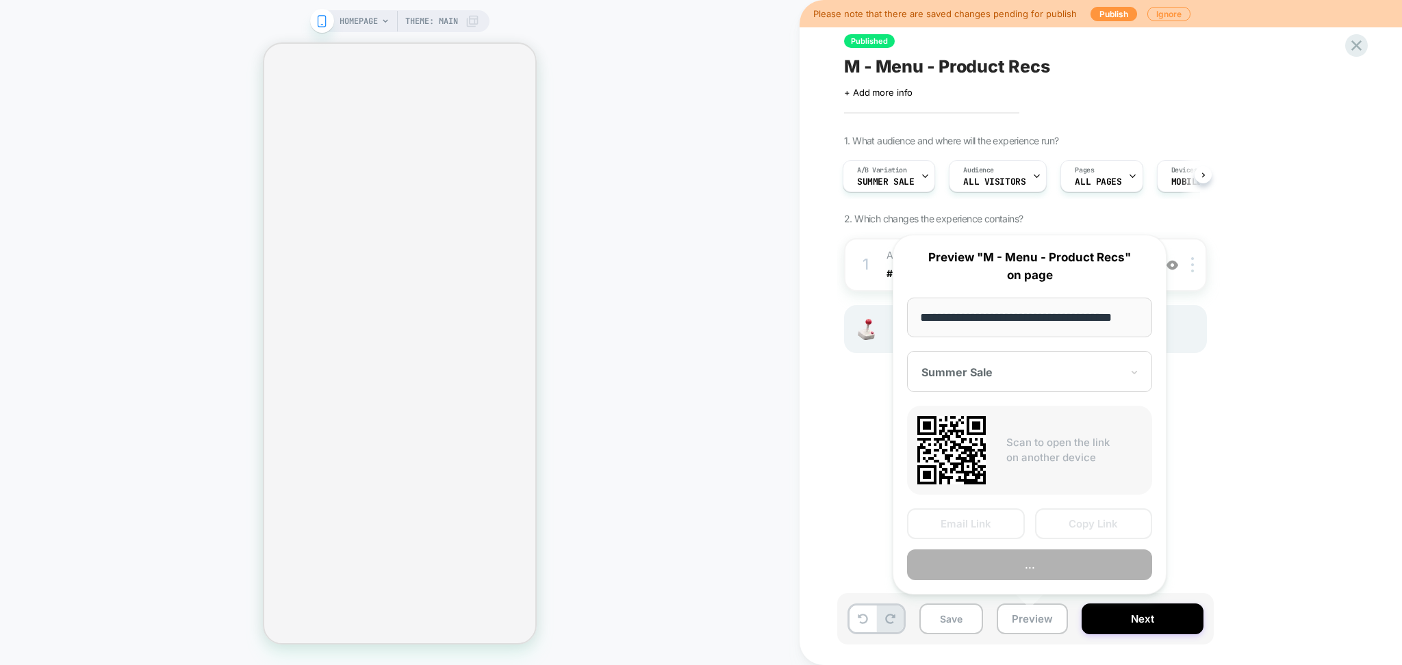
scroll to position [0, 18]
click at [1104, 524] on button "Copy Link" at bounding box center [1094, 524] width 118 height 31
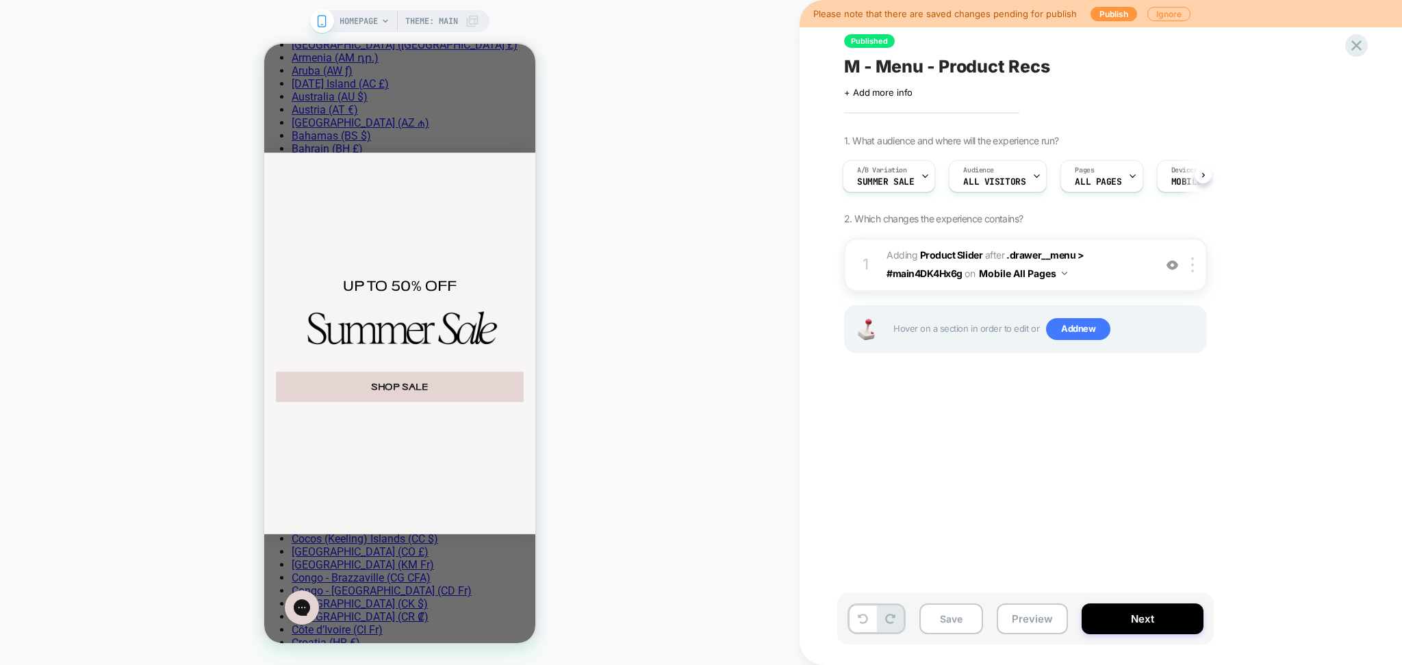
scroll to position [0, 0]
click at [902, 59] on span "M - Menu - Product Recs" at bounding box center [946, 66] width 205 height 21
click at [902, 59] on textarea "**********" at bounding box center [986, 66] width 284 height 21
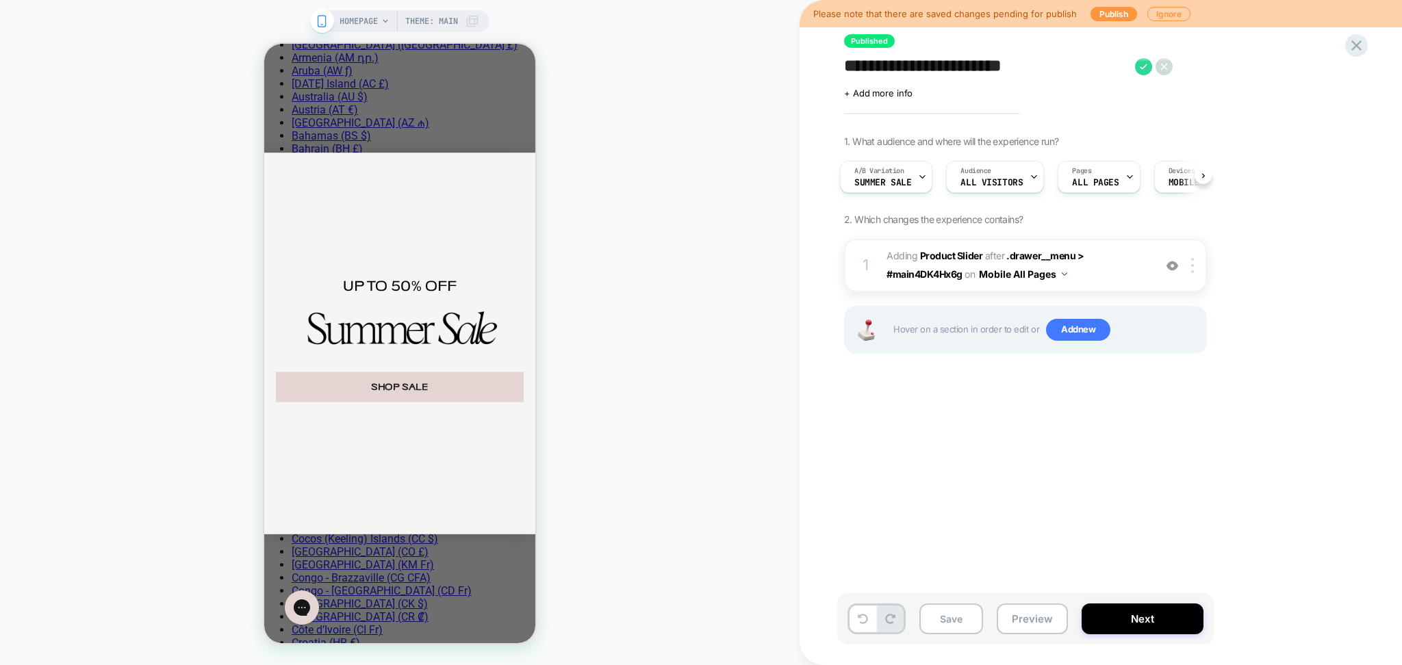
click at [0, 0] on div "**********" at bounding box center [0, 0] width 0 height 0
click at [918, 181] on icon at bounding box center [922, 176] width 9 height 9
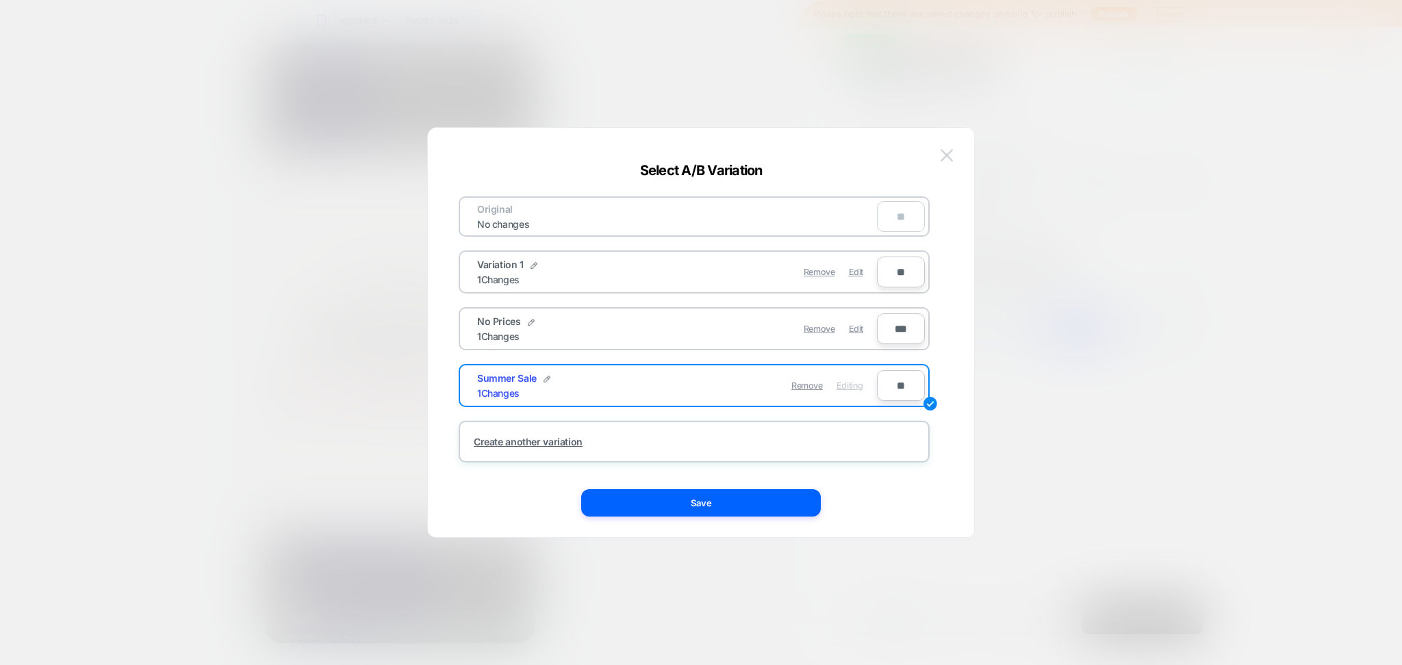
click at [942, 153] on img at bounding box center [947, 155] width 12 height 12
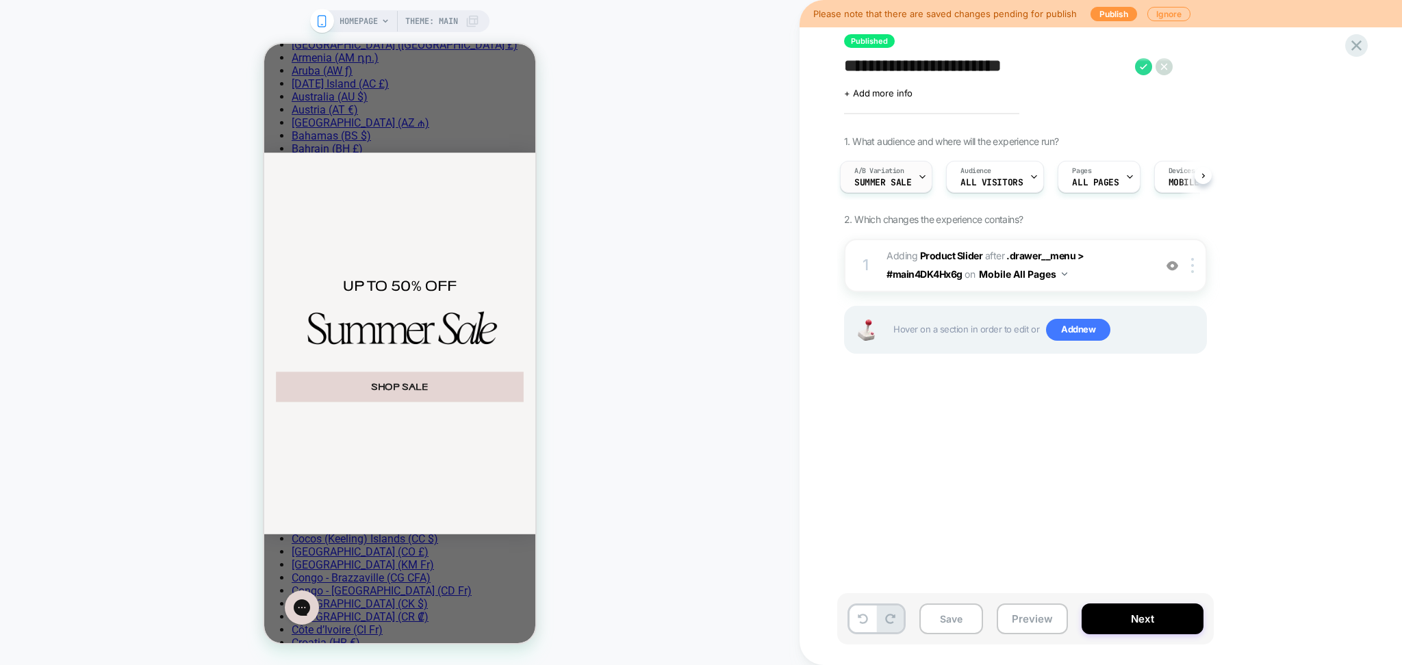
click at [912, 176] on div "A/B Variation Summer Sale" at bounding box center [883, 177] width 84 height 31
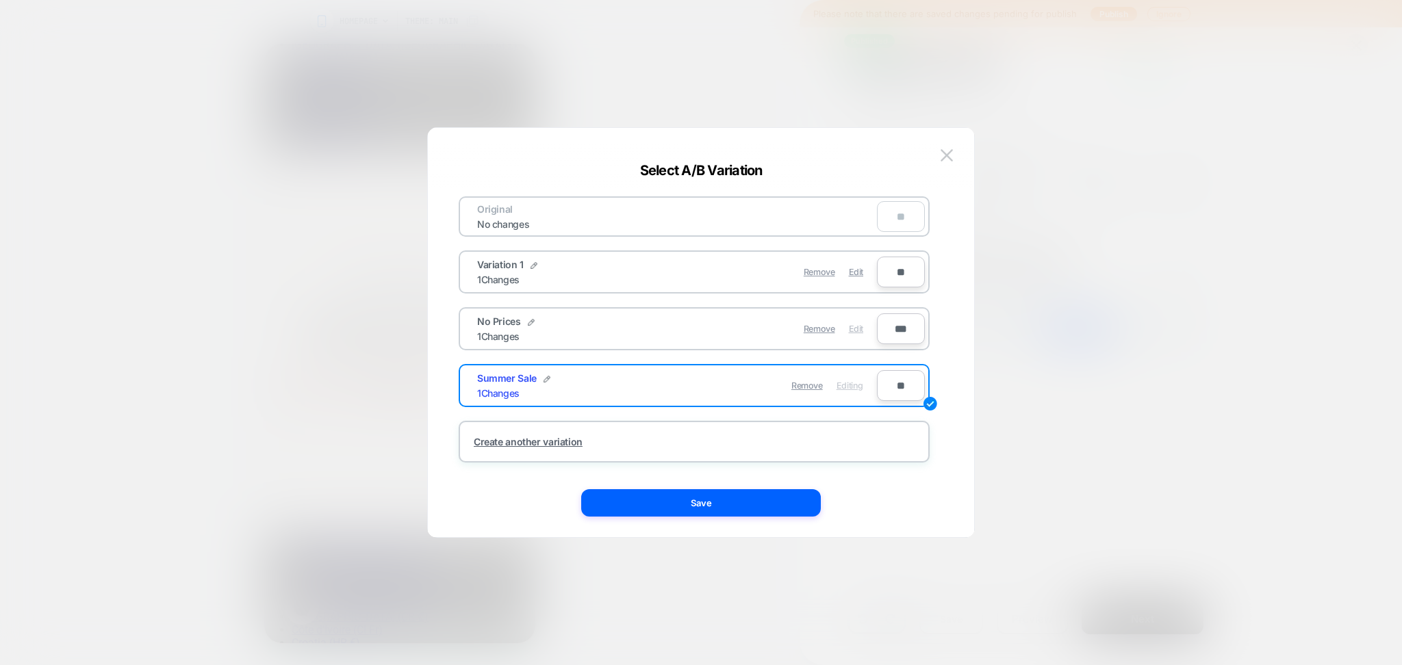
click at [856, 327] on span "Edit" at bounding box center [856, 329] width 14 height 10
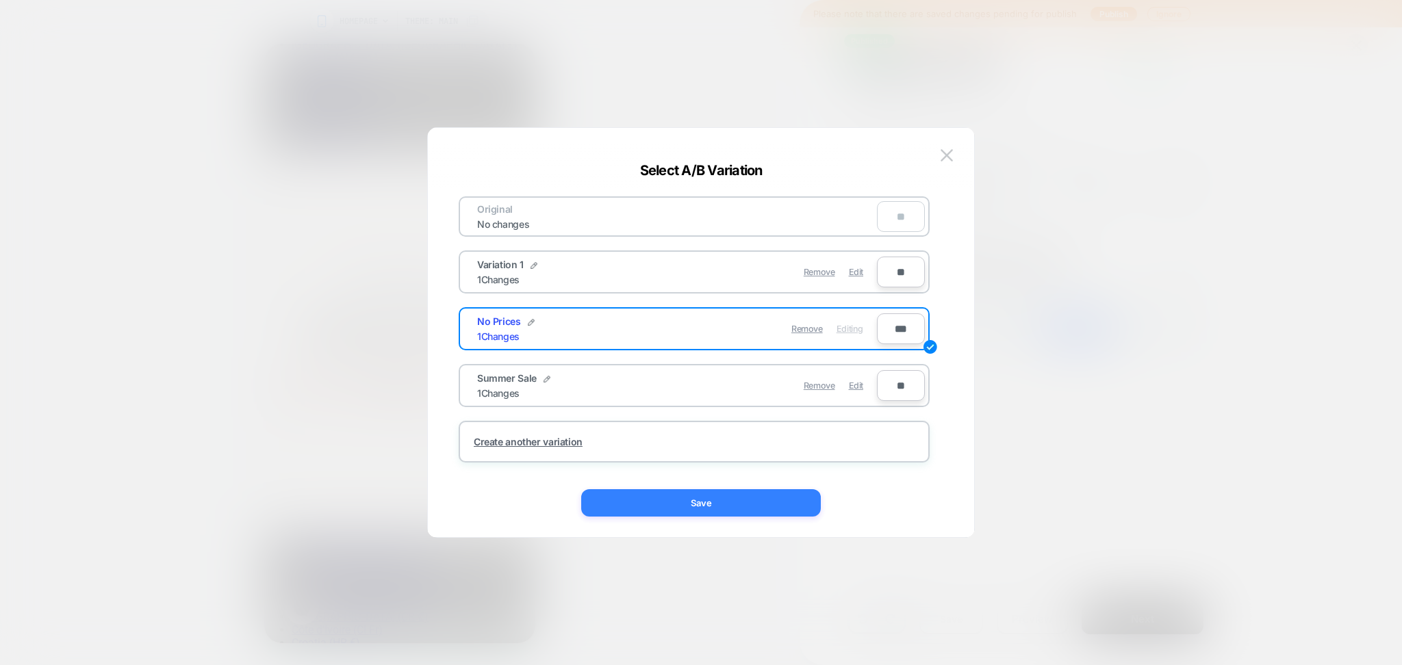
click at [778, 502] on button "Save" at bounding box center [701, 502] width 240 height 27
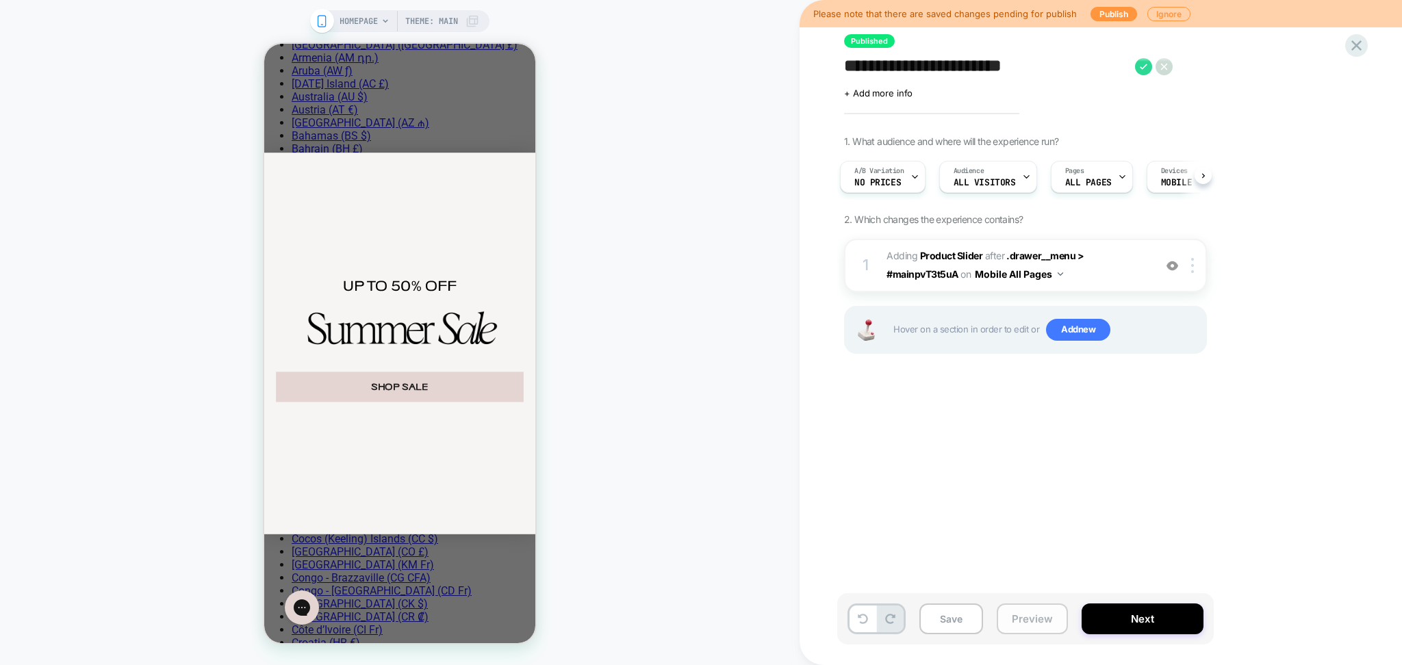
click at [1023, 627] on button "Preview" at bounding box center [1032, 619] width 71 height 31
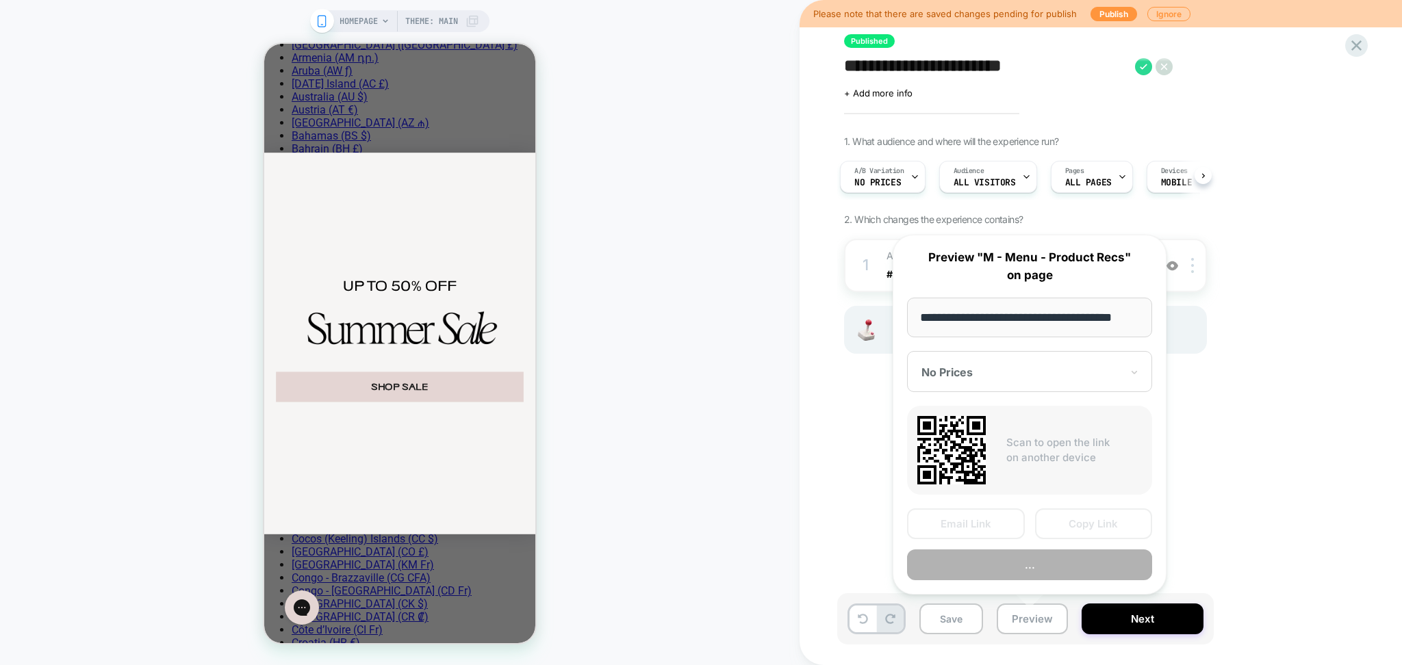
scroll to position [0, 18]
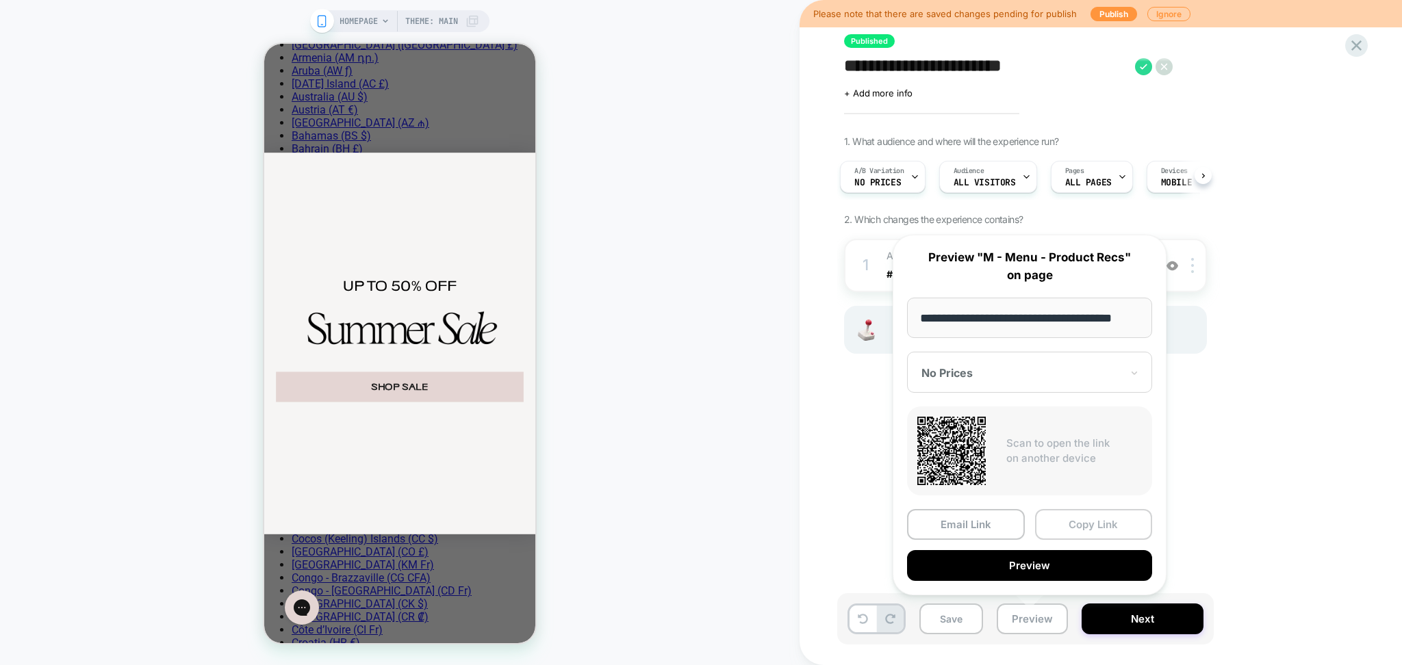
click at [1086, 515] on button "Copy Link" at bounding box center [1094, 524] width 118 height 31
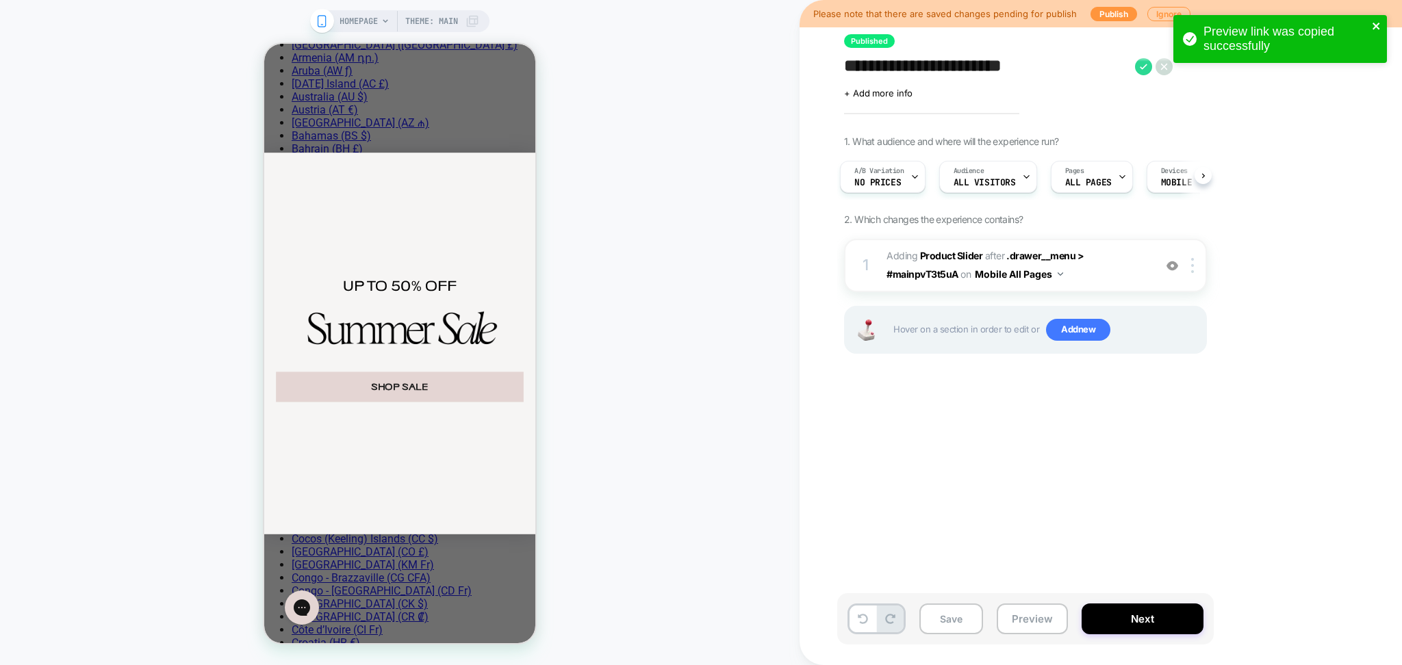
click at [1374, 25] on icon "close" at bounding box center [1375, 26] width 7 height 7
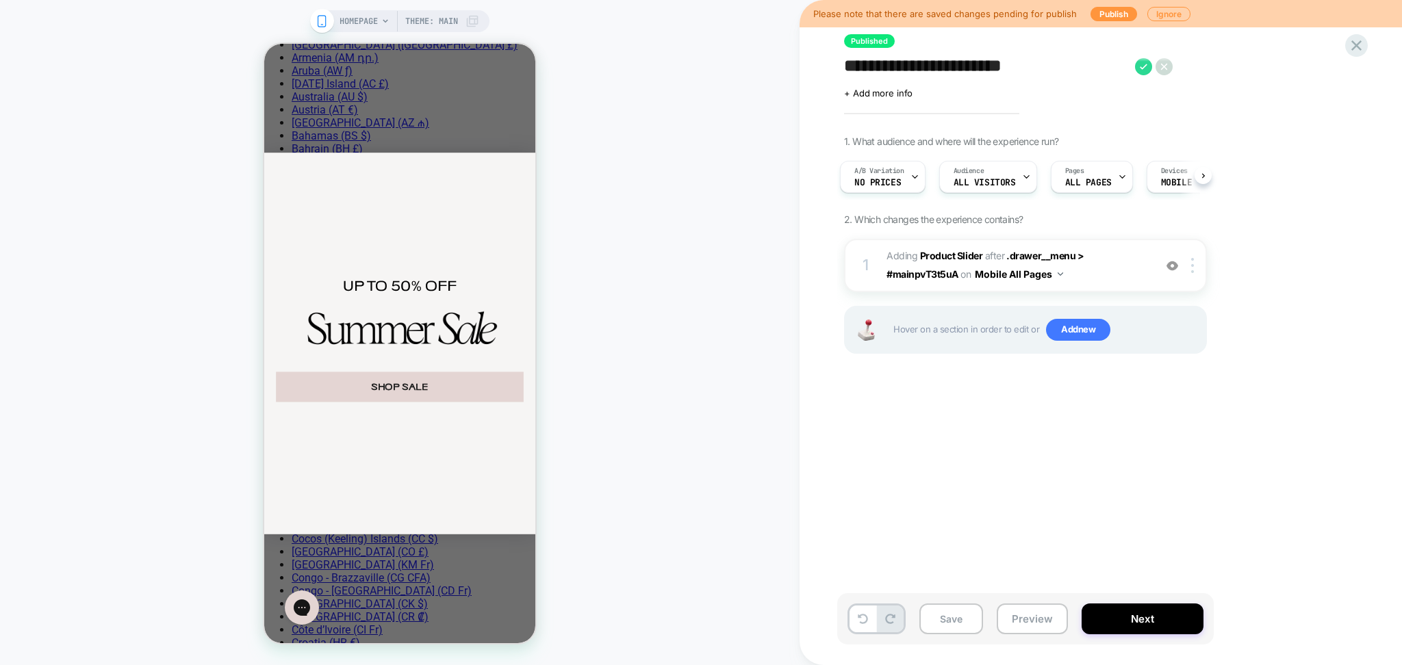
click at [1351, 45] on icon at bounding box center [1356, 45] width 18 height 18
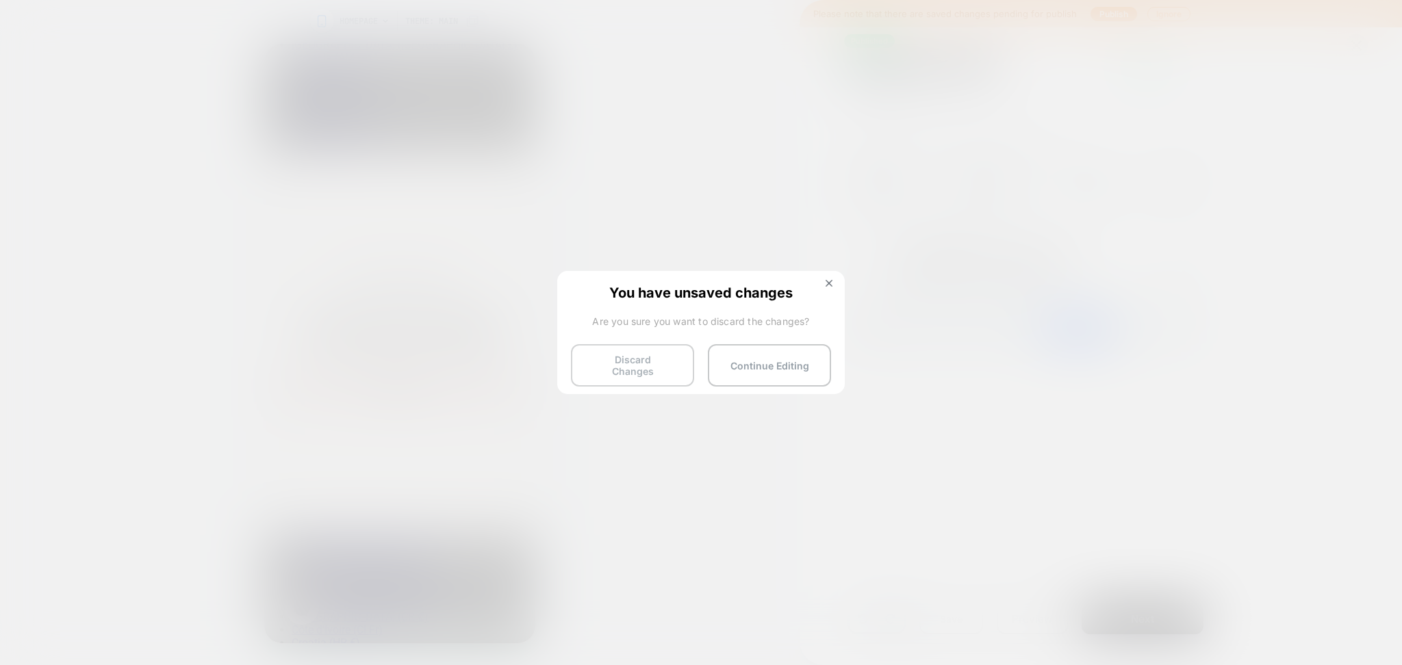
click at [648, 356] on button "Discard Changes" at bounding box center [632, 365] width 123 height 42
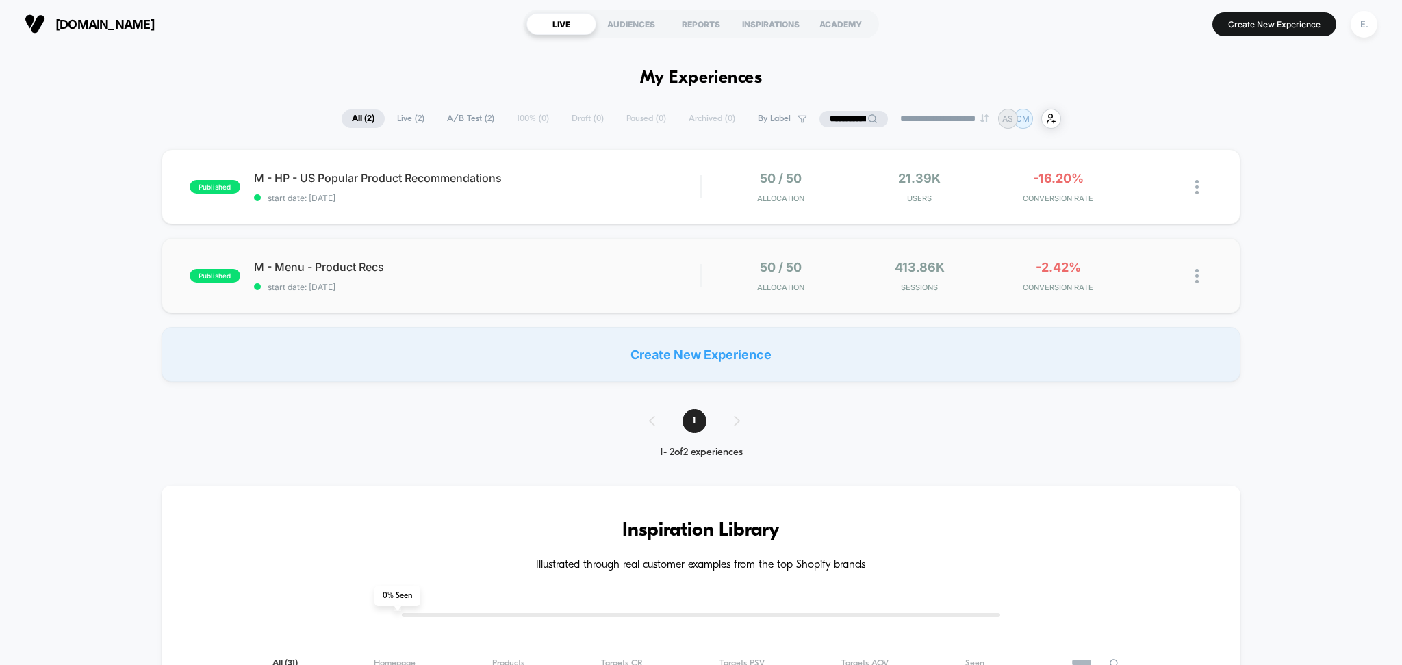
click at [527, 261] on span "M - Menu - Product Recs" at bounding box center [477, 267] width 447 height 14
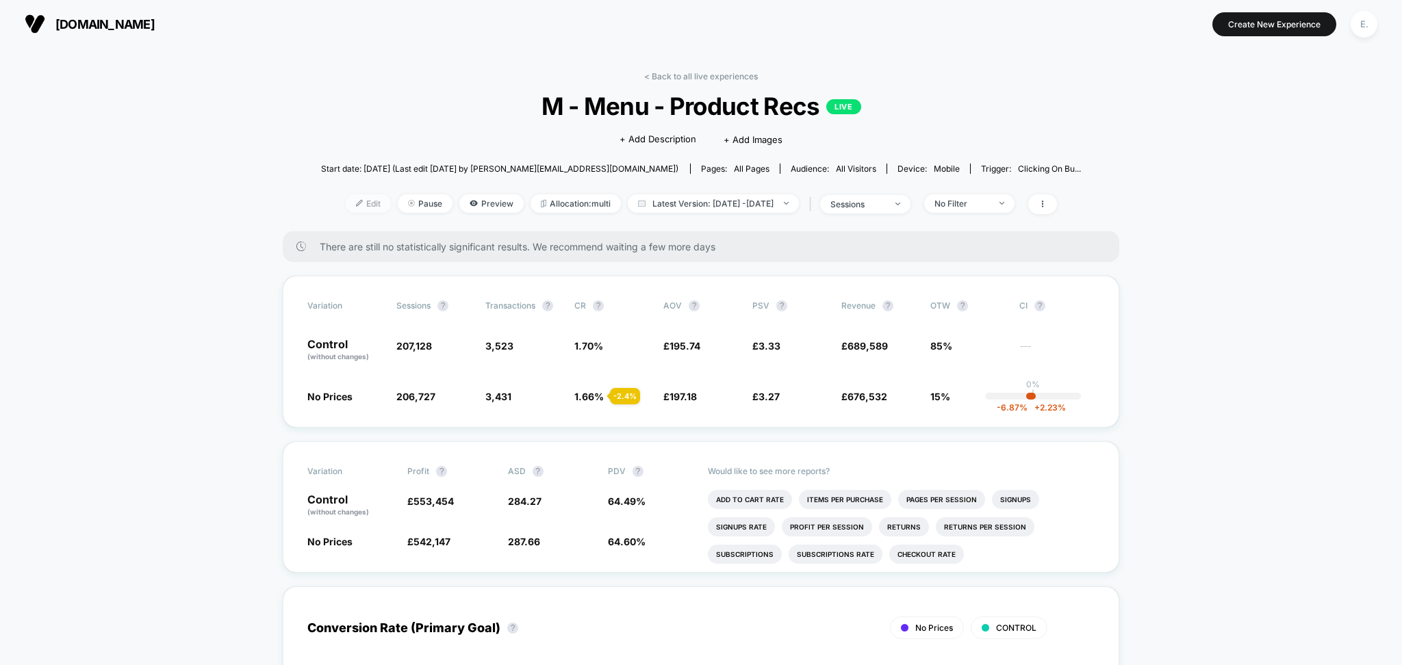
click at [346, 212] on span "Edit" at bounding box center [368, 203] width 45 height 18
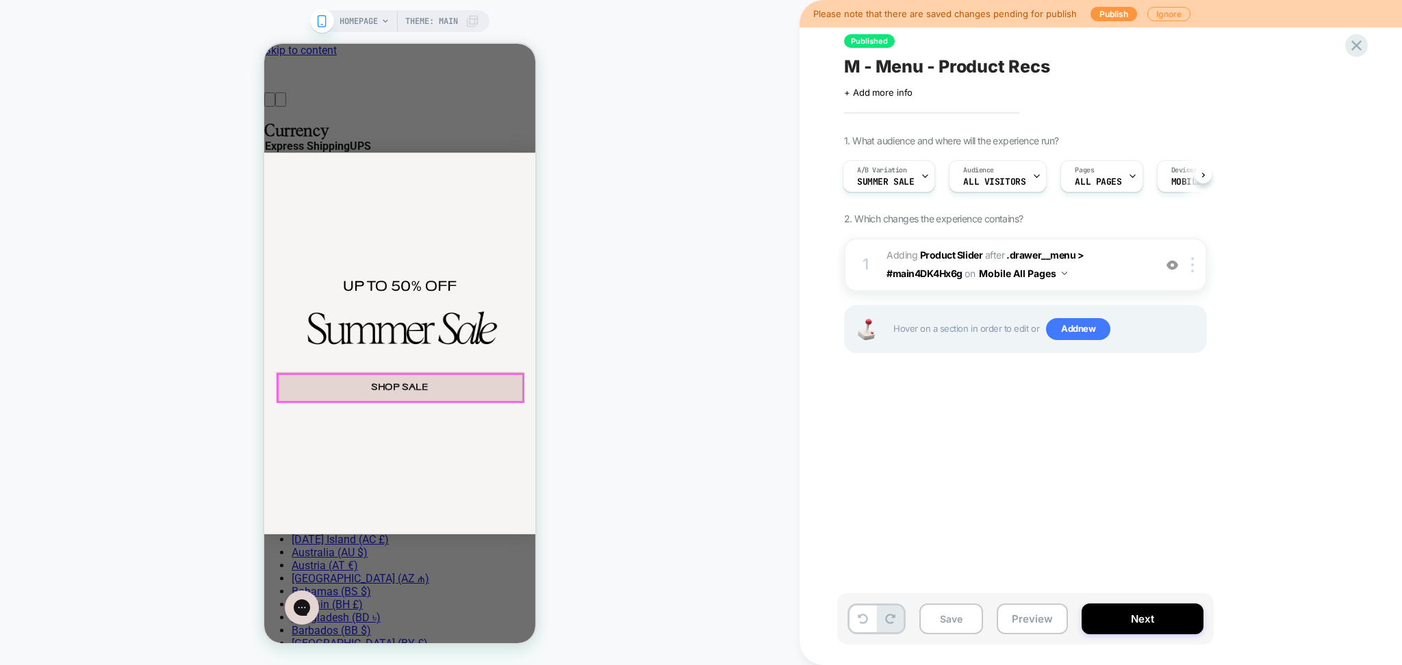
click at [441, 388] on button "SHOP SALE" at bounding box center [400, 387] width 248 height 30
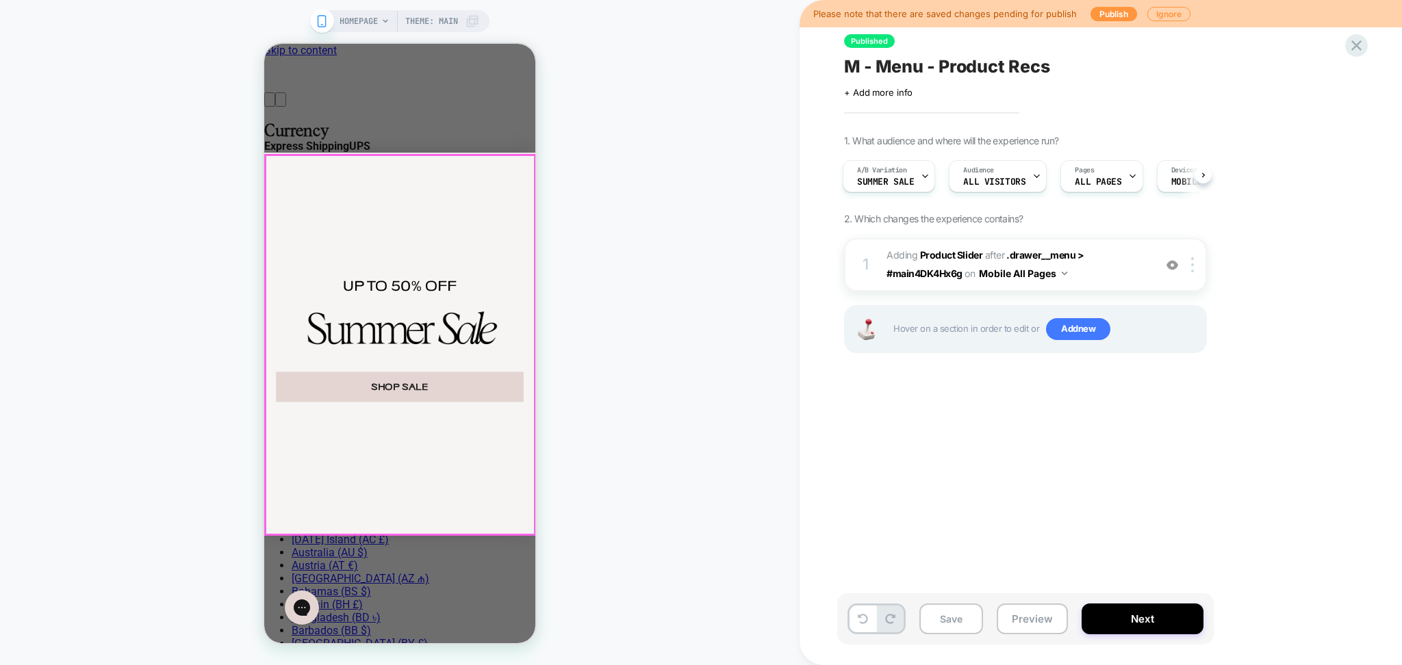
click at [377, 533] on div "UP TO 50% OFF SHOP SALE" at bounding box center [400, 344] width 272 height 382
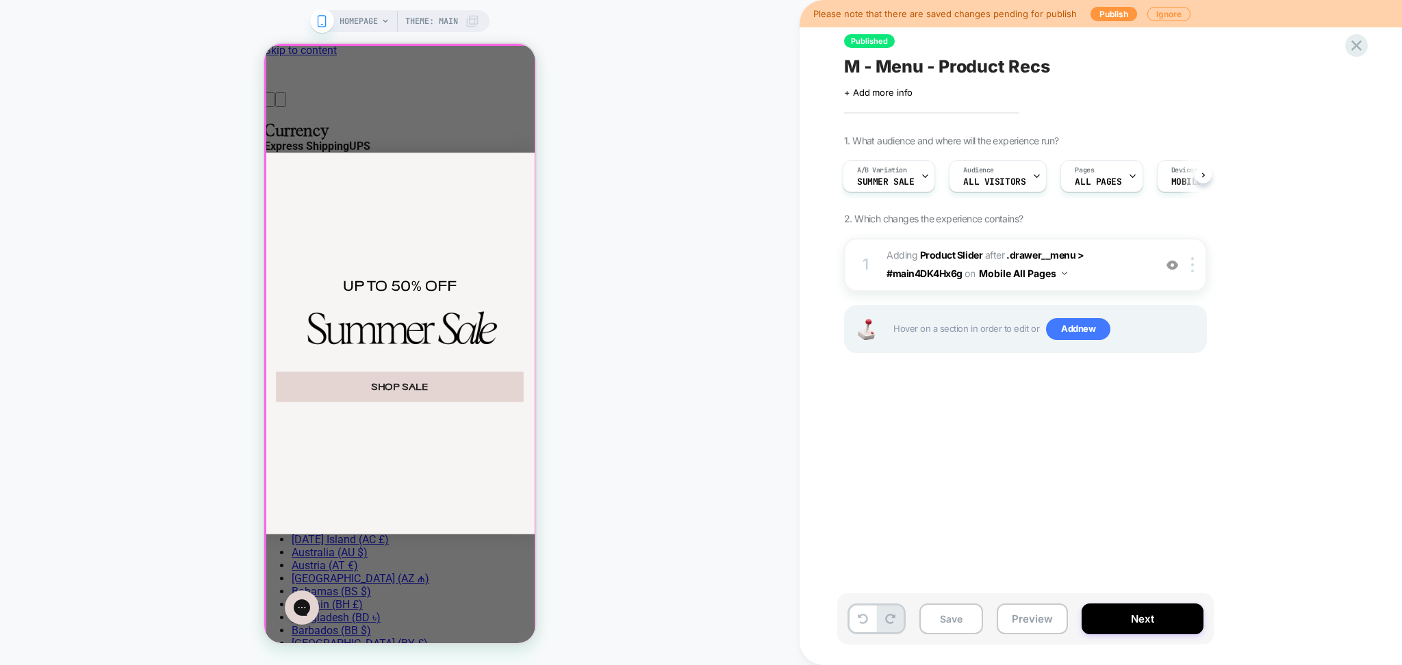
click at [385, 576] on div "Close dialog UP TO 50% OFF SHOP SALE ******" at bounding box center [399, 344] width 271 height 600
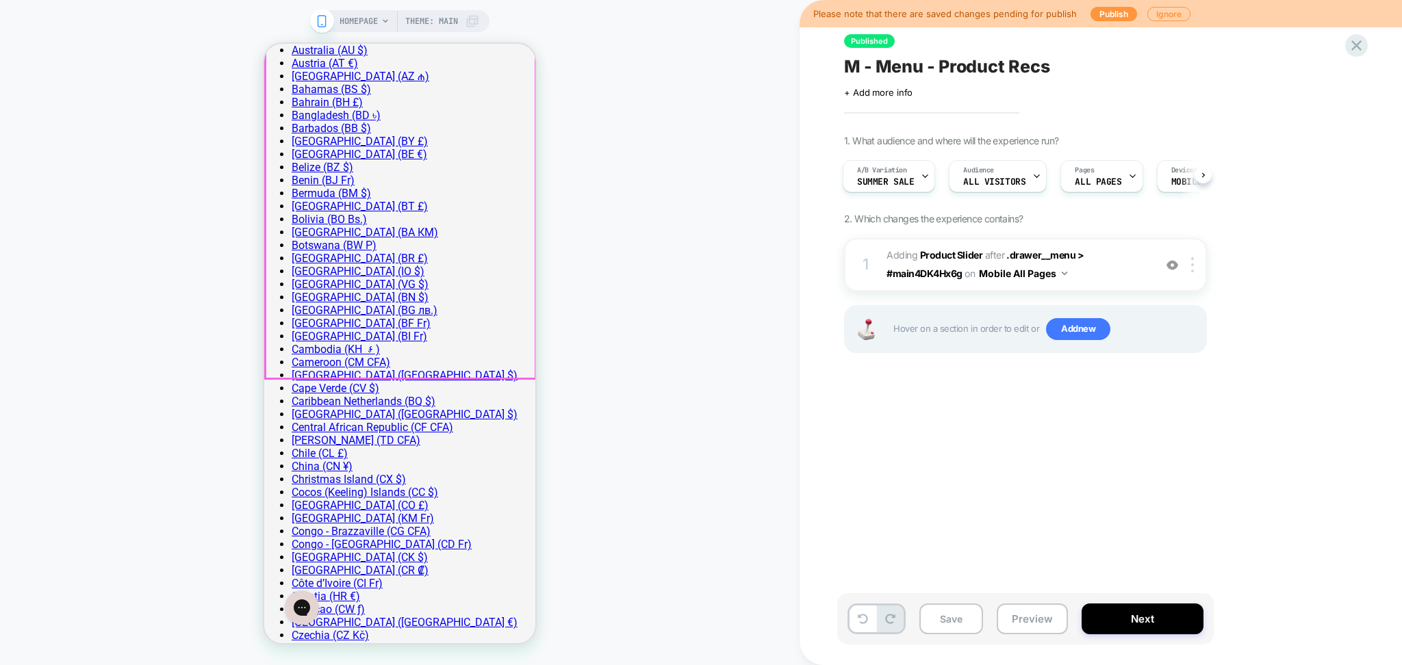
scroll to position [365, 0]
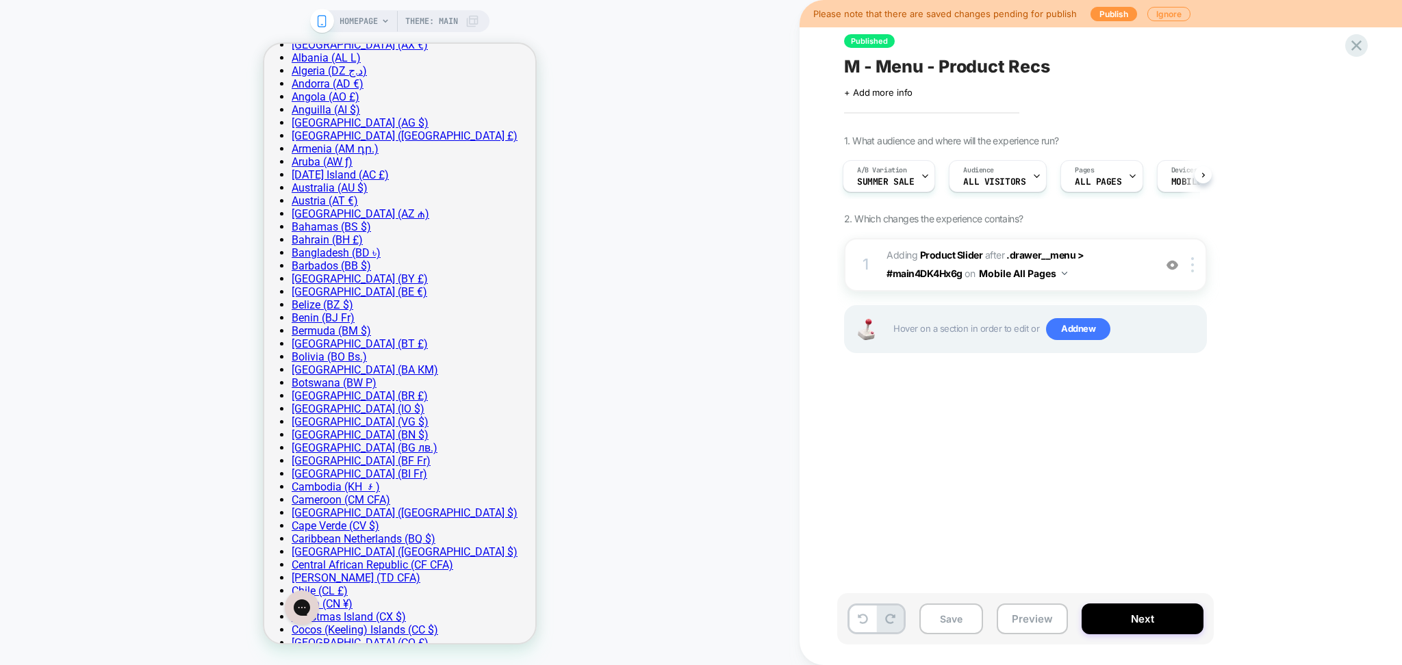
click at [1354, 47] on icon at bounding box center [1356, 45] width 10 height 10
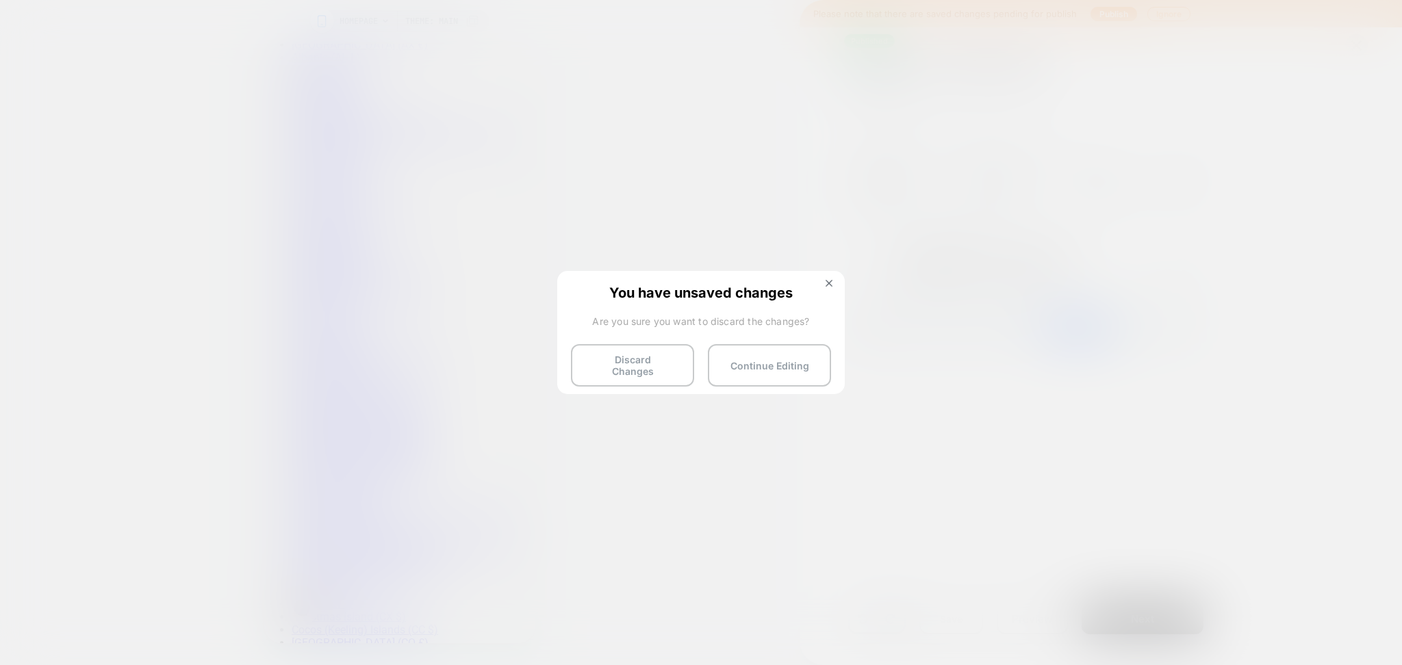
click at [639, 381] on div "You have unsaved changes Are you sure you want to discard the changes? Discard …" at bounding box center [700, 331] width 287 height 121
click at [638, 366] on button "Discard Changes" at bounding box center [632, 365] width 123 height 42
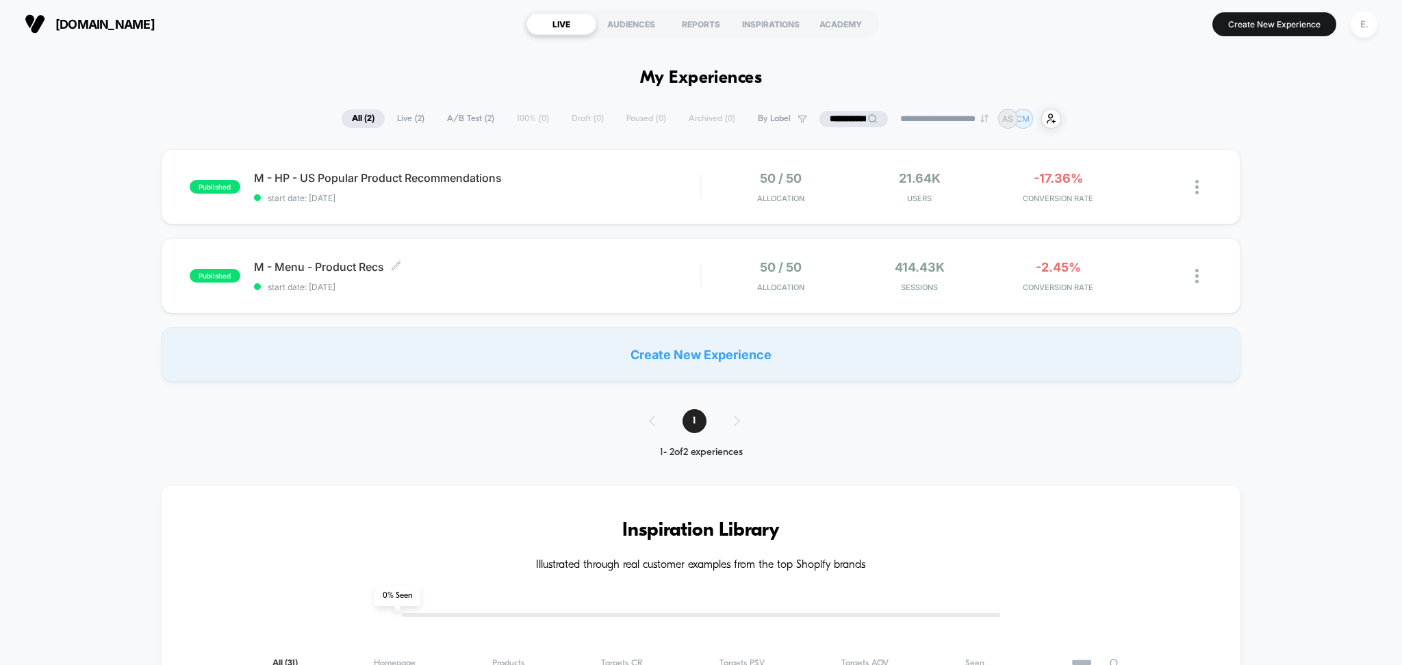
click at [562, 282] on span "start date: [DATE]" at bounding box center [477, 287] width 447 height 10
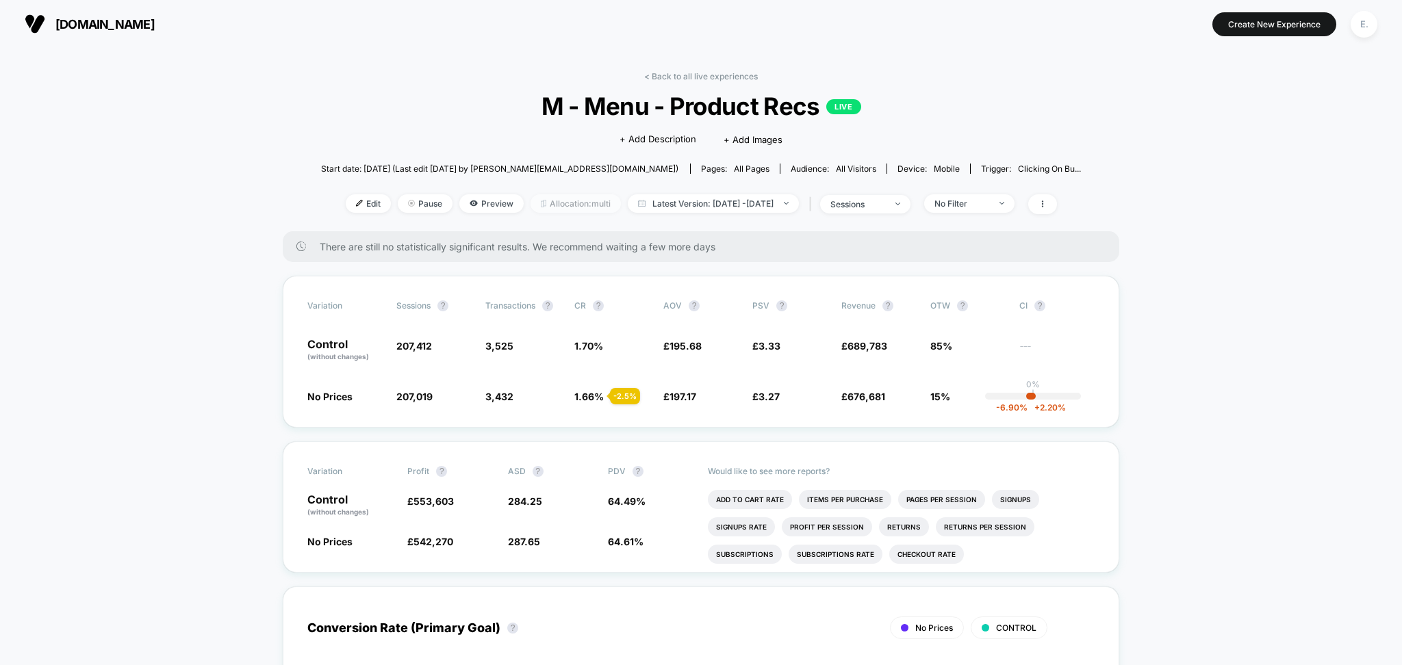
click at [537, 209] on span "Allocation: multi" at bounding box center [575, 203] width 90 height 18
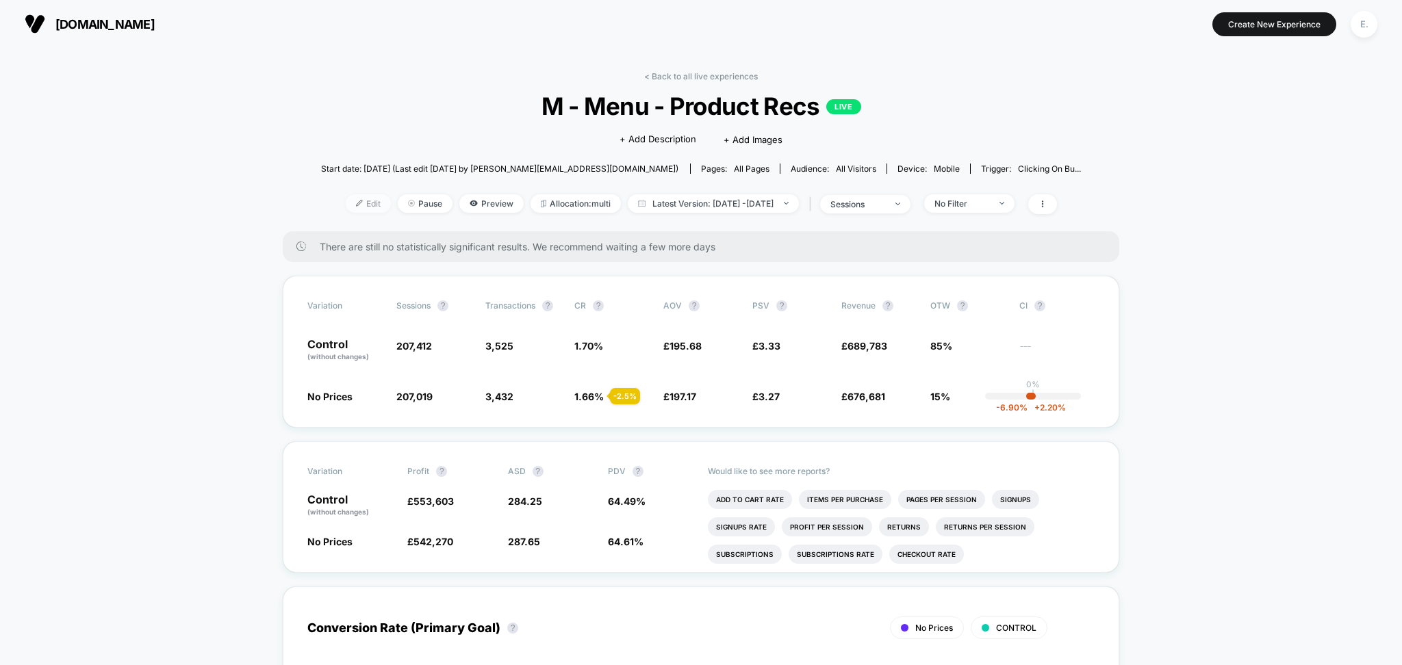
click at [356, 203] on img at bounding box center [359, 203] width 7 height 7
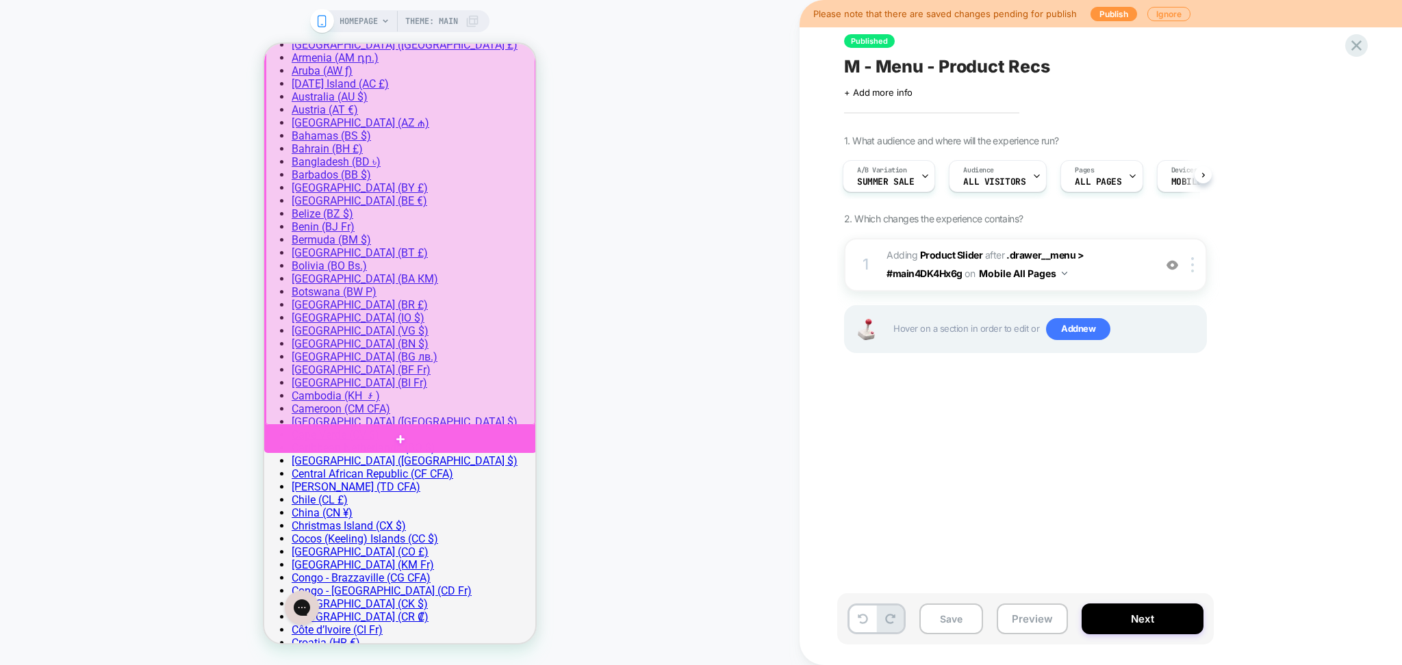
scroll to position [0, 627]
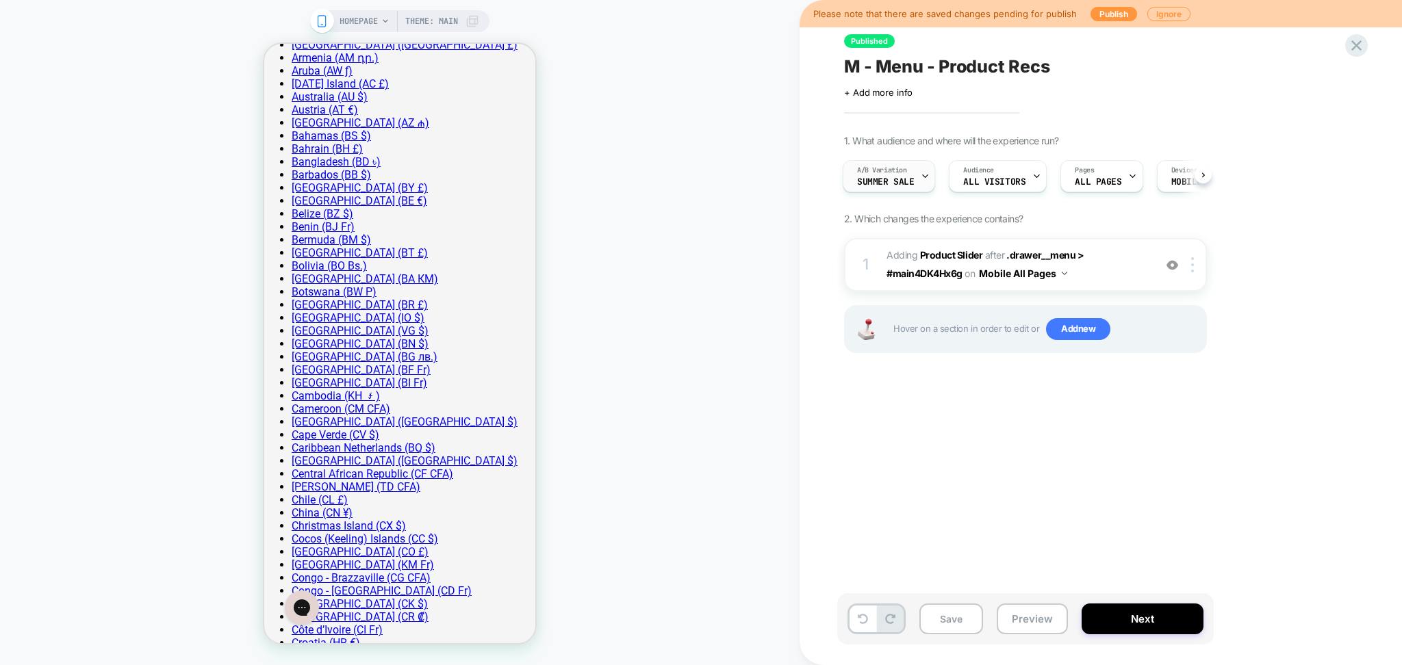
click at [0, 0] on icon at bounding box center [0, 0] width 0 height 0
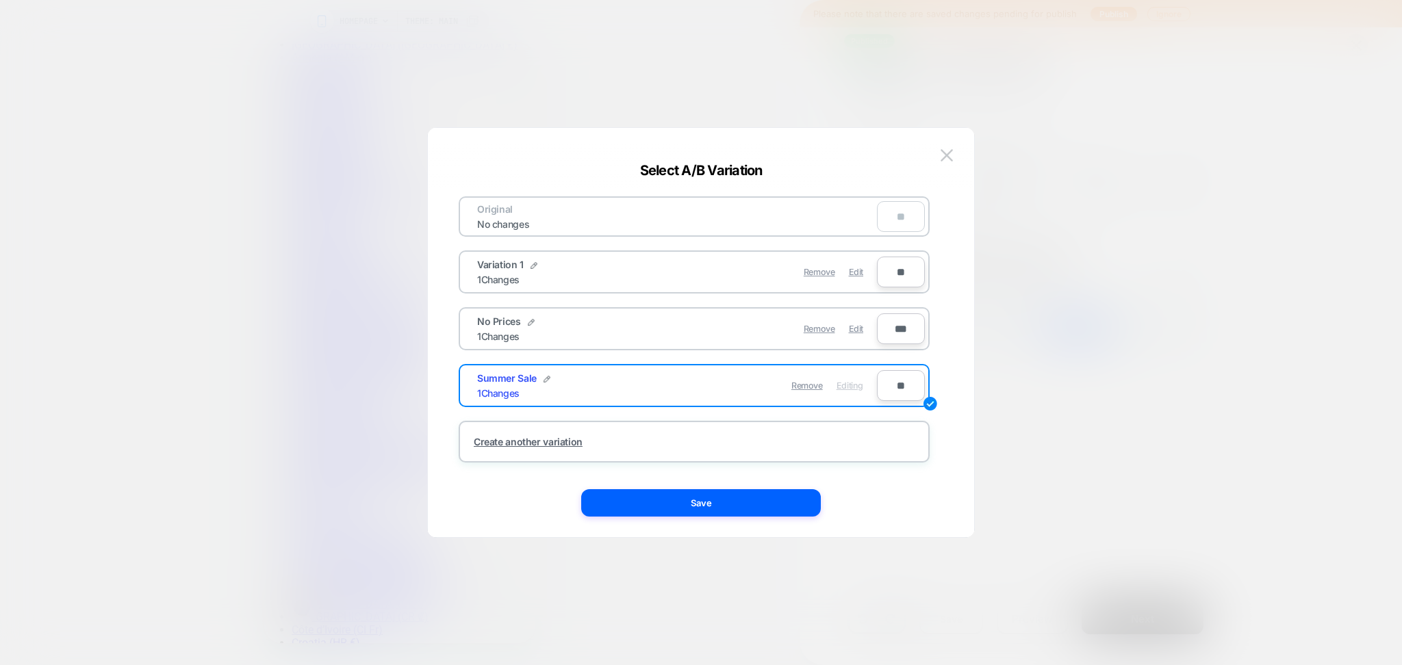
click at [863, 324] on div "Remove Edit" at bounding box center [773, 329] width 193 height 27
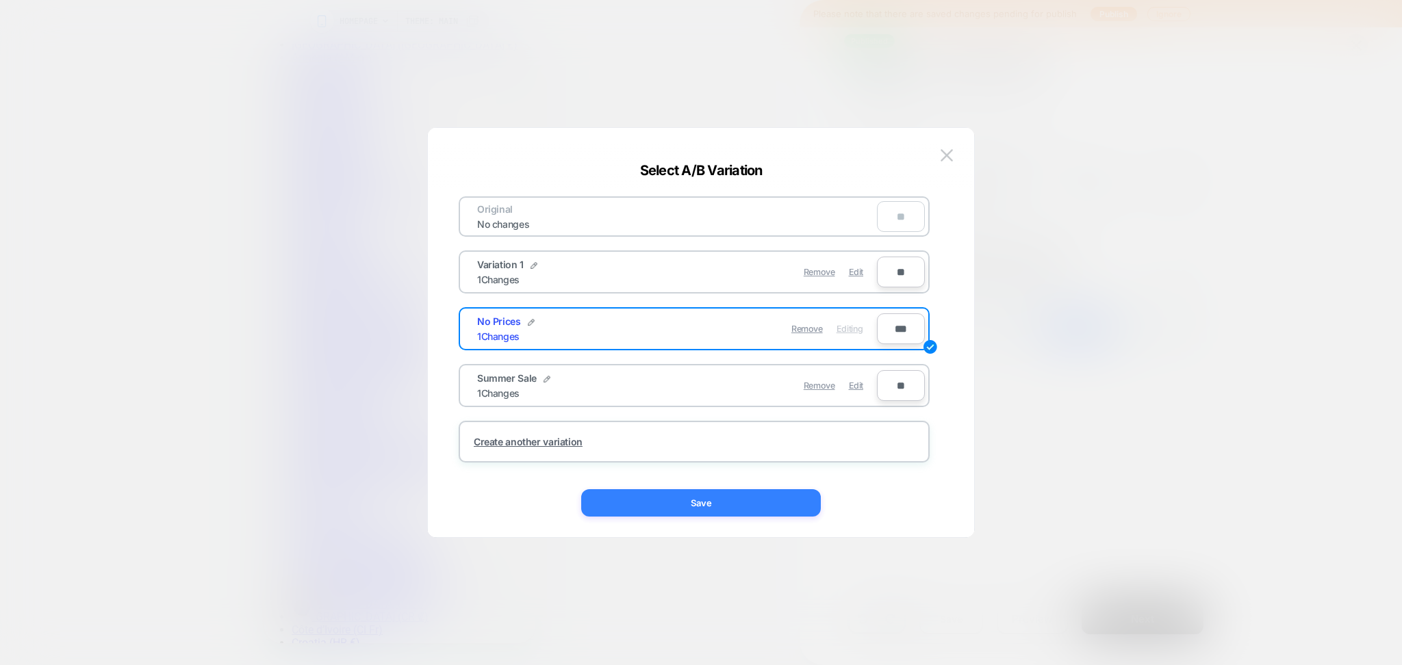
click at [767, 503] on button "Save" at bounding box center [701, 502] width 240 height 27
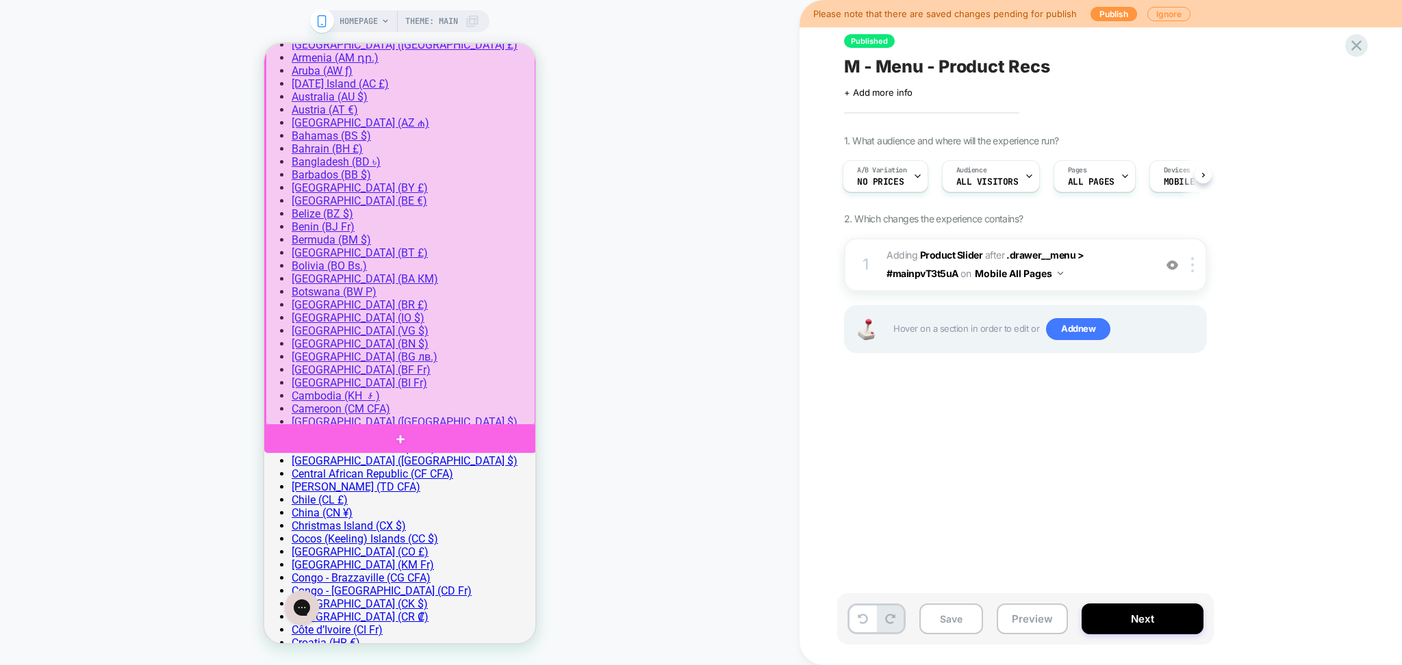
scroll to position [0, 771]
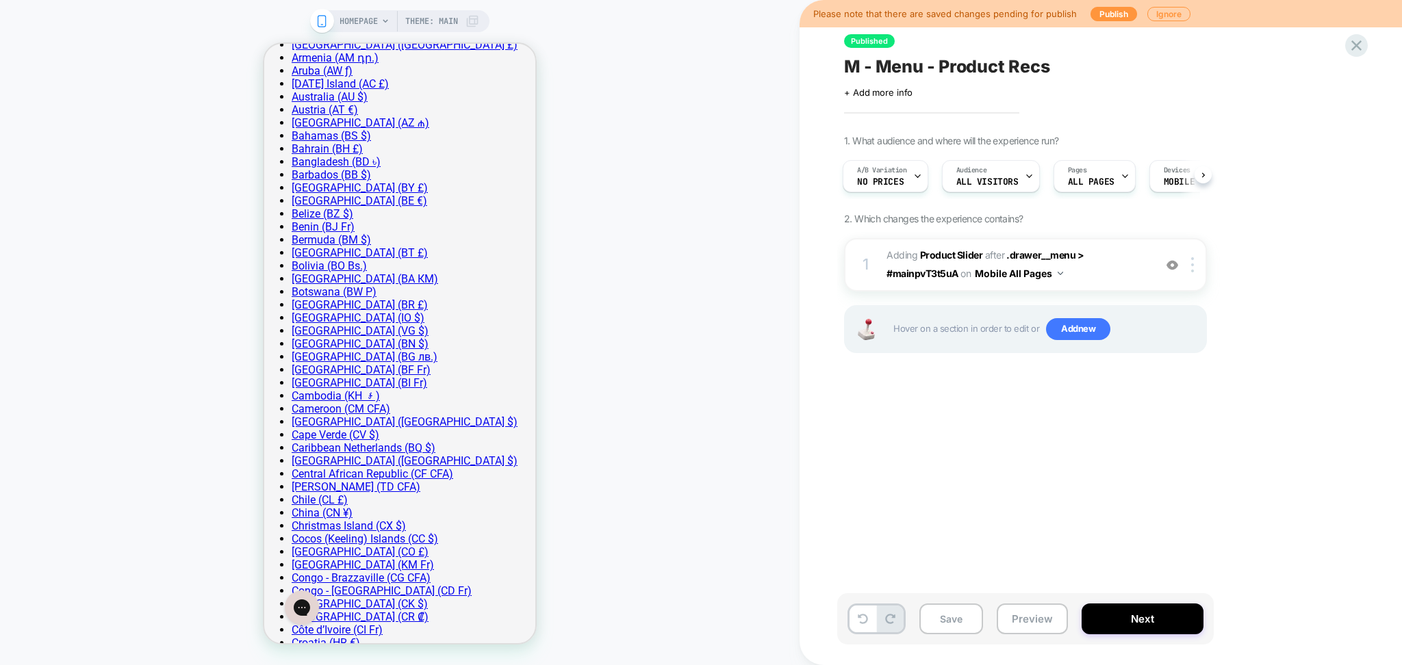
click at [0, 0] on span "#_loomi_addon_1748513949468 Adding Product Slider AFTER .drawer__menu > #mainpv…" at bounding box center [0, 0] width 0 height 0
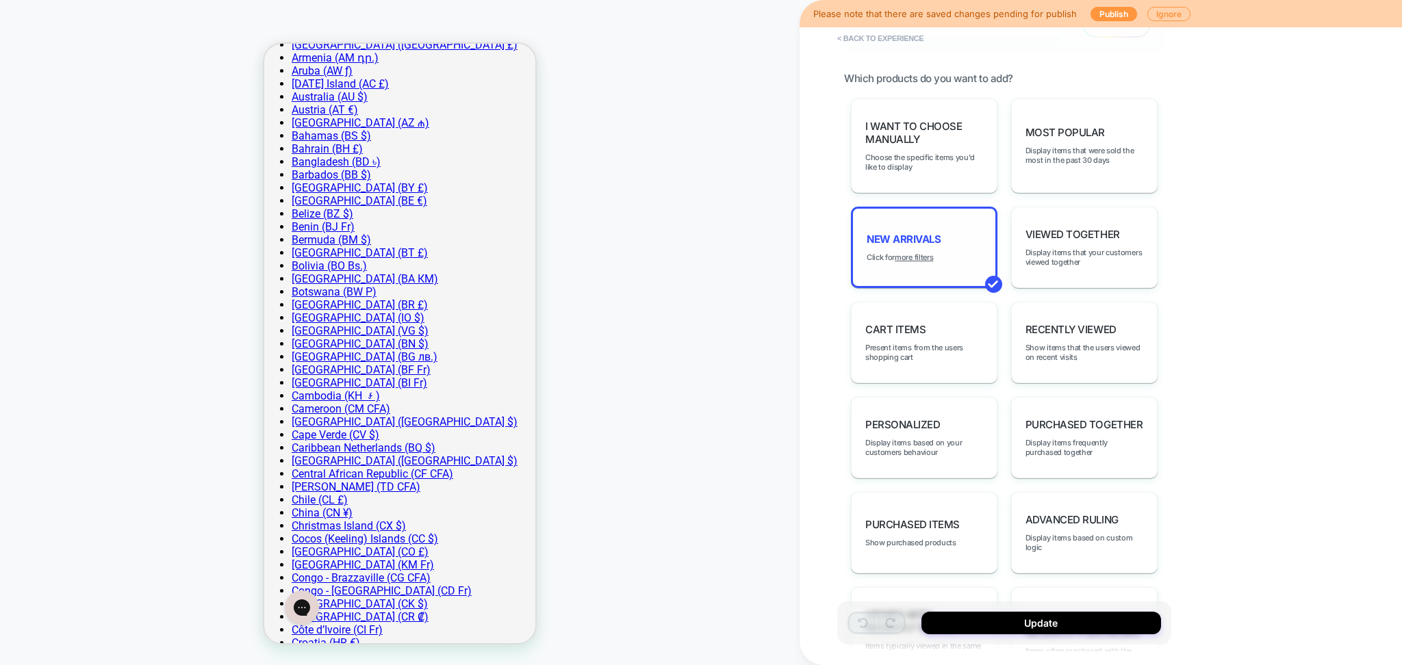
scroll to position [639, 0]
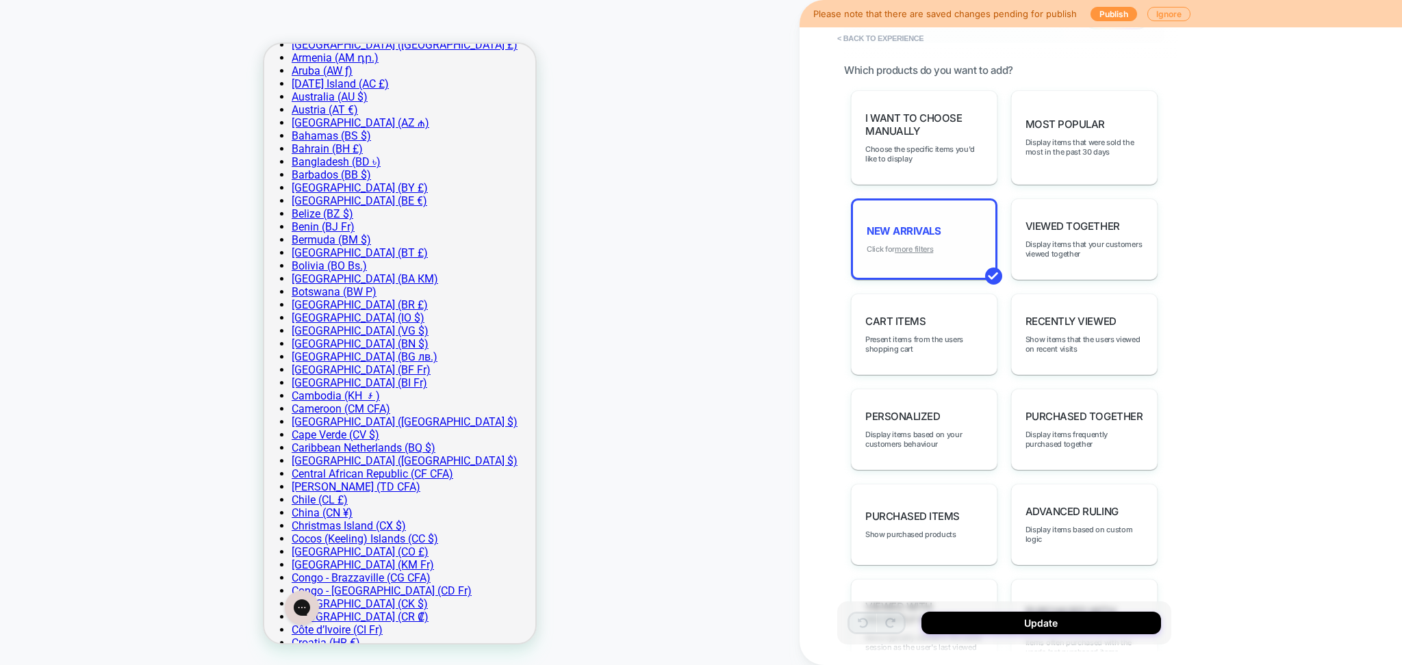
click at [932, 244] on u "more filters" at bounding box center [914, 249] width 38 height 10
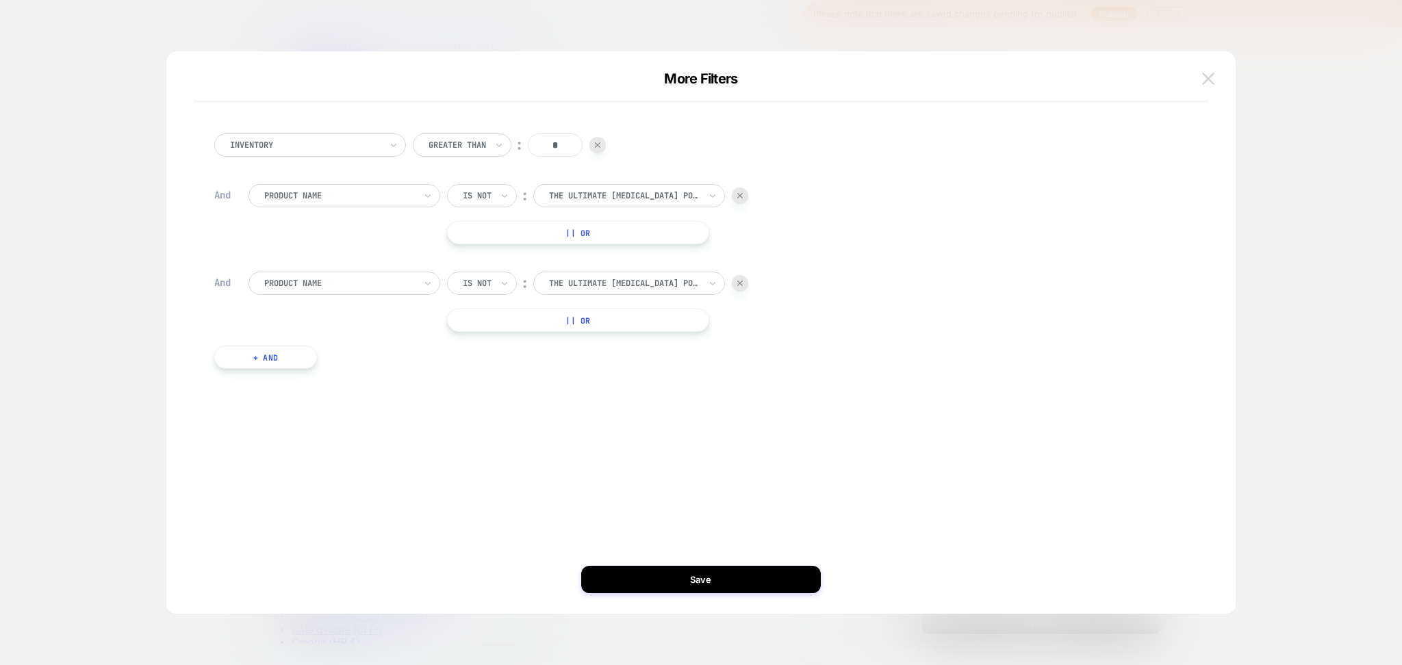
click at [1203, 81] on img at bounding box center [1208, 79] width 12 height 12
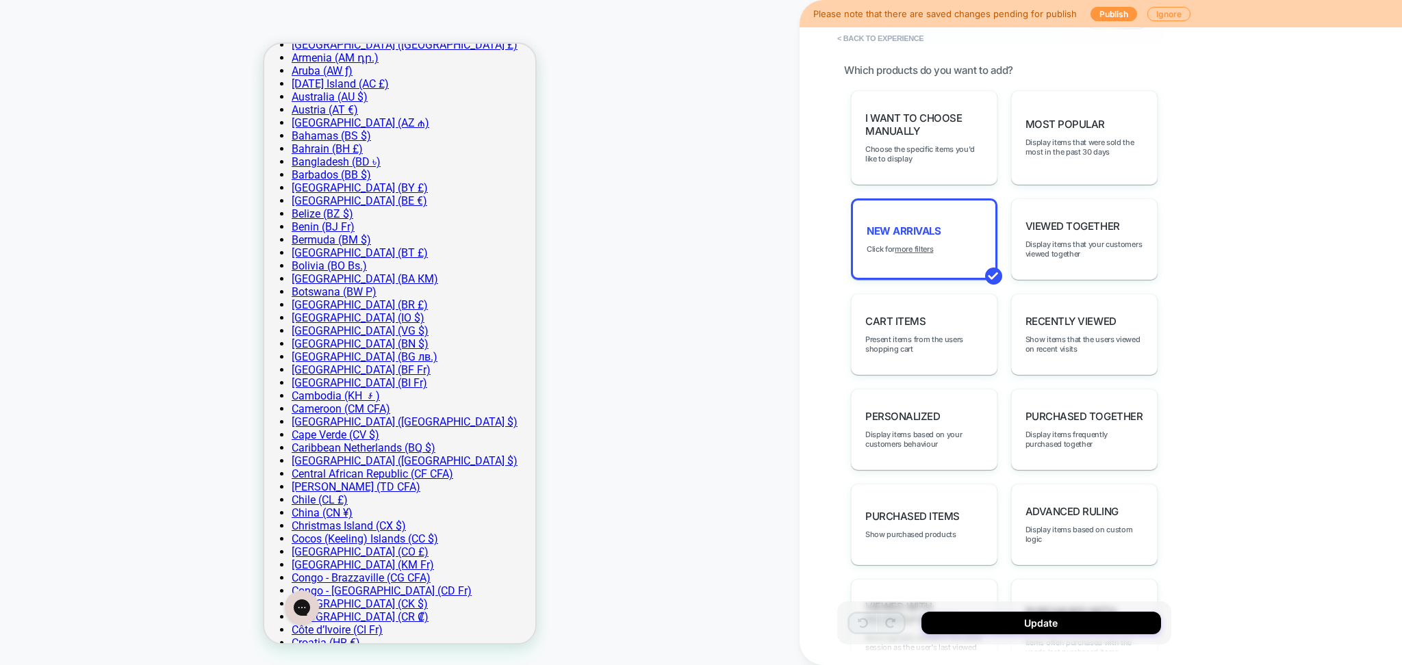
scroll to position [182, 0]
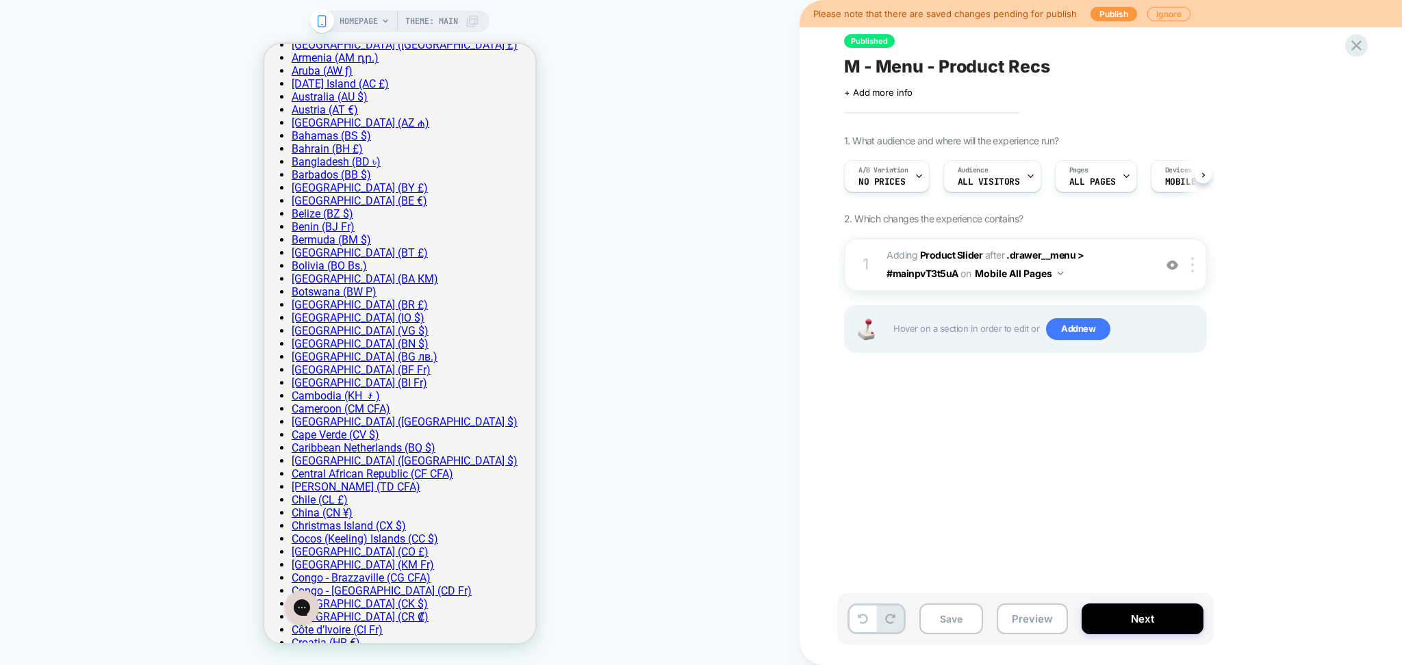
scroll to position [0, 1]
click at [1040, 617] on button "Preview" at bounding box center [1032, 619] width 71 height 31
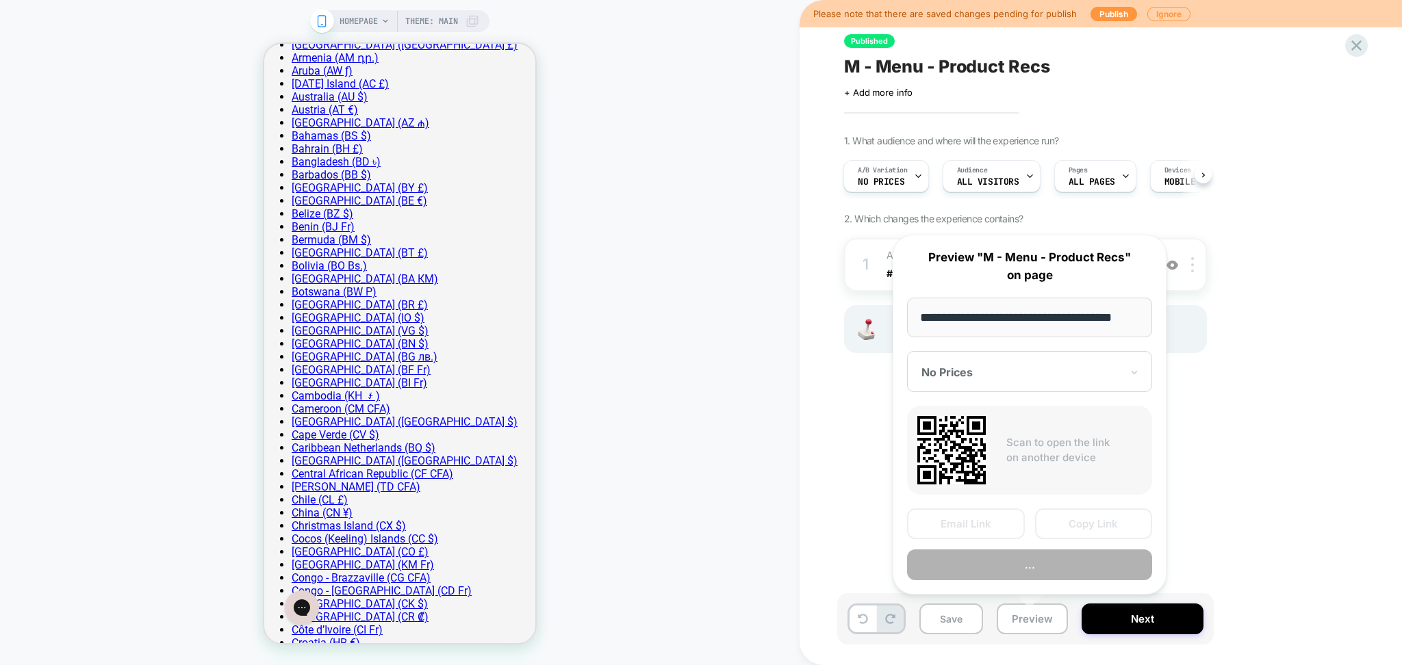
scroll to position [0, 18]
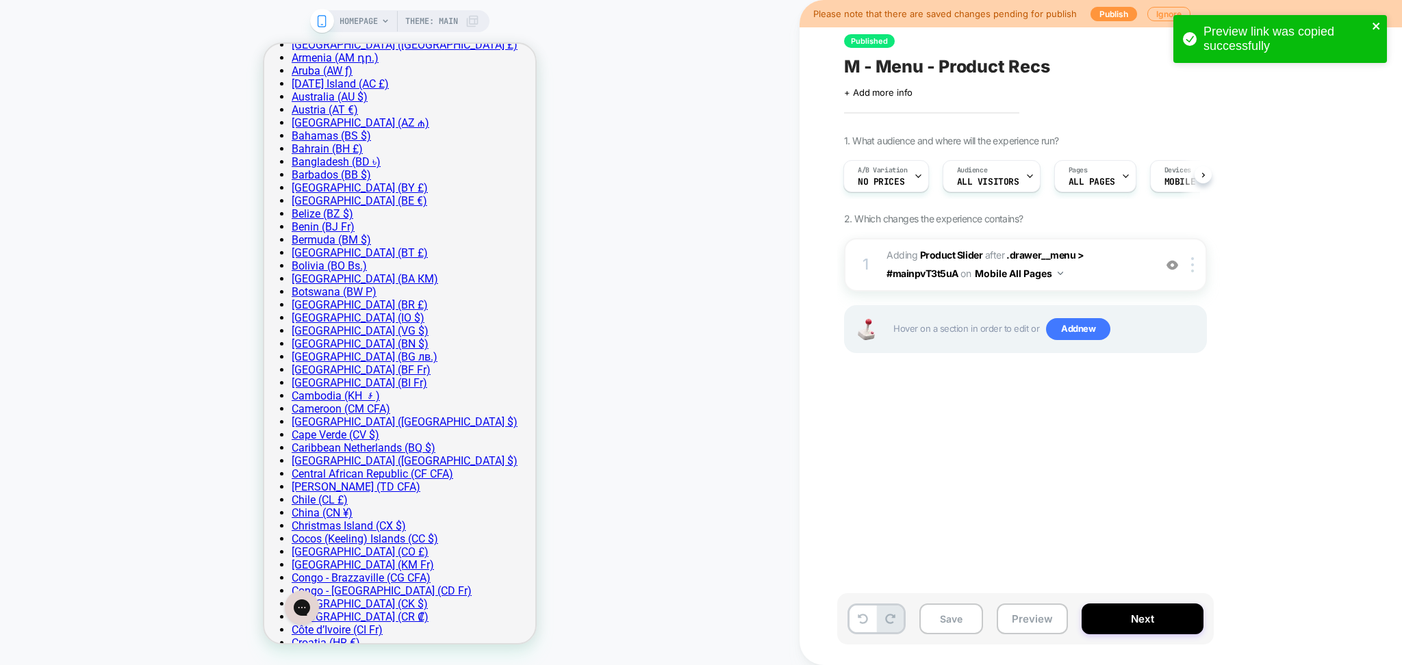
click at [1373, 28] on icon "close" at bounding box center [1375, 26] width 7 height 7
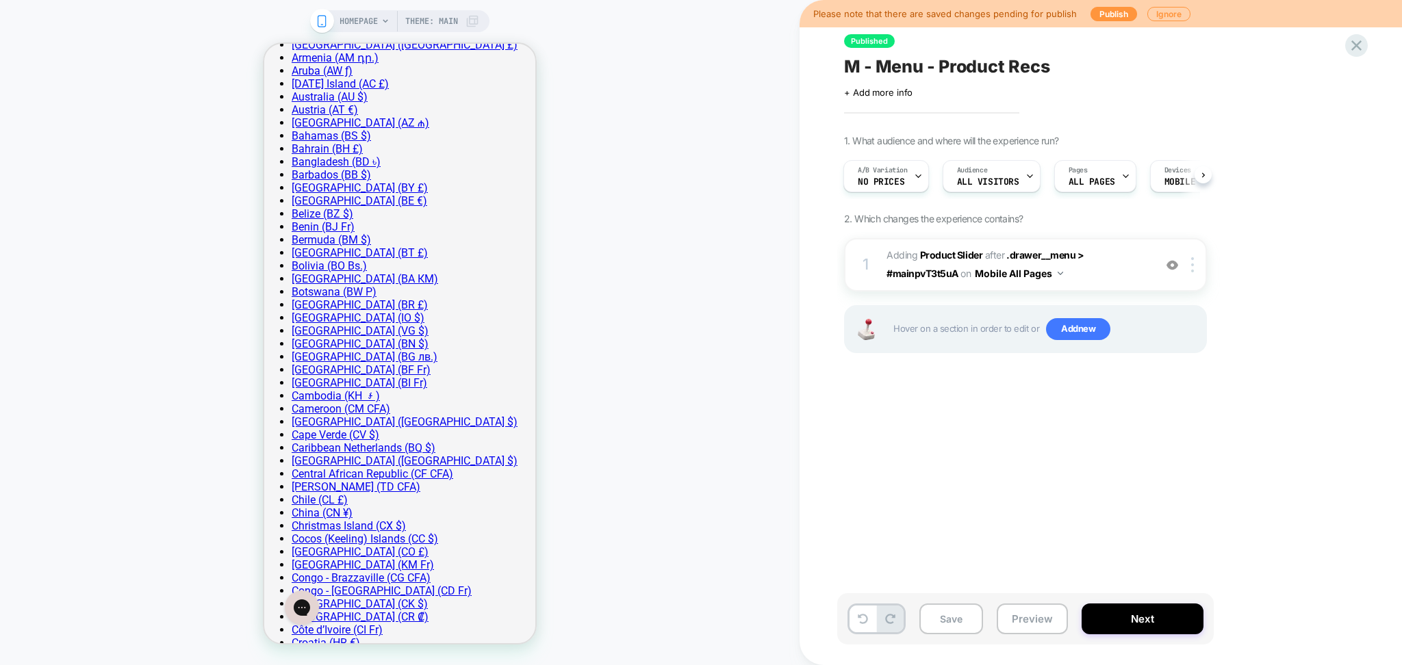
click at [1363, 51] on div "Preview link was copied successfully" at bounding box center [1279, 42] width 219 height 60
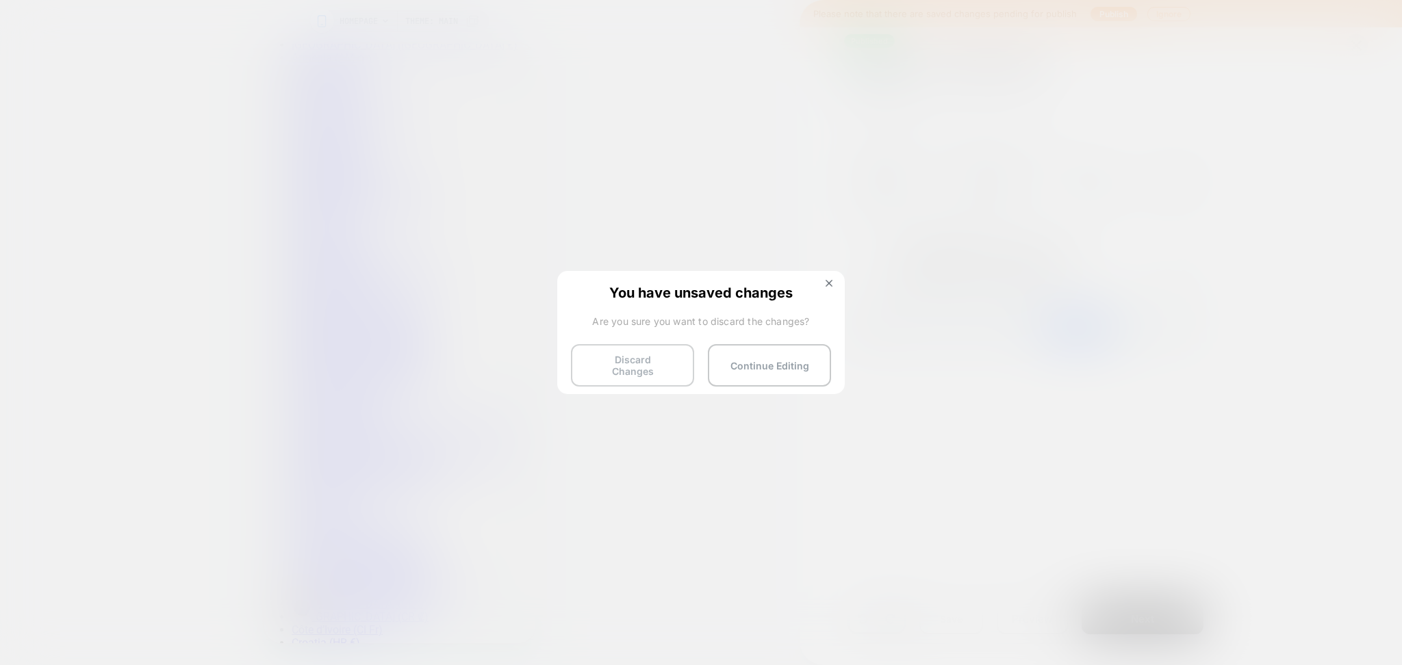
click at [642, 373] on button "Discard Changes" at bounding box center [632, 365] width 123 height 42
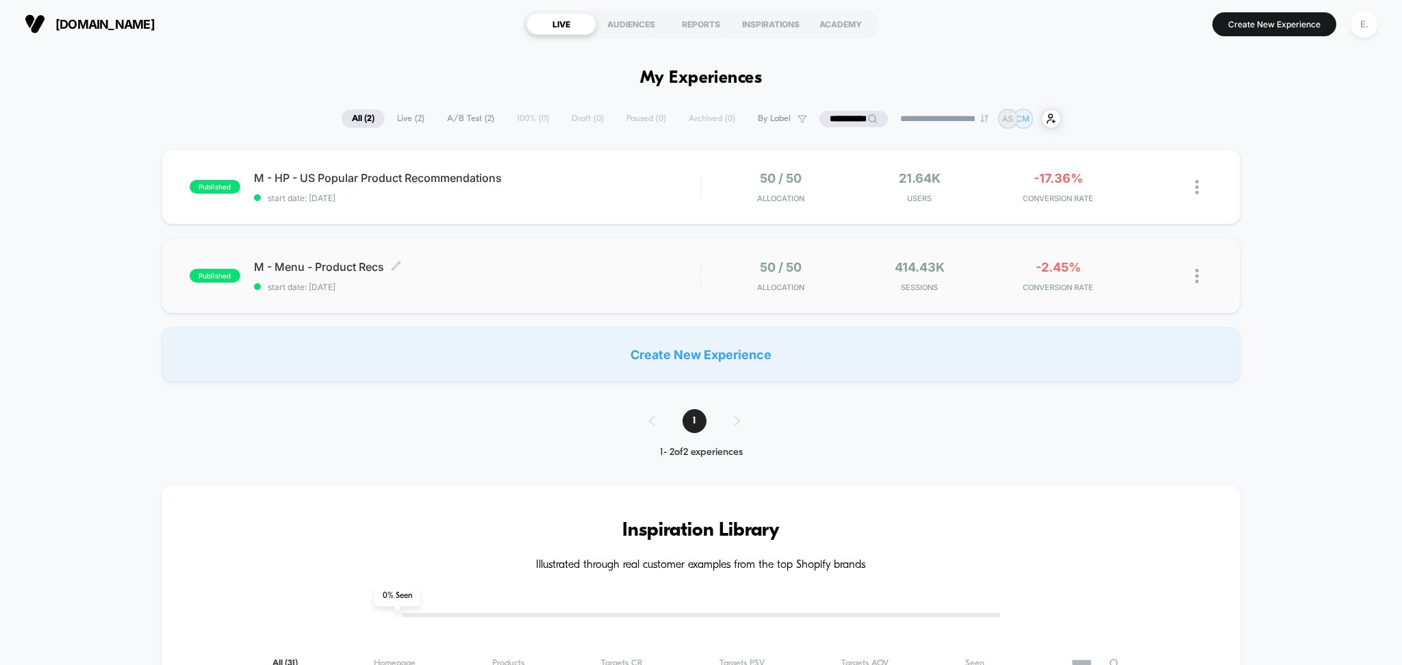
click at [566, 280] on div "M - Menu - Product Recs Click to edit experience details Click to edit experien…" at bounding box center [477, 276] width 447 height 32
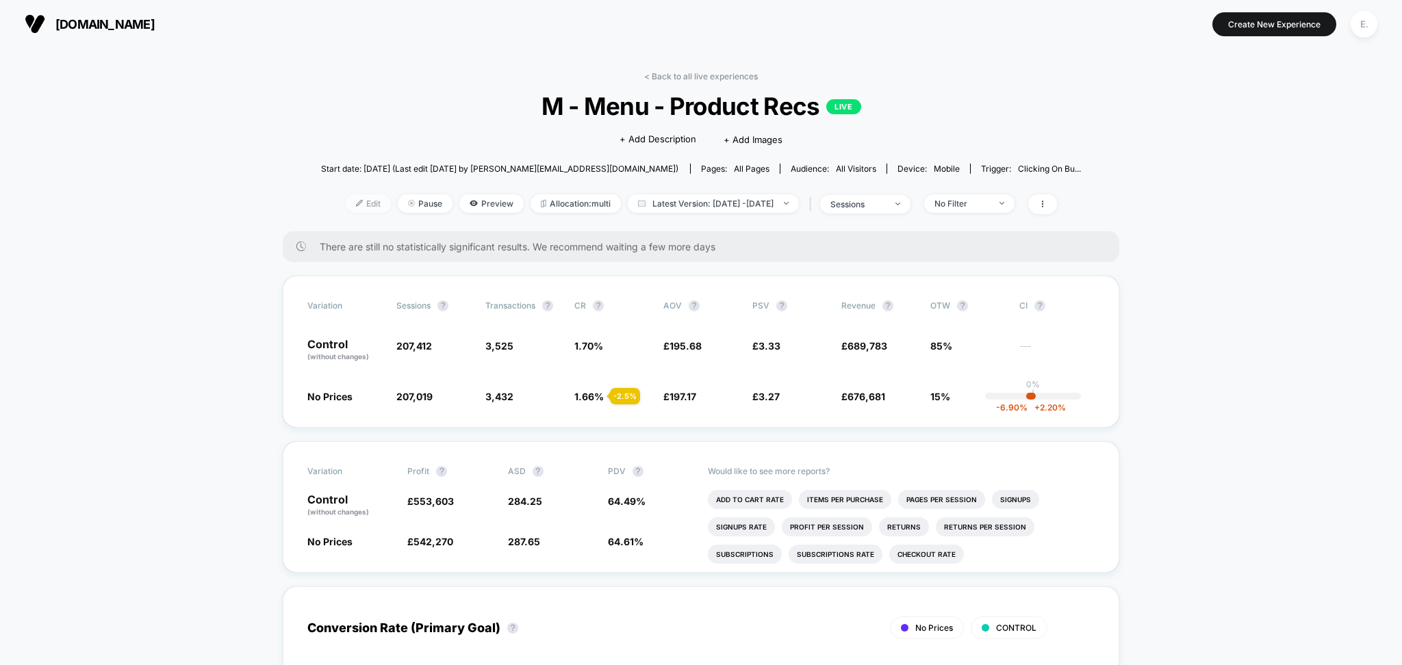
click at [355, 207] on span "Edit" at bounding box center [368, 203] width 45 height 18
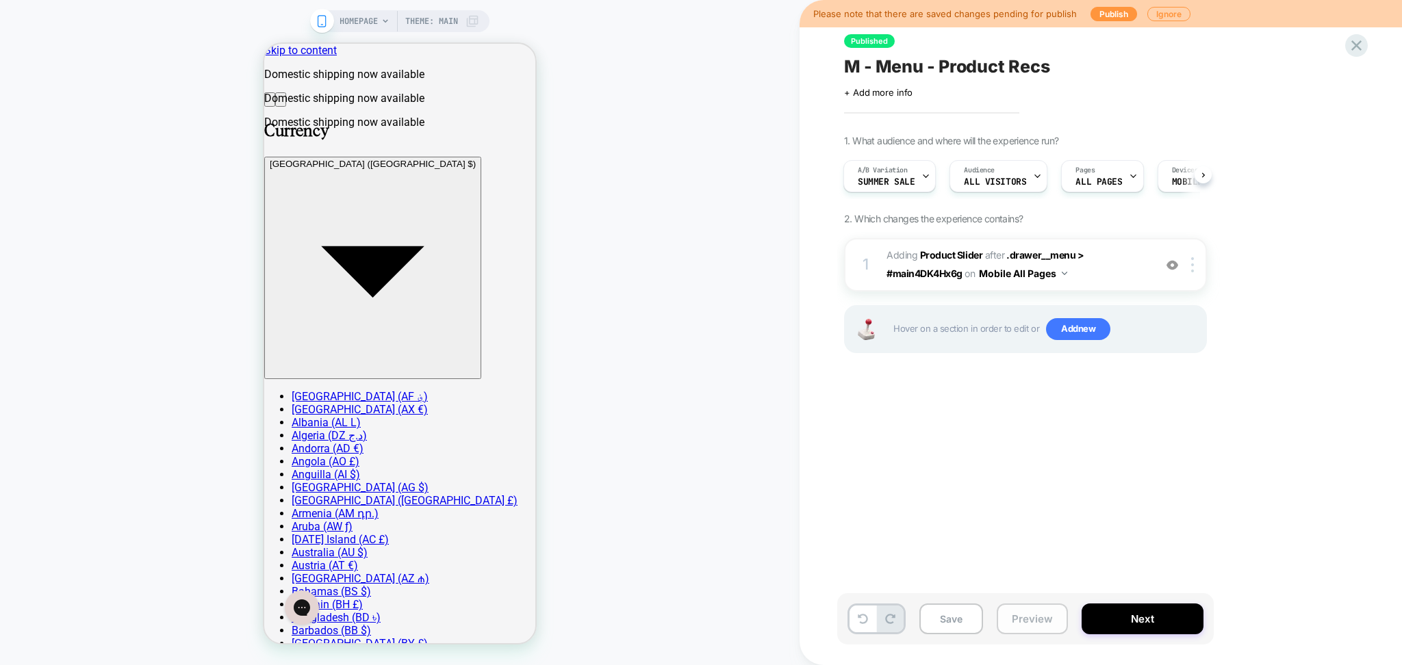
scroll to position [0, 1]
click at [1021, 615] on button "Preview" at bounding box center [1032, 619] width 71 height 31
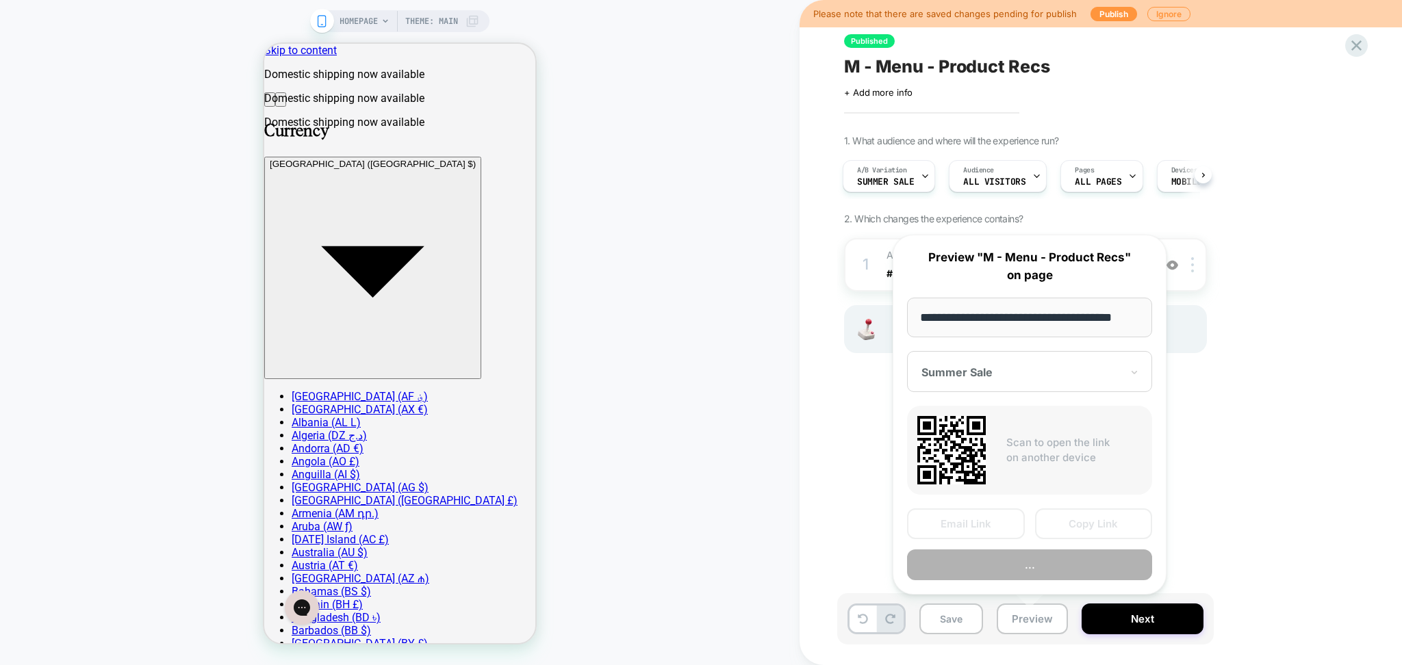
scroll to position [0, 18]
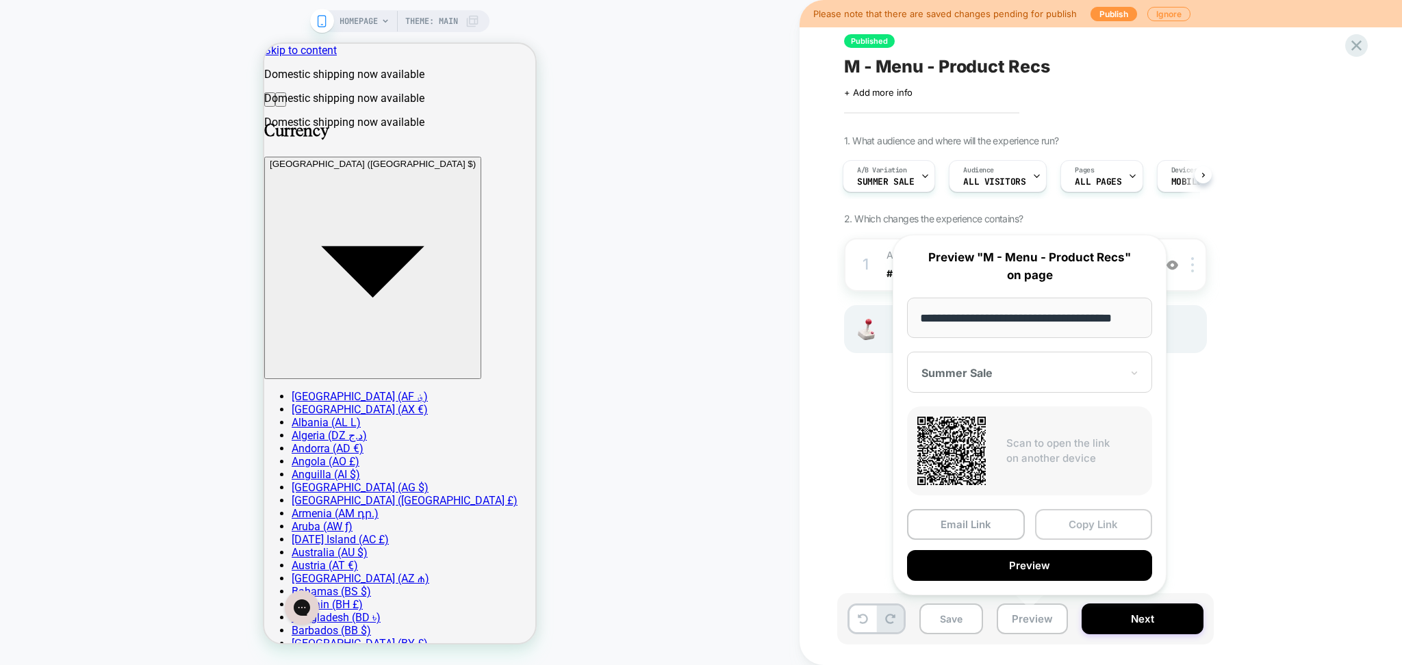
click at [1086, 525] on button "Copy Link" at bounding box center [1094, 524] width 118 height 31
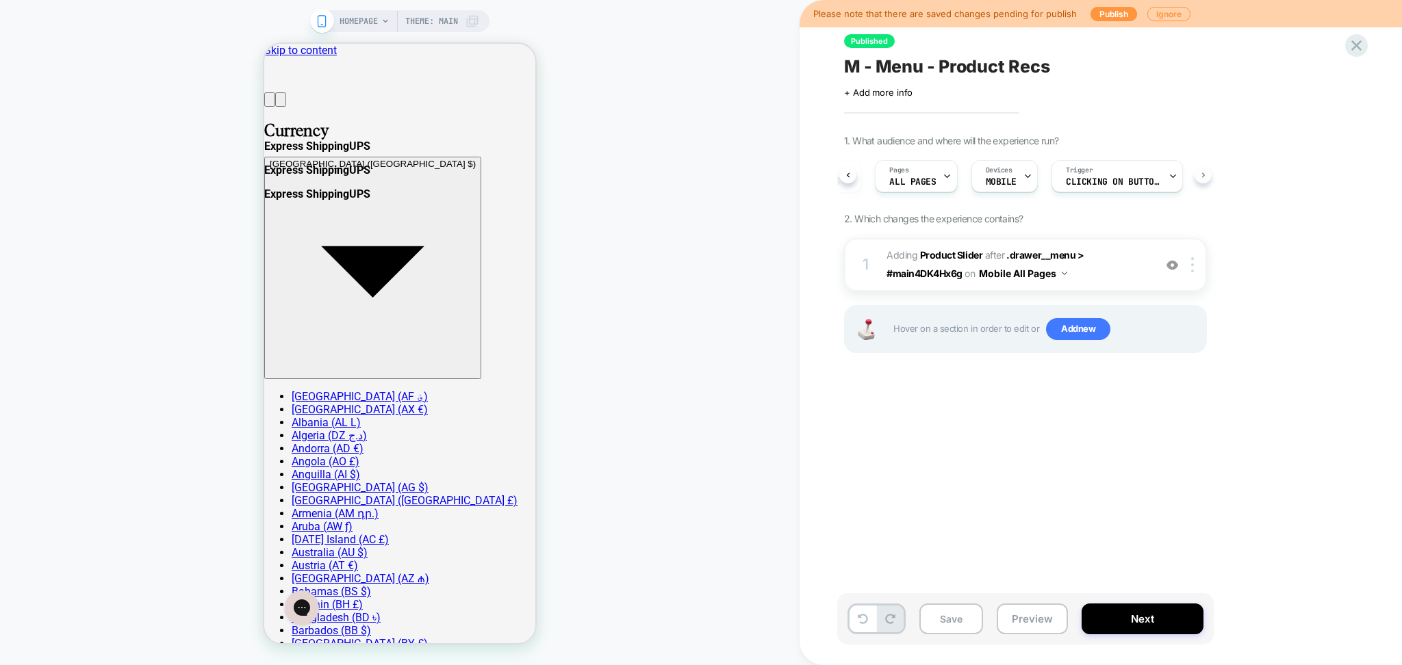
scroll to position [0, 201]
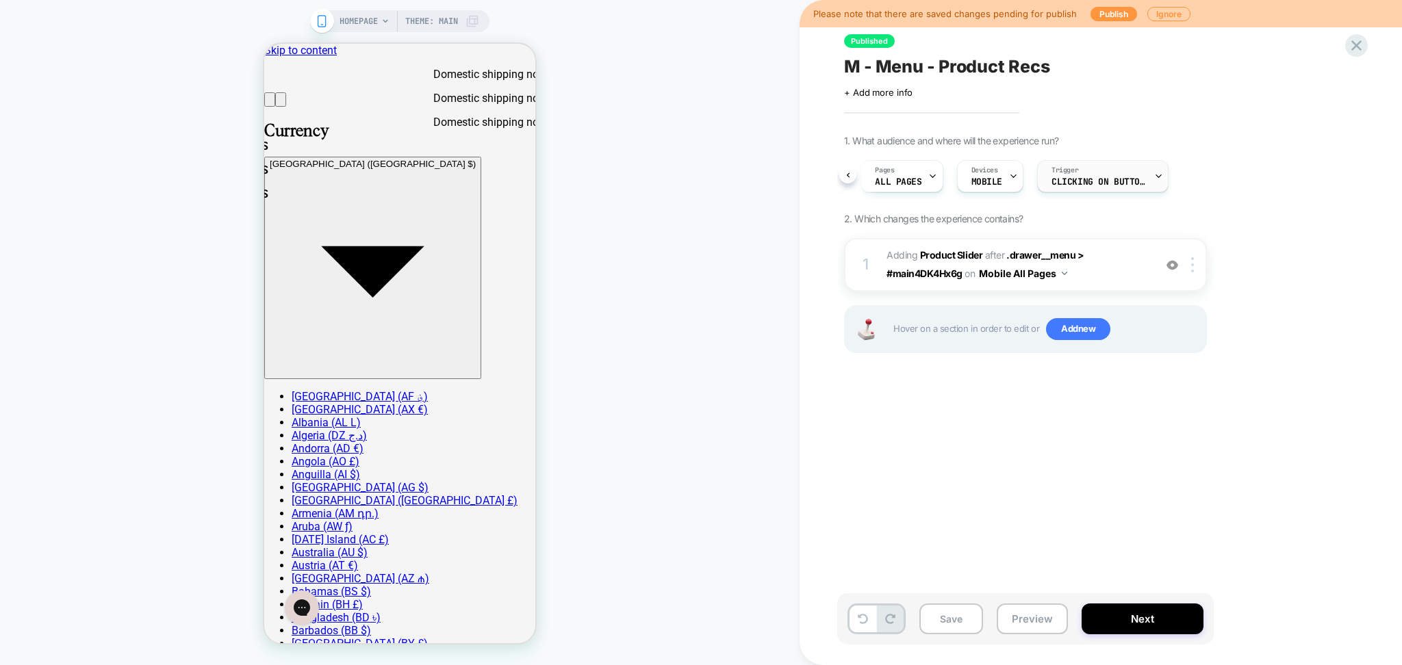
click at [1154, 176] on icon at bounding box center [1158, 176] width 9 height 9
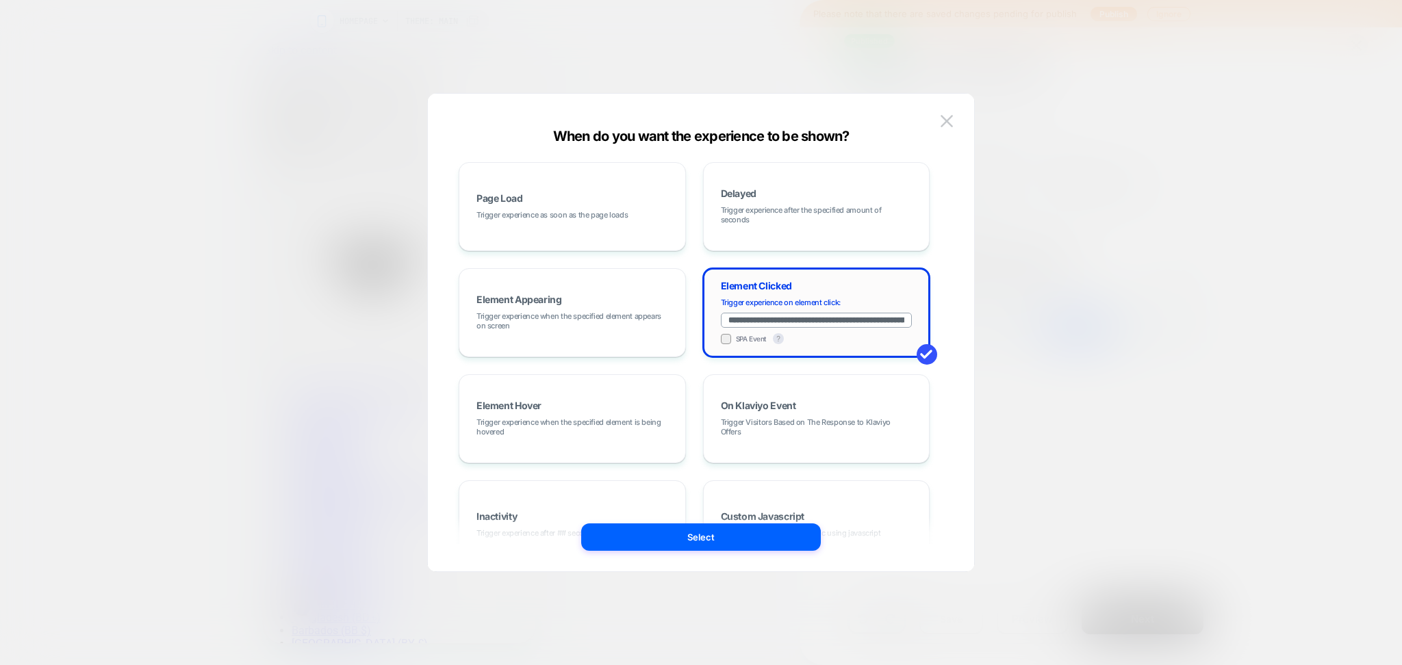
click at [838, 321] on input "**********" at bounding box center [817, 320] width 192 height 15
click at [945, 123] on img at bounding box center [947, 121] width 12 height 12
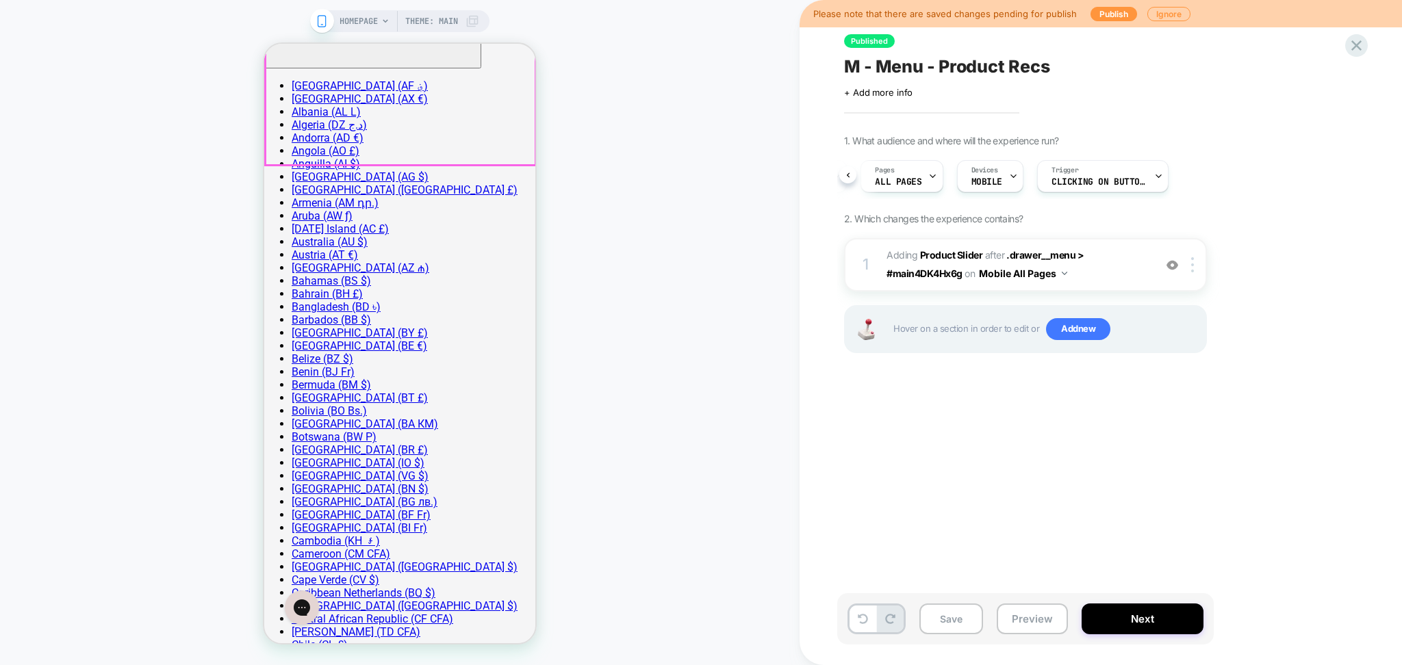
scroll to position [365, 0]
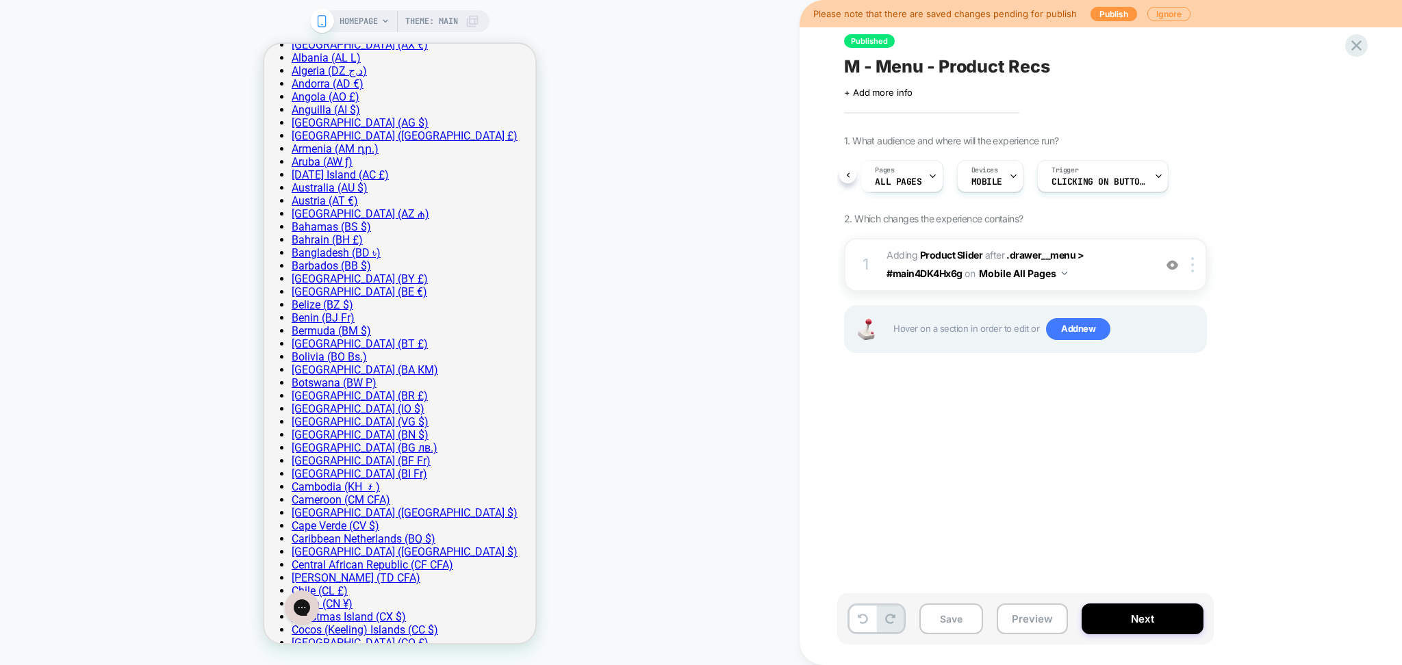
click at [1117, 271] on span "#_loomi_addon_1748513949468 Adding Product Slider AFTER .drawer__menu > #main4D…" at bounding box center [1016, 264] width 261 height 37
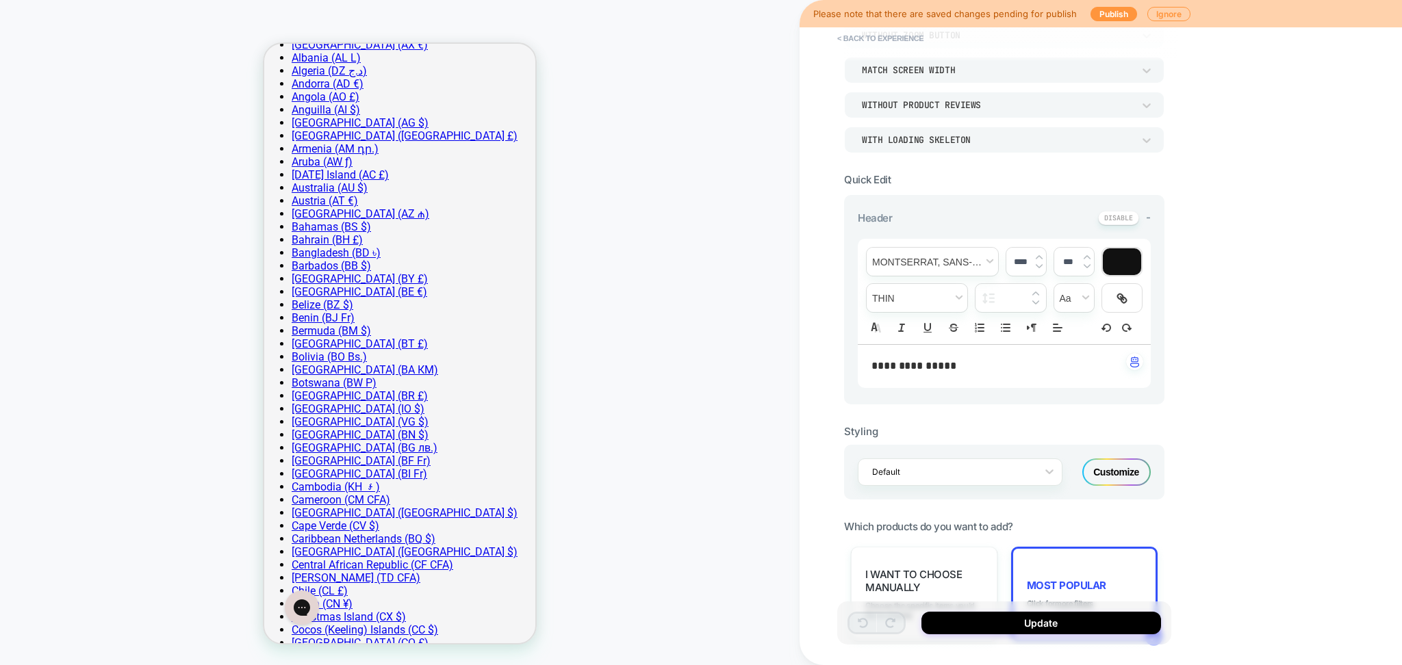
scroll to position [0, 0]
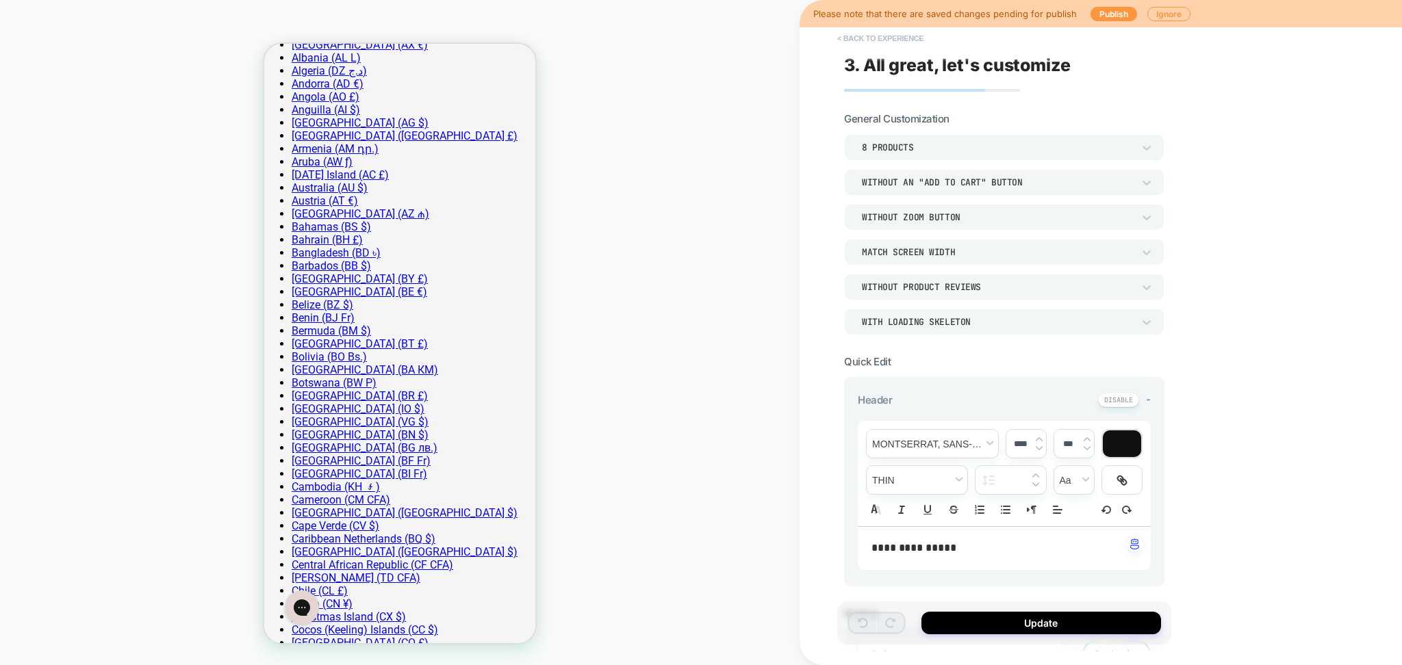
click at [878, 42] on button "< Back to experience" at bounding box center [880, 38] width 100 height 22
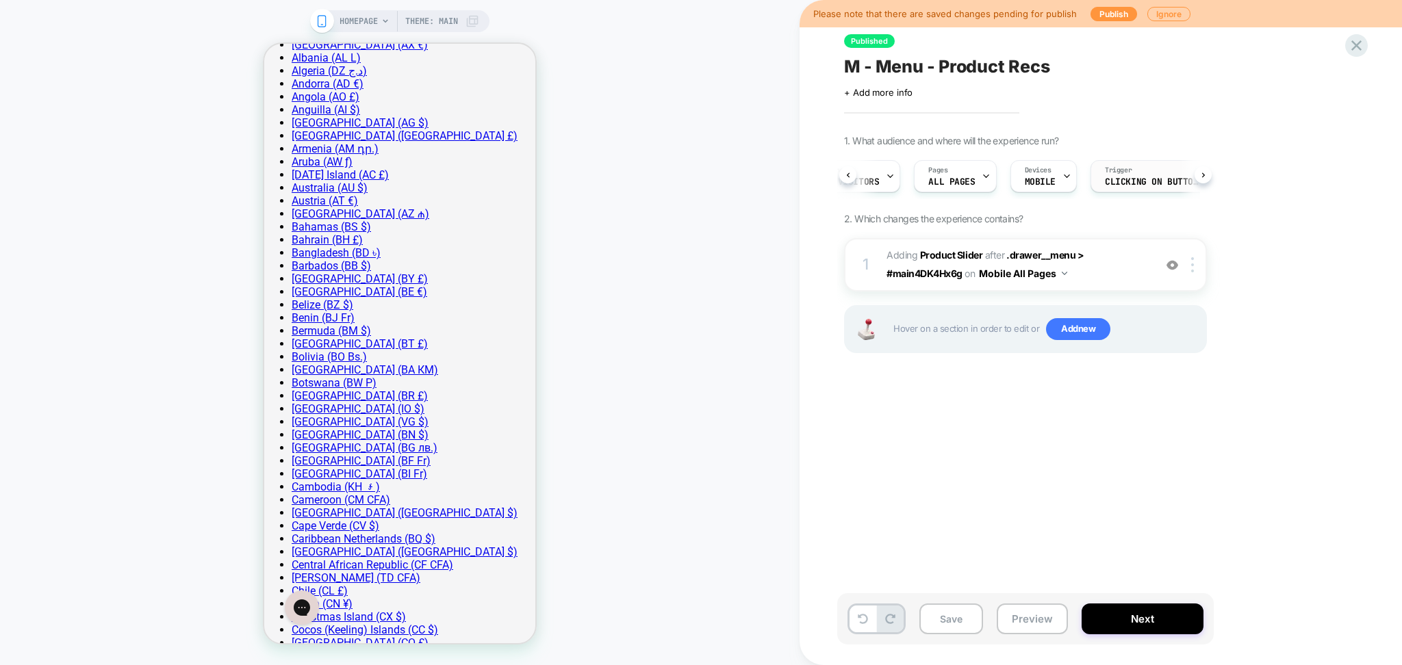
scroll to position [0, 174]
click at [1130, 176] on div "Trigger Clicking on button[data-drawer-toggle='hamburger'][aria-contr..." at bounding box center [1126, 176] width 123 height 31
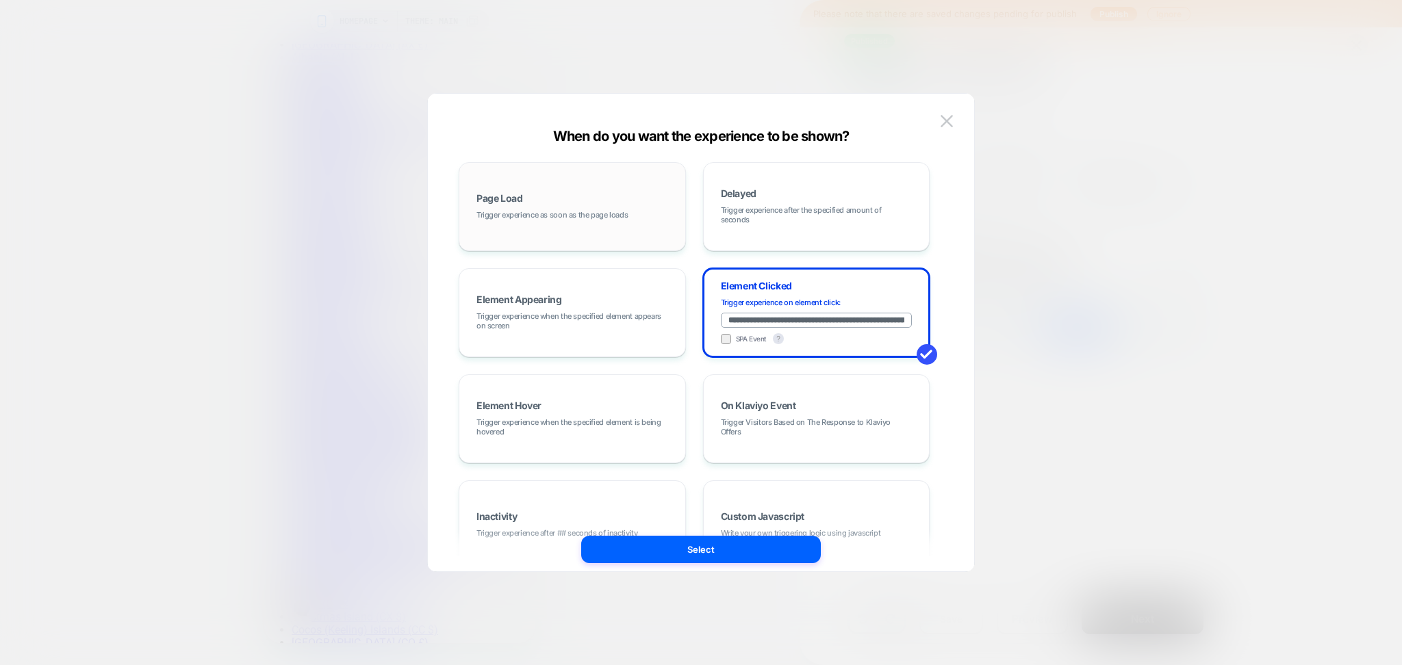
click at [548, 214] on span "Trigger experience as soon as the page loads" at bounding box center [551, 215] width 151 height 10
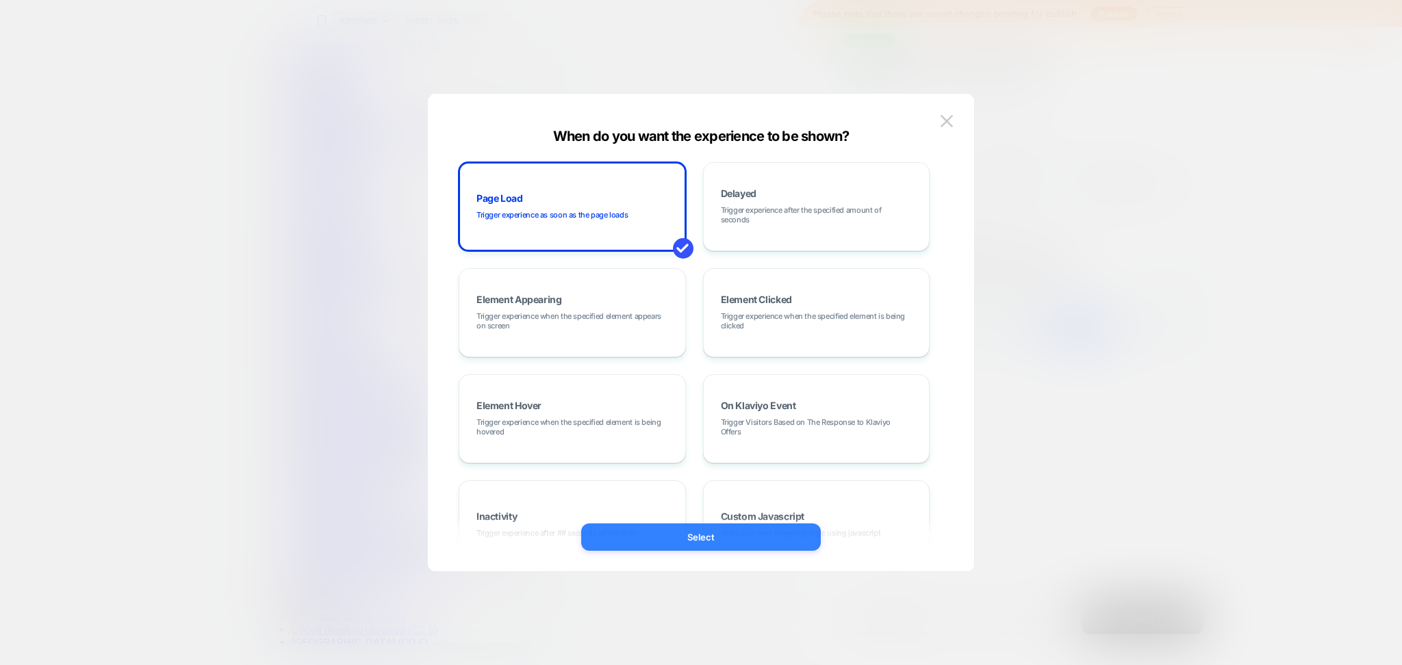
click at [750, 533] on button "Select" at bounding box center [701, 537] width 240 height 27
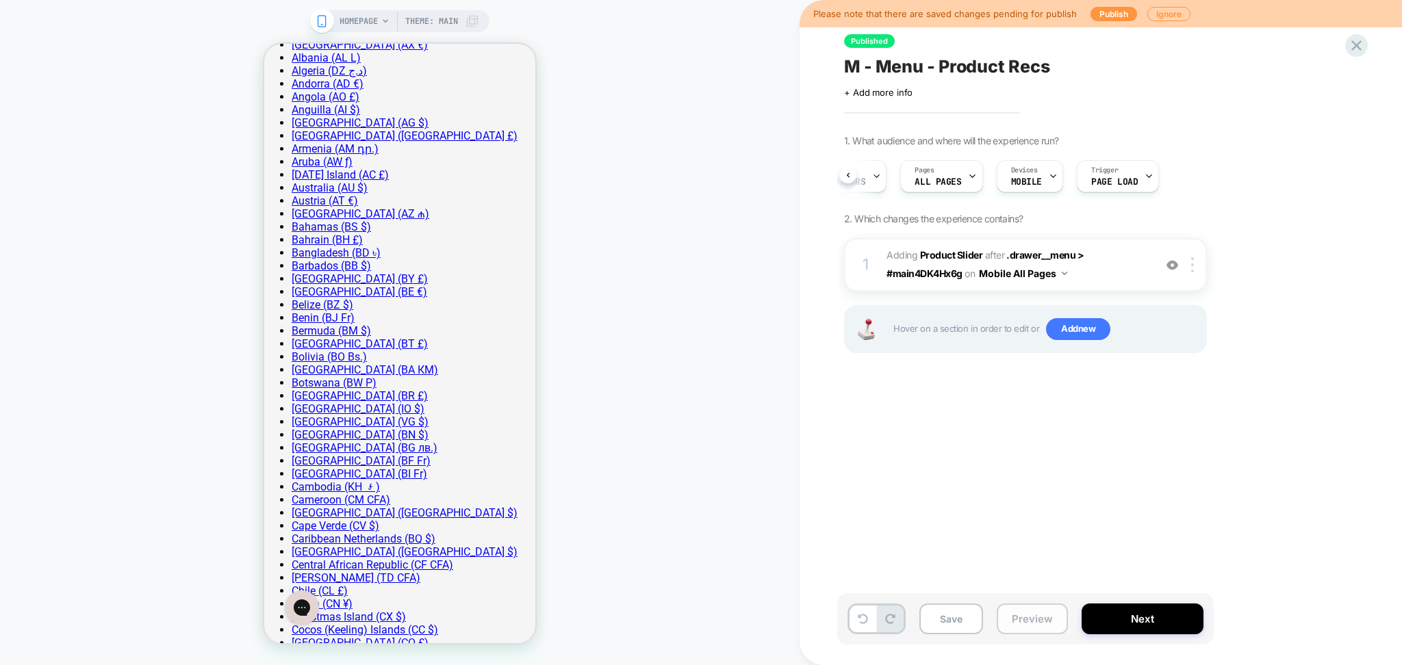
click at [1036, 615] on button "Preview" at bounding box center [1032, 619] width 71 height 31
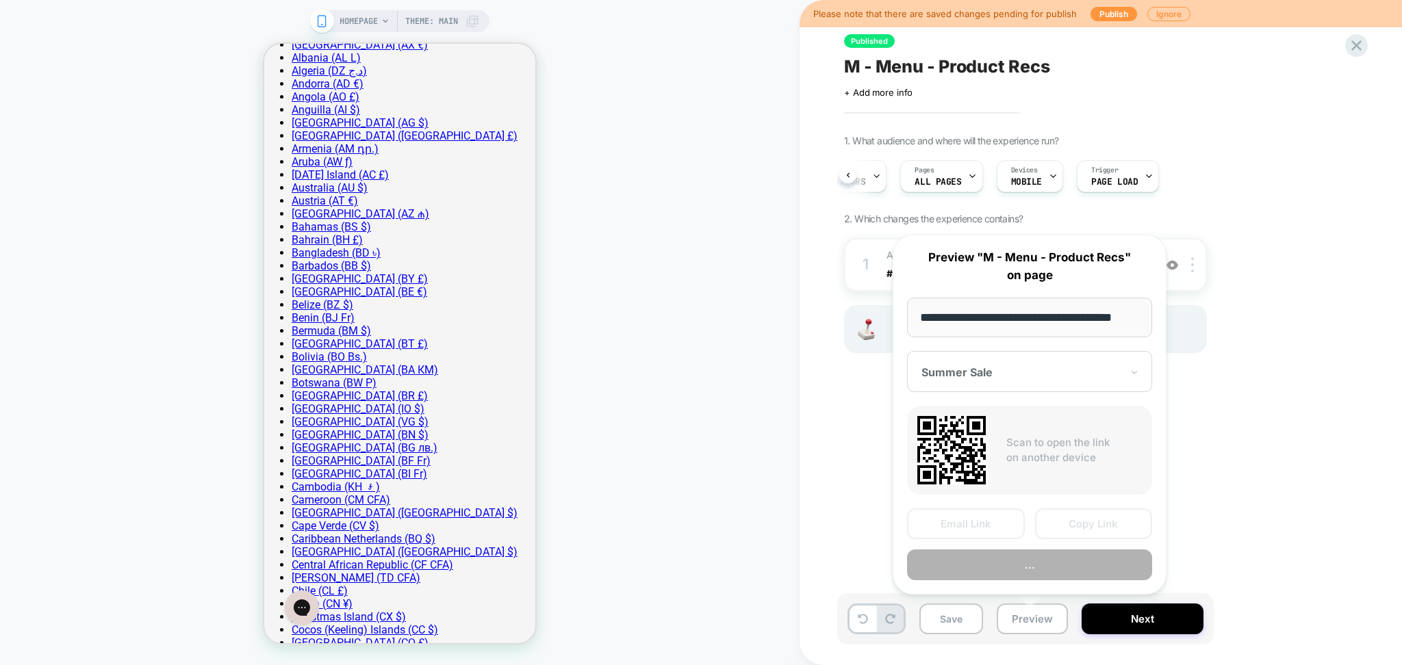
scroll to position [0, 18]
click at [1105, 524] on button "Copy Link" at bounding box center [1094, 524] width 118 height 31
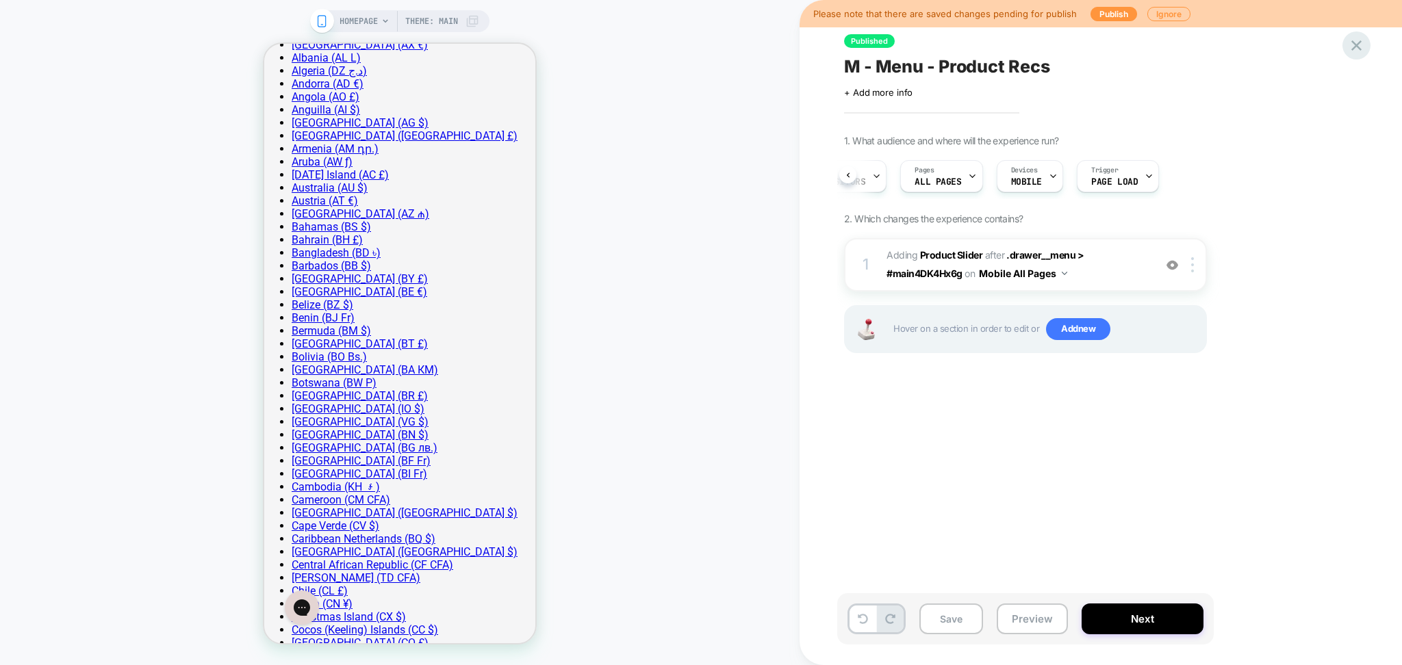
click at [1355, 47] on icon at bounding box center [1356, 45] width 10 height 10
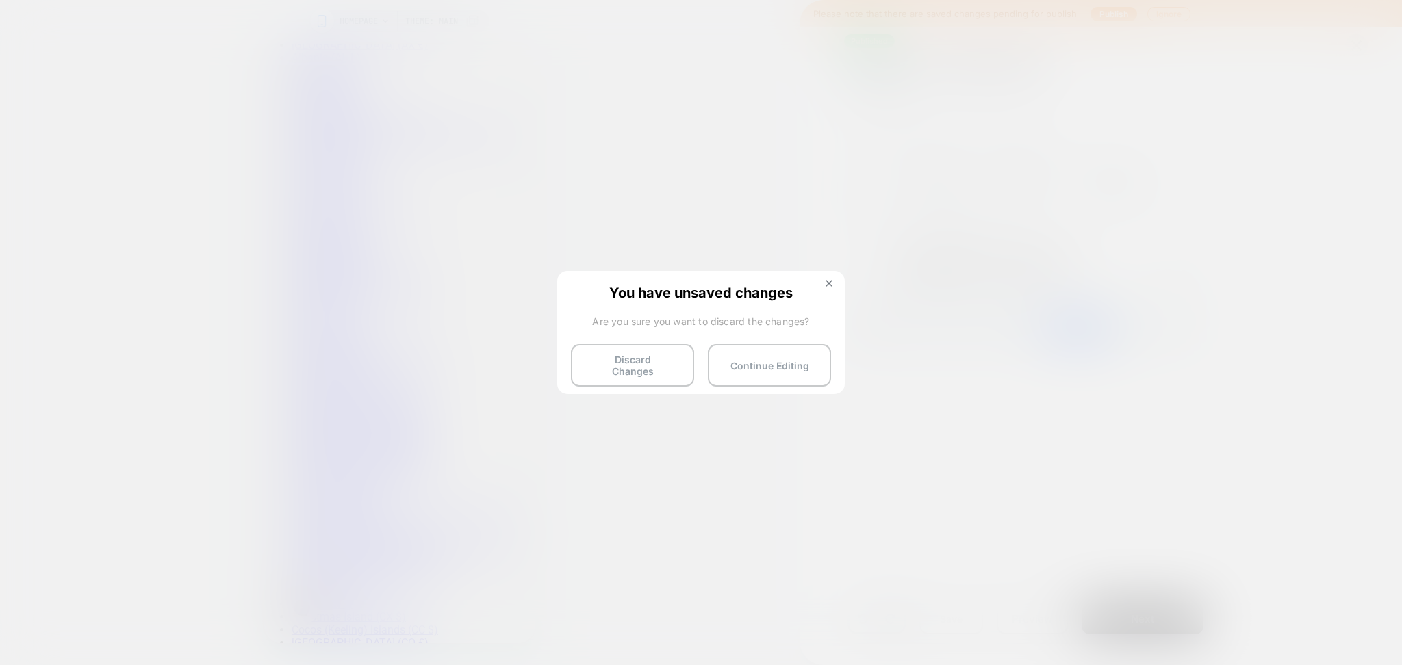
drag, startPoint x: 650, startPoint y: 359, endPoint x: 947, endPoint y: 164, distance: 355.8
click at [650, 361] on button "Discard Changes" at bounding box center [632, 365] width 123 height 42
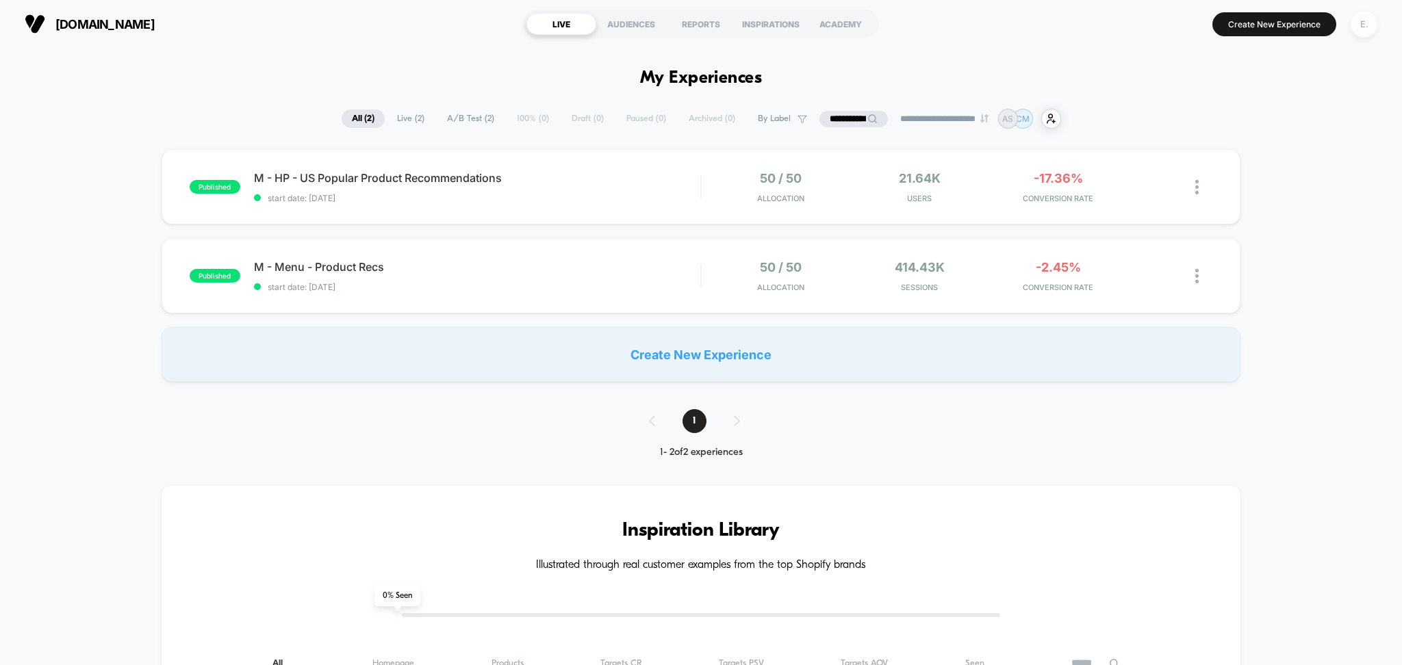
click at [1367, 27] on div "E." at bounding box center [1364, 24] width 27 height 27
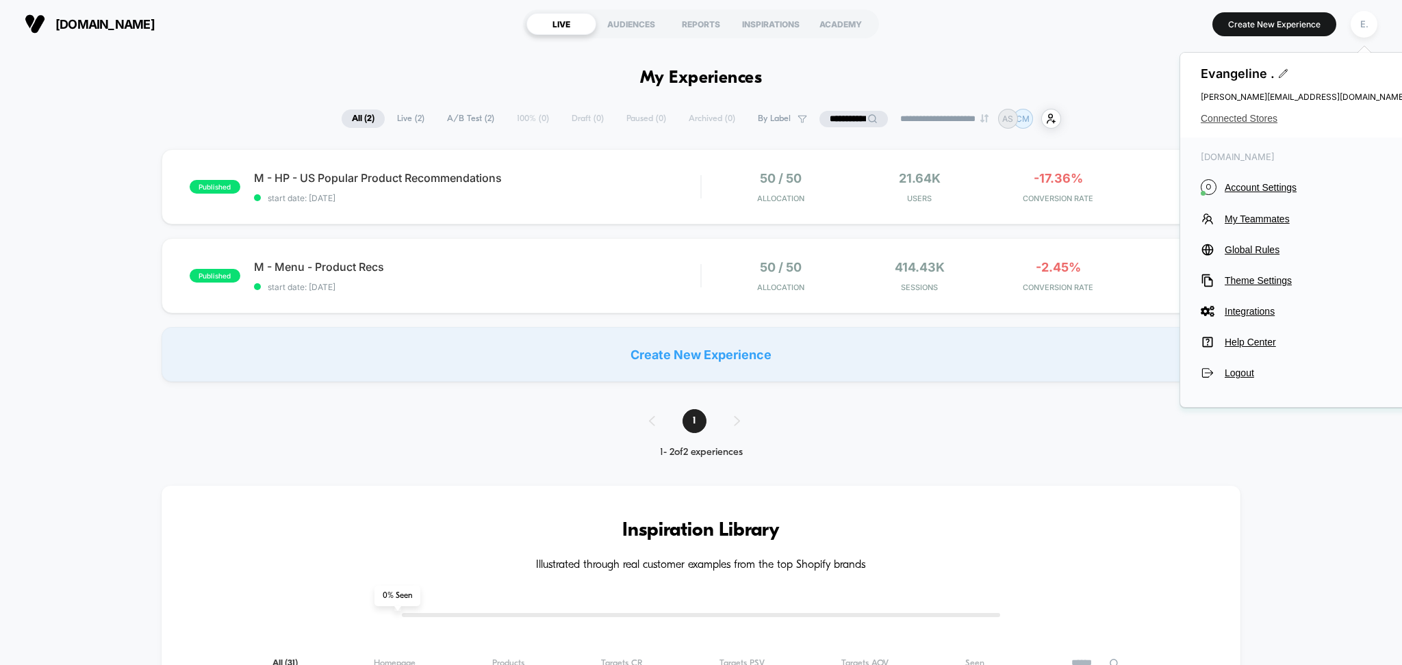
click at [1242, 114] on span "Connected Stores" at bounding box center [1303, 118] width 205 height 11
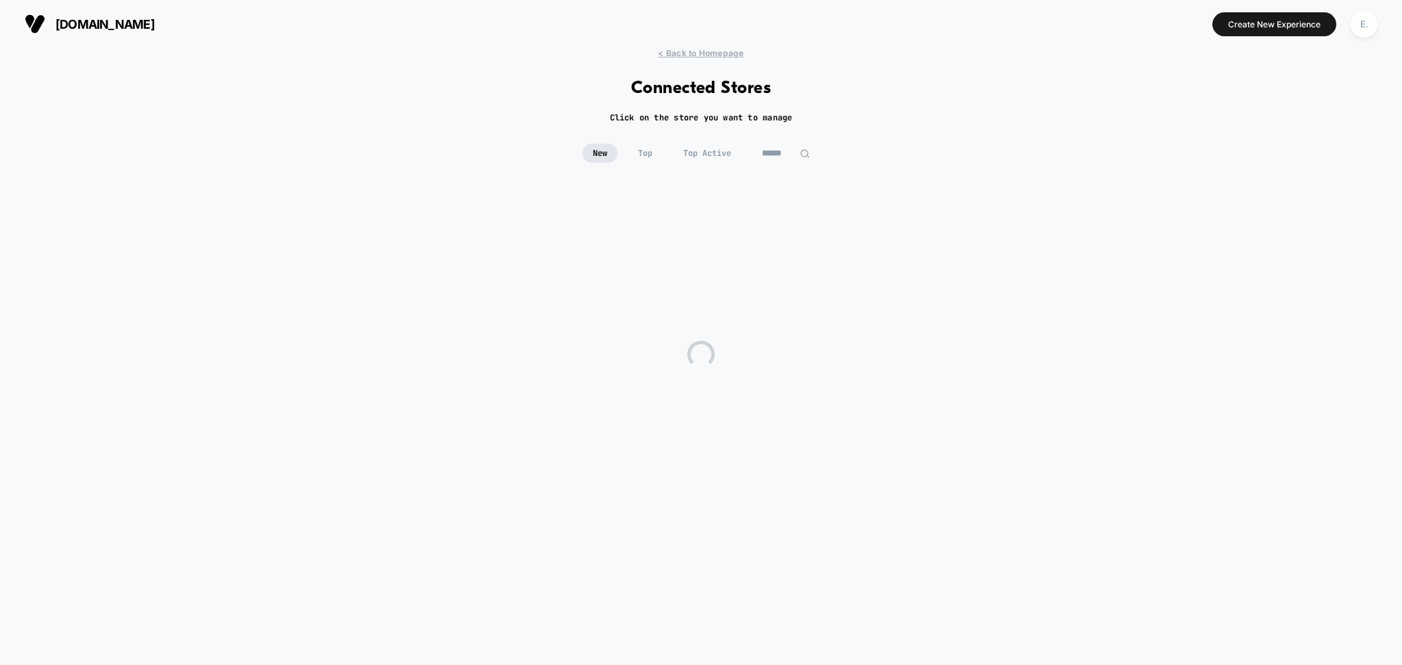
click at [786, 157] on input at bounding box center [786, 153] width 68 height 19
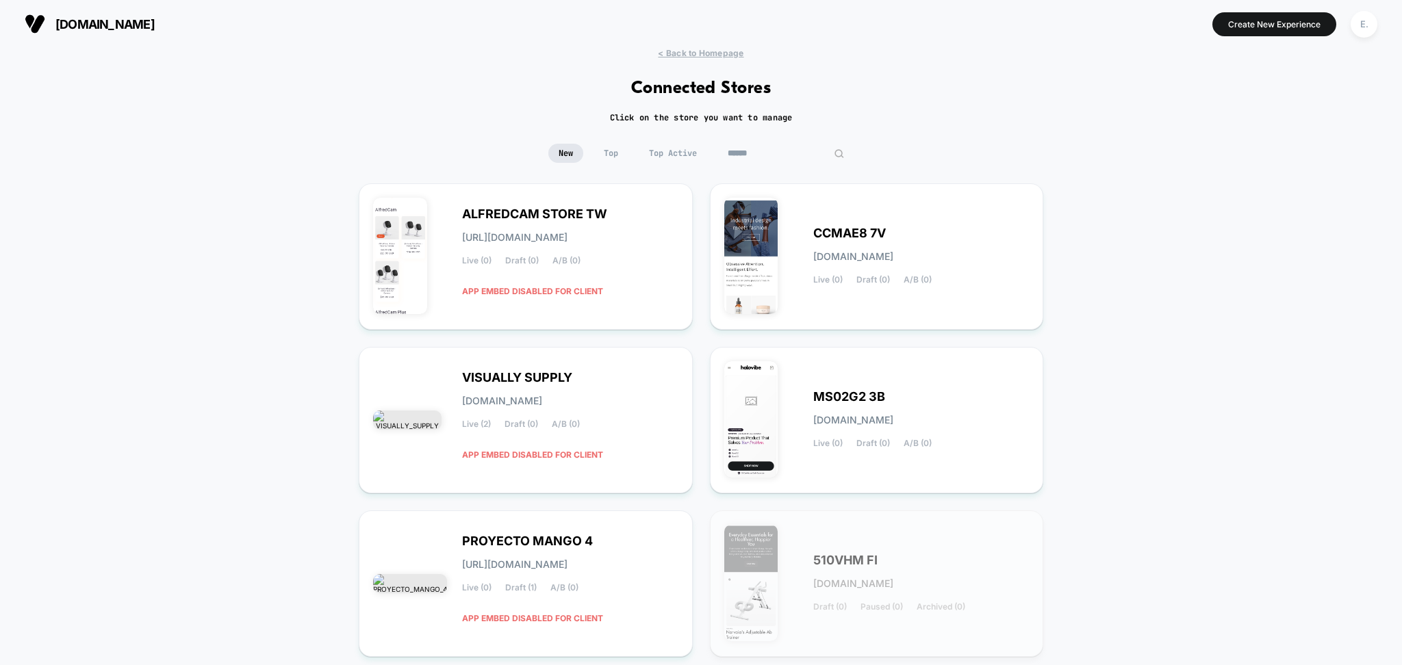
click at [786, 157] on input at bounding box center [785, 153] width 137 height 19
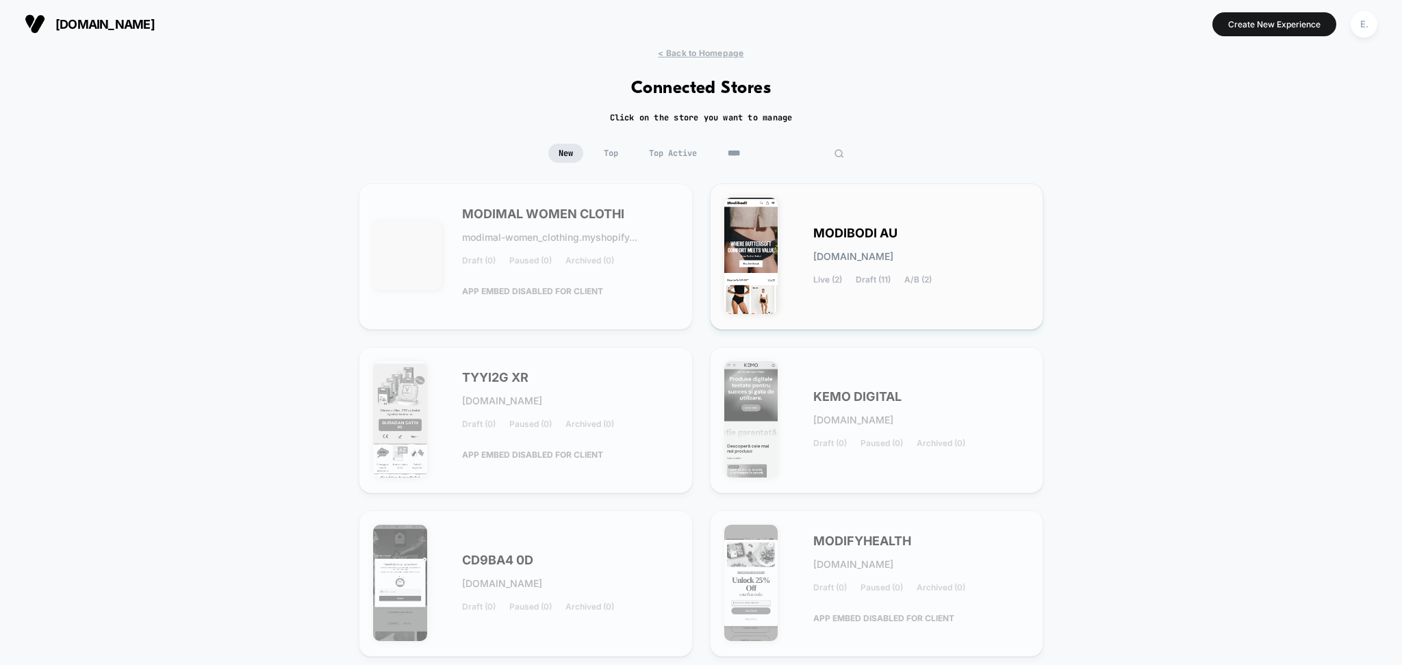
type input "****"
click at [856, 264] on div "MODIBODI AU [DOMAIN_NAME] Live (2) Draft (11) A/B (2)" at bounding box center [921, 257] width 216 height 56
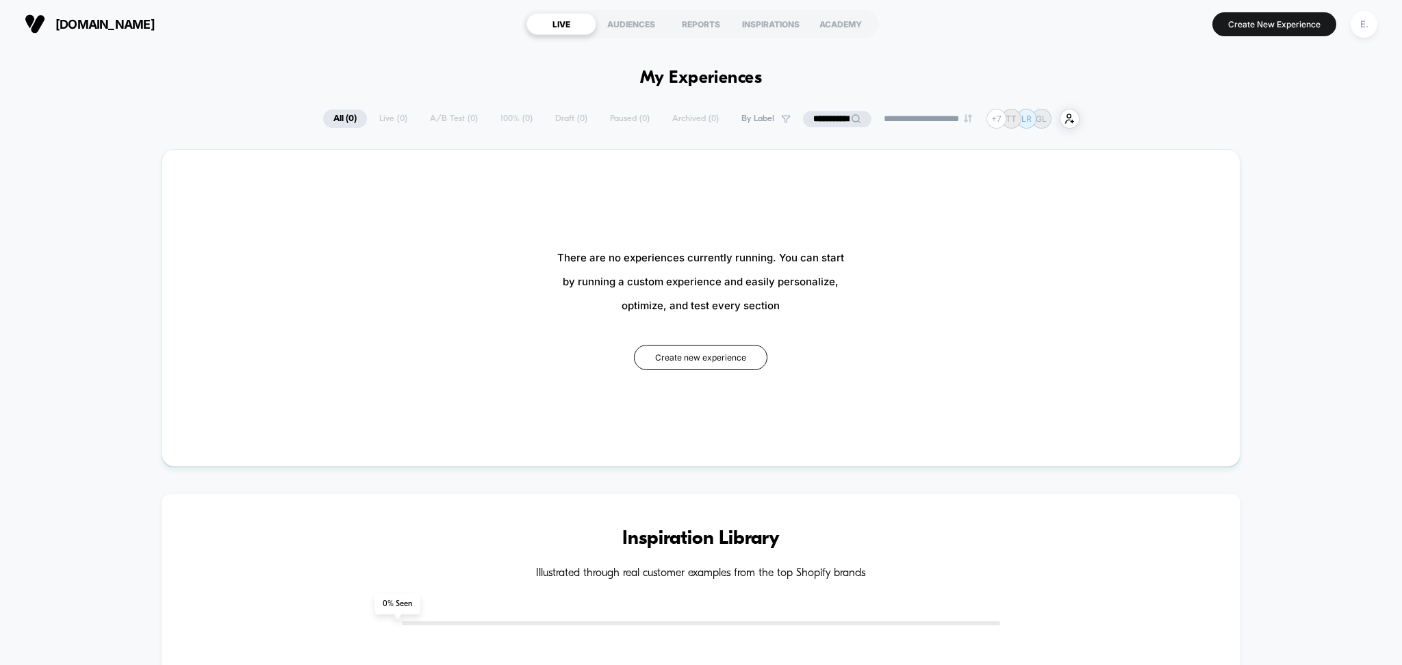
click at [829, 116] on input "**********" at bounding box center [837, 119] width 68 height 16
click at [828, 118] on input "**********" at bounding box center [837, 119] width 68 height 16
click at [828, 118] on input "**********" at bounding box center [837, 119] width 137 height 16
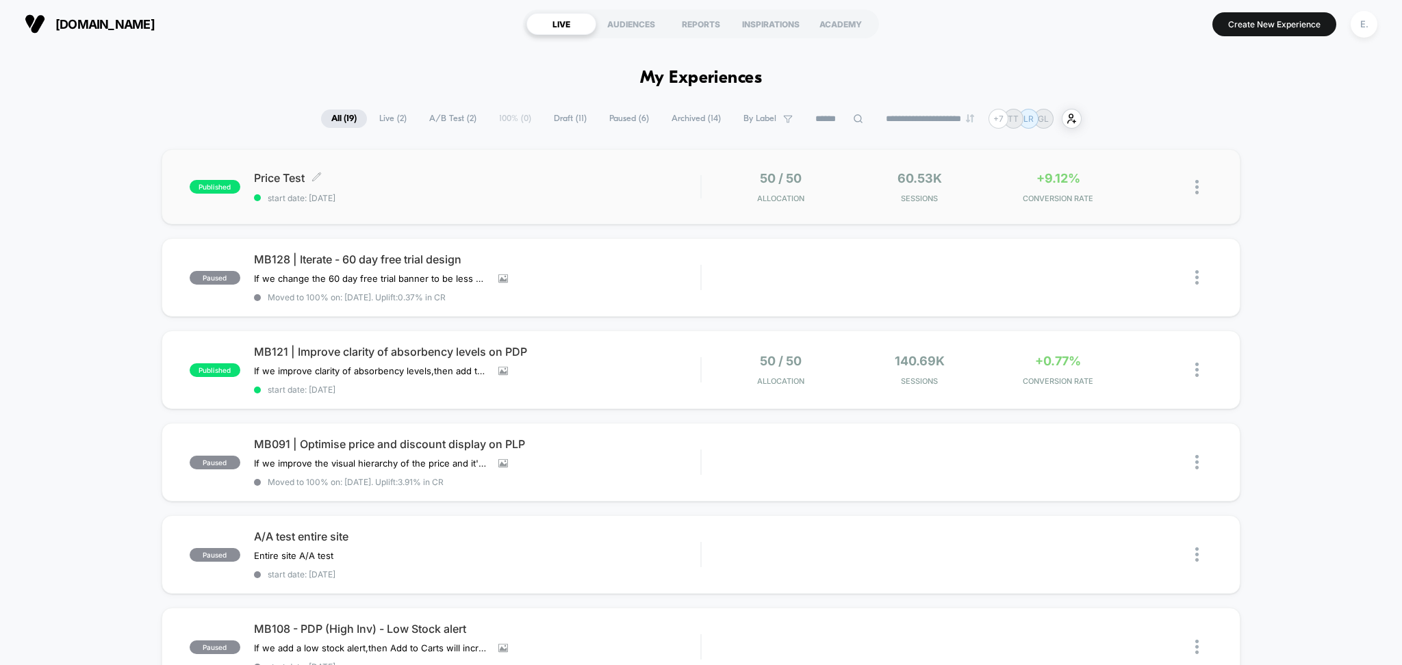
click at [463, 188] on div "Price Test Click to edit experience details Click to edit experience details st…" at bounding box center [477, 187] width 447 height 32
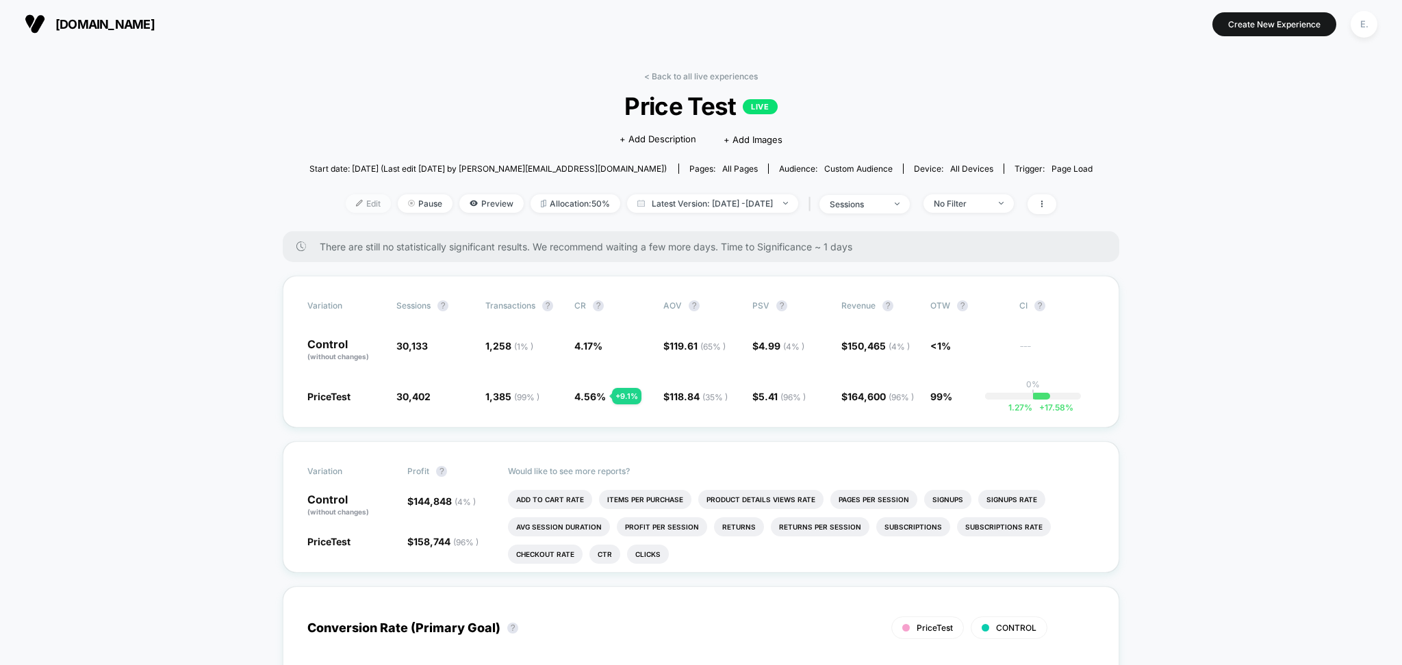
click at [346, 210] on span "Edit" at bounding box center [368, 203] width 45 height 18
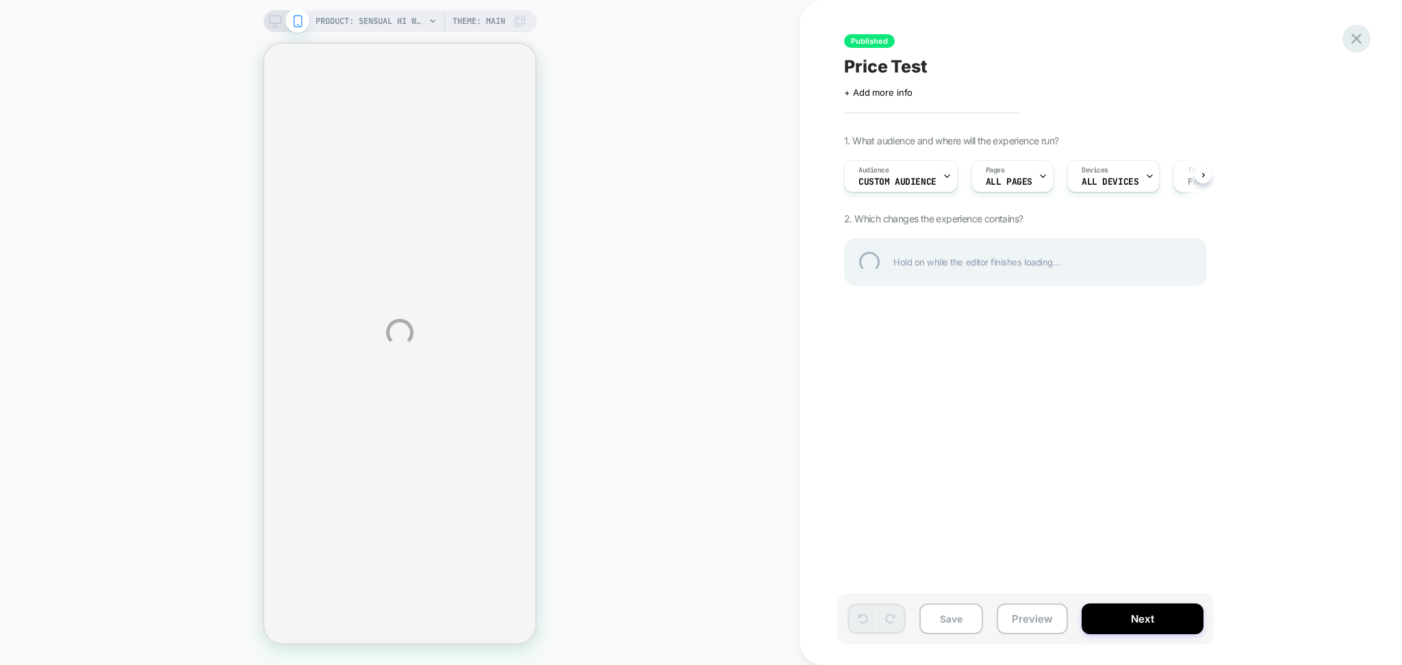
click at [1351, 42] on div at bounding box center [1356, 39] width 28 height 28
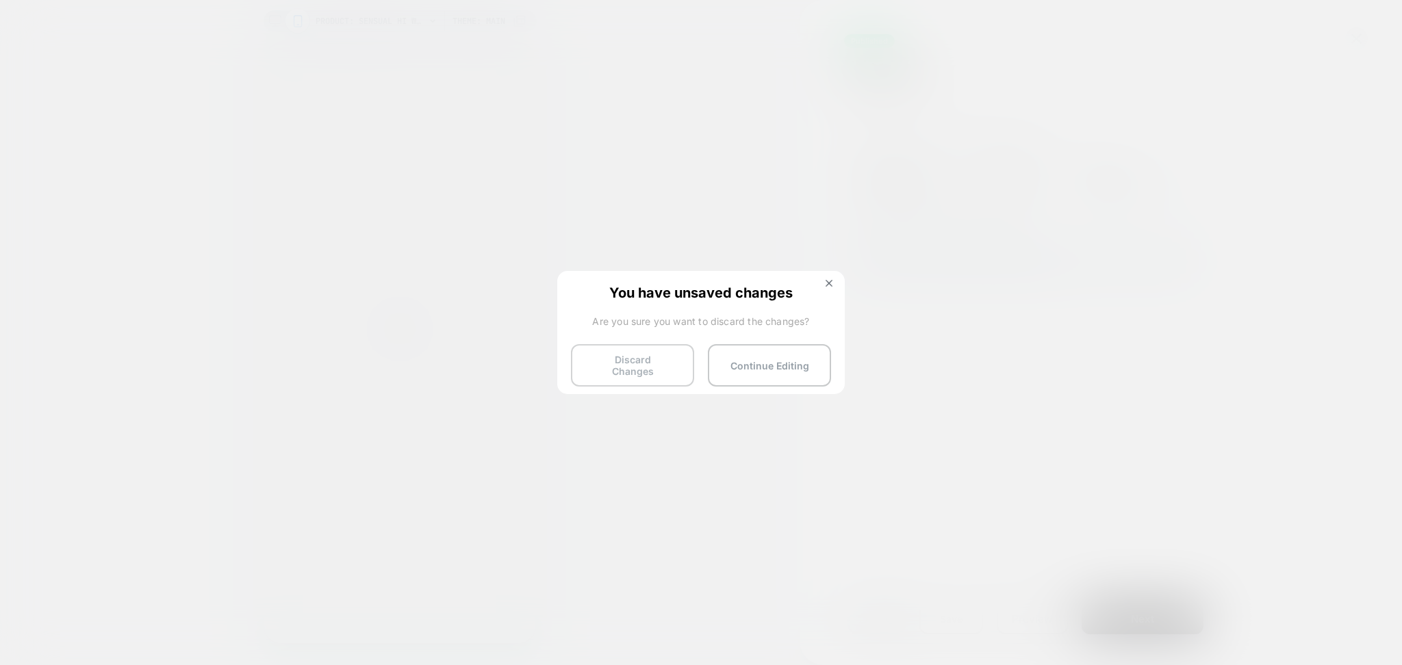
click at [641, 357] on button "Discard Changes" at bounding box center [632, 365] width 123 height 42
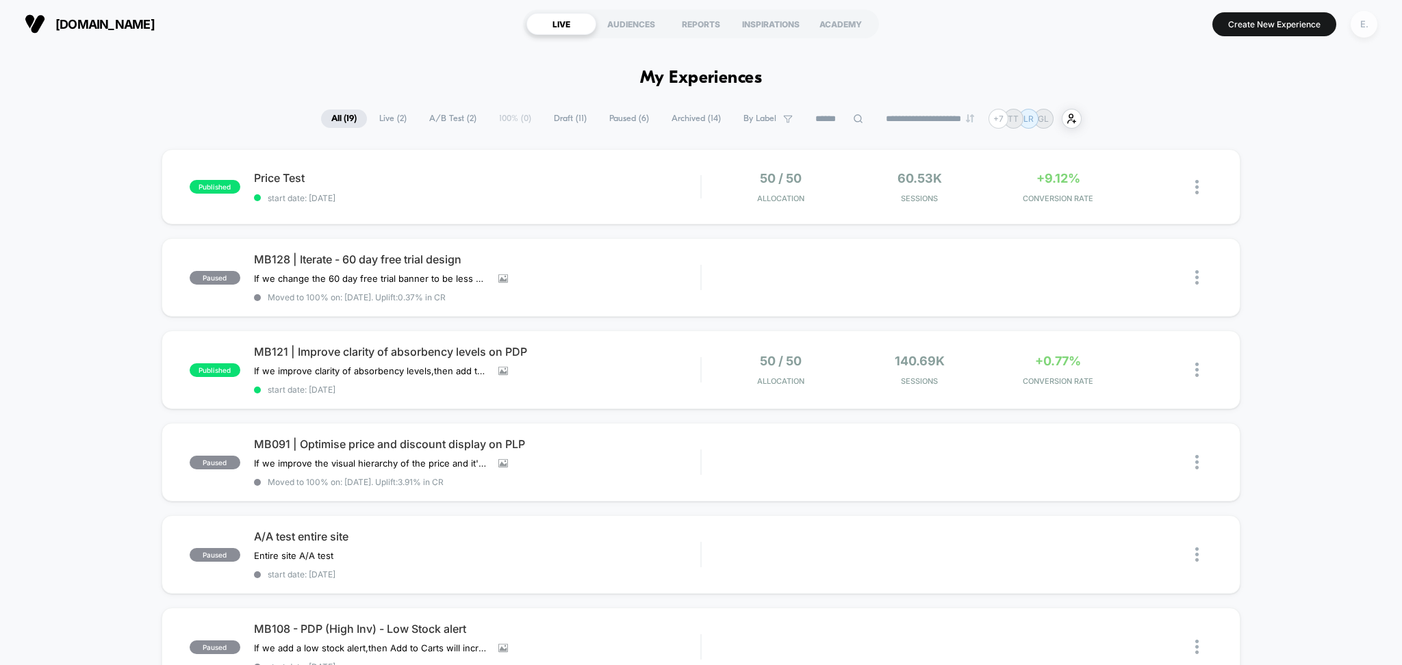
click at [1365, 27] on div "E." at bounding box center [1364, 24] width 27 height 27
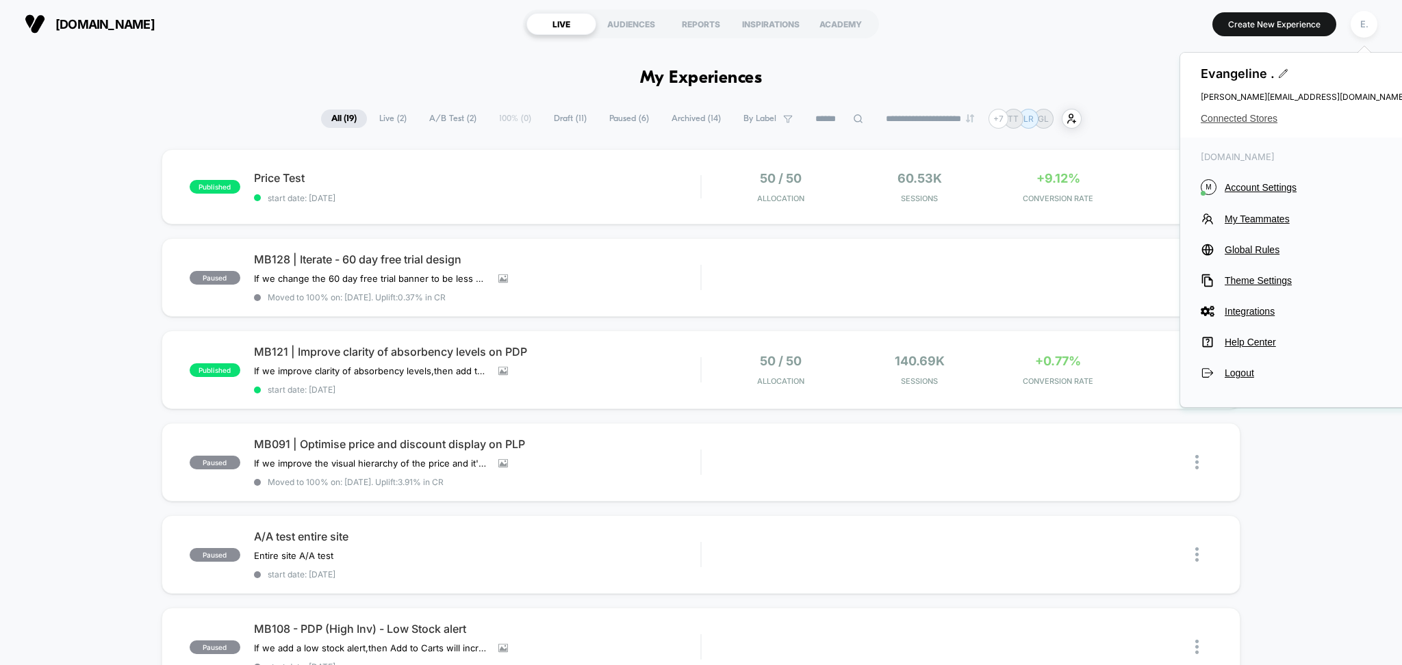
click at [1262, 118] on span "Connected Stores" at bounding box center [1303, 118] width 205 height 11
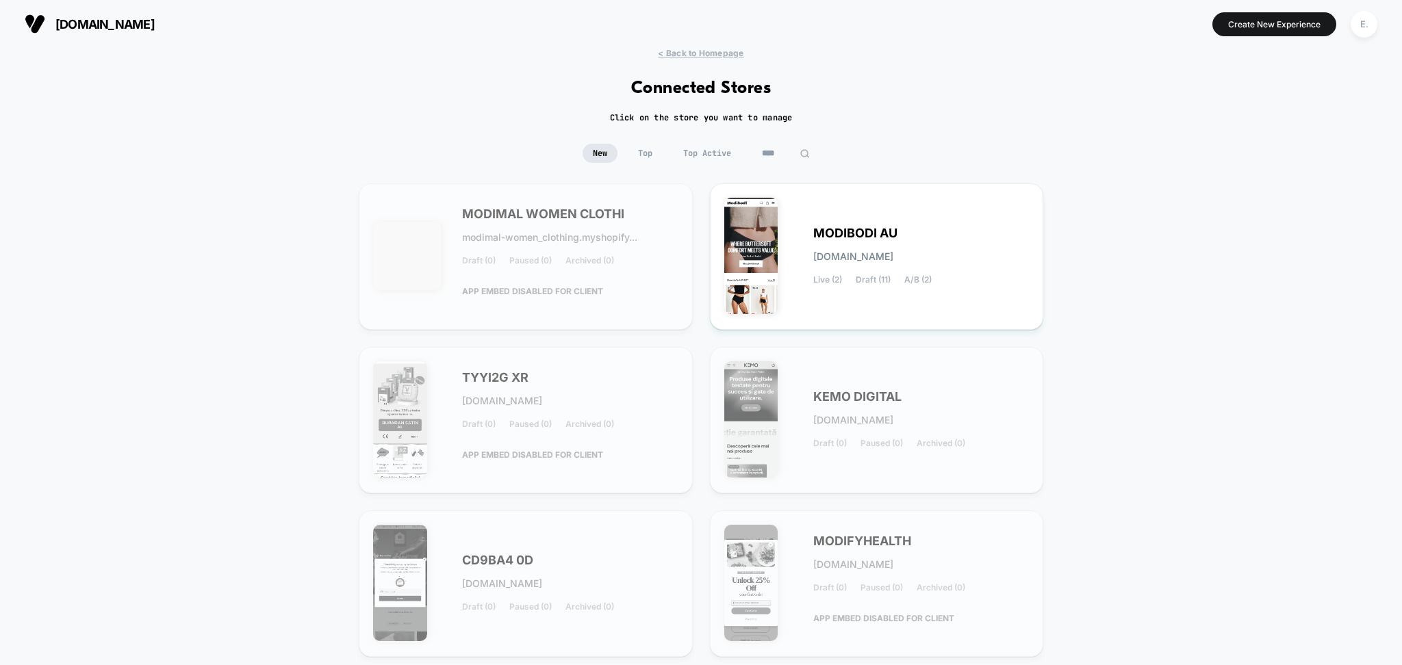
click at [773, 151] on input "****" at bounding box center [786, 153] width 68 height 19
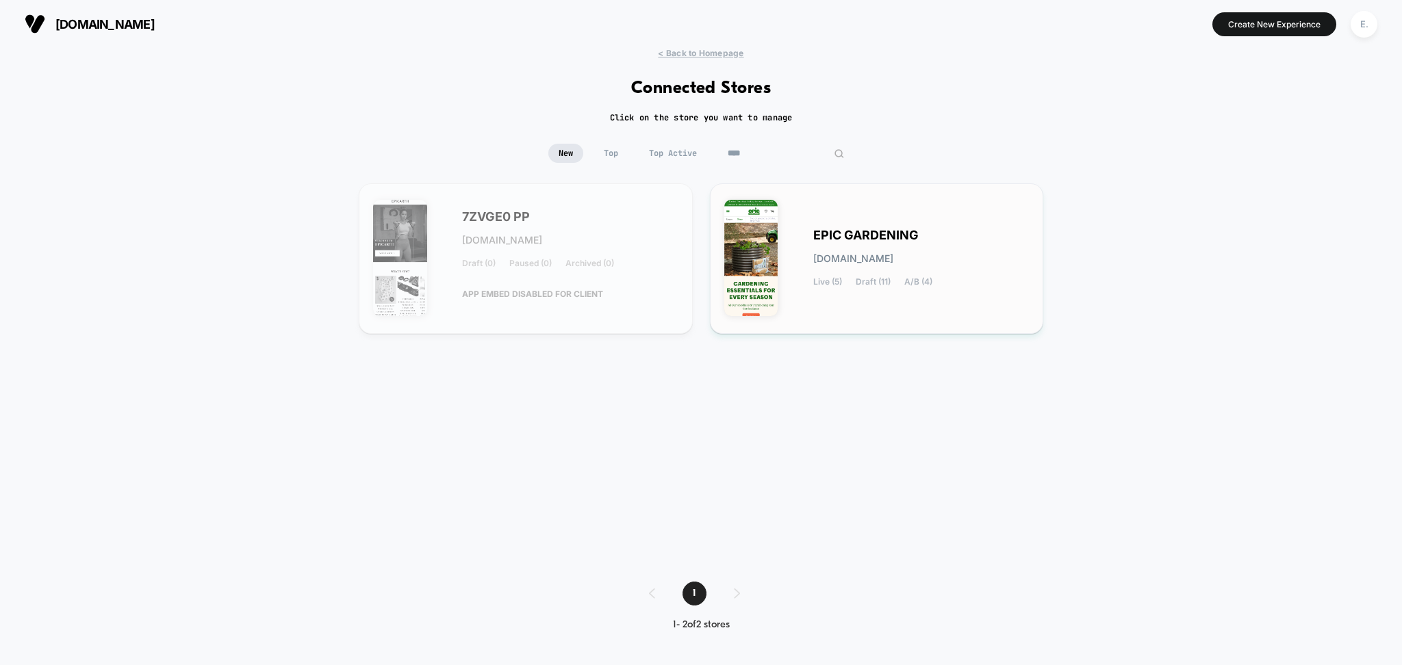
type input "****"
click at [821, 195] on div "EPIC GARDENING [DOMAIN_NAME] Live (5) Draft (11) A/B (4)" at bounding box center [877, 258] width 334 height 151
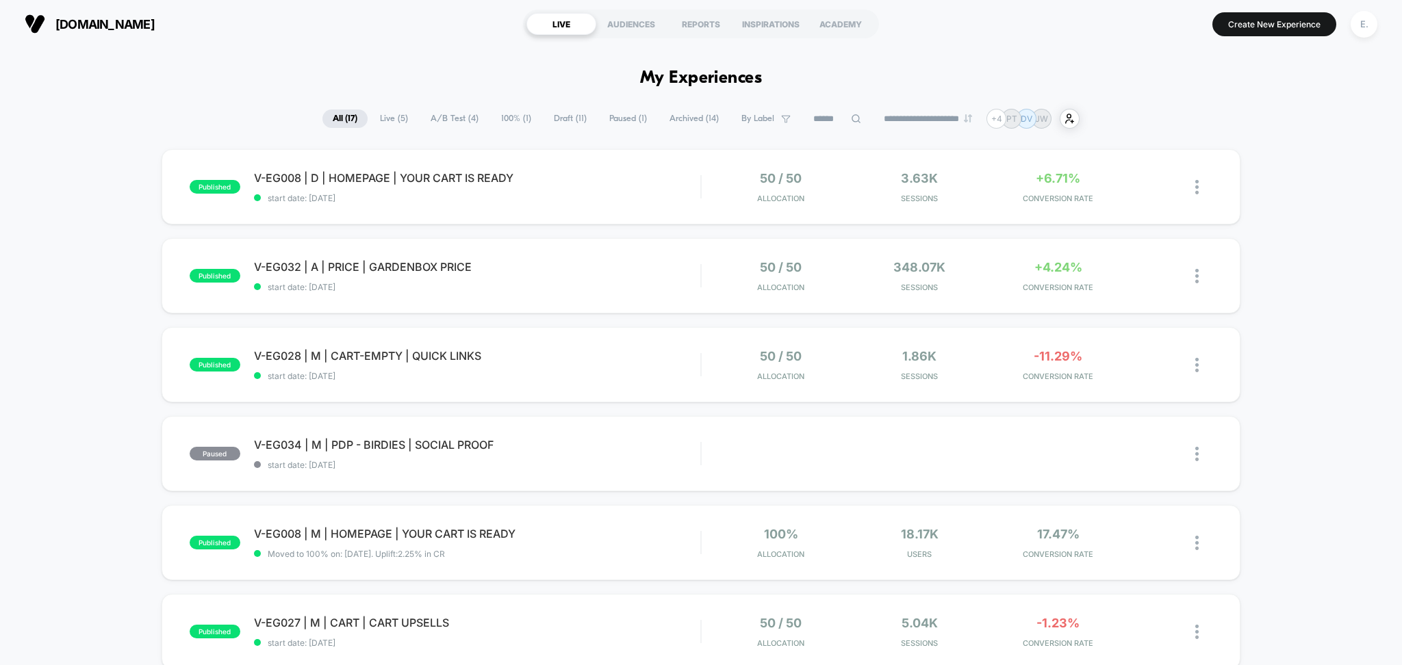
click at [548, 114] on span "Draft ( 11 )" at bounding box center [569, 119] width 53 height 18
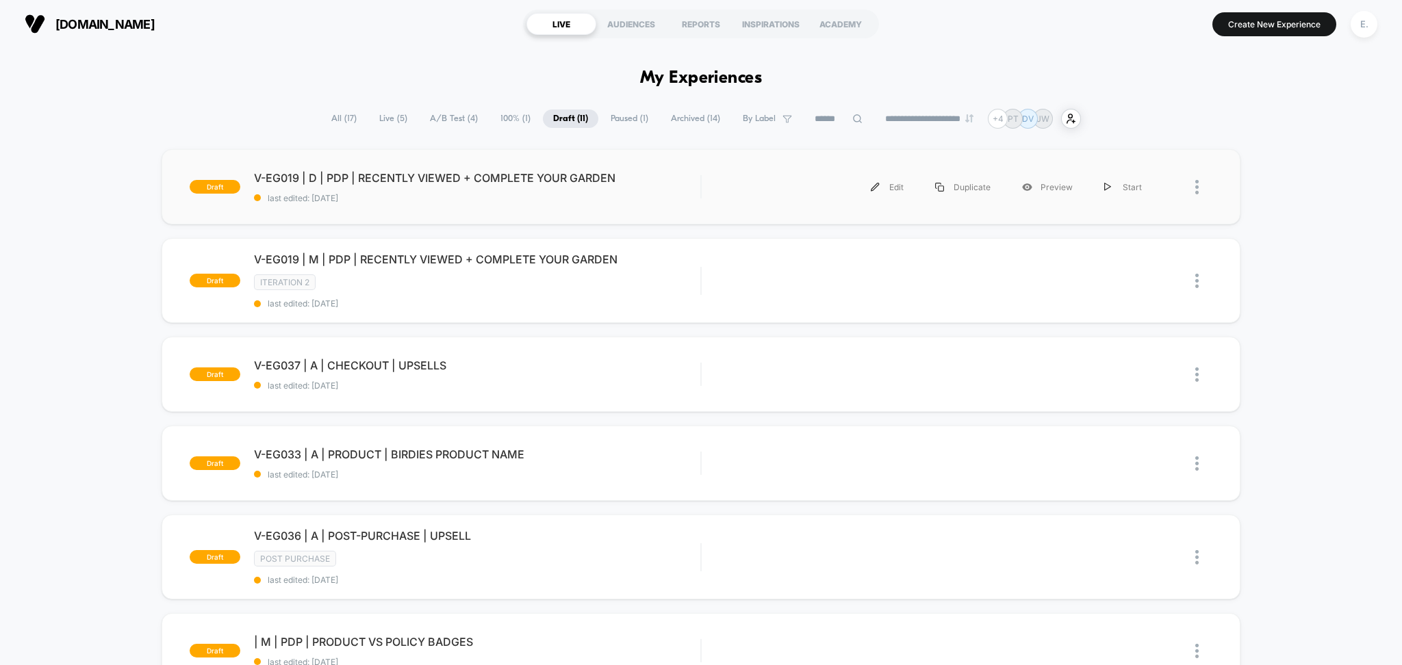
click at [738, 185] on div "Edit Duplicate Preview Start" at bounding box center [936, 187] width 442 height 31
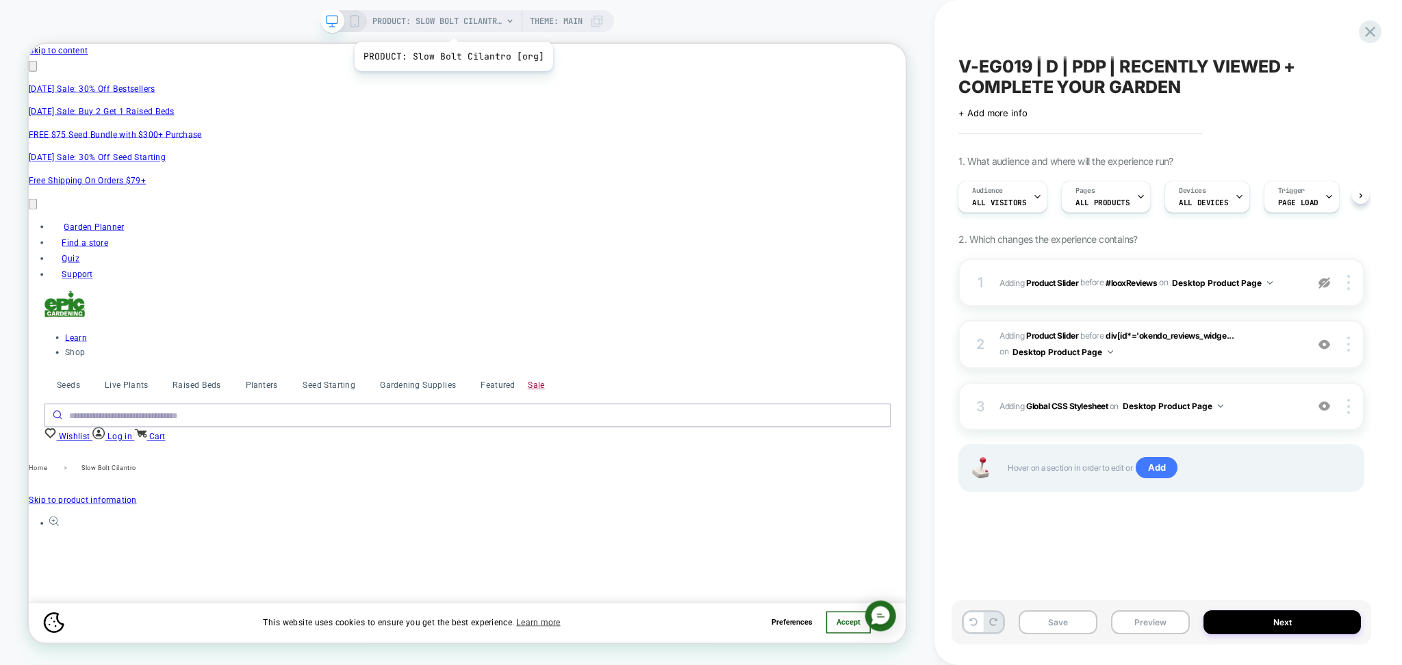
click at [451, 25] on span "PRODUCT: Slow Bolt Cilantro [org]" at bounding box center [437, 21] width 130 height 22
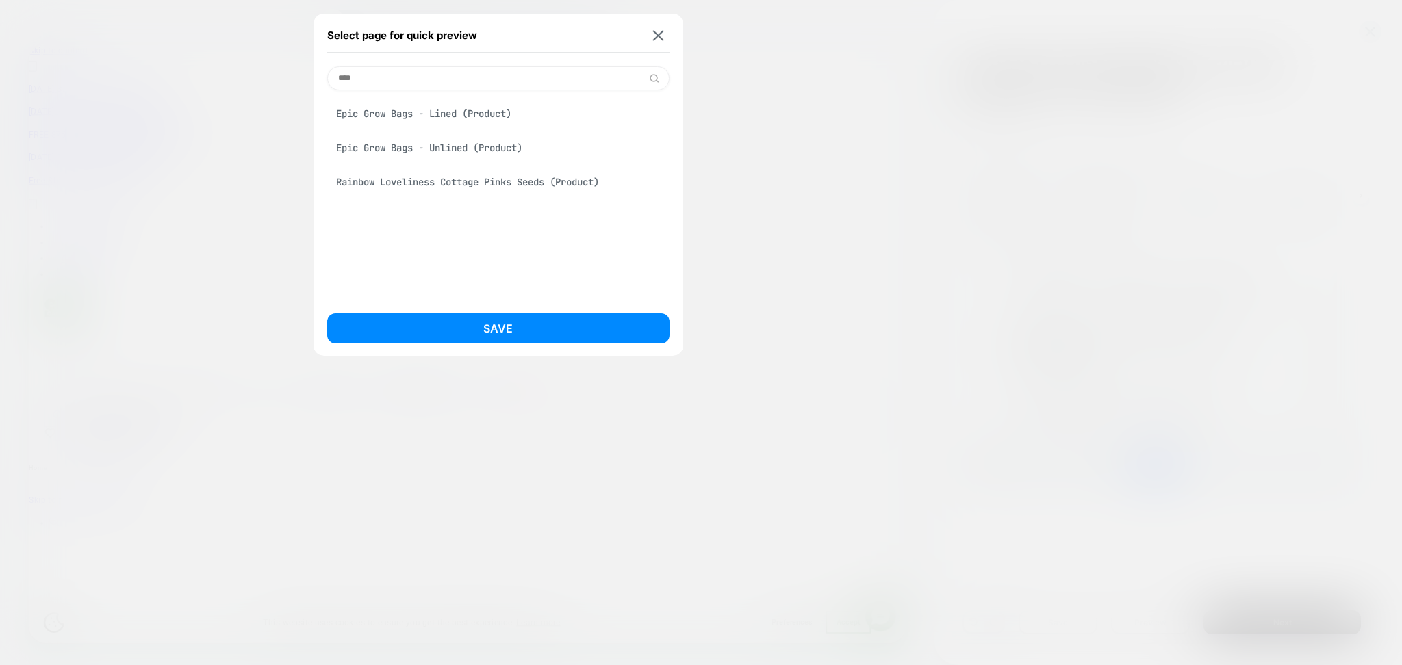
type input "****"
click at [432, 120] on div "Epic Grow Bags - Lined (Product)" at bounding box center [498, 114] width 342 height 26
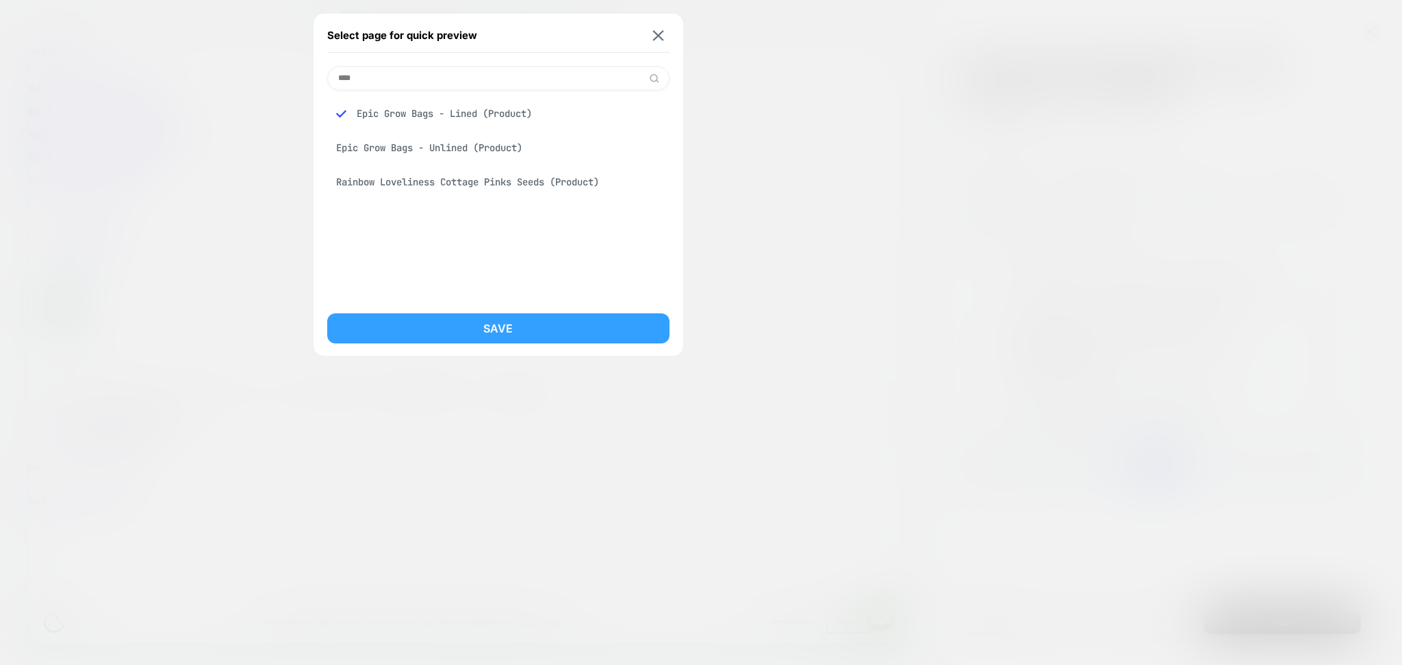
click at [452, 333] on button "Save" at bounding box center [498, 329] width 342 height 30
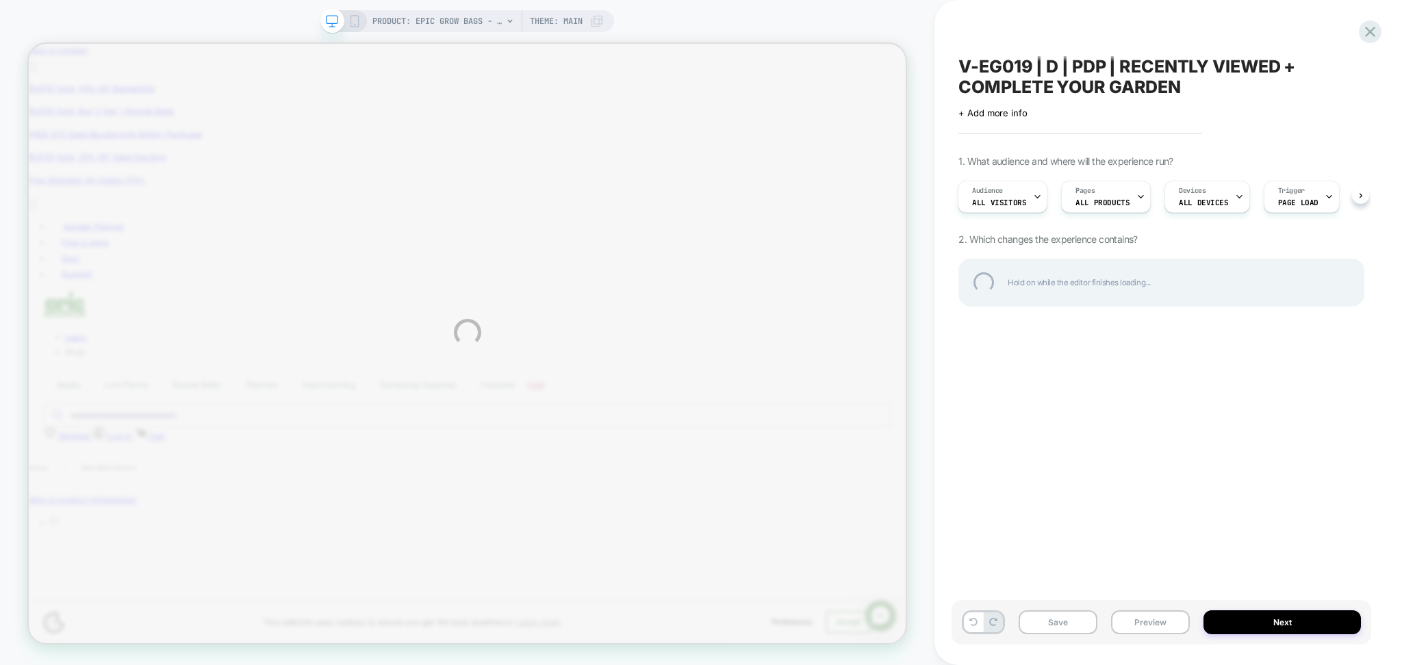
scroll to position [0, 1793]
click at [1164, 628] on div "PRODUCT: Epic Grow Bags - Lined PRODUCT: Epic Grow Bags - Lined Theme: MAIN V-E…" at bounding box center [701, 332] width 1402 height 665
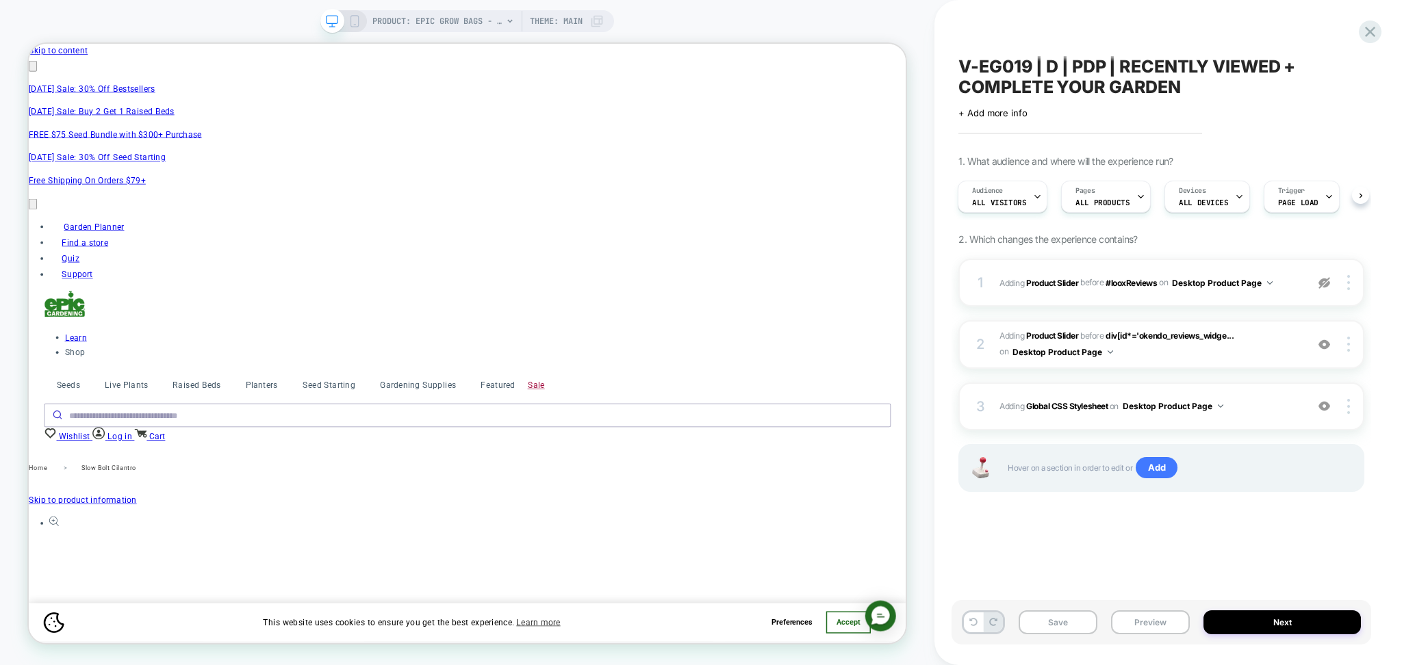
scroll to position [0, 1]
click at [1144, 626] on button "Preview" at bounding box center [1150, 623] width 79 height 24
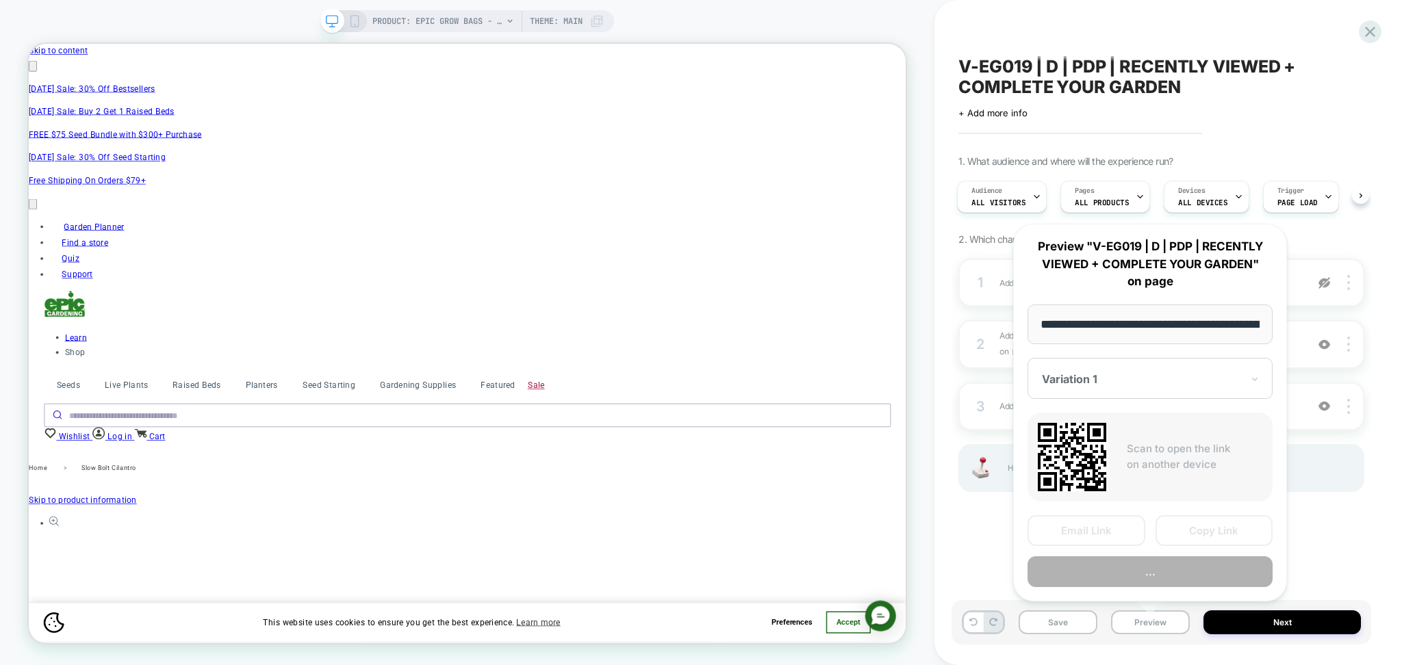
scroll to position [0, 208]
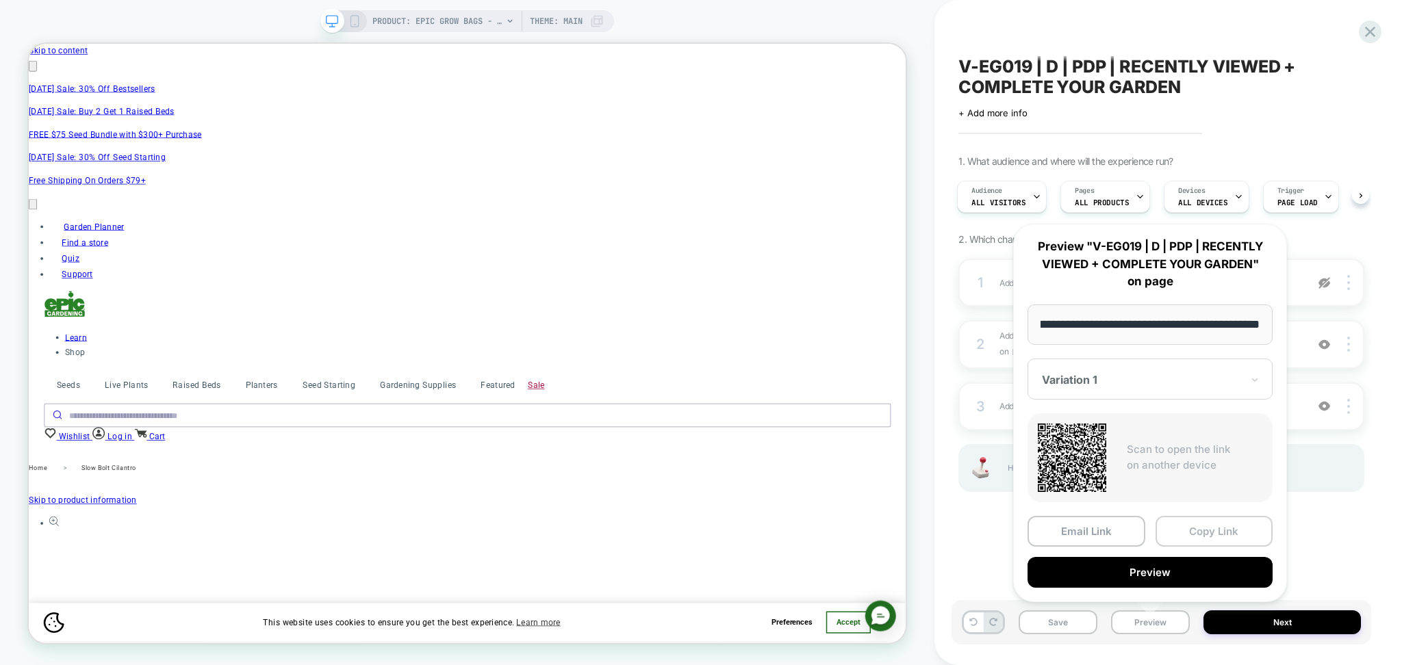
click at [1207, 524] on button "Copy Link" at bounding box center [1214, 531] width 118 height 31
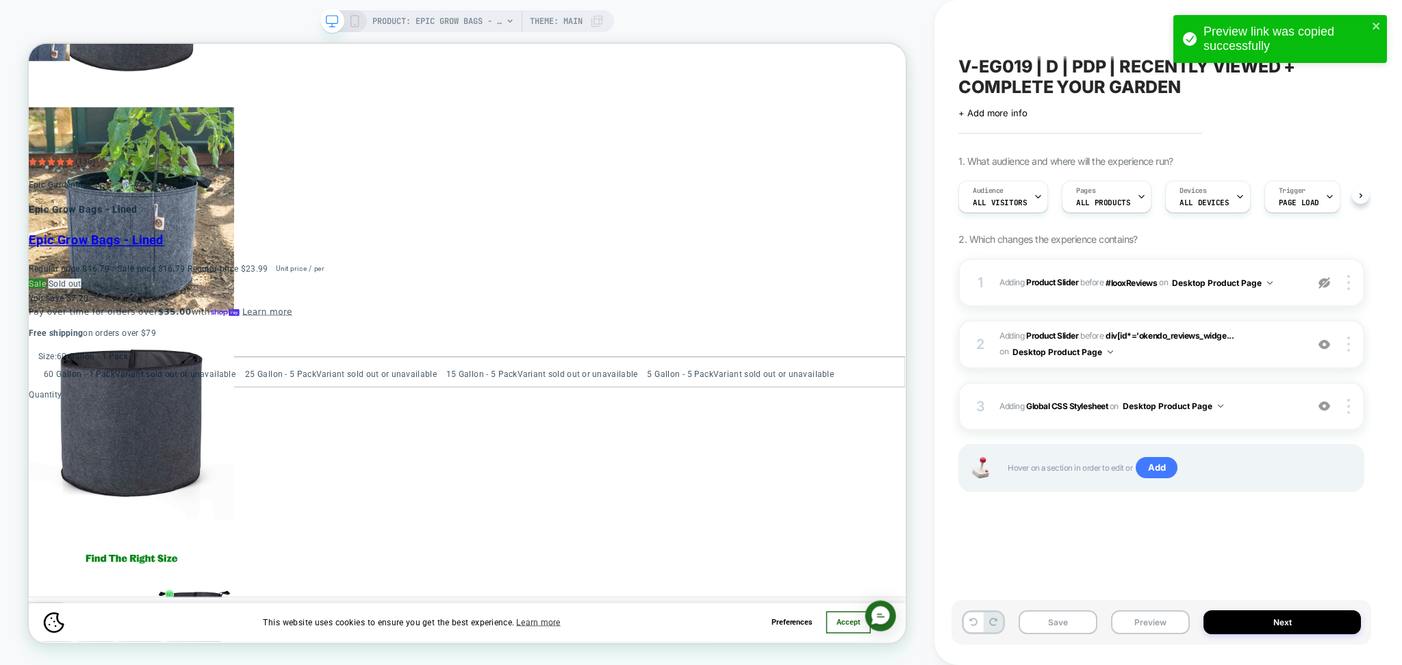
scroll to position [0, 1]
click at [1227, 351] on span "#_loomi_addon_1717675669442_dup1723841195_dup1744151781_dup1755760179 Adding Pr…" at bounding box center [1149, 345] width 300 height 32
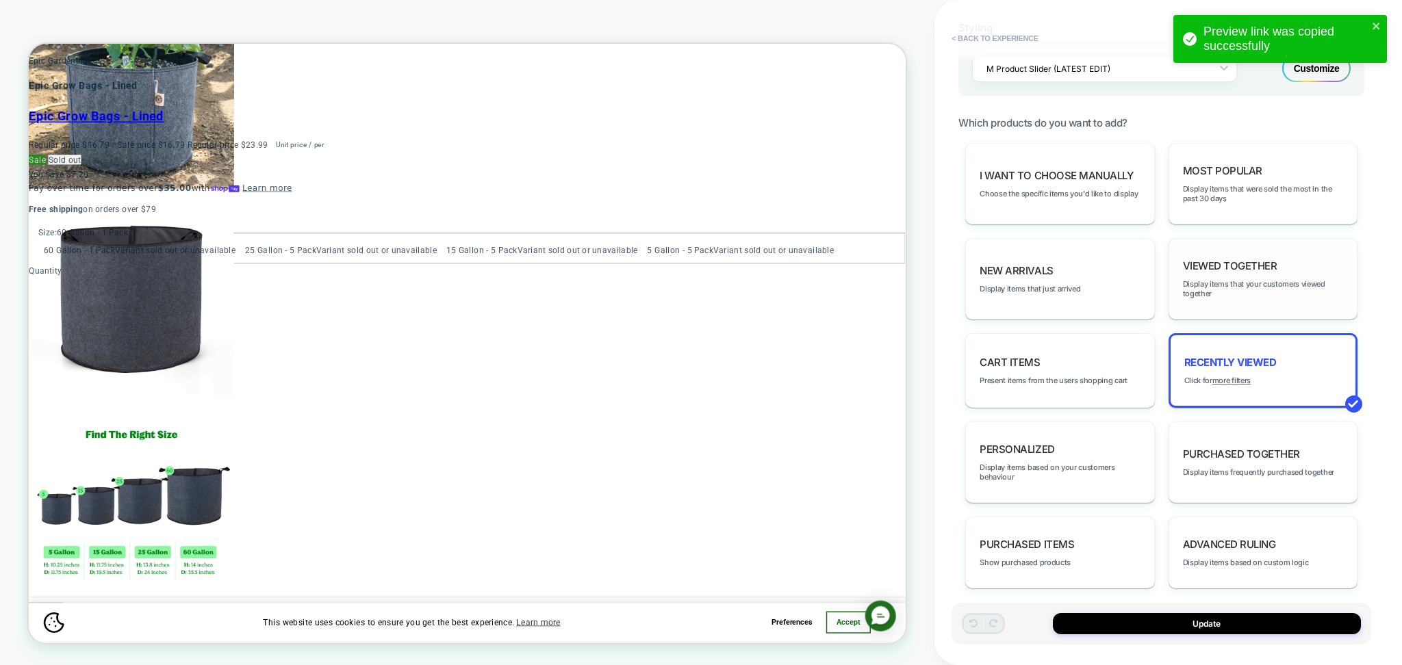
scroll to position [0, 2392]
click at [1231, 203] on div "Most Popular Display items that were sold the most in the past 30 days" at bounding box center [1262, 183] width 189 height 81
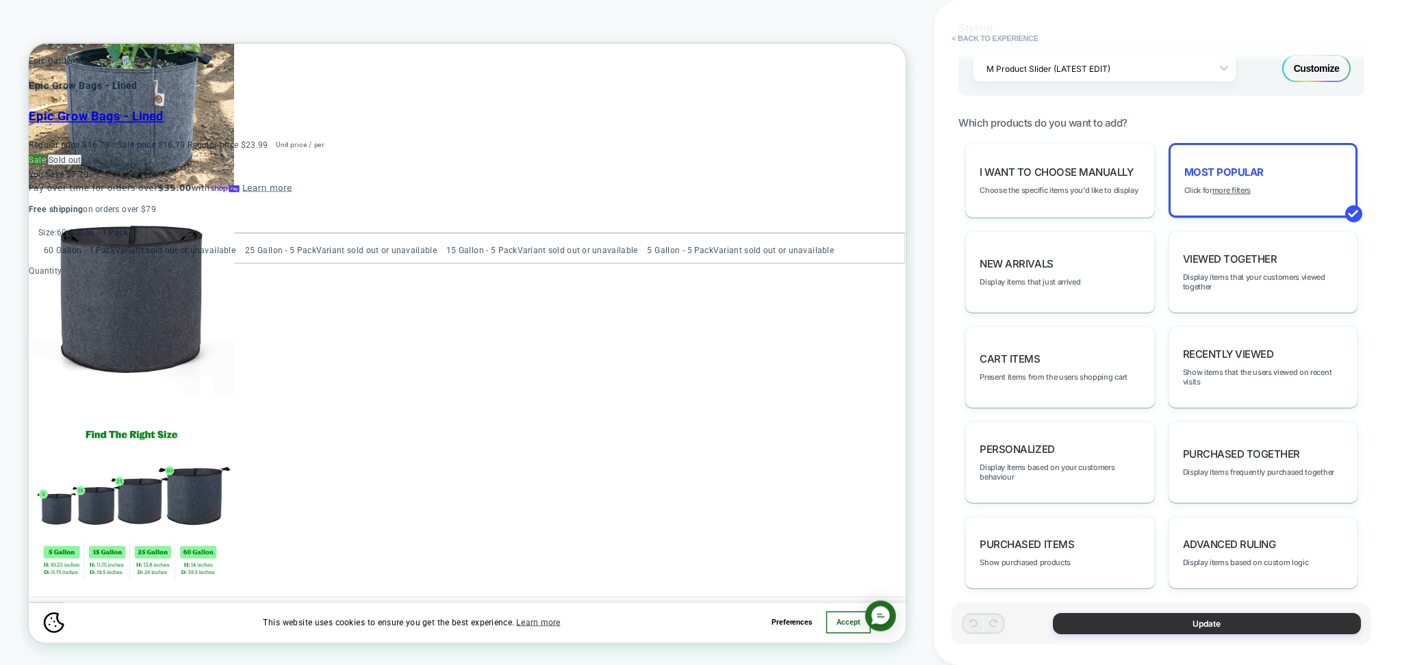
click at [1246, 631] on button "Update" at bounding box center [1207, 623] width 308 height 21
type textarea "*"
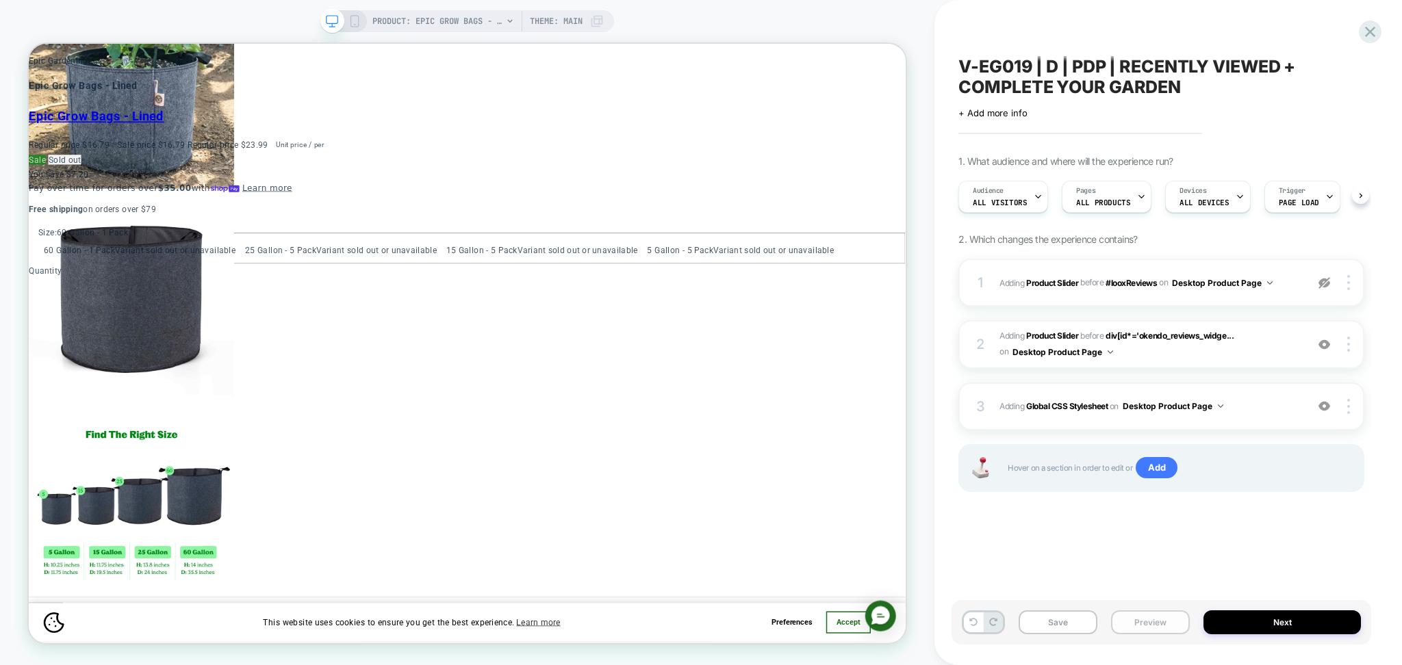
scroll to position [0, 1]
click at [1131, 627] on button "Preview" at bounding box center [1150, 623] width 79 height 24
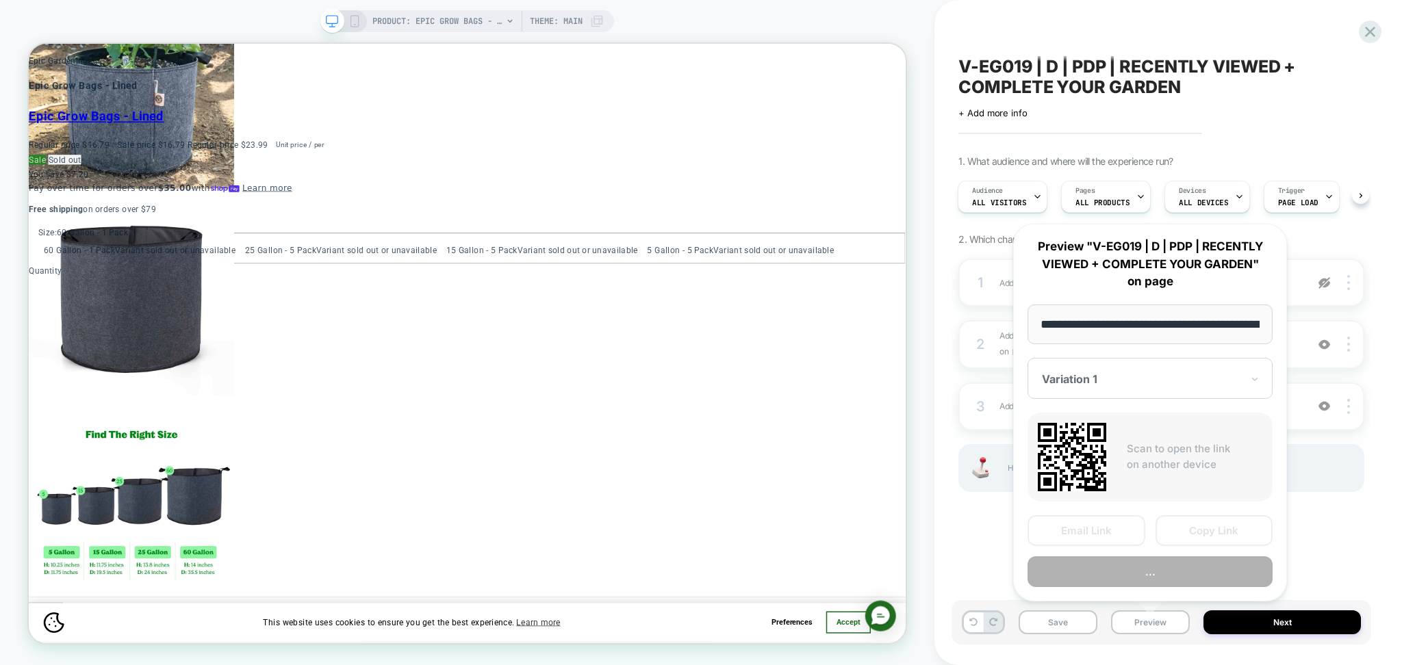
scroll to position [0, 208]
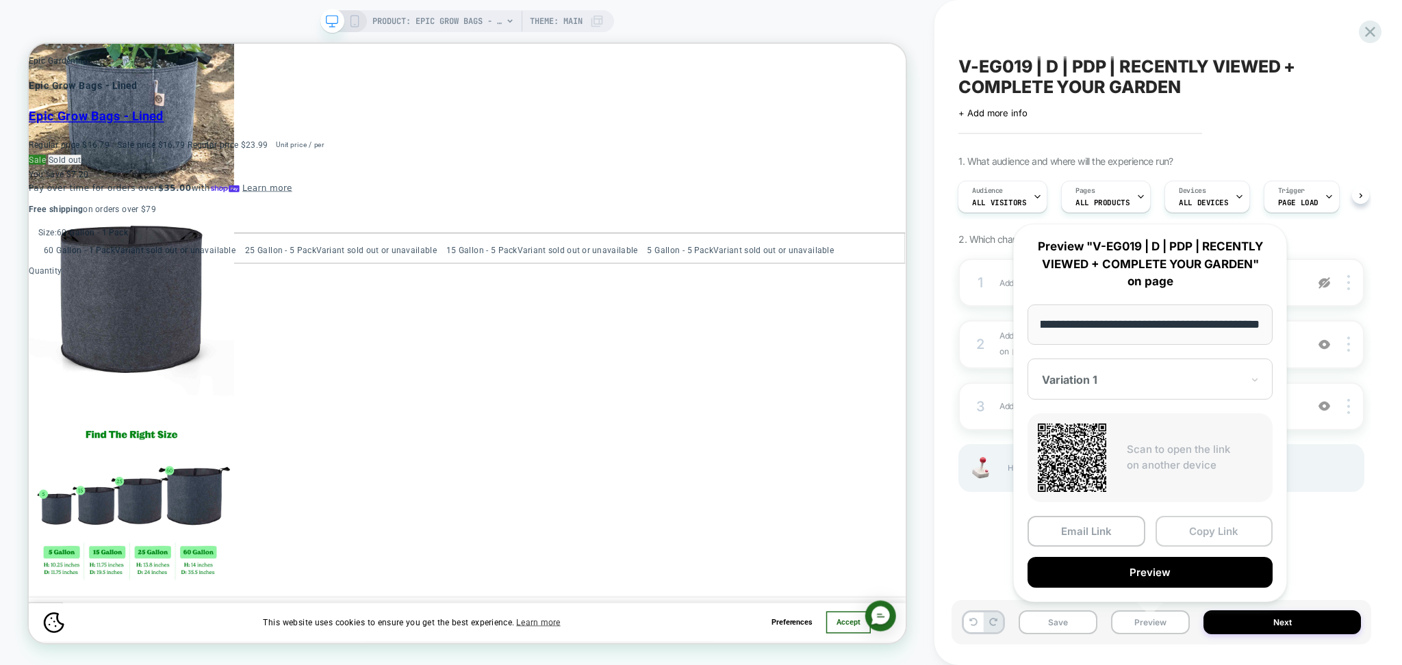
click at [1176, 533] on button "Copy Link" at bounding box center [1214, 531] width 118 height 31
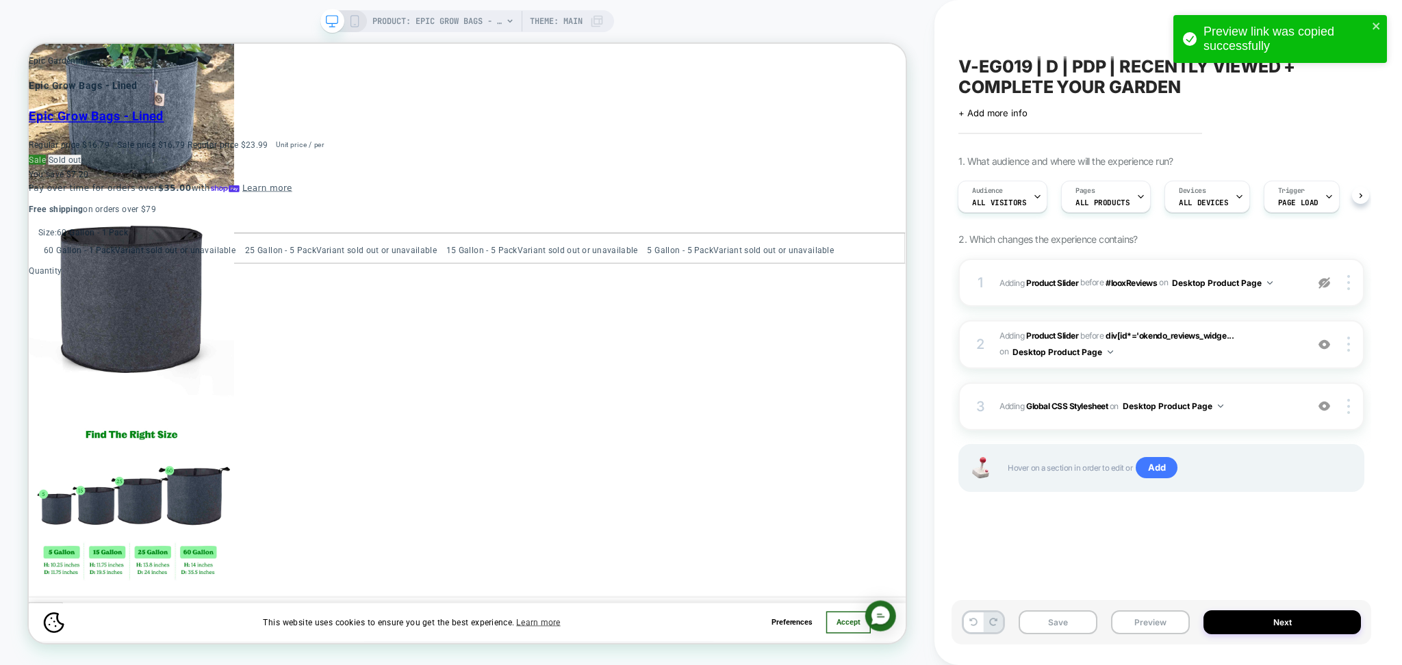
scroll to position [0, 0]
click at [1378, 25] on icon "close" at bounding box center [1377, 26] width 10 height 11
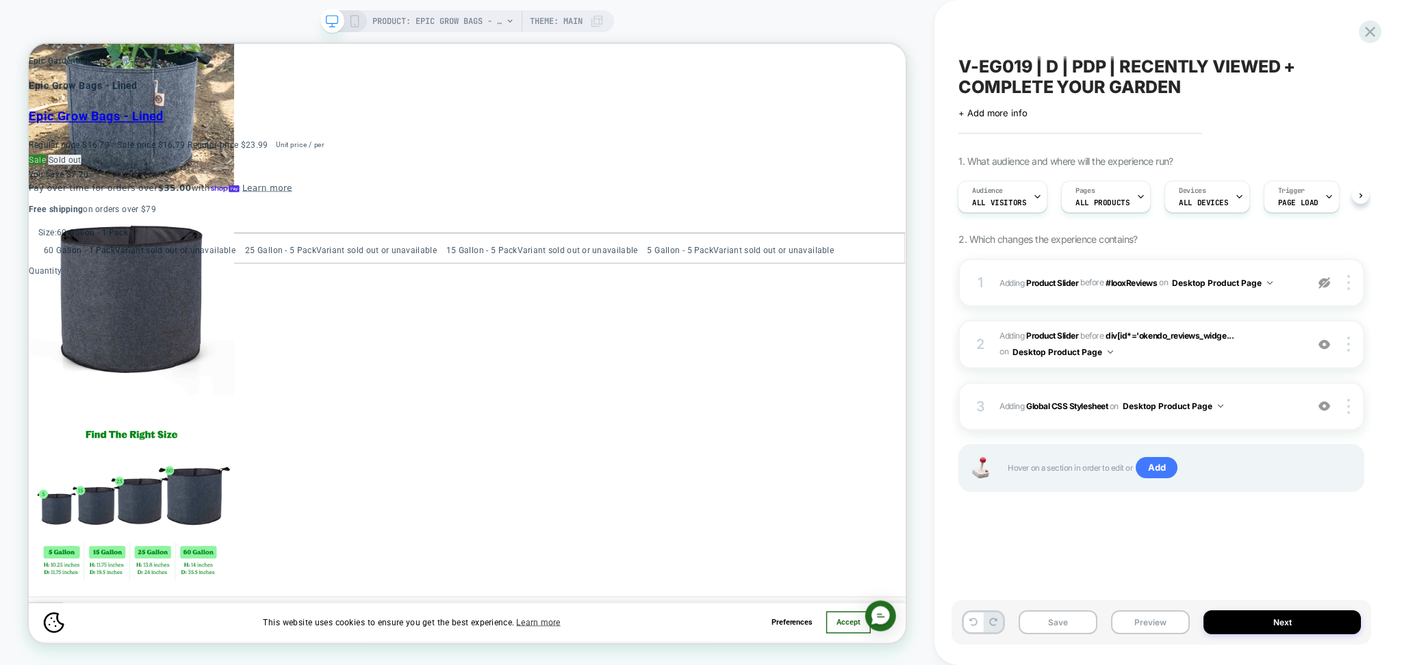
click at [1364, 38] on div "Preview link was copied successfully" at bounding box center [1279, 42] width 219 height 60
click at [1364, 32] on icon at bounding box center [1370, 32] width 18 height 18
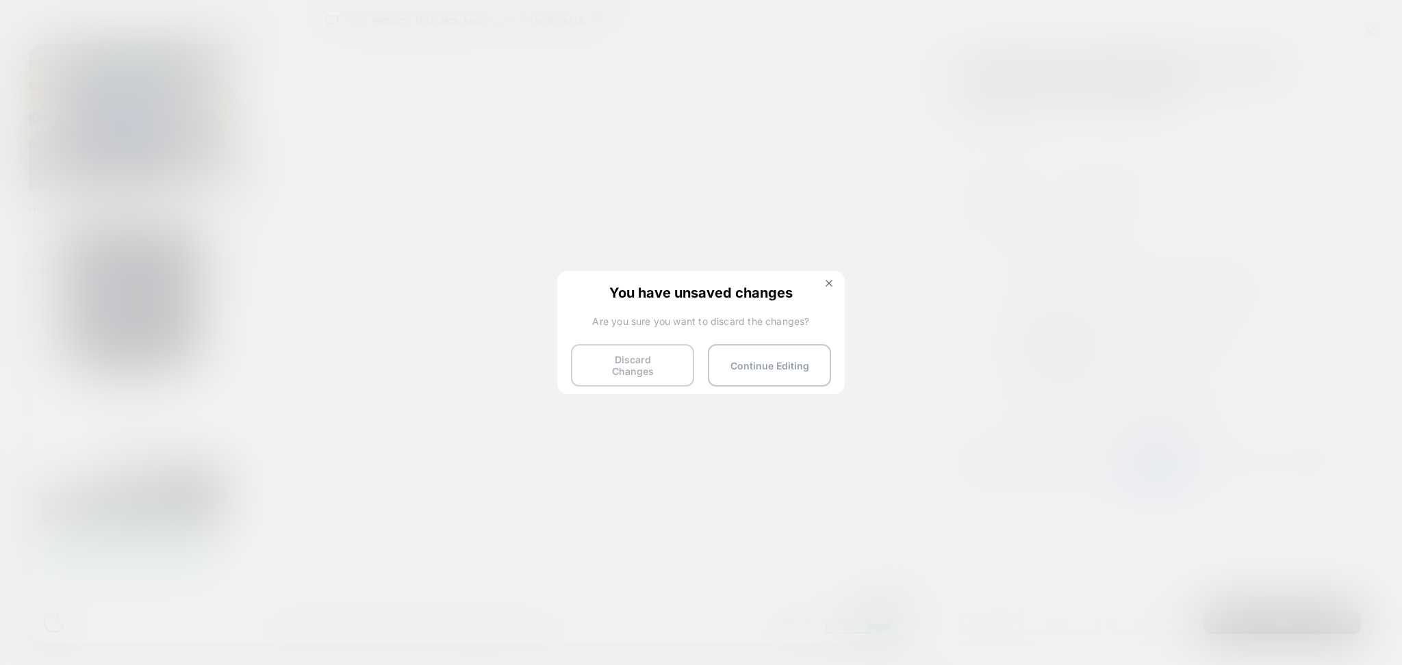
click at [605, 363] on button "Discard Changes" at bounding box center [632, 365] width 123 height 42
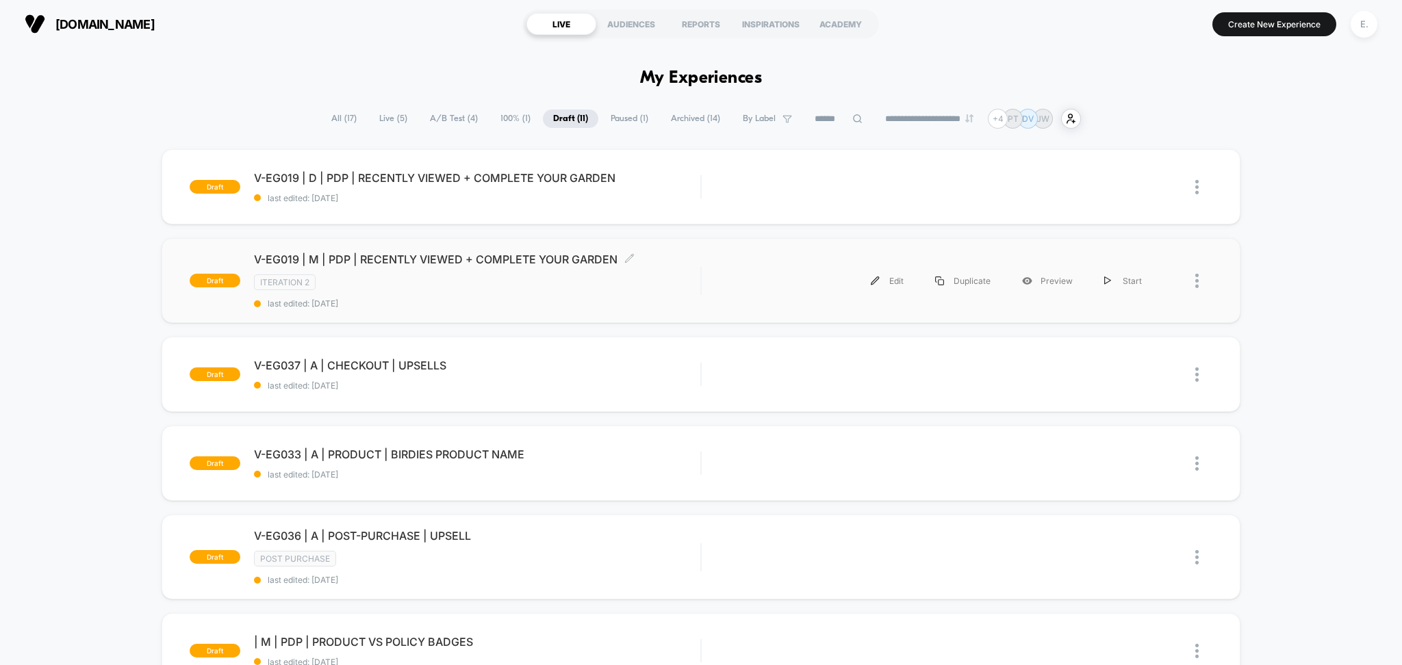
click at [692, 296] on div "V-EG019 | M | PDP | RECENTLY VIEWED + COMPLETE YOUR GARDEN Click to edit experi…" at bounding box center [477, 281] width 447 height 56
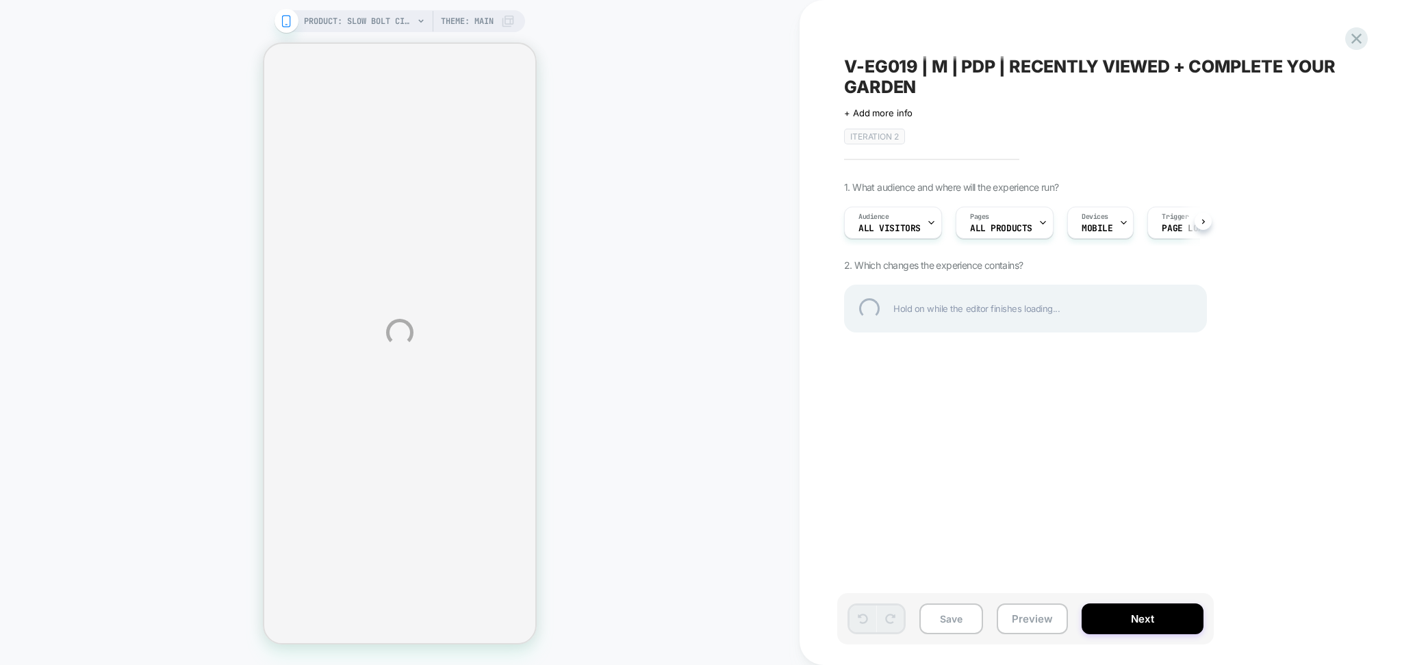
click at [366, 29] on div "PRODUCT: Slow Bolt Cilantro [org] PRODUCT: Slow Bolt Cilantro [org] Theme: MAIN…" at bounding box center [701, 332] width 1402 height 665
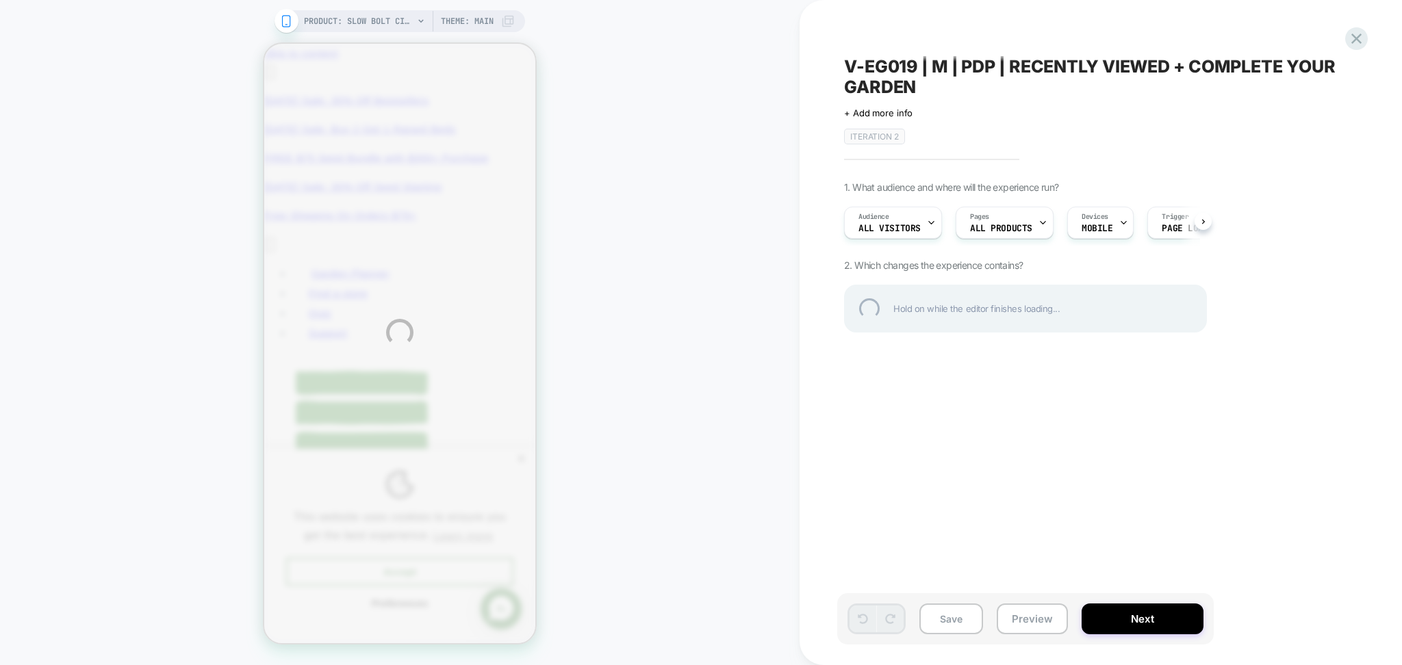
click at [366, 19] on div "PRODUCT: Slow Bolt Cilantro [org] PRODUCT: Slow Bolt Cilantro [org] Theme: MAIN…" at bounding box center [701, 332] width 1402 height 665
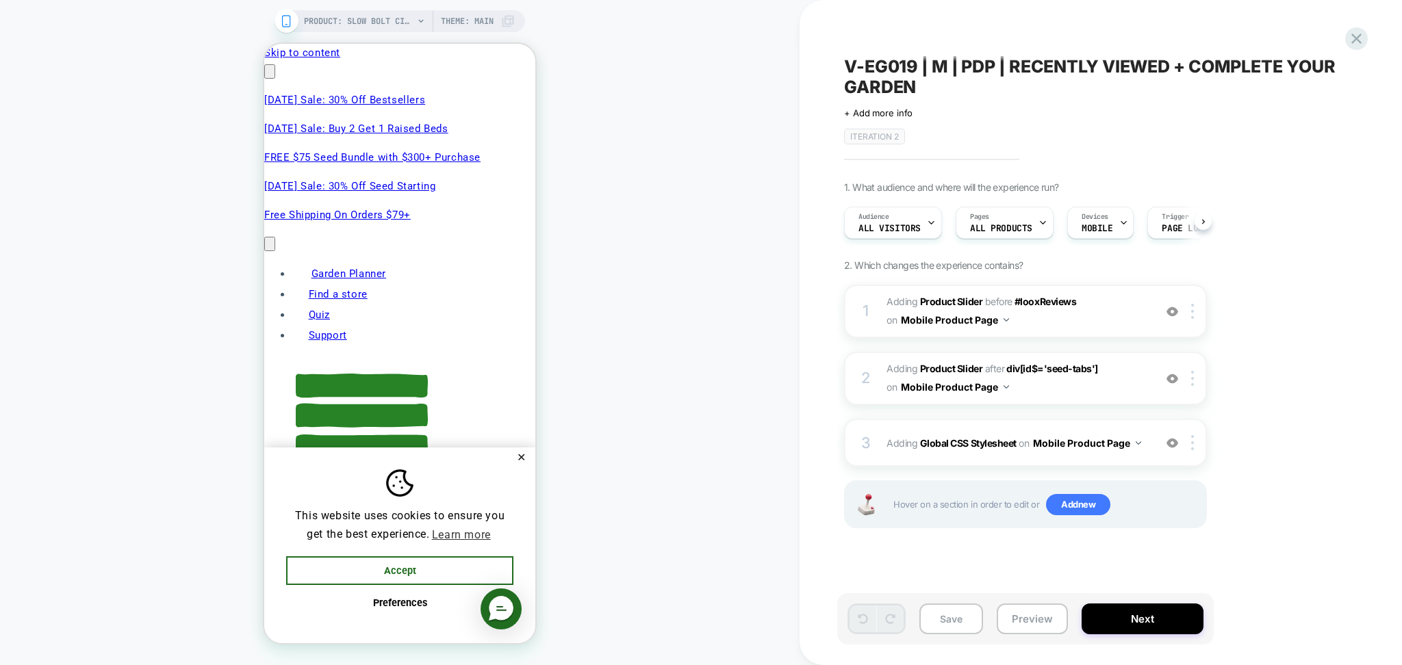
scroll to position [0, 1]
click at [365, 25] on span "PRODUCT: Slow Bolt Cilantro [org]" at bounding box center [359, 21] width 110 height 22
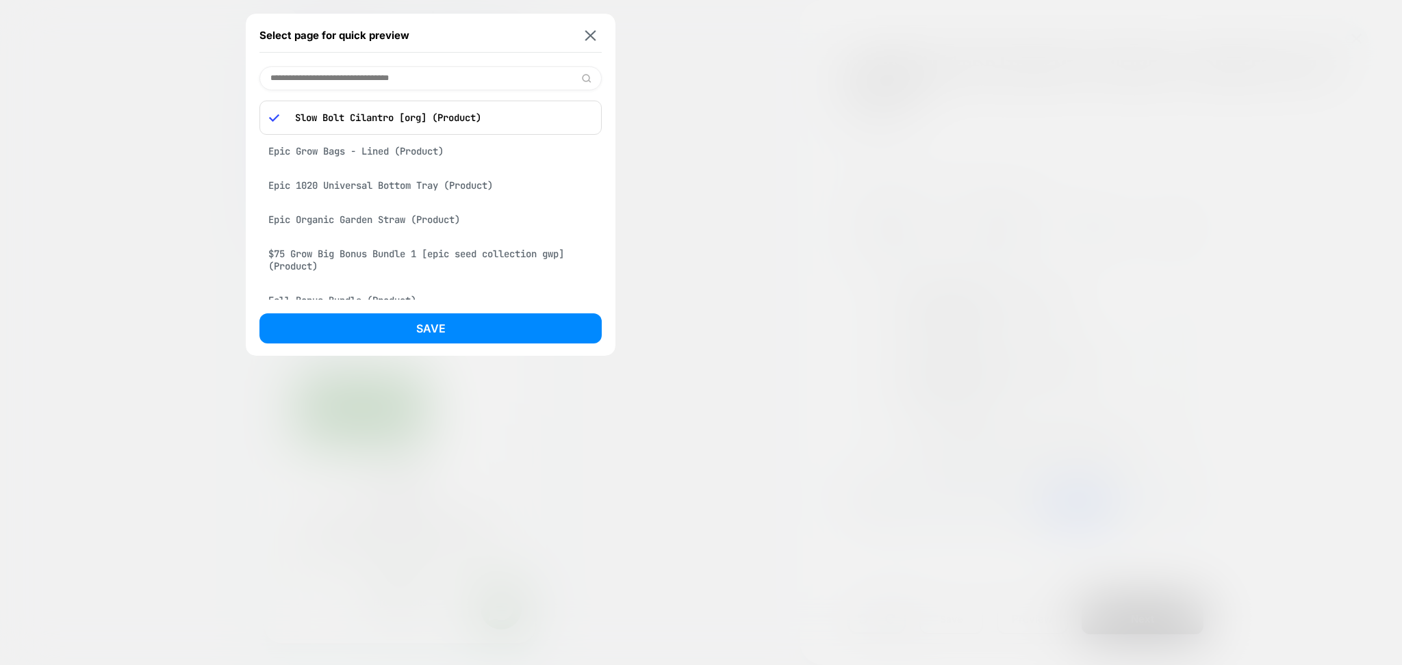
scroll to position [0, 442]
click at [394, 153] on div "Epic Grow Bags - Lined (Product)" at bounding box center [430, 151] width 342 height 26
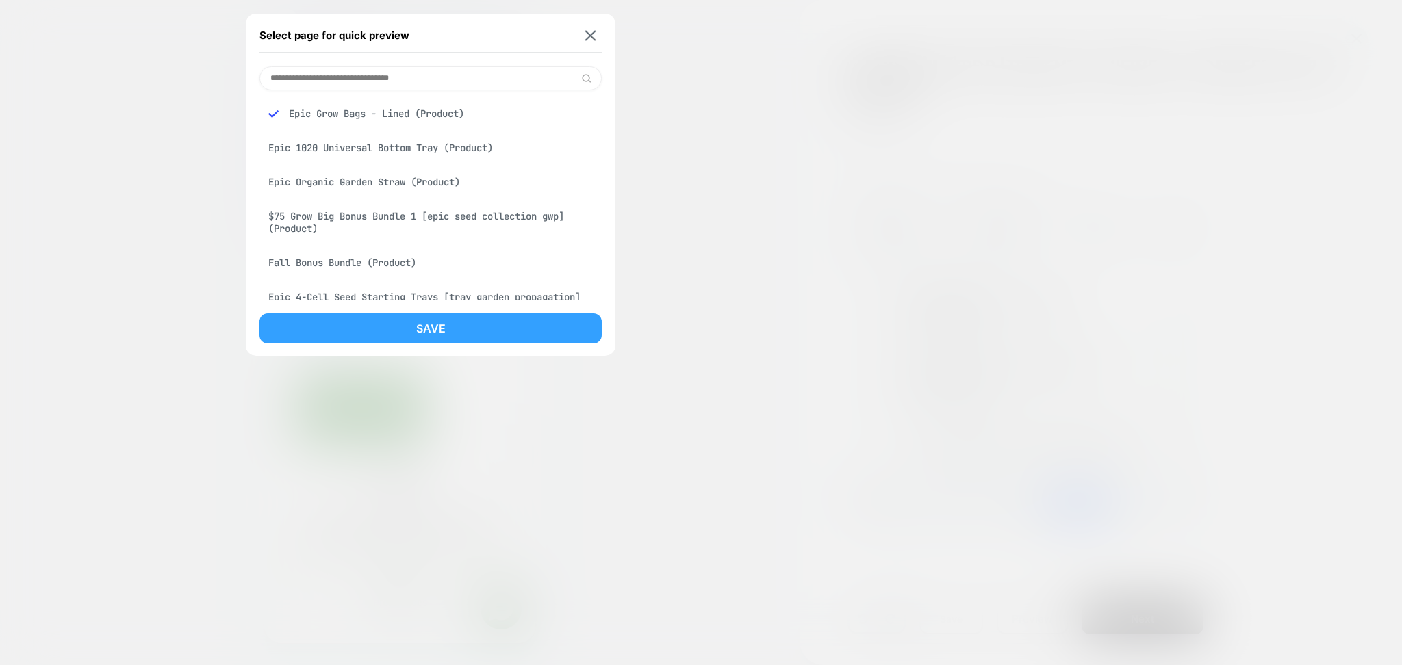
click at [438, 326] on button "Save" at bounding box center [430, 329] width 342 height 30
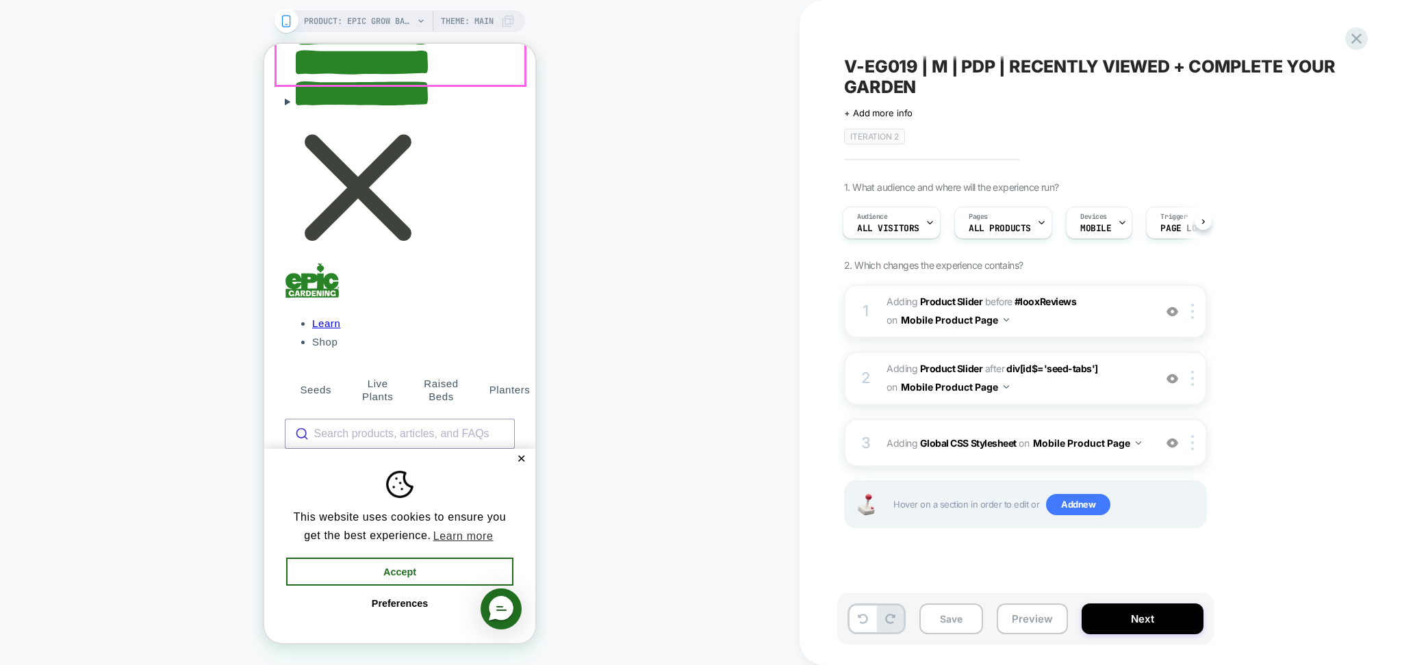
scroll to position [456, 0]
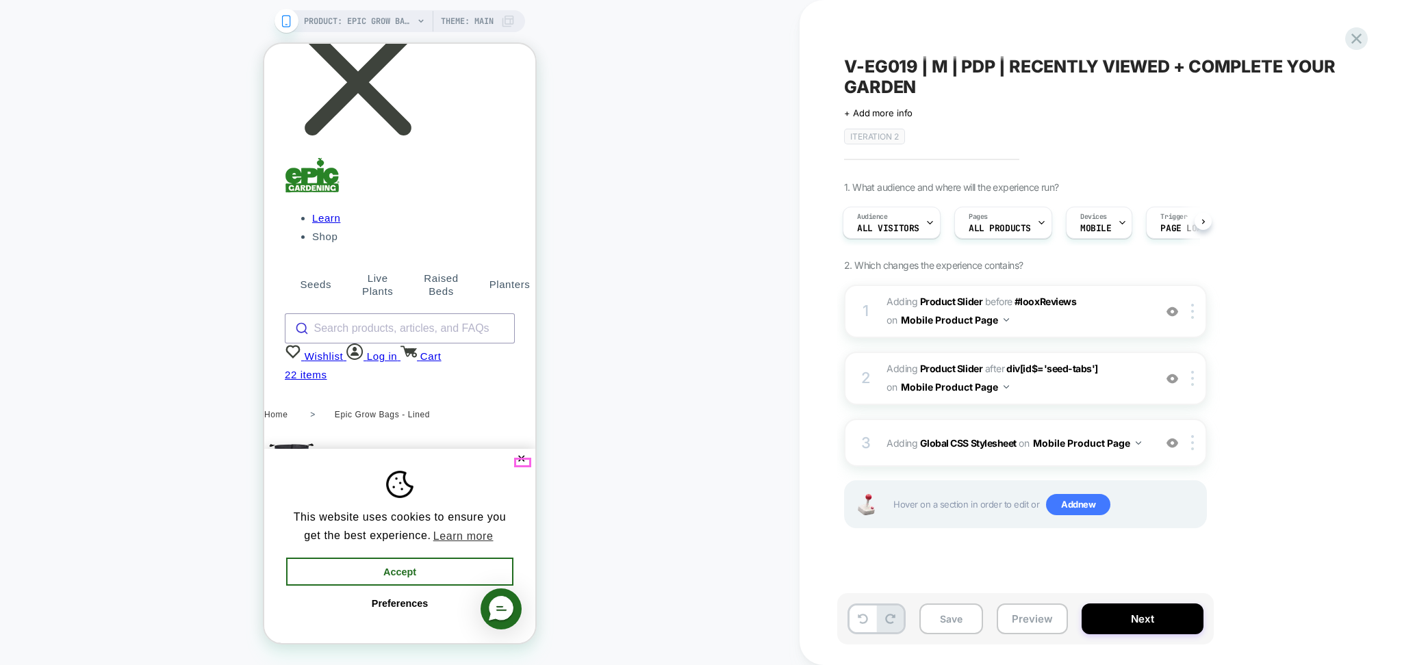
click button "✕"
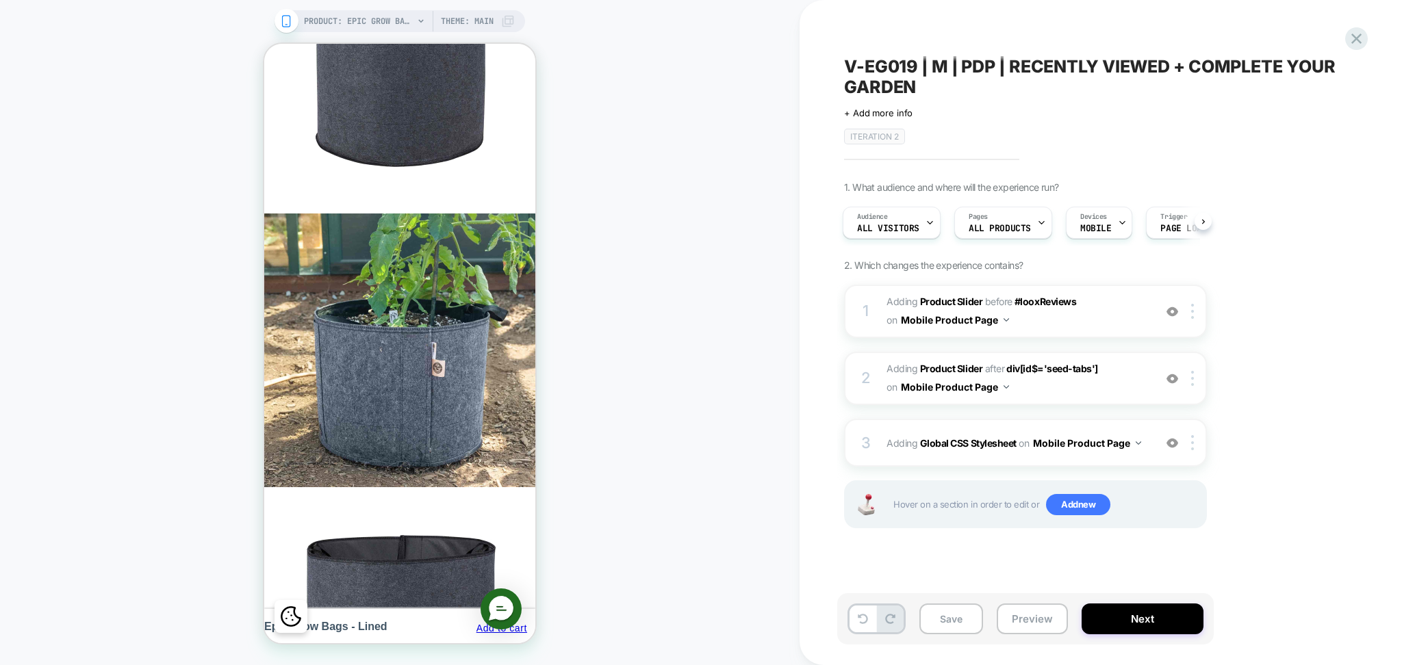
scroll to position [1551, 0]
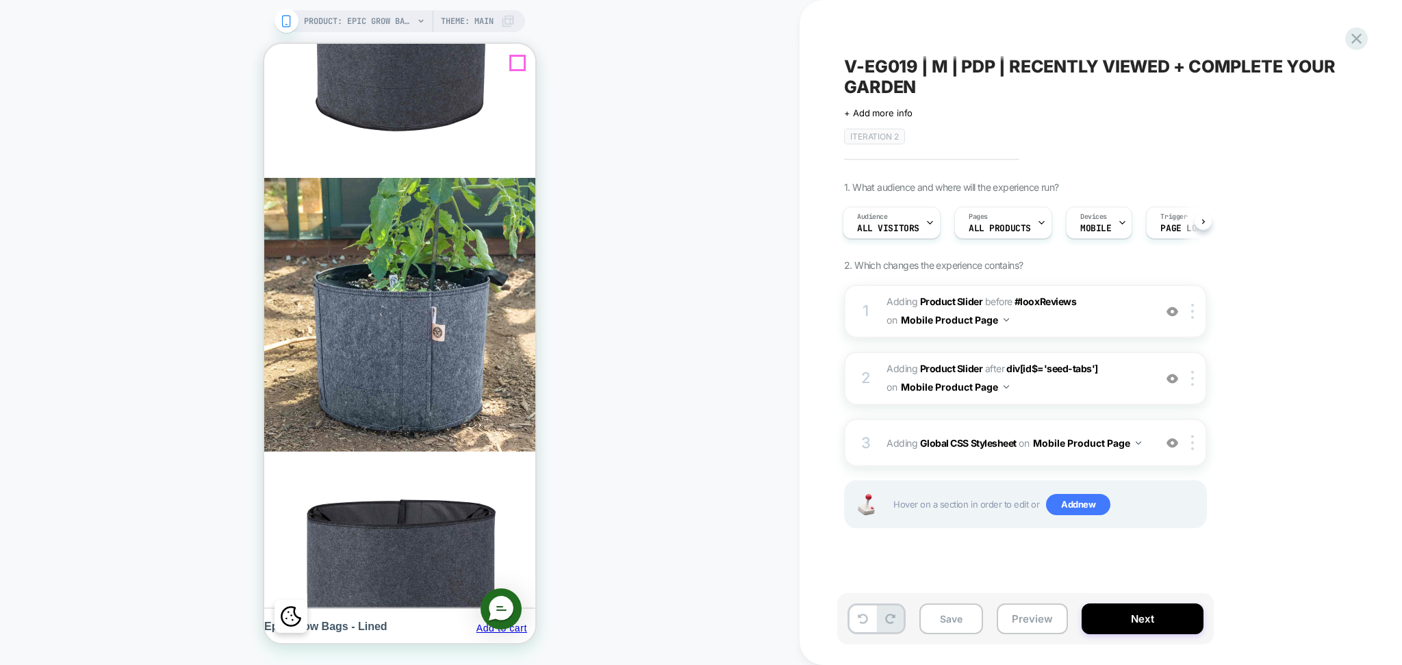
click icon "Close Cart"
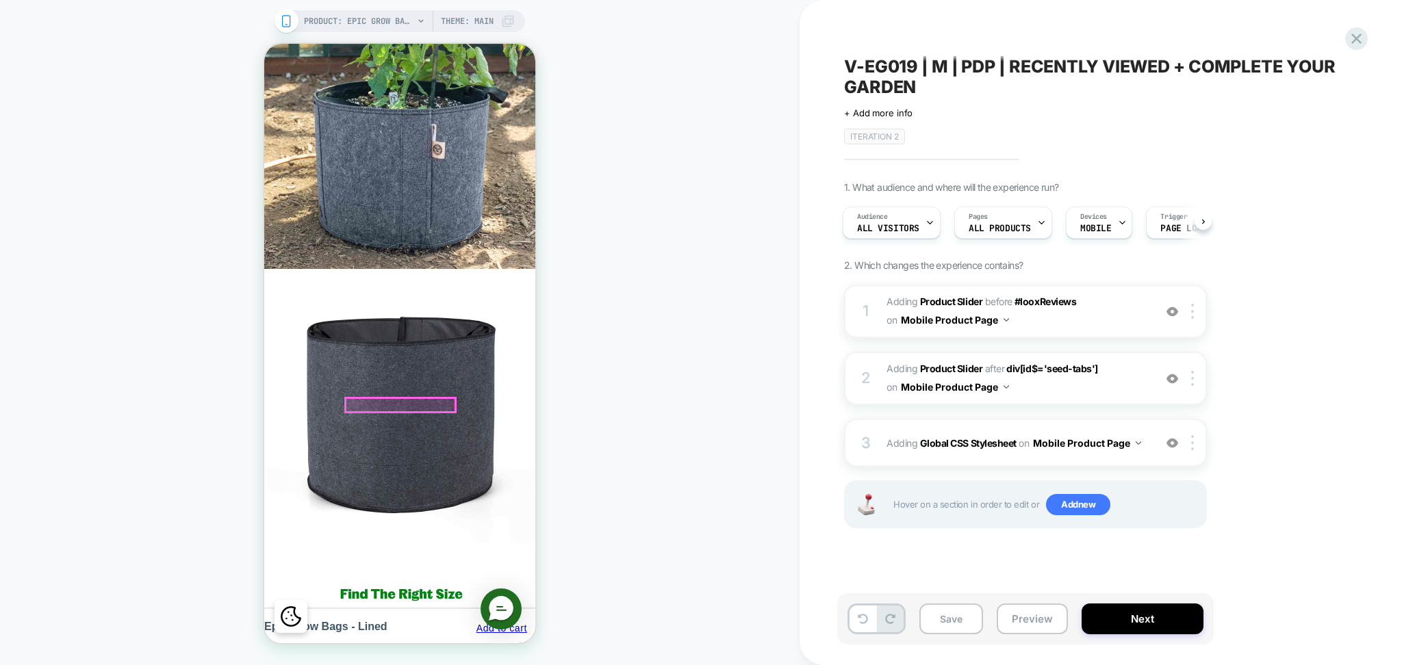
scroll to position [1460, 0]
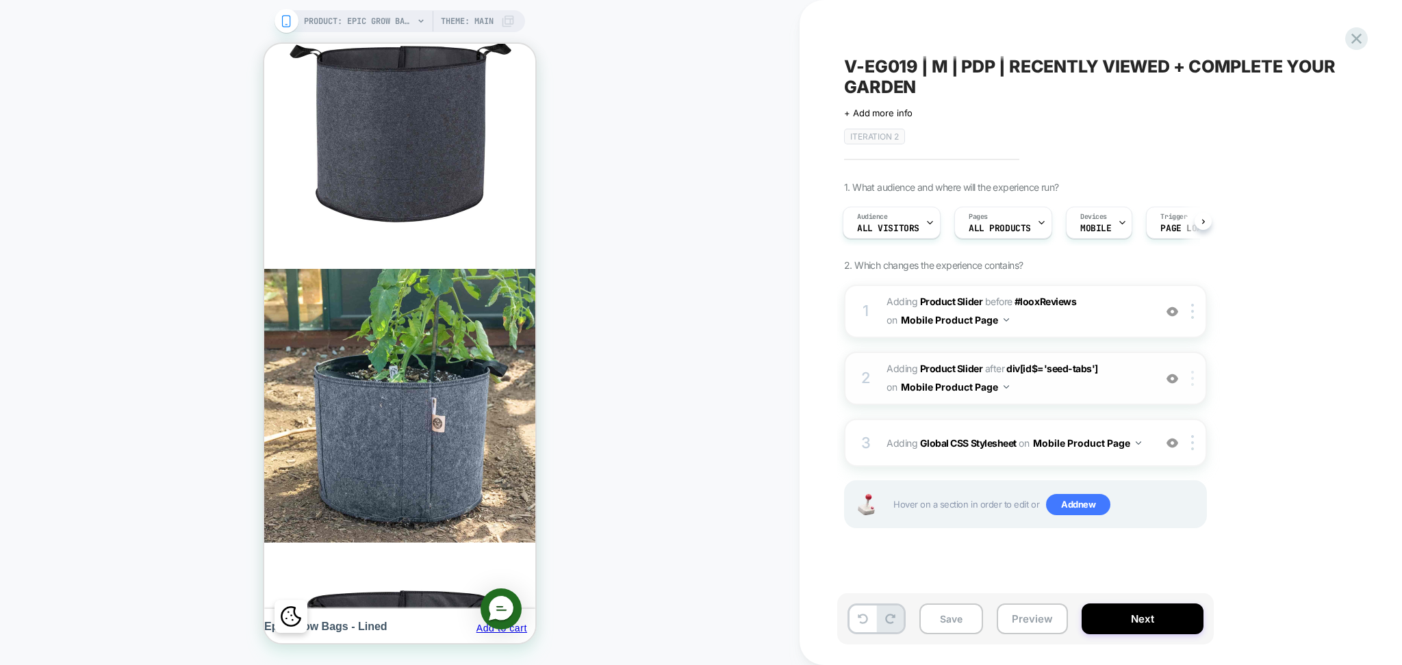
click at [1194, 375] on img at bounding box center [1192, 378] width 3 height 15
click at [1196, 379] on div at bounding box center [1194, 378] width 23 height 15
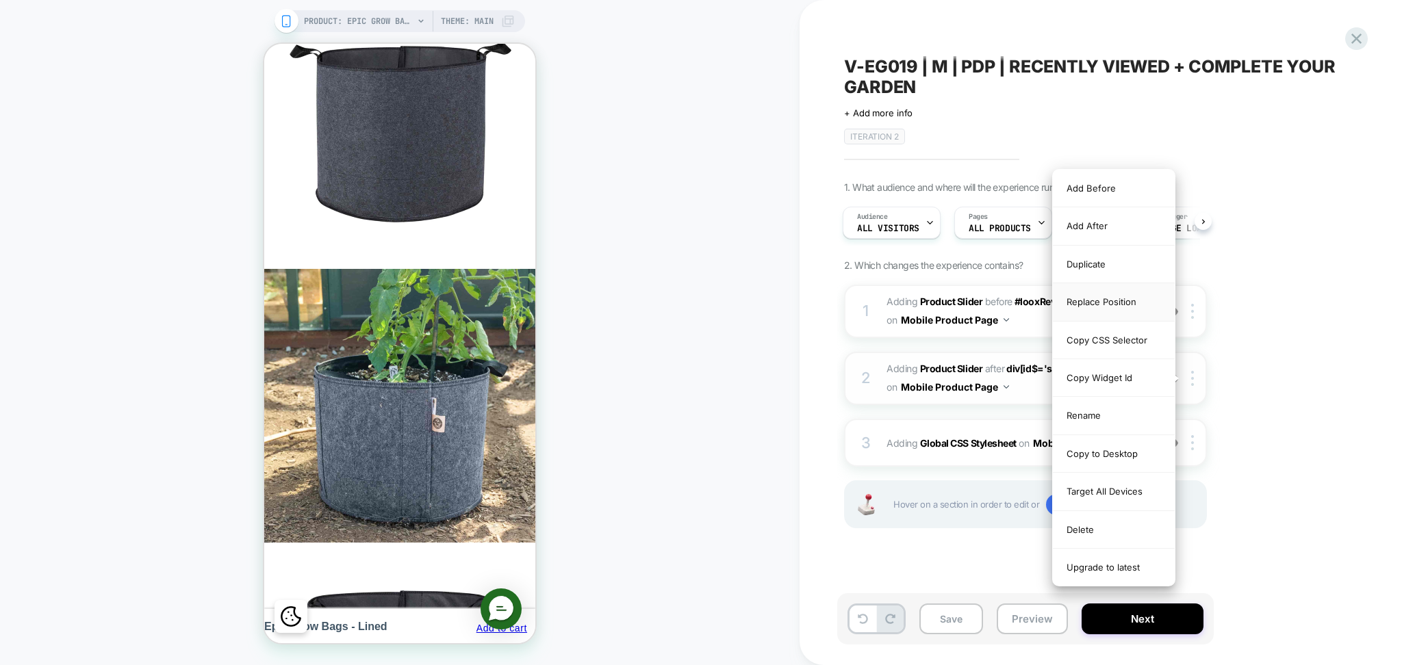
click at [1121, 311] on div "Replace Position" at bounding box center [1114, 302] width 122 height 38
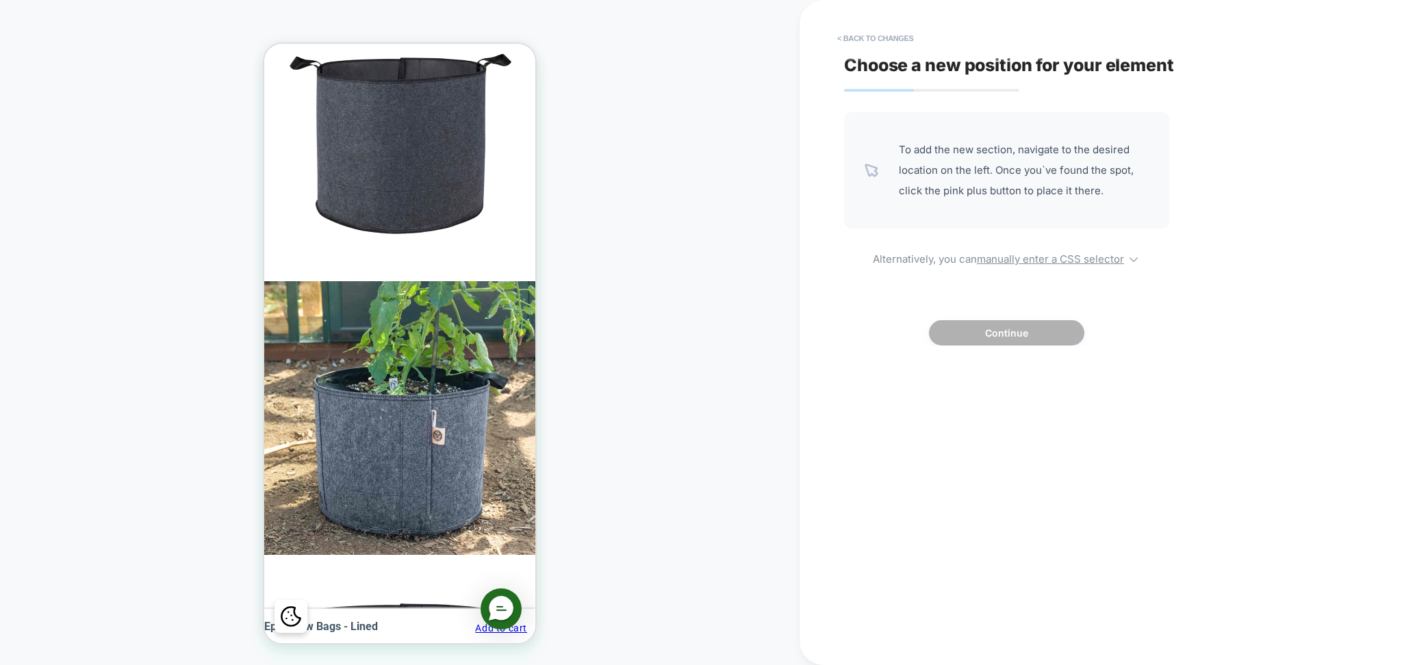
click at [1049, 268] on div "To add the new section, navigate to the desired location on the left. Once you`…" at bounding box center [1006, 228] width 325 height 233
click at [1042, 253] on span "Alternatively, you can manually enter a CSS selector" at bounding box center [1006, 257] width 325 height 16
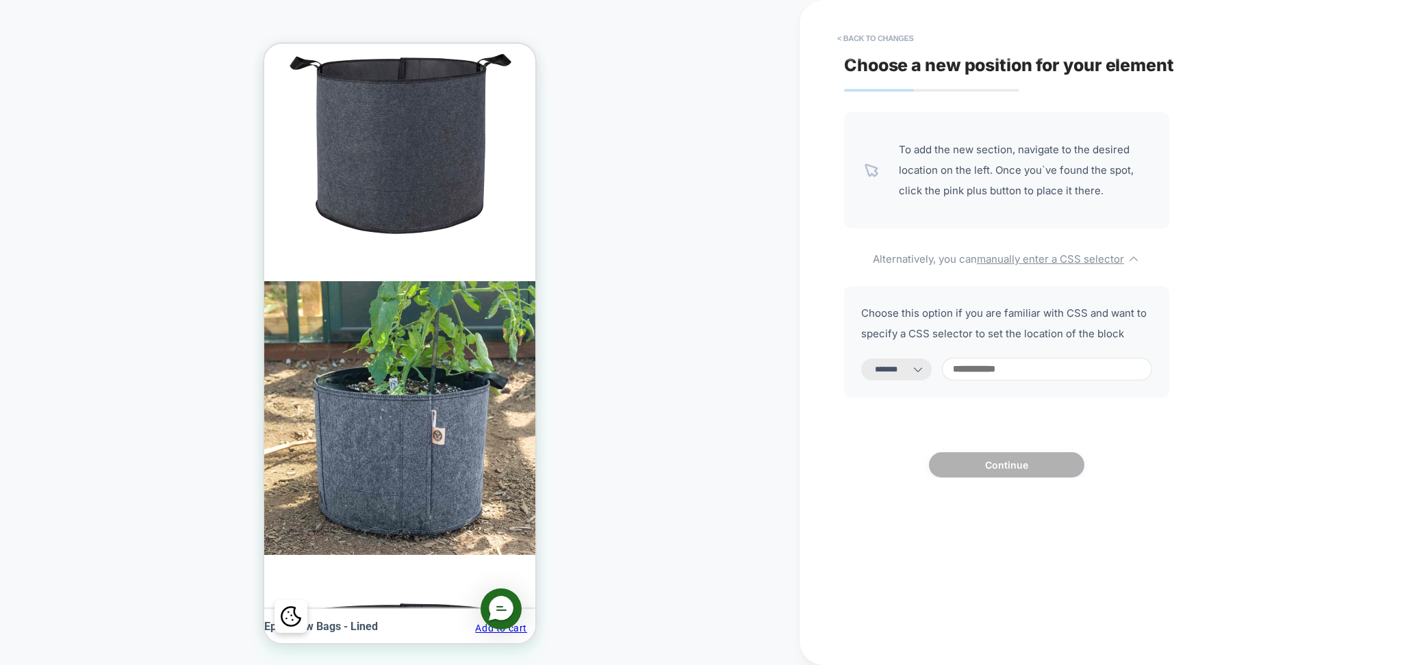
click at [912, 367] on select "**********" at bounding box center [896, 370] width 71 height 22
select select "*********"
click at [861, 359] on select "**********" at bounding box center [896, 370] width 71 height 22
click at [998, 371] on input at bounding box center [1047, 369] width 210 height 23
click at [999, 361] on input at bounding box center [1047, 369] width 210 height 23
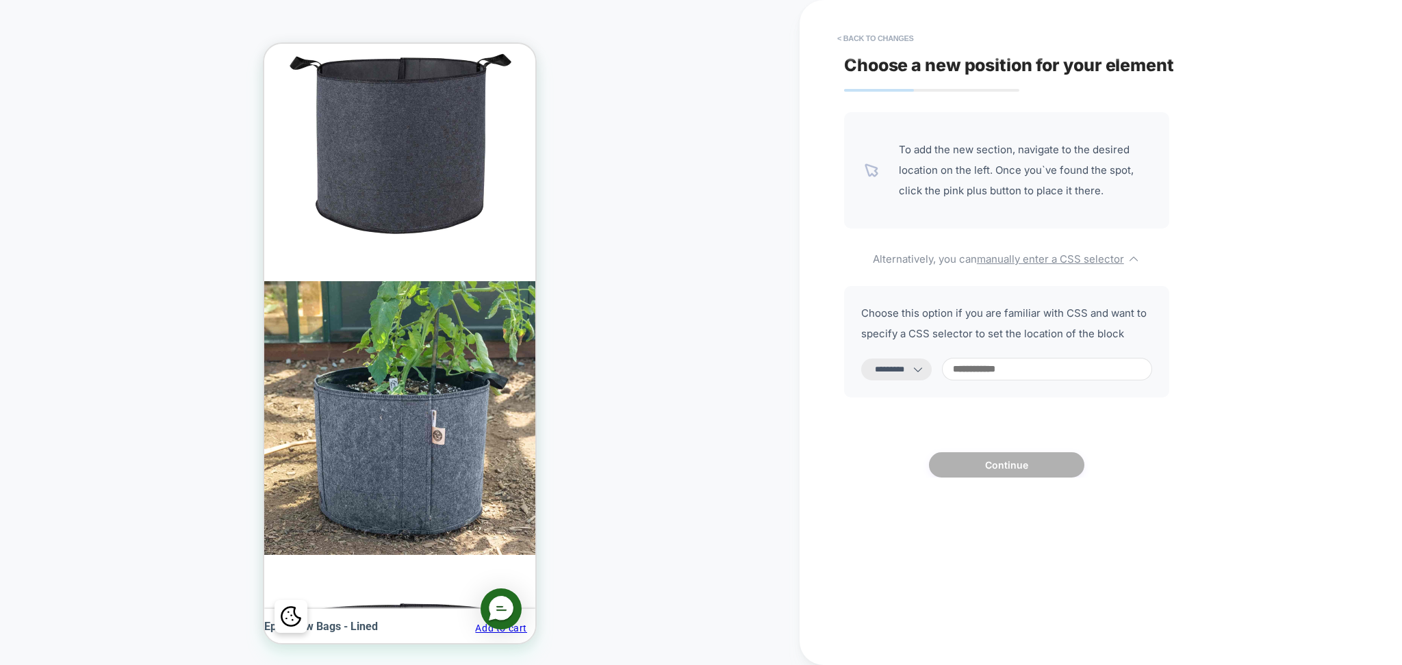
scroll to position [0, 883]
paste input "**********"
type input "**********"
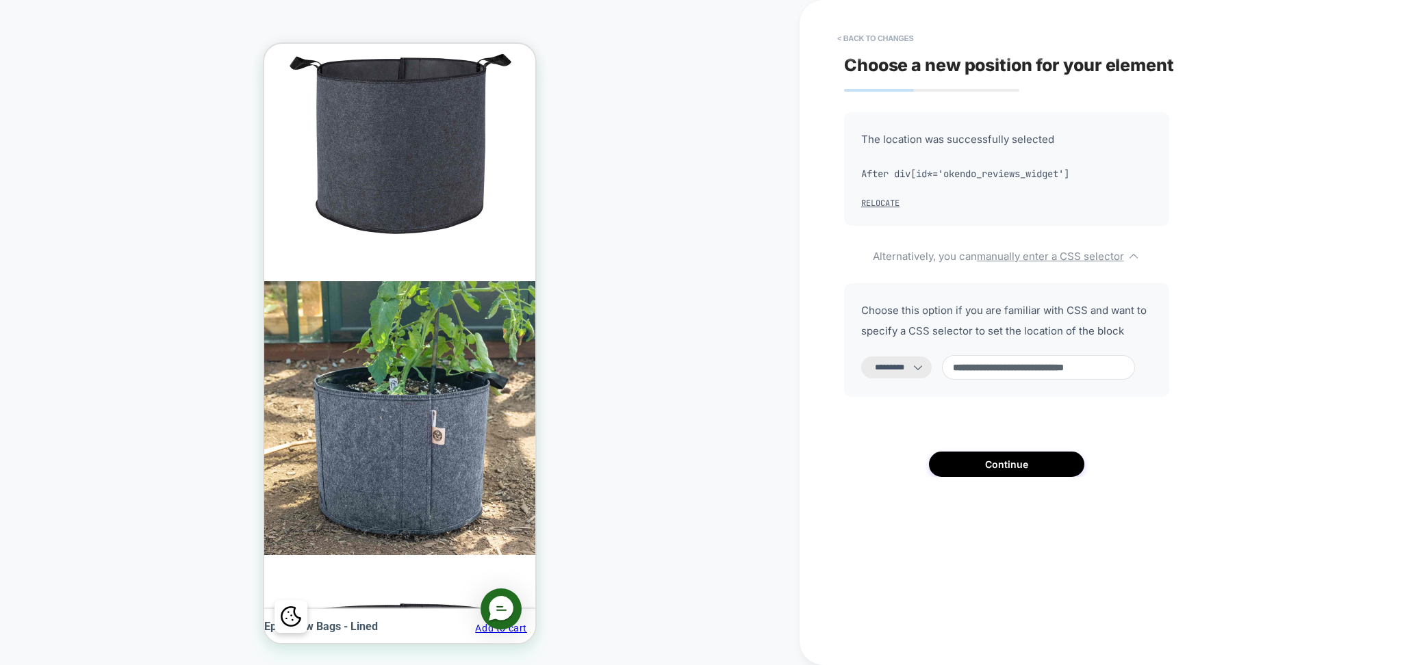
click at [914, 366] on select "**********" at bounding box center [896, 368] width 71 height 22
select select "**********"
click at [861, 357] on select "**********" at bounding box center [896, 368] width 71 height 22
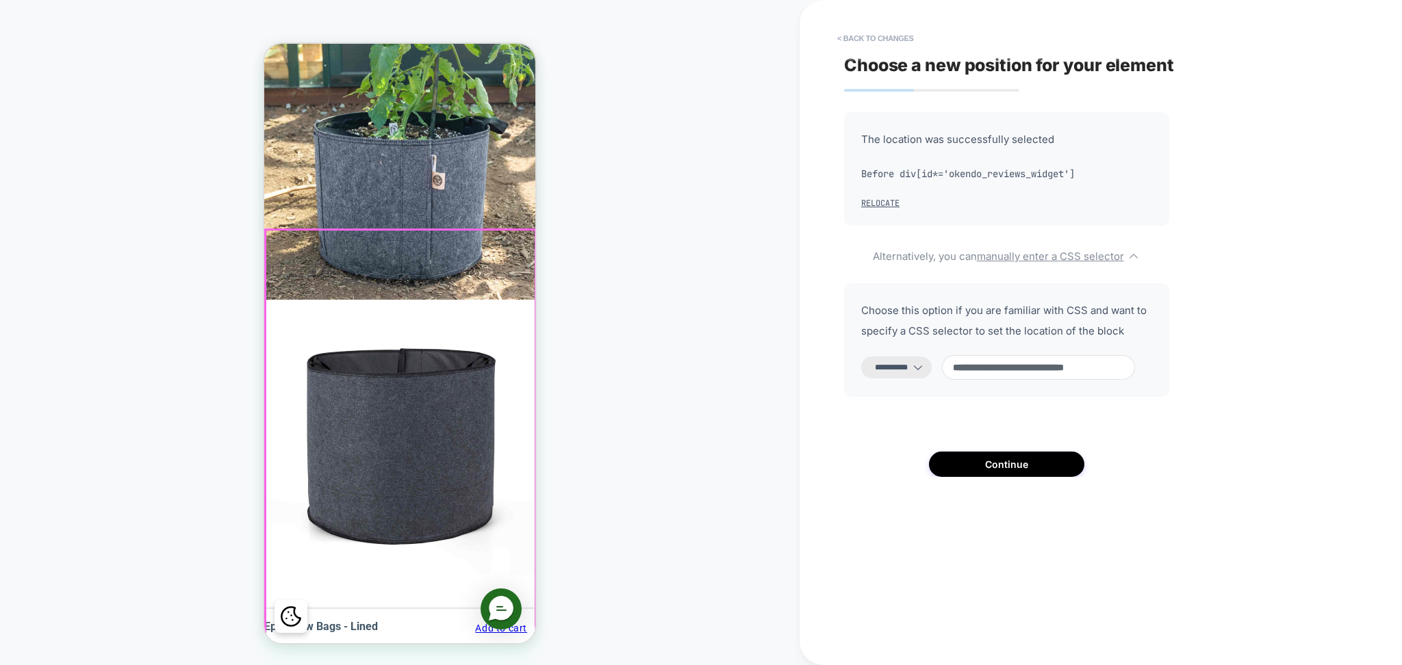
scroll to position [1825, 0]
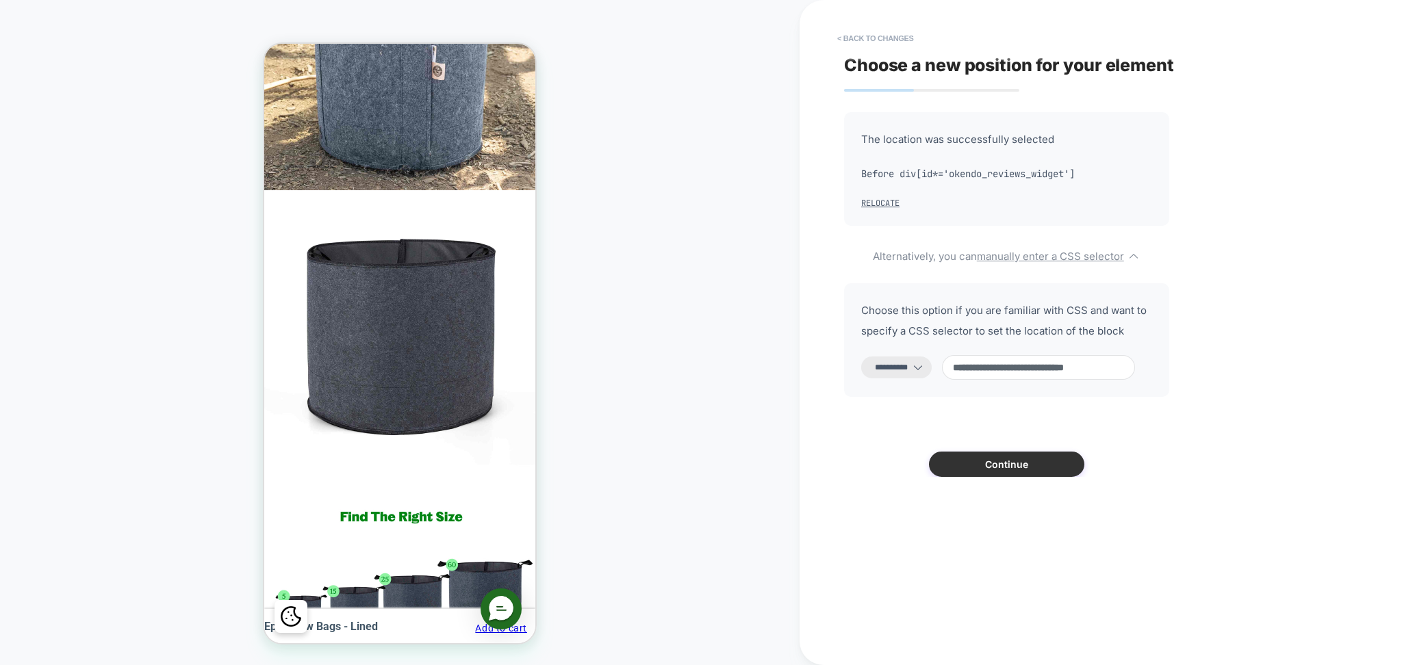
click at [1043, 460] on button "Continue" at bounding box center [1006, 464] width 155 height 25
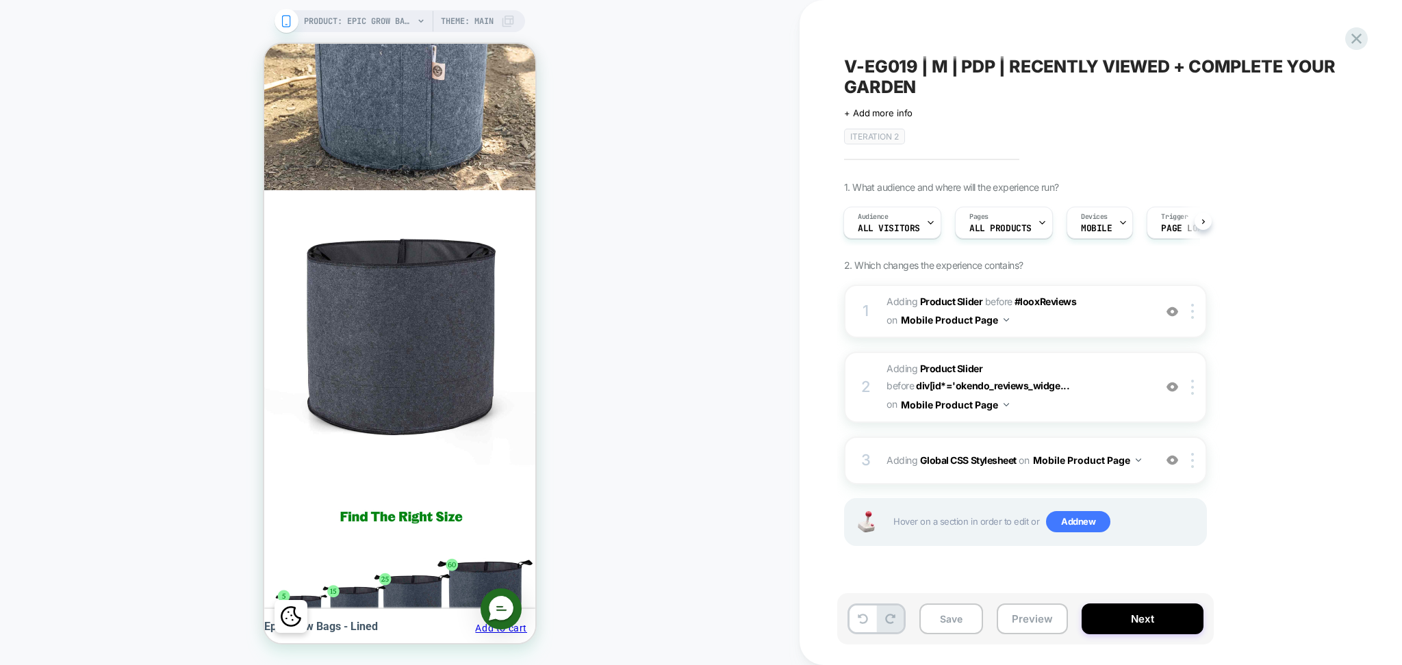
scroll to position [0, 883]
click at [1101, 389] on span "#_loomi_addon_1717675669442_dup1723841195_dup1744151781 Adding Product Slider B…" at bounding box center [1016, 387] width 261 height 54
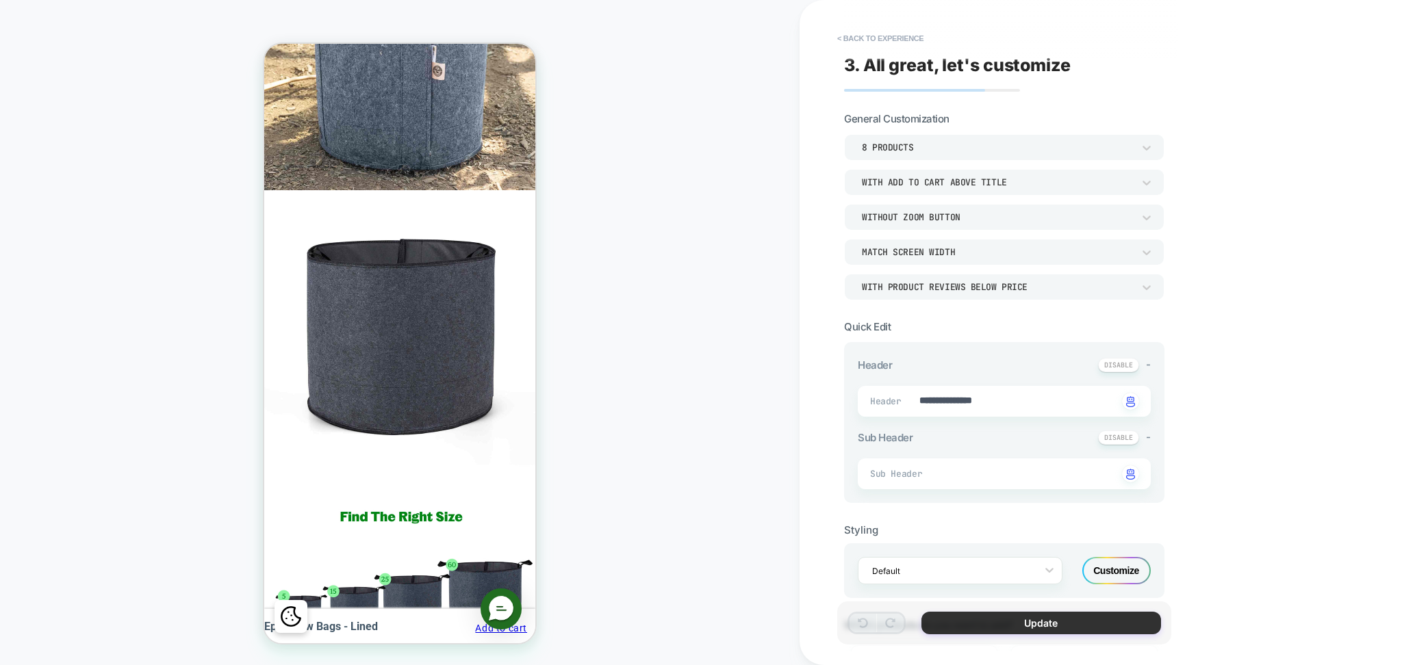
scroll to position [1748, 0]
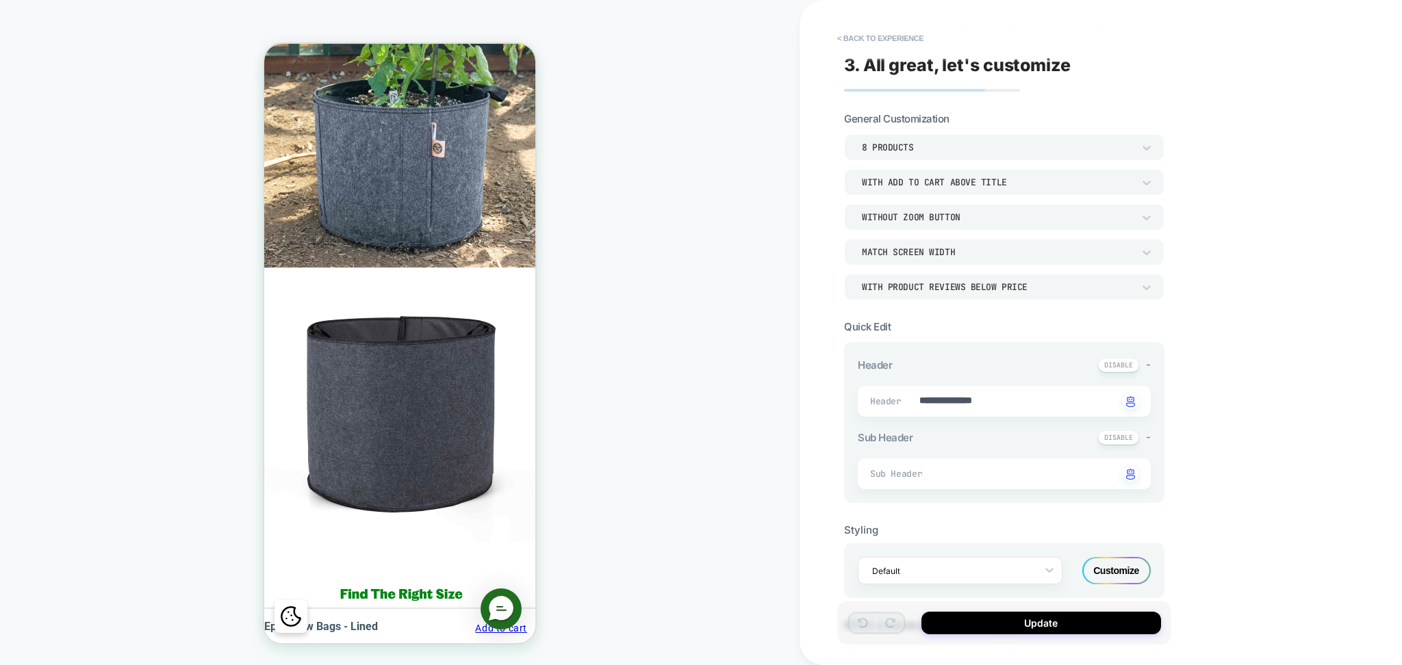
type textarea "*"
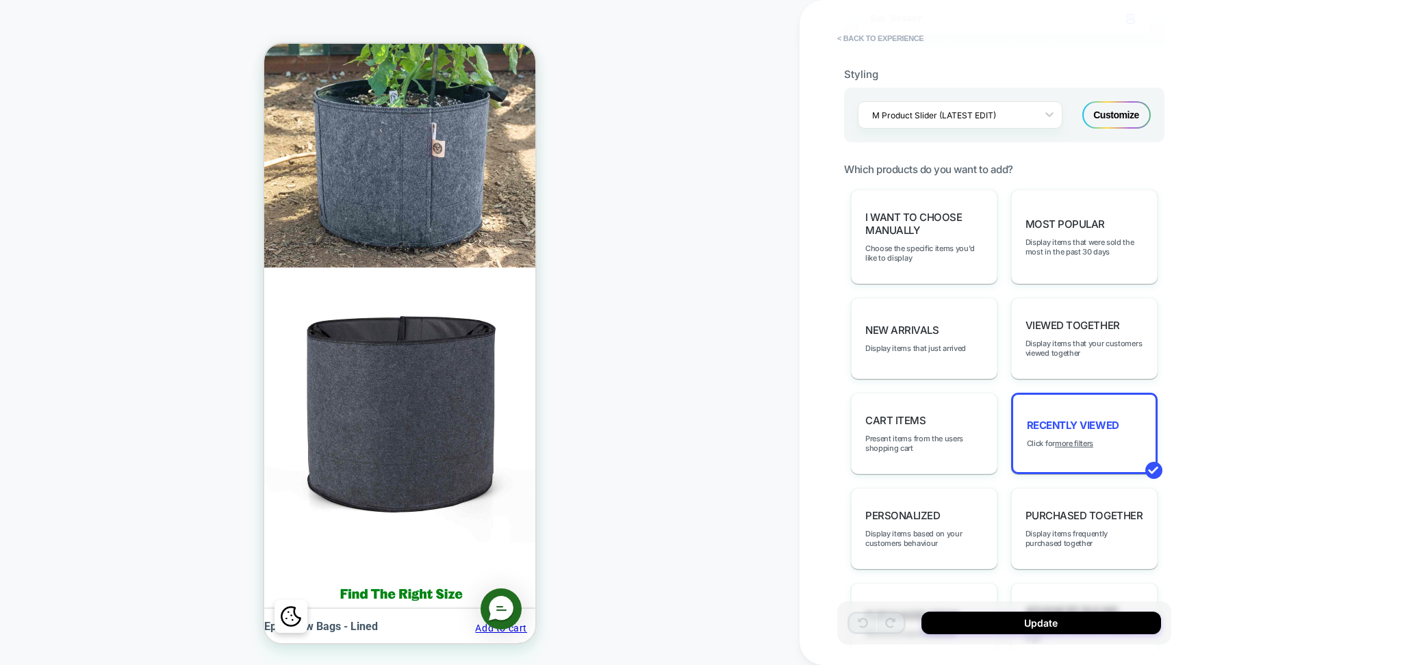
scroll to position [0, 0]
click at [867, 33] on button "< Back to experience" at bounding box center [880, 38] width 100 height 22
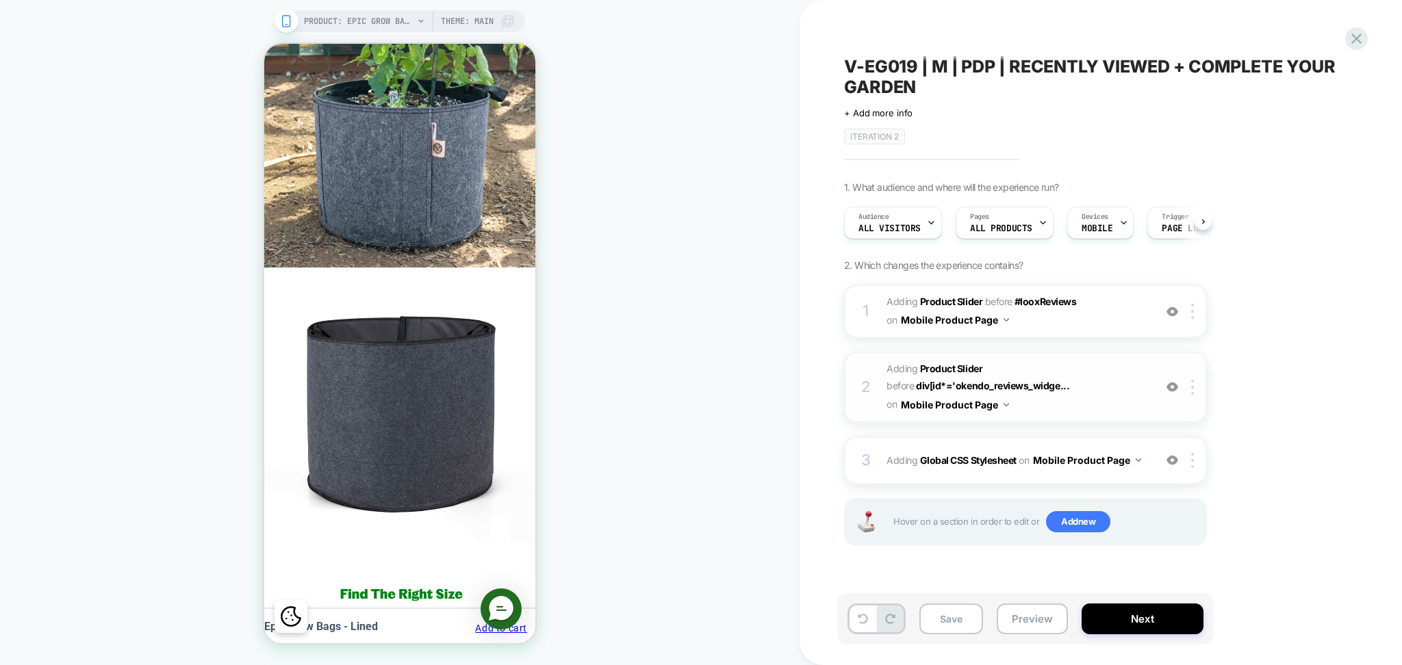
scroll to position [0, 1]
click at [951, 620] on button "Save" at bounding box center [951, 619] width 64 height 31
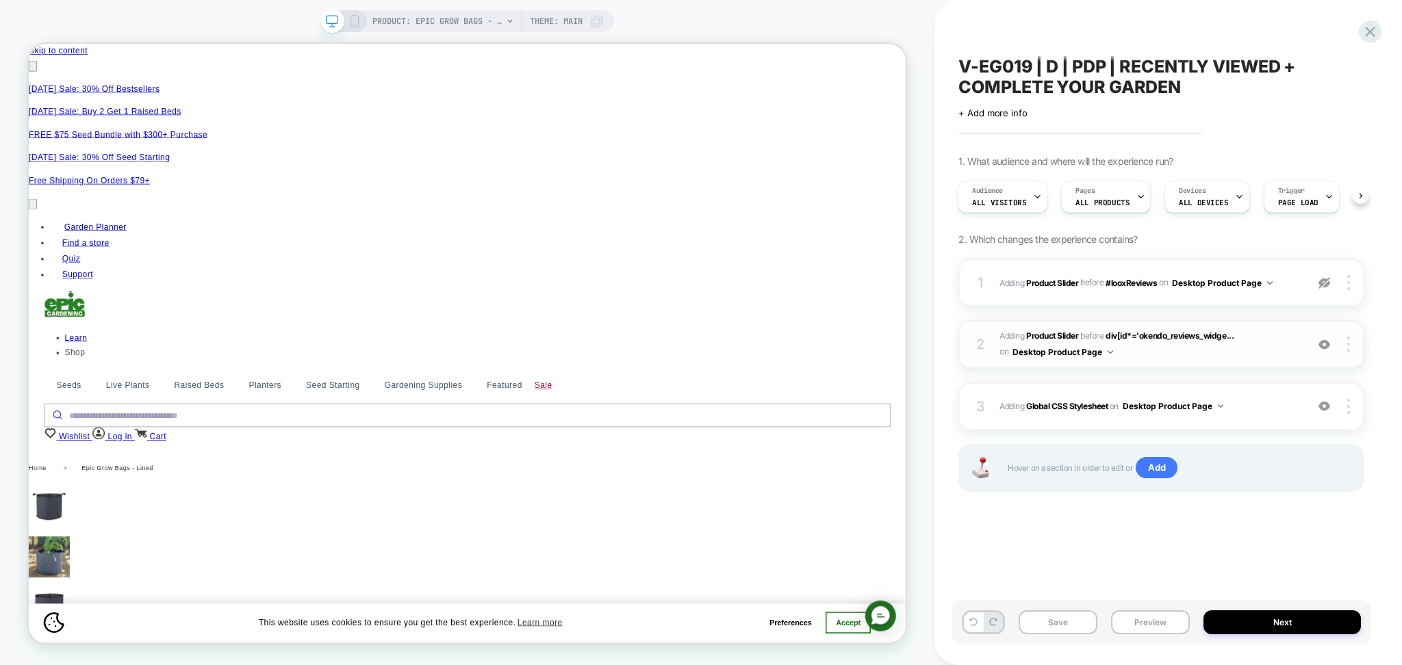
scroll to position [0, 2392]
click at [1344, 344] on div at bounding box center [1351, 344] width 26 height 15
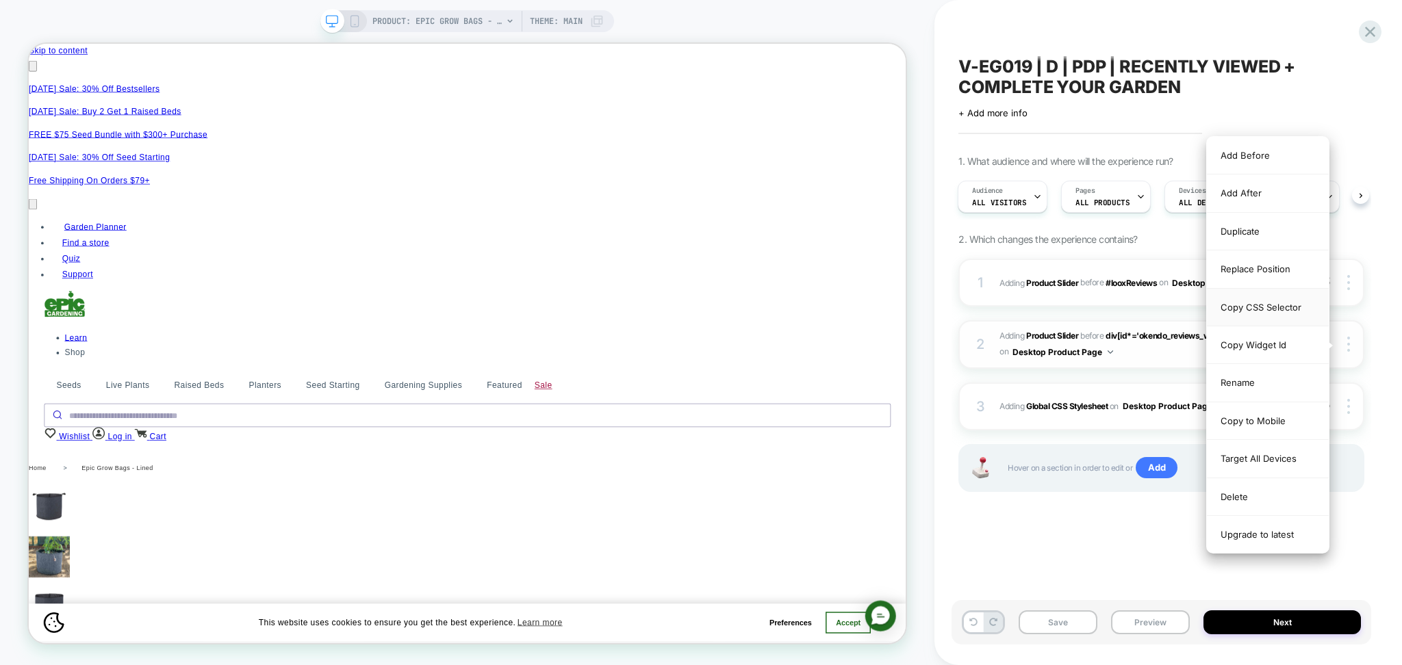
click at [1255, 305] on div "Copy CSS Selector" at bounding box center [1268, 308] width 122 height 38
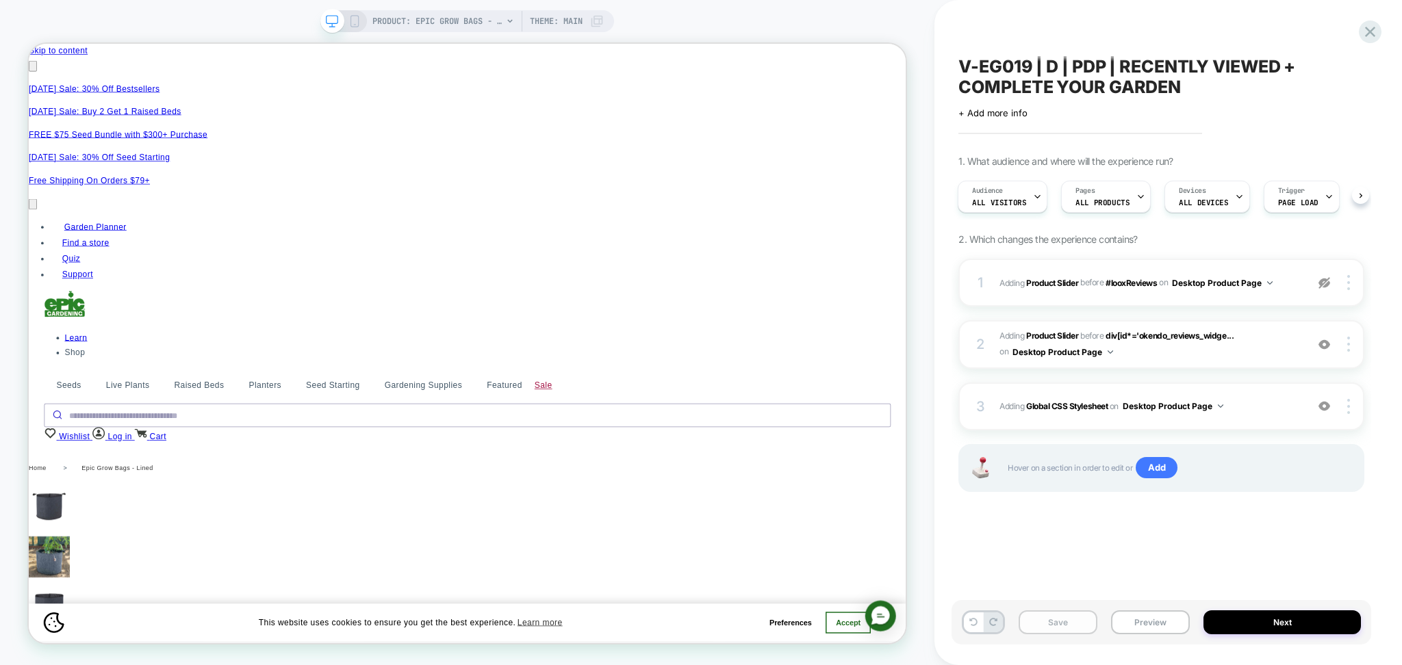
scroll to position [0, 0]
click at [1242, 418] on div "3 Adding Global CSS Stylesheet on Desktop Product Page Add Before Add After Cop…" at bounding box center [1161, 407] width 406 height 48
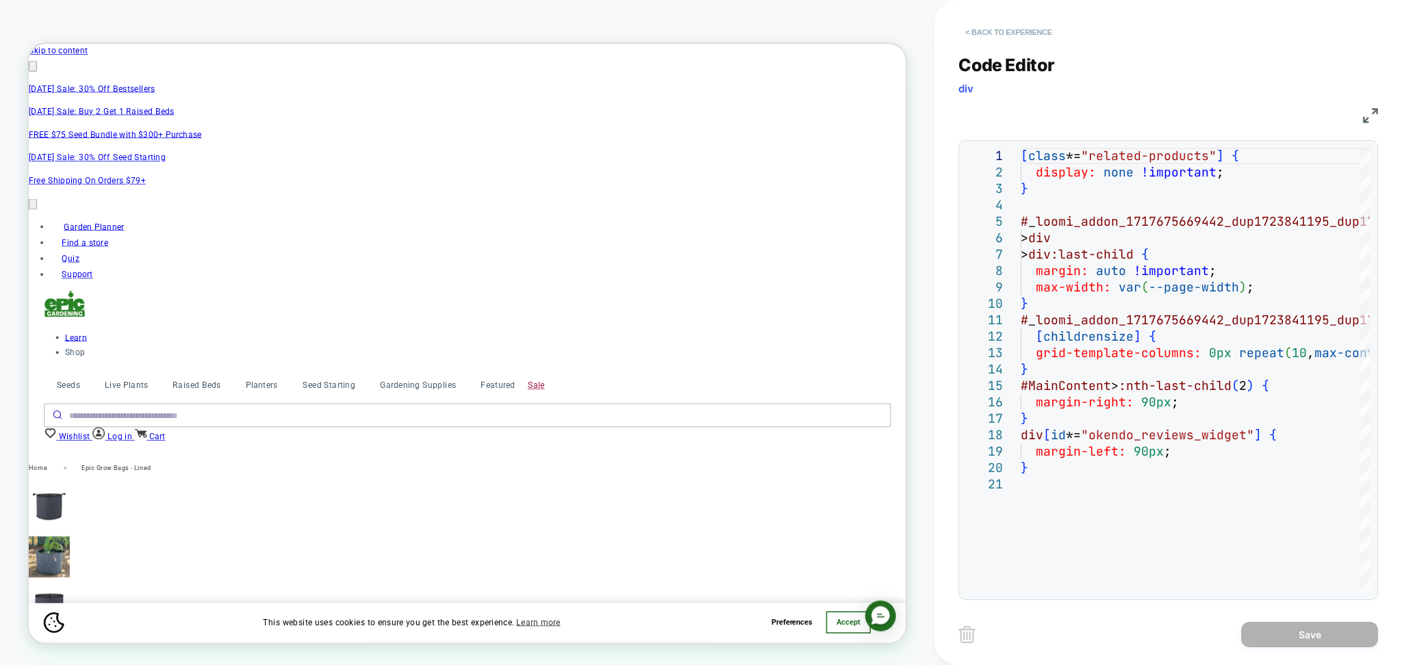
click at [990, 21] on button "< Back to experience" at bounding box center [1008, 32] width 100 height 22
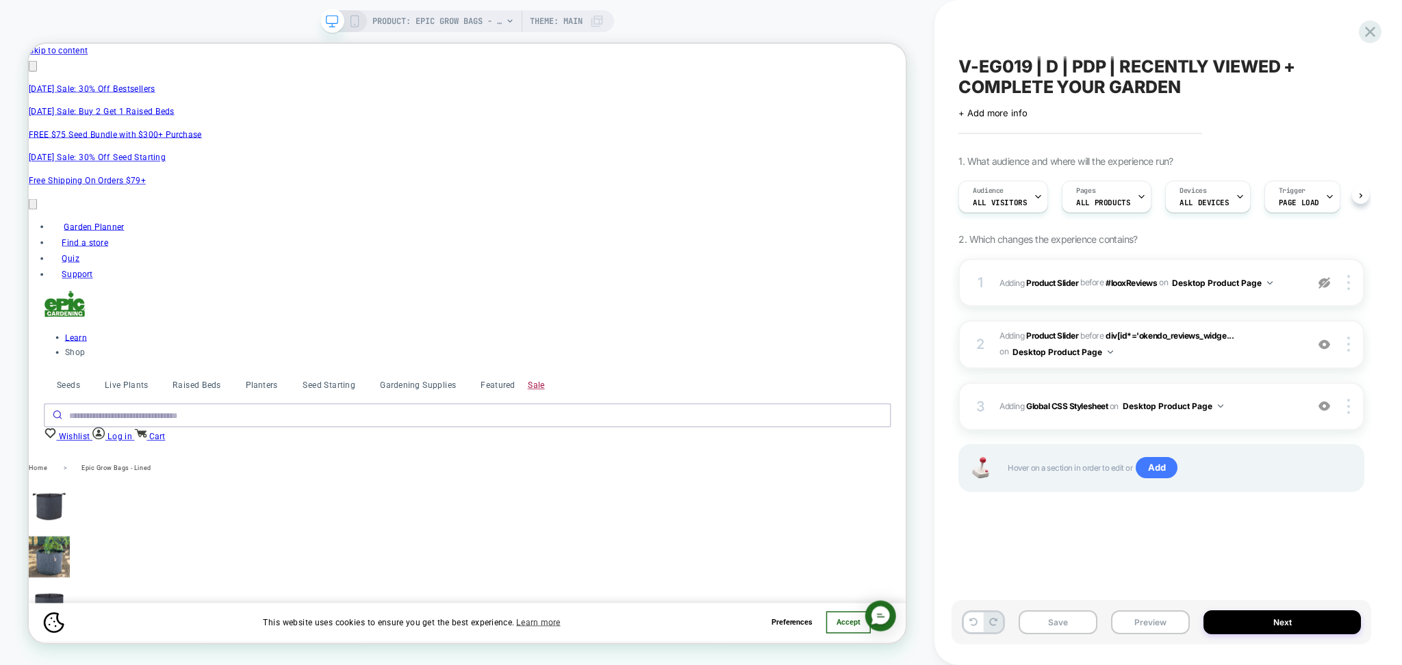
scroll to position [0, 1]
